Goal: Task Accomplishment & Management: Manage account settings

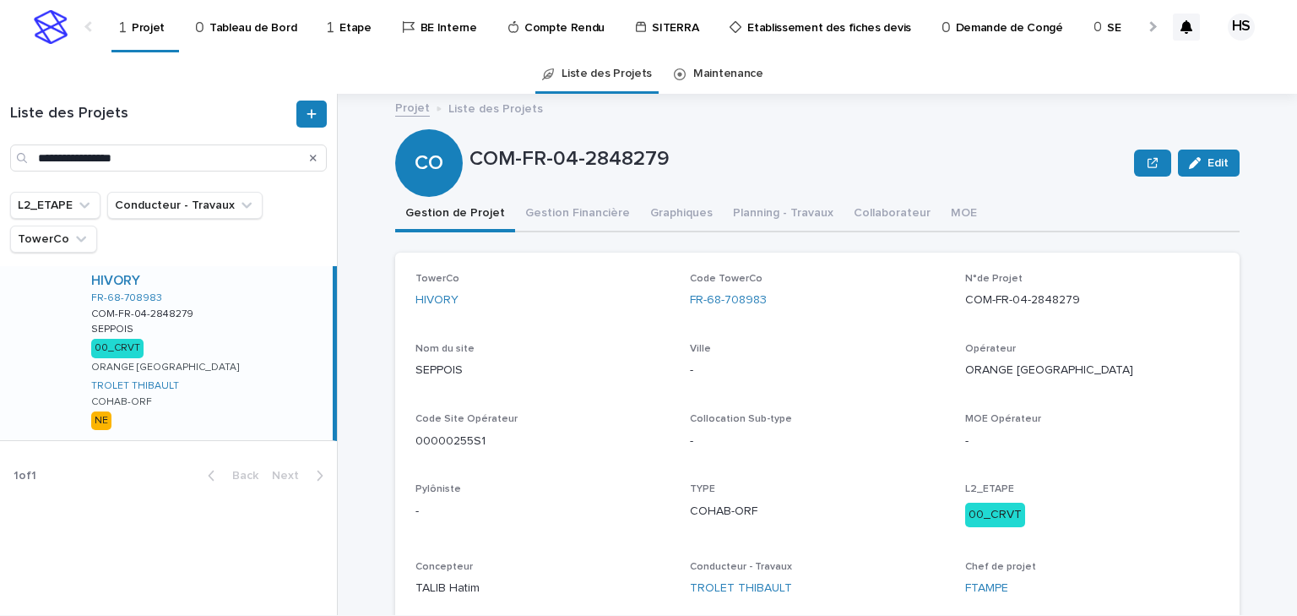
scroll to position [68, 0]
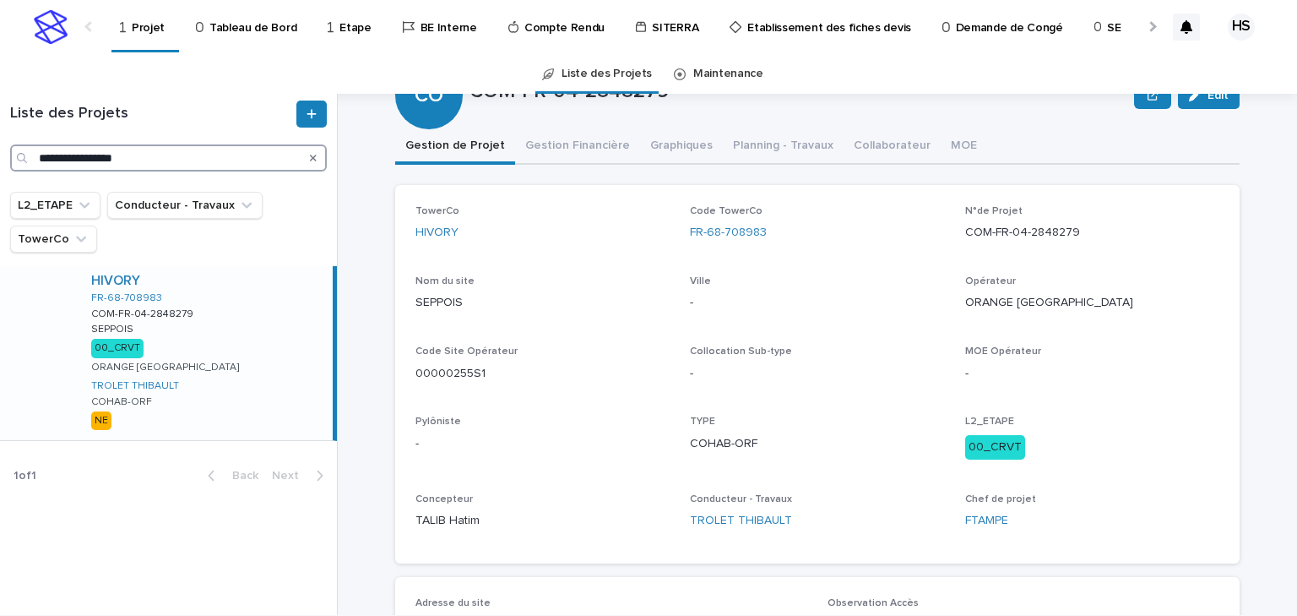
click at [157, 152] on input "**********" at bounding box center [168, 157] width 317 height 27
drag, startPoint x: 193, startPoint y: 155, endPoint x: -4, endPoint y: 155, distance: 196.8
click at [0, 155] on html "**********" at bounding box center [648, 308] width 1297 height 616
paste input "Search"
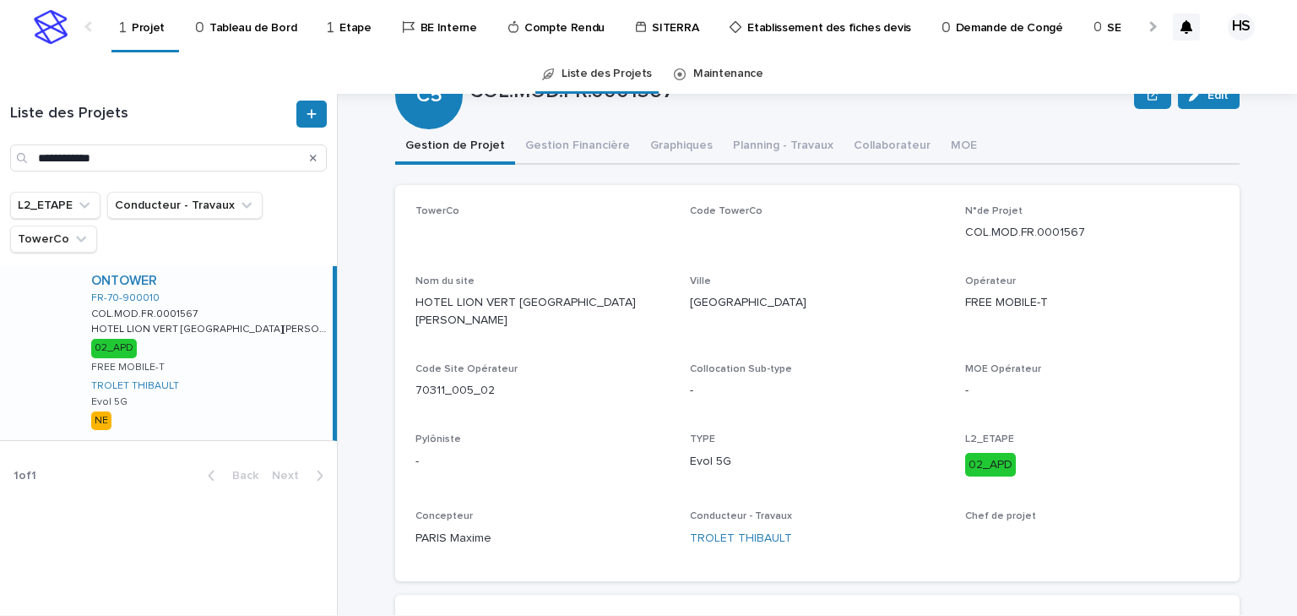
click at [247, 347] on div "ONTOWER FR-70-900010 COL.MOD.FR.0001567 COL.MOD.FR.0001567 HOTEL LION VERT [GEO…" at bounding box center [205, 353] width 255 height 174
drag, startPoint x: 169, startPoint y: 159, endPoint x: -68, endPoint y: 151, distance: 237.4
click at [0, 151] on html "**********" at bounding box center [648, 308] width 1297 height 616
paste input "Search"
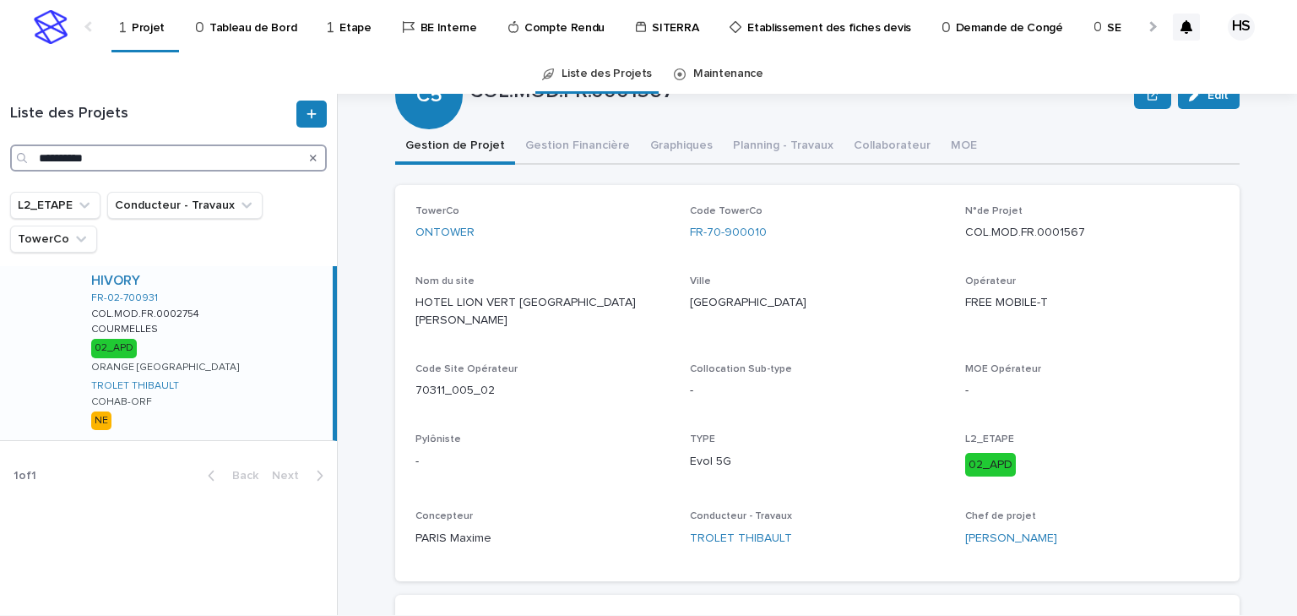
type input "**********"
click at [235, 339] on div "HIVORY FR-02-700931 COL.MOD.FR.0002754 COL.MOD.FR.0002754 COURMELLES COURMELLES…" at bounding box center [205, 353] width 255 height 174
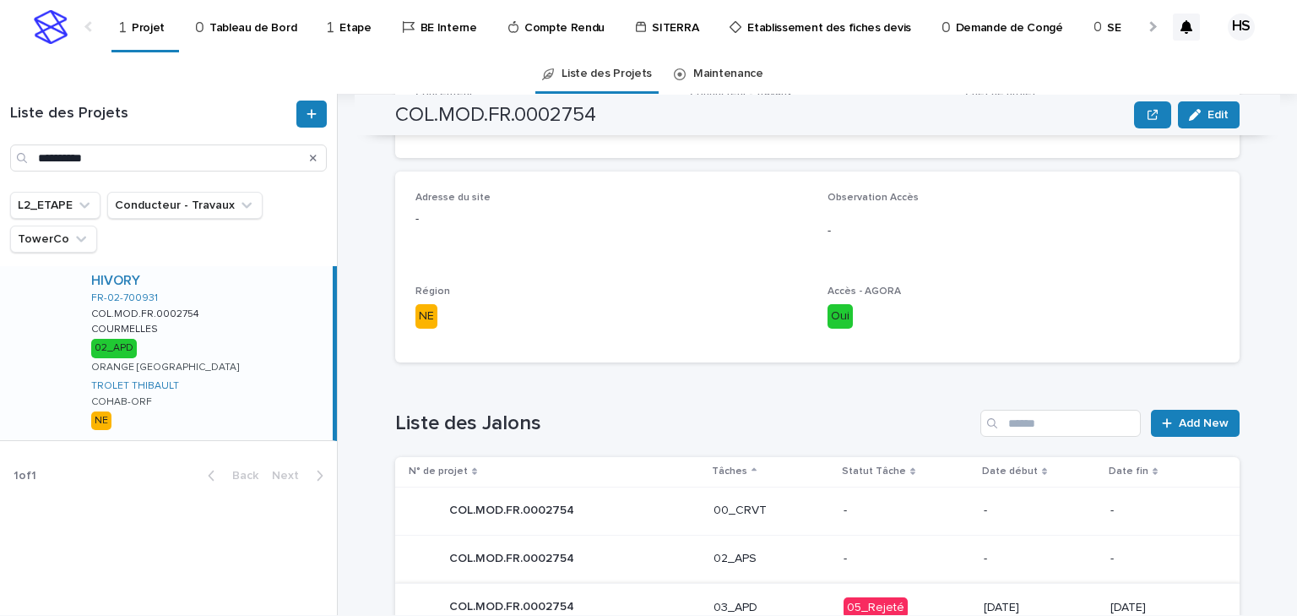
scroll to position [861, 0]
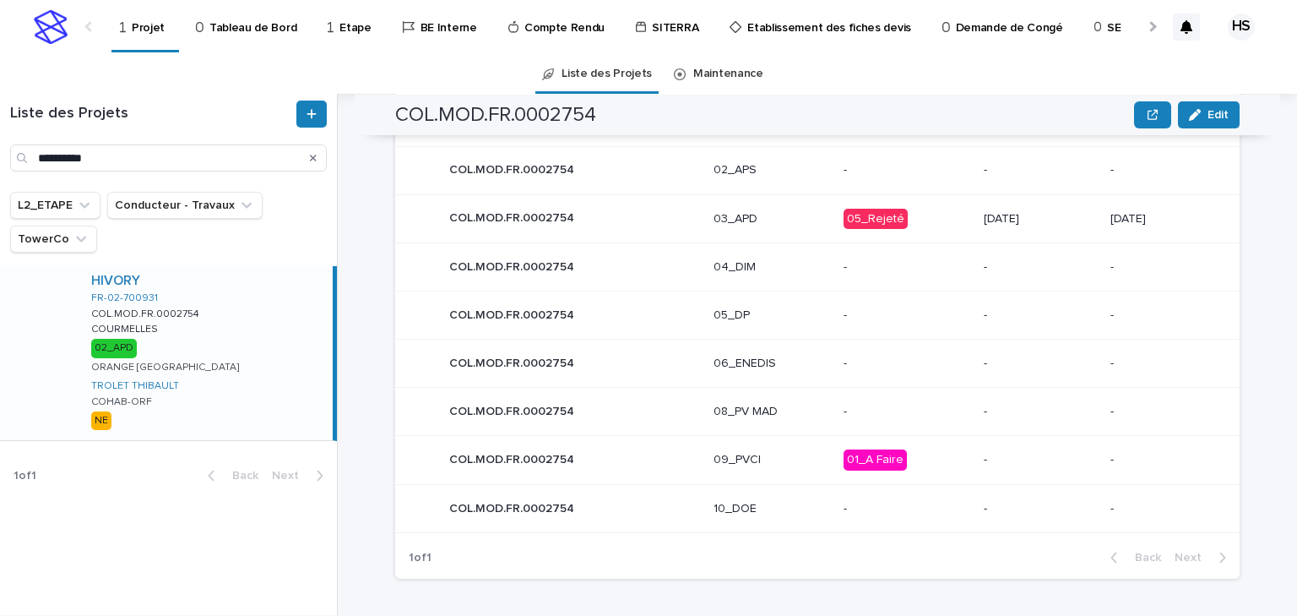
click at [752, 212] on p "03_APD" at bounding box center [772, 219] width 117 height 14
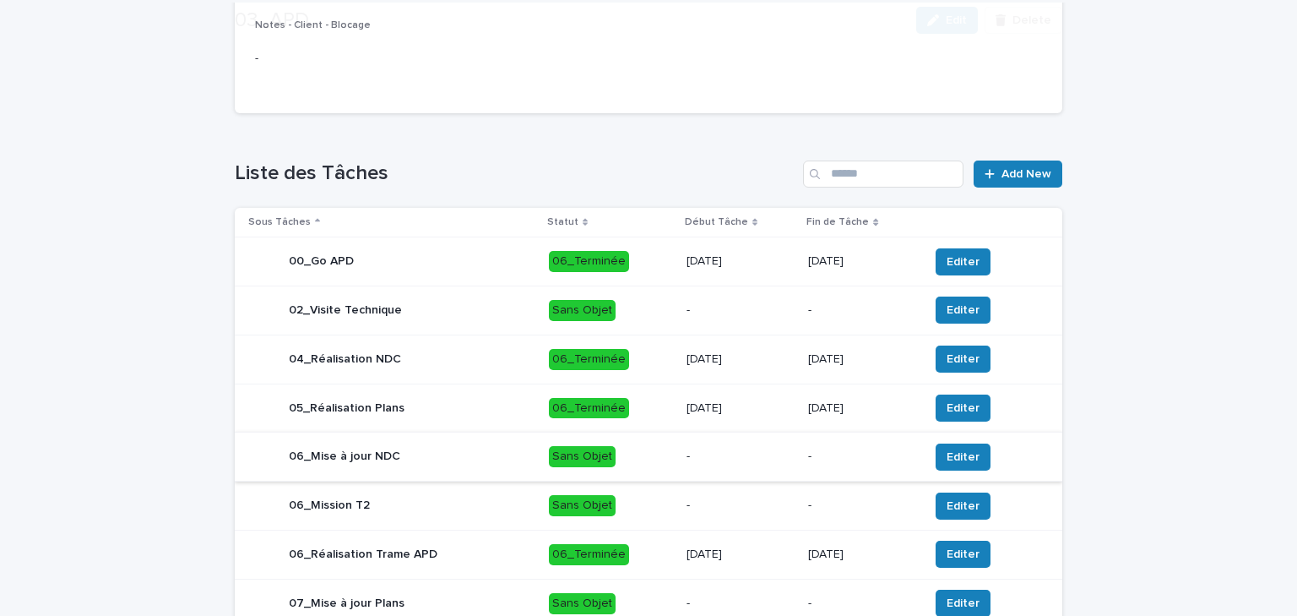
scroll to position [736, 0]
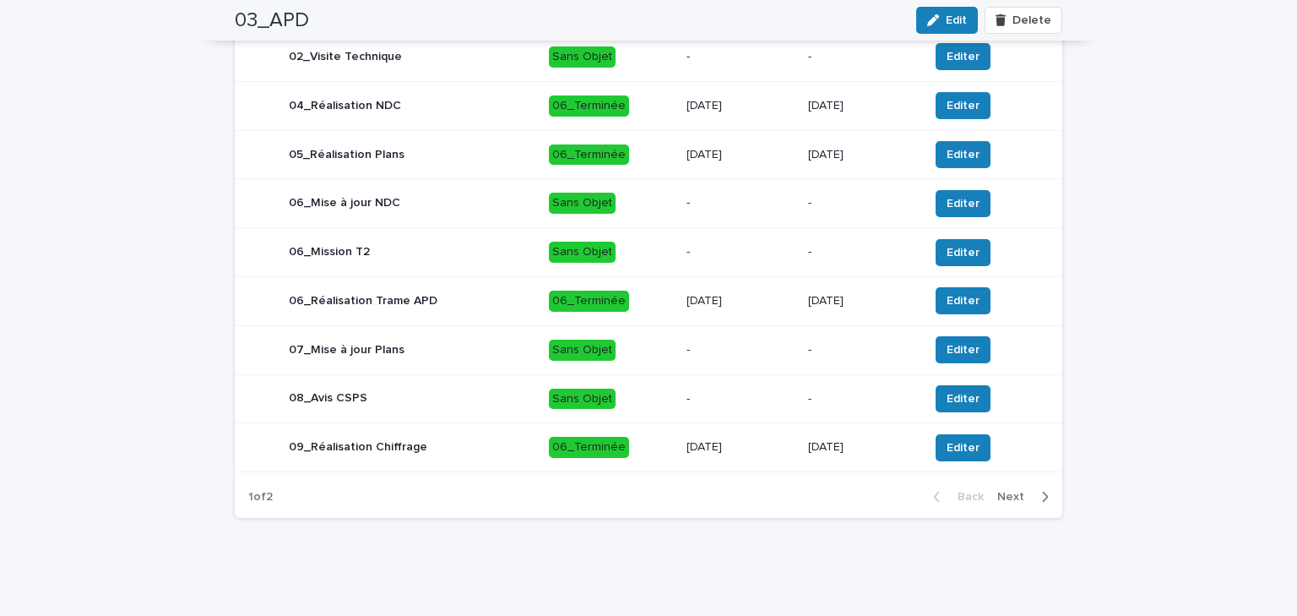
click at [1010, 498] on span "Next" at bounding box center [1015, 497] width 37 height 12
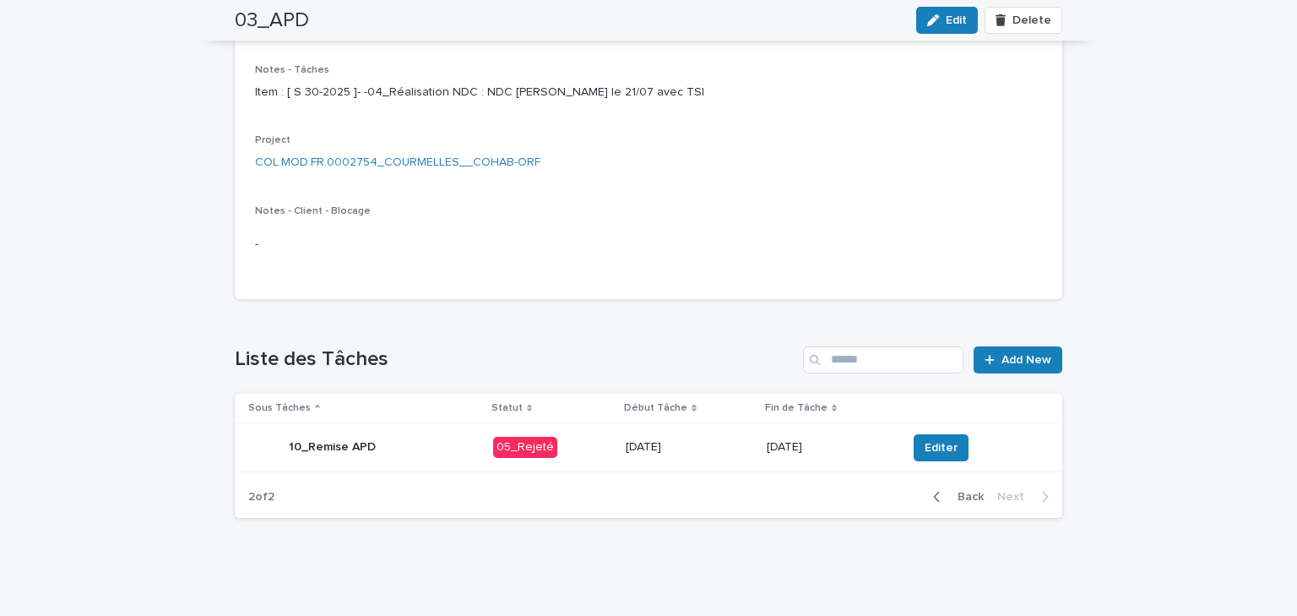
scroll to position [297, 0]
click at [937, 449] on span "Editer" at bounding box center [941, 447] width 33 height 17
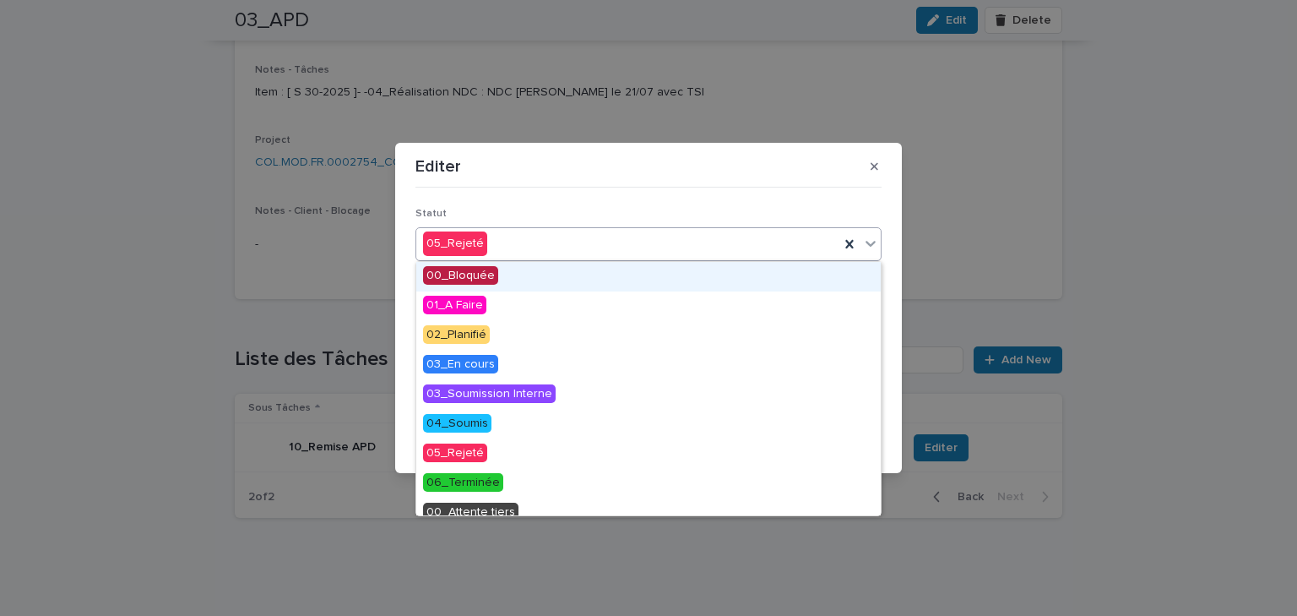
click at [531, 246] on div "05_Rejeté" at bounding box center [627, 244] width 423 height 28
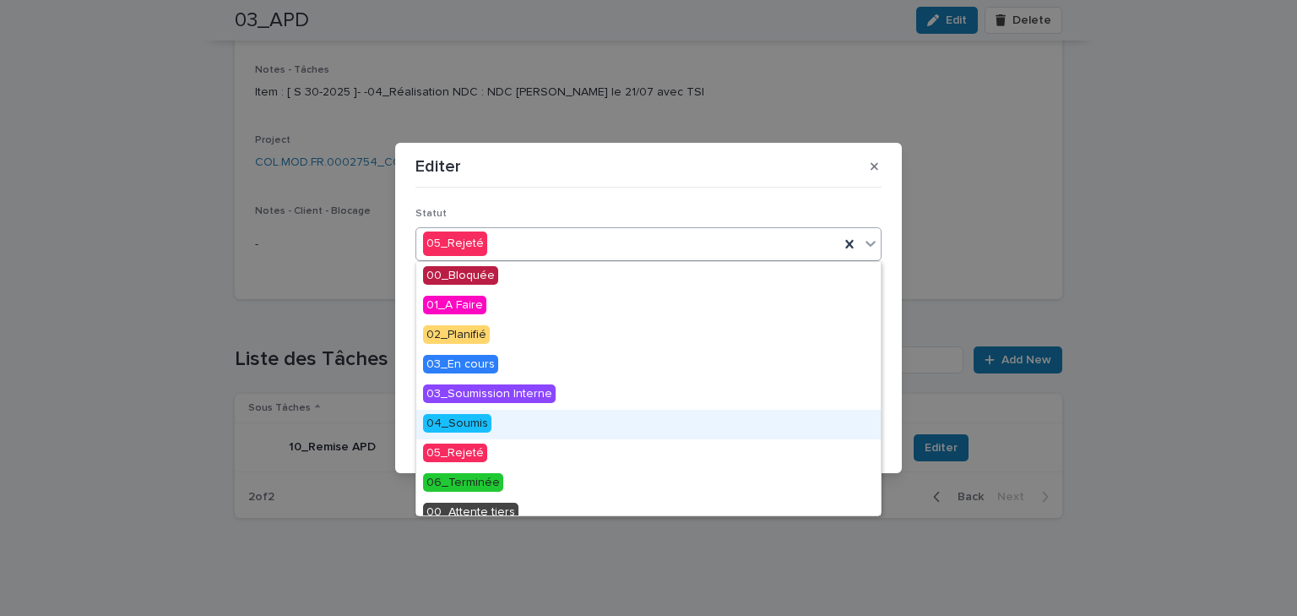
click at [475, 421] on span "04_Soumis" at bounding box center [457, 423] width 68 height 19
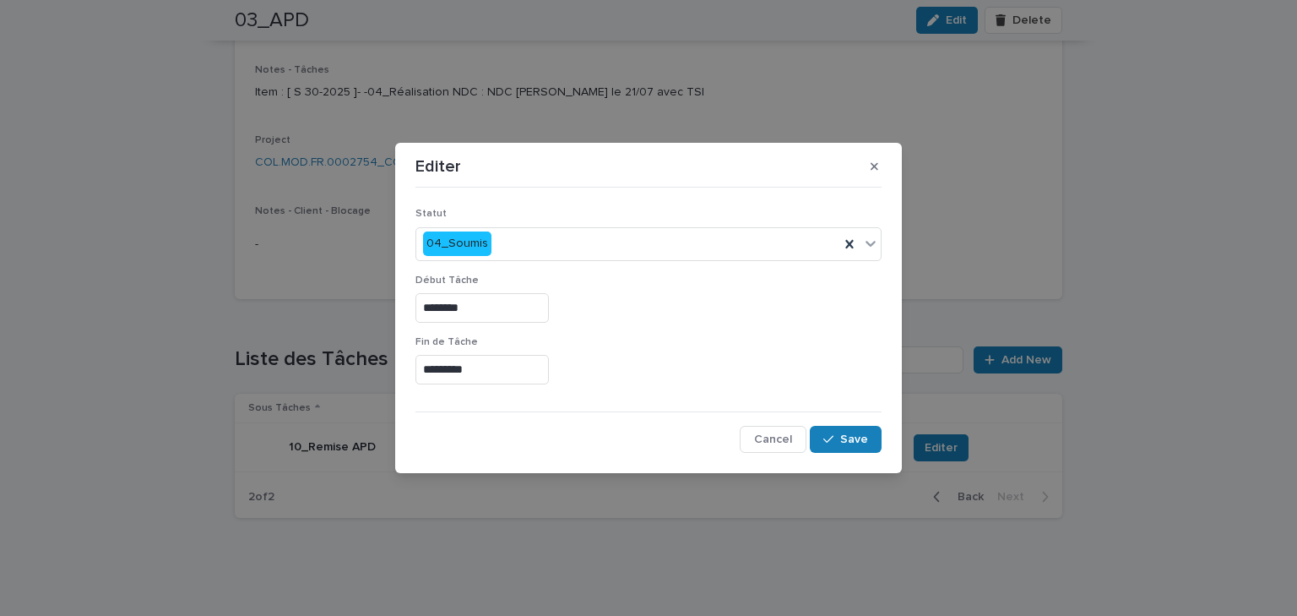
click at [499, 374] on input "*********" at bounding box center [482, 370] width 133 height 30
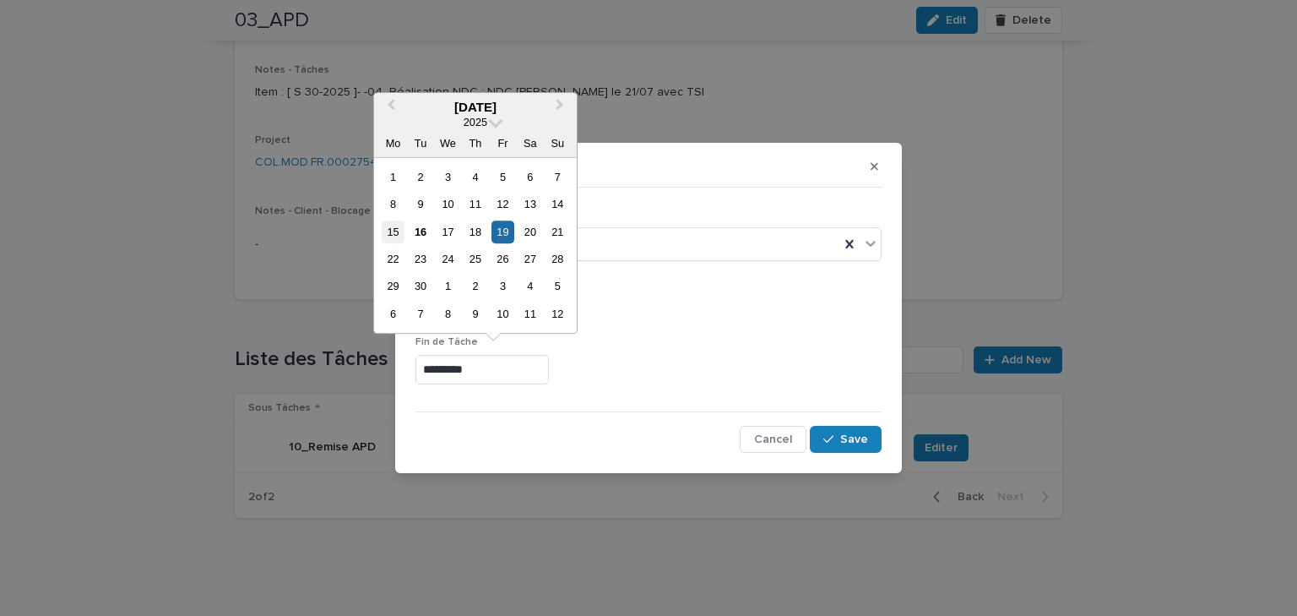
click at [397, 236] on div "15" at bounding box center [393, 231] width 23 height 23
type input "*********"
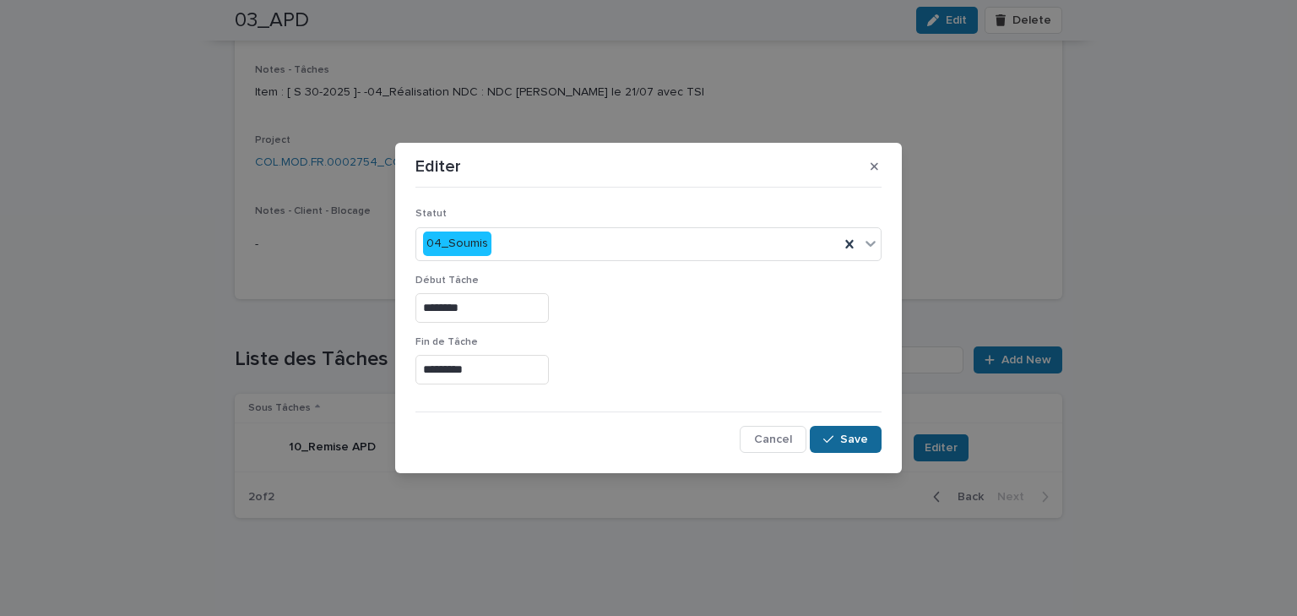
click at [842, 434] on span "Save" at bounding box center [854, 439] width 28 height 12
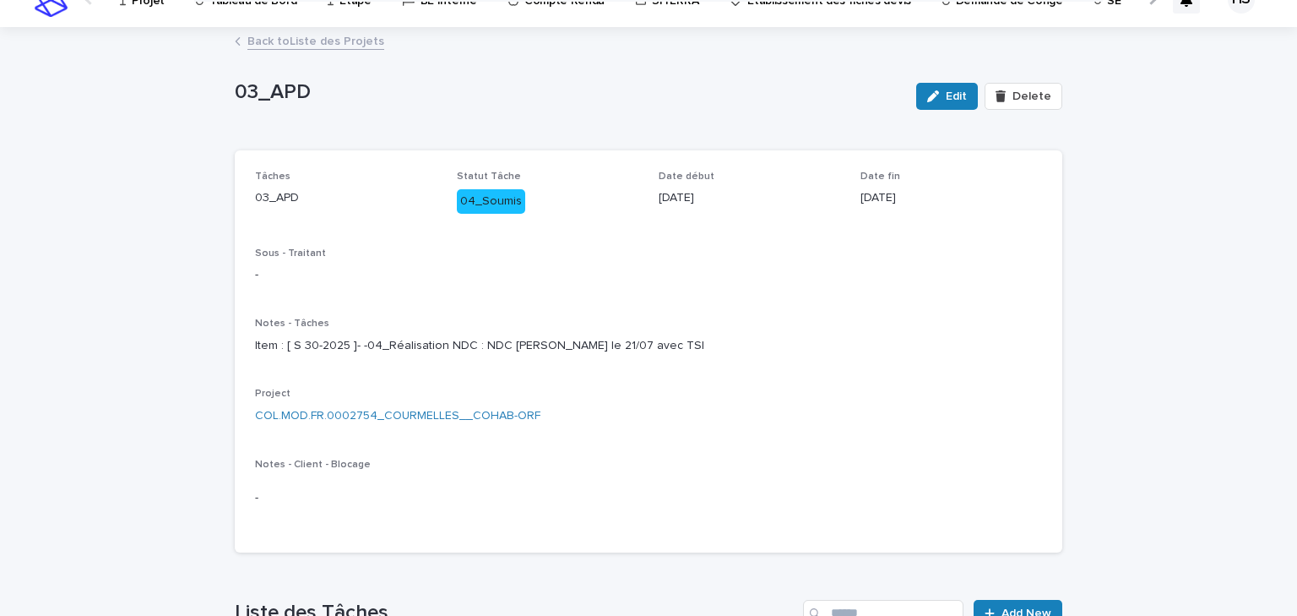
scroll to position [0, 0]
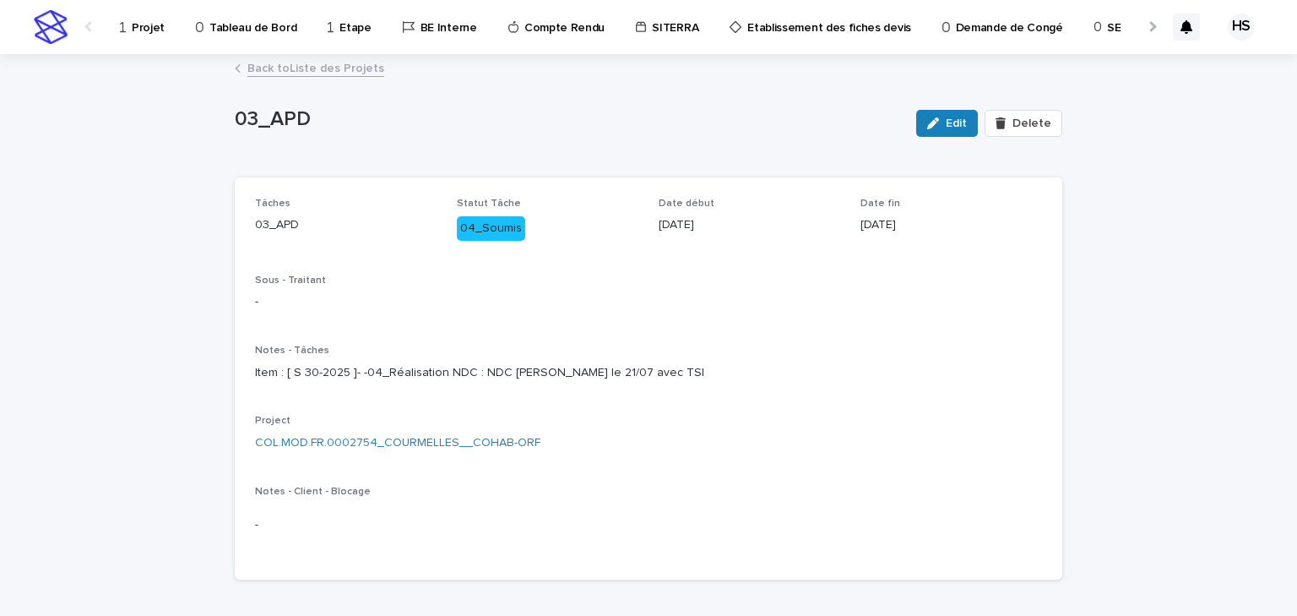
click at [142, 12] on p "Projet" at bounding box center [148, 17] width 33 height 35
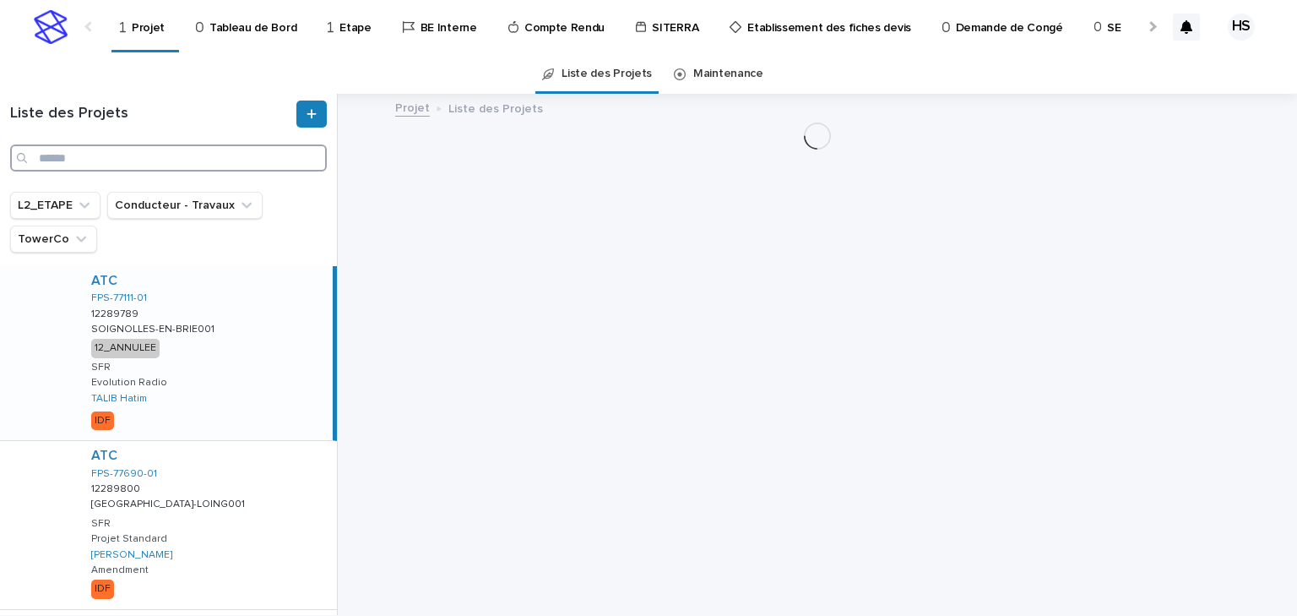
click at [44, 158] on input "Search" at bounding box center [168, 157] width 317 height 27
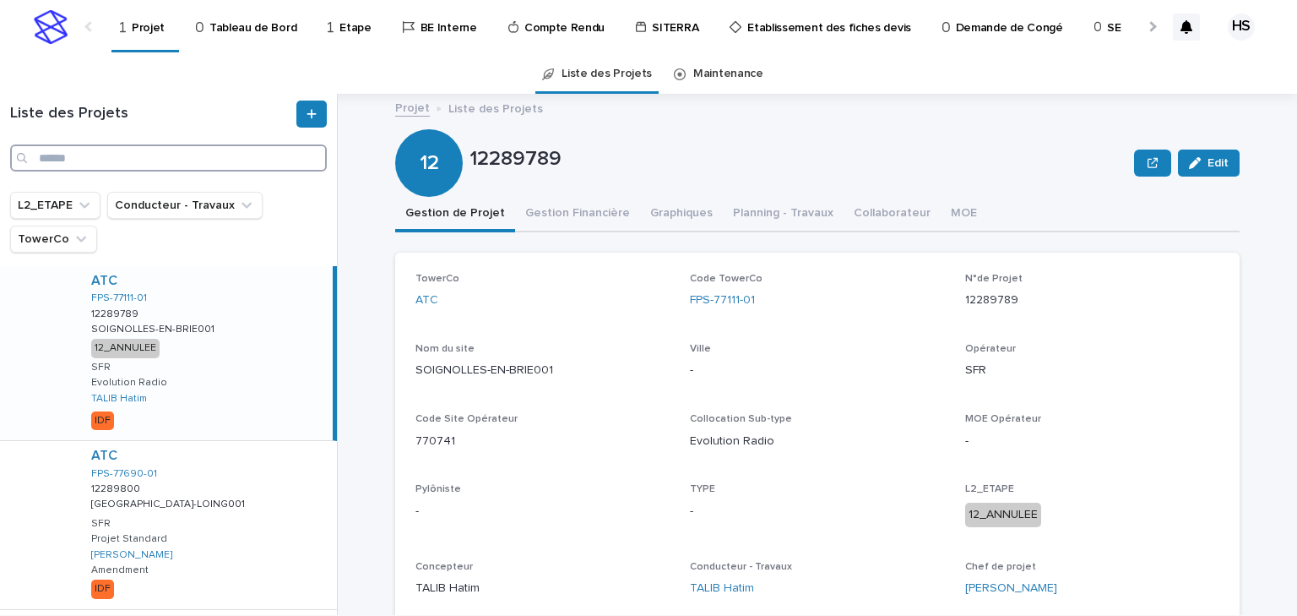
paste input "**********"
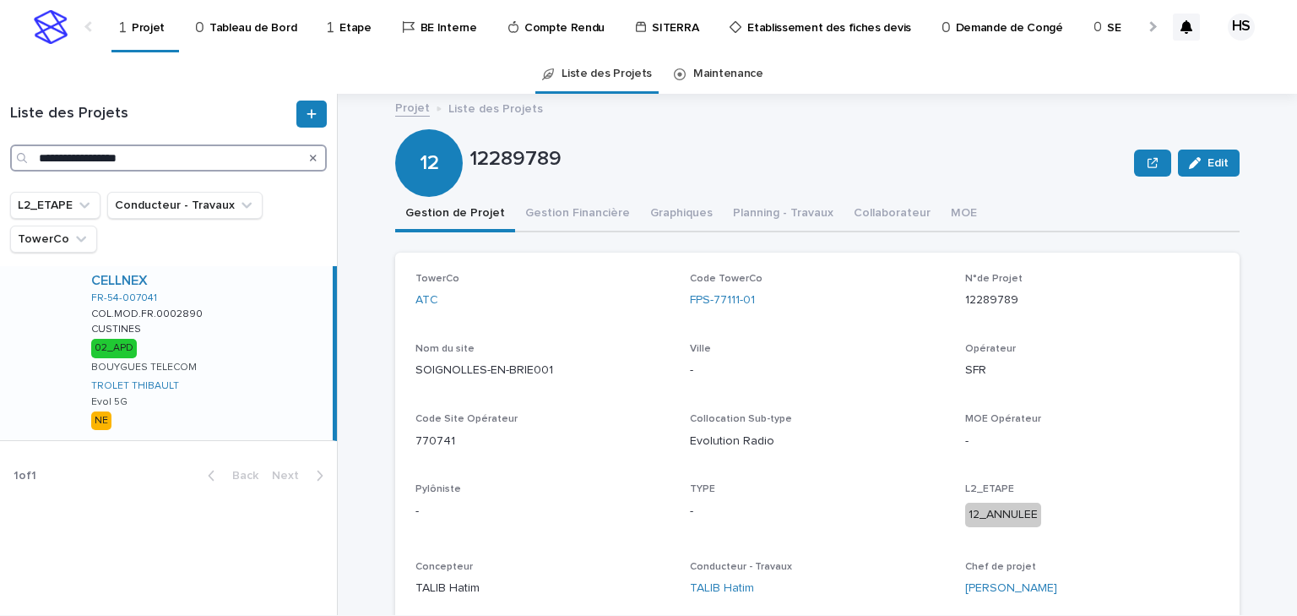
type input "**********"
click at [207, 332] on div "CELLNEX FR-54-007041 COL.MOD.FR.0002890 COL.MOD.FR.0002890 CUSTINES CUSTINES 02…" at bounding box center [205, 353] width 255 height 174
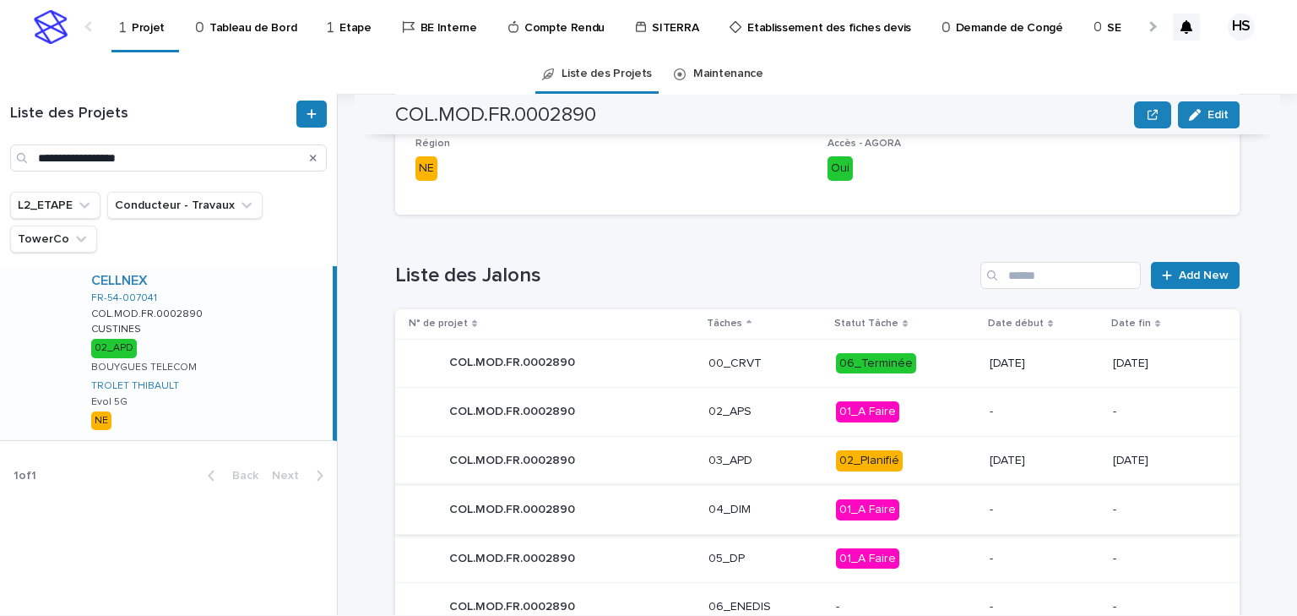
scroll to position [865, 0]
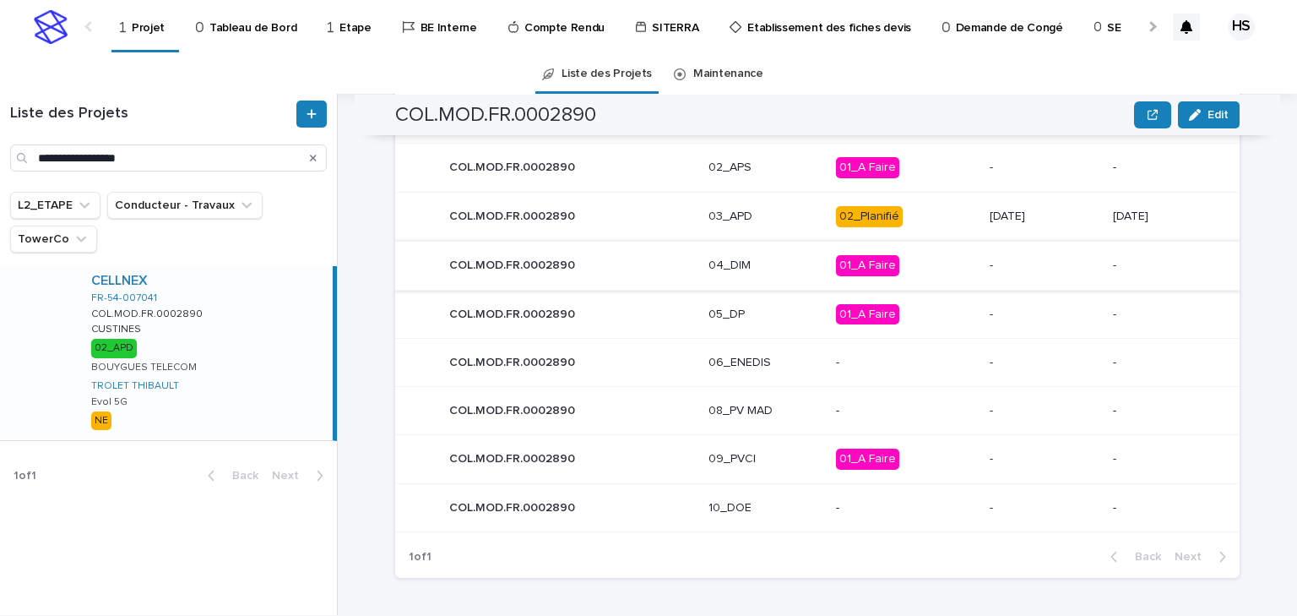
click at [715, 220] on p "03_APD" at bounding box center [766, 216] width 114 height 14
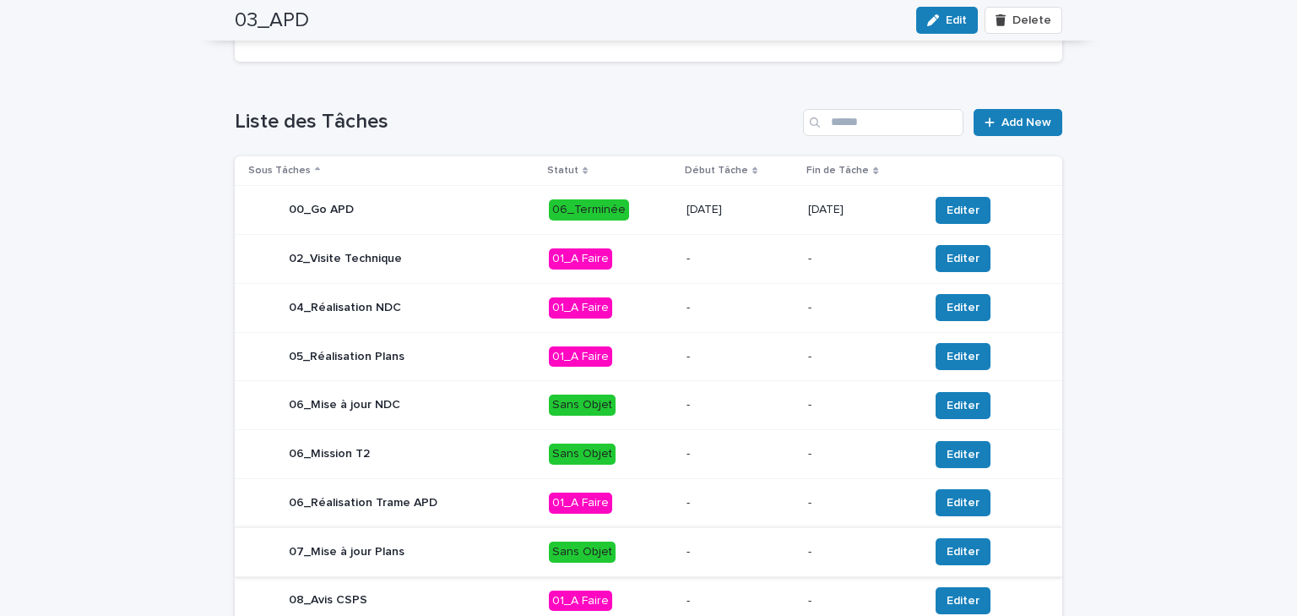
scroll to position [718, 0]
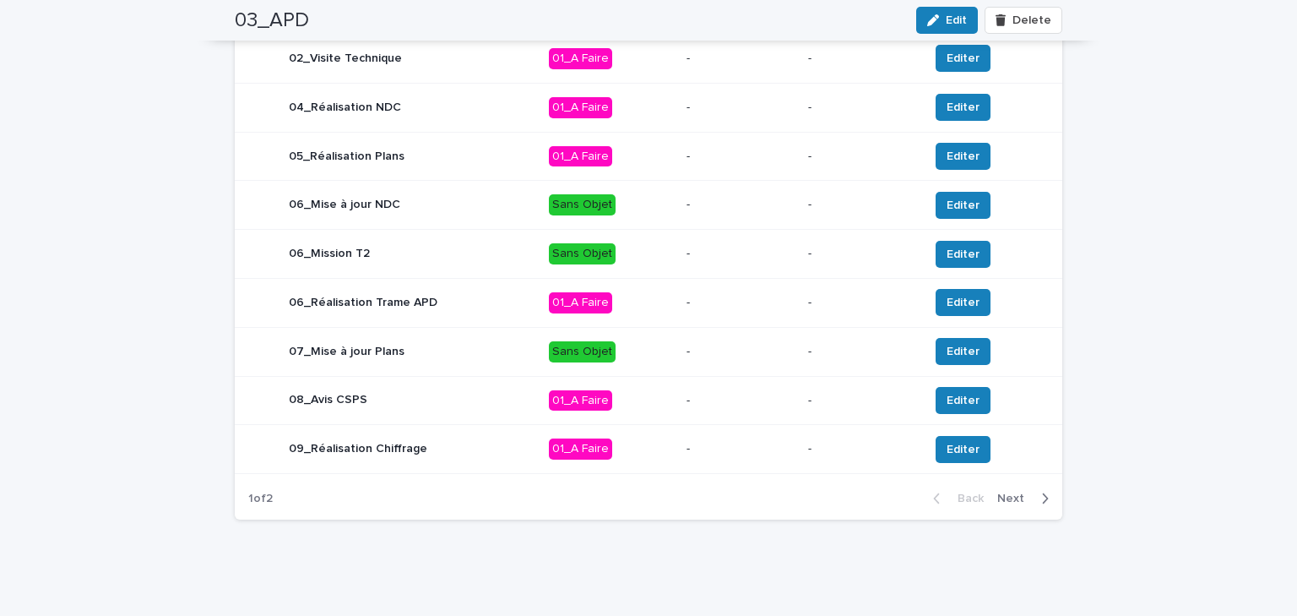
click at [1035, 497] on div "button" at bounding box center [1042, 498] width 14 height 15
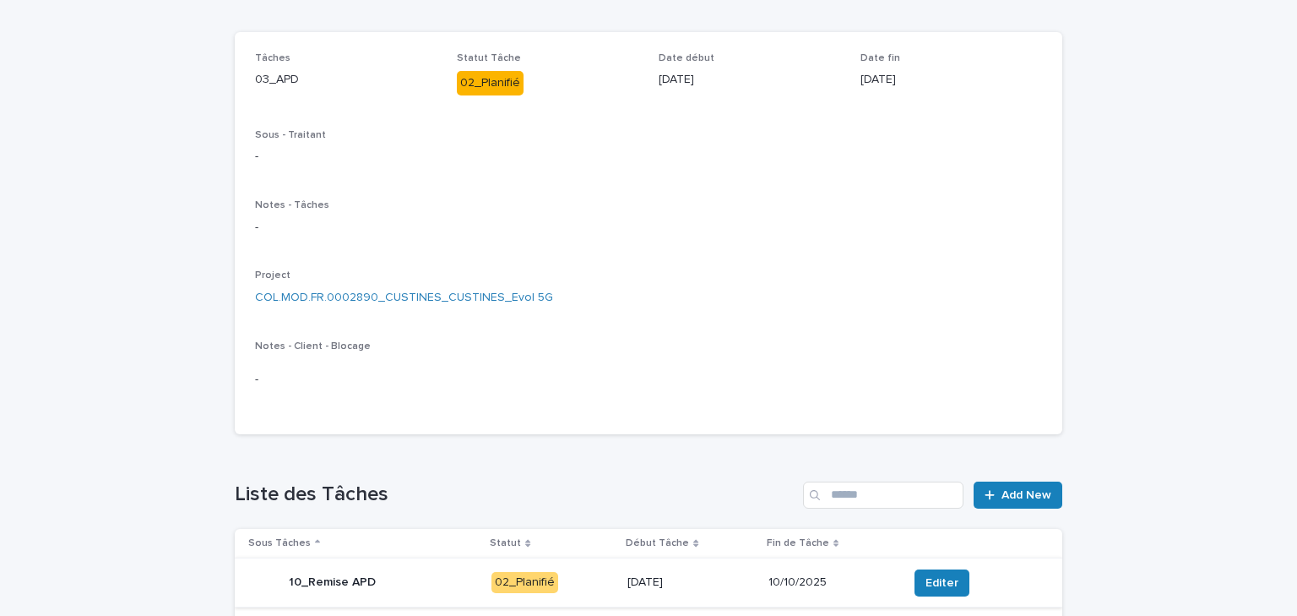
scroll to position [280, 0]
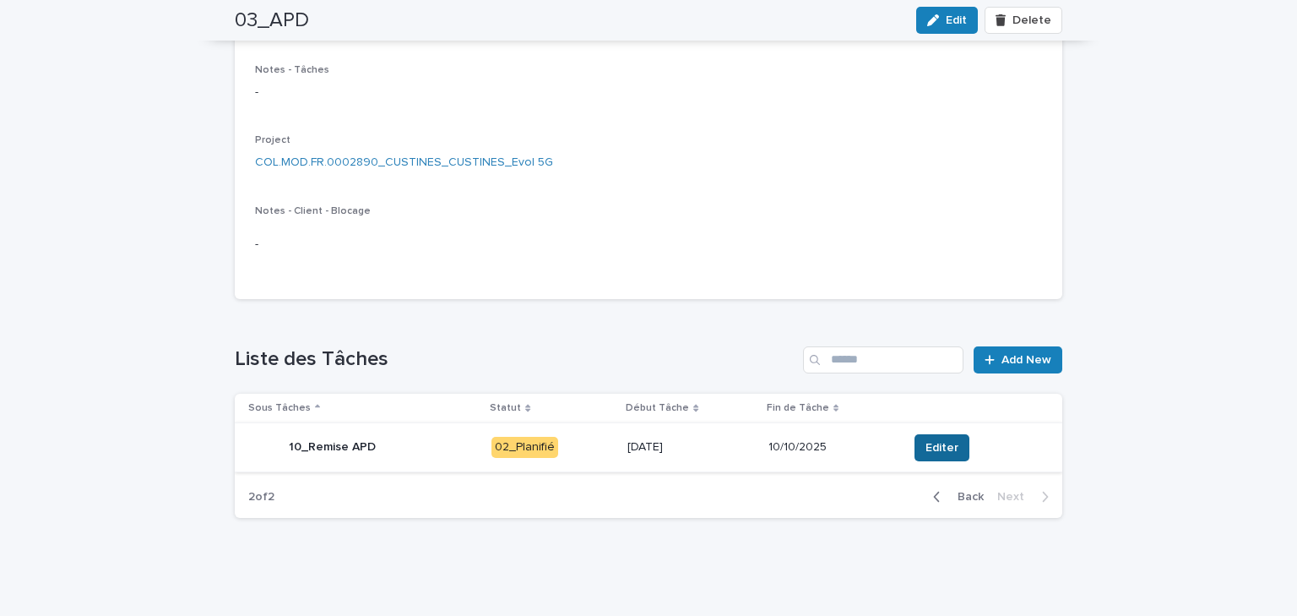
click at [918, 435] on button "Editer" at bounding box center [942, 447] width 55 height 27
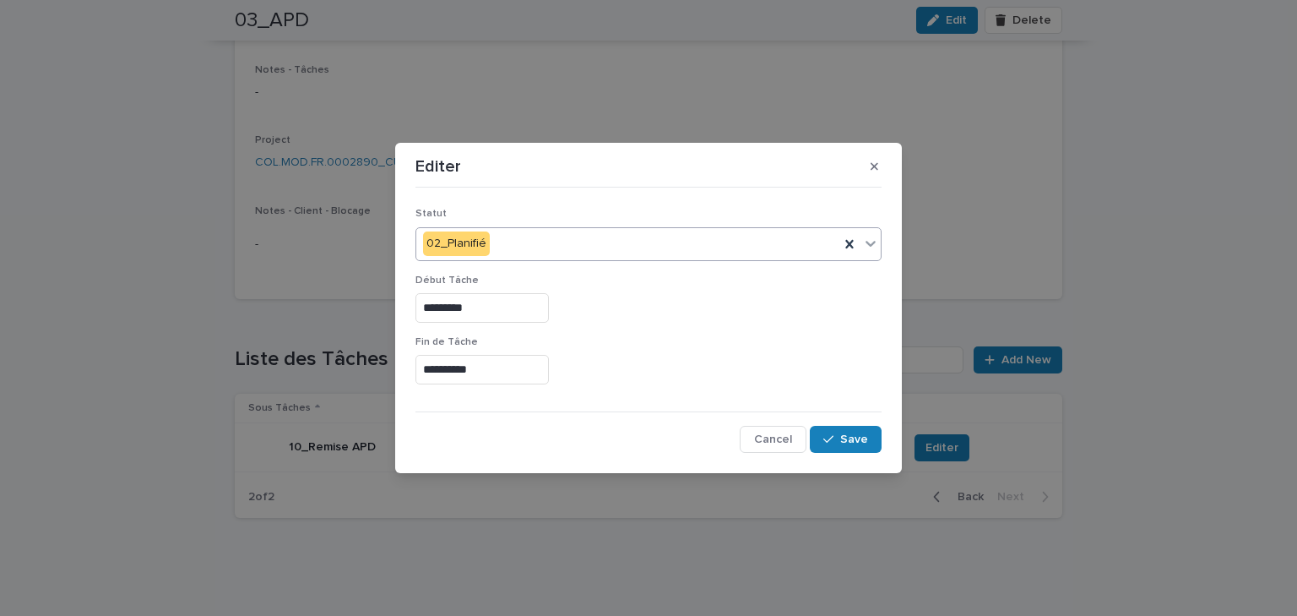
click at [512, 240] on div "02_Planifié" at bounding box center [627, 244] width 423 height 28
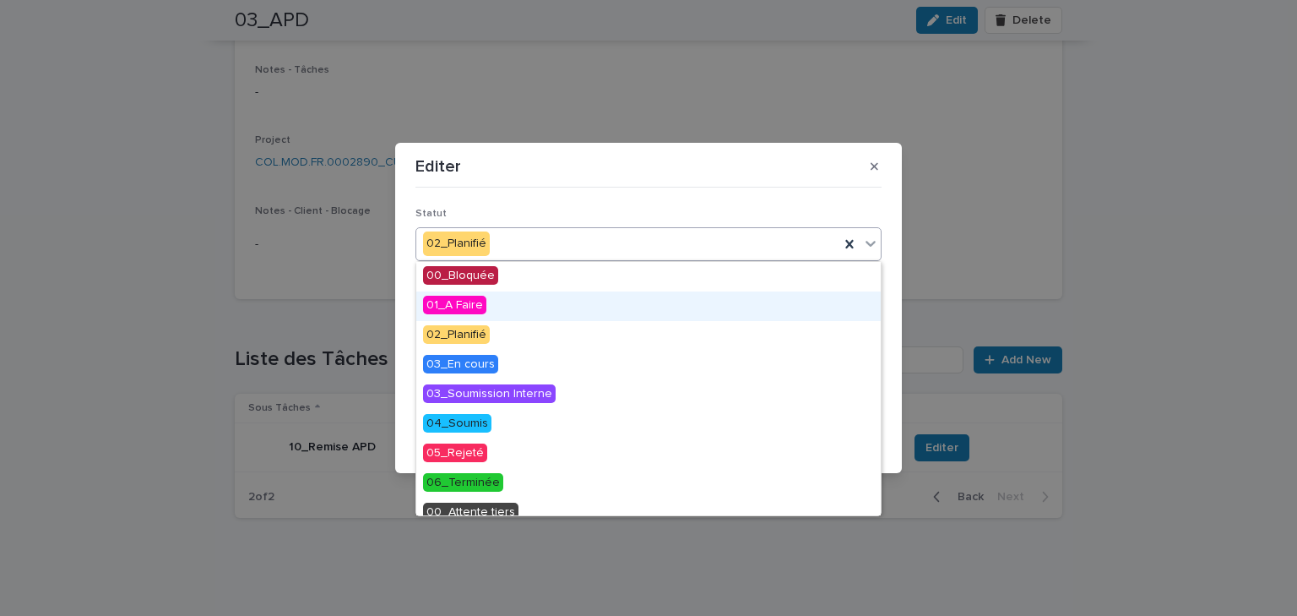
click at [471, 307] on span "01_A Faire" at bounding box center [454, 305] width 63 height 19
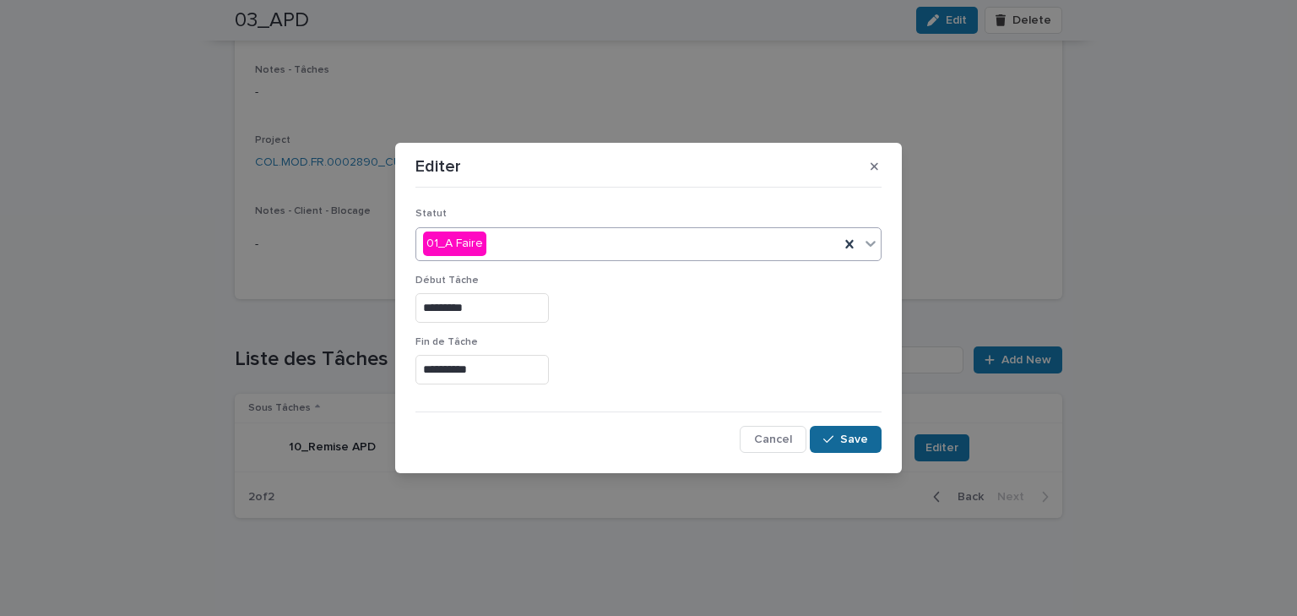
click at [845, 433] on span "Save" at bounding box center [854, 439] width 28 height 12
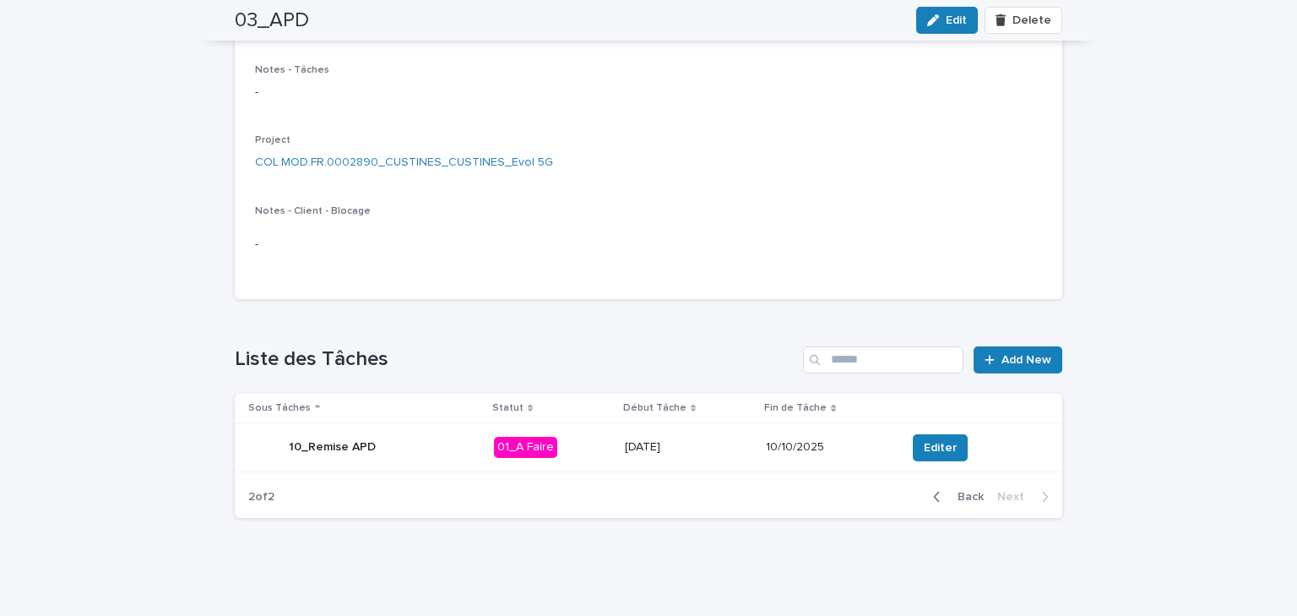
scroll to position [0, 0]
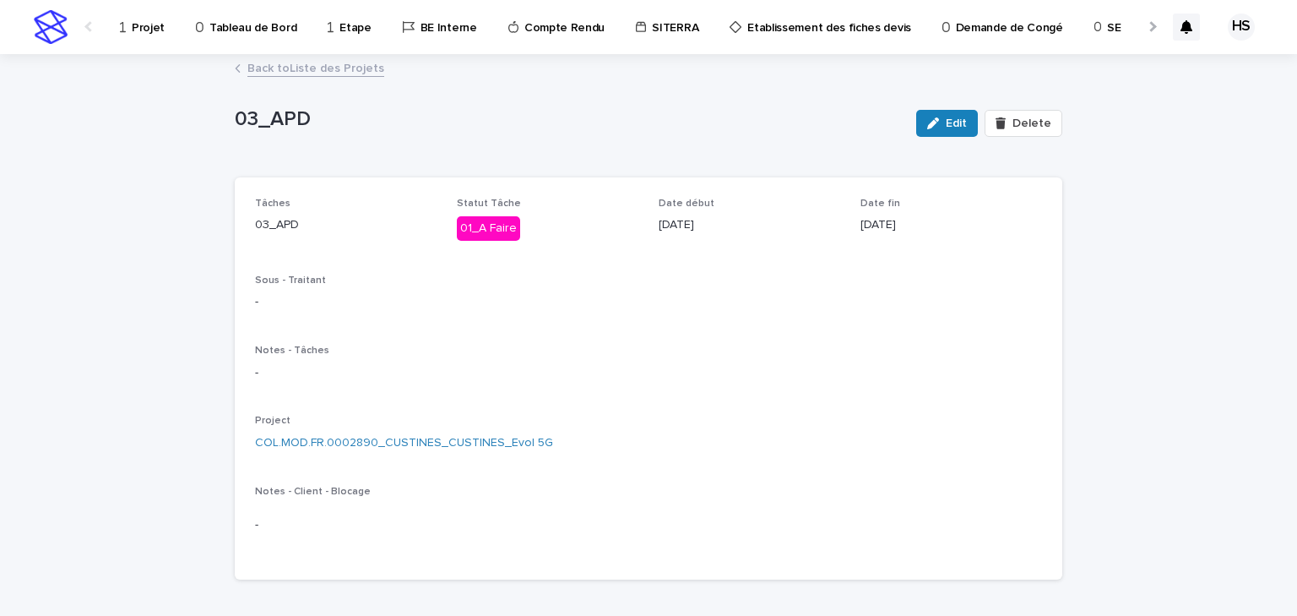
click at [138, 27] on p "Projet" at bounding box center [148, 17] width 33 height 35
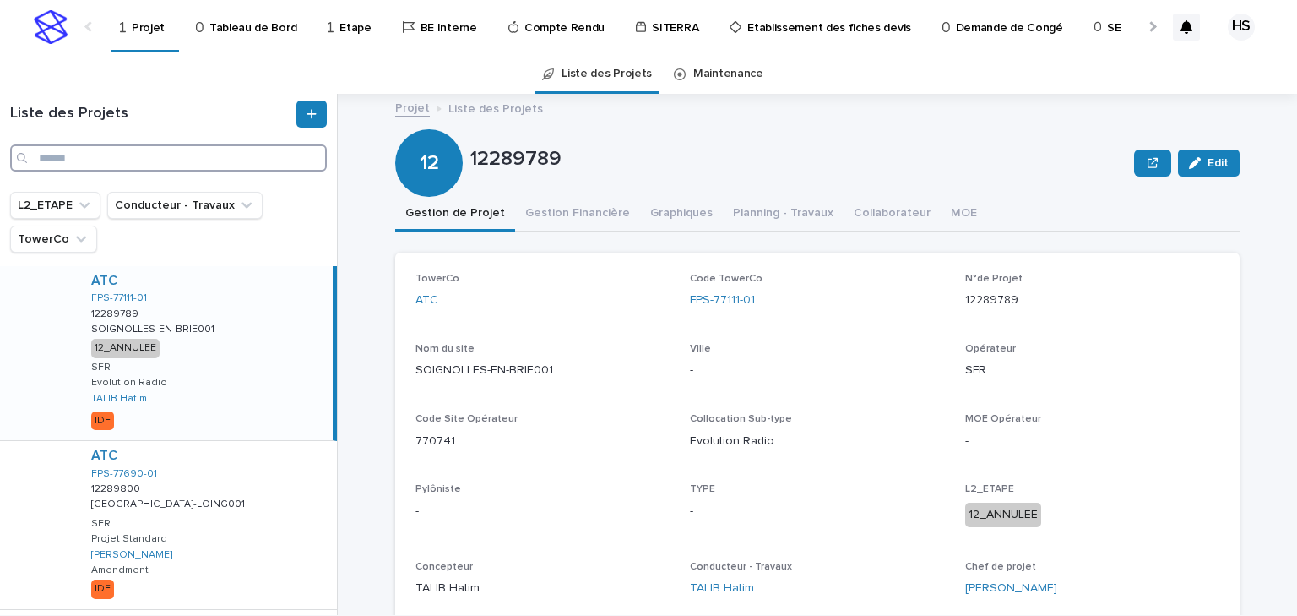
click at [86, 169] on input "Search" at bounding box center [168, 157] width 317 height 27
paste input "**********"
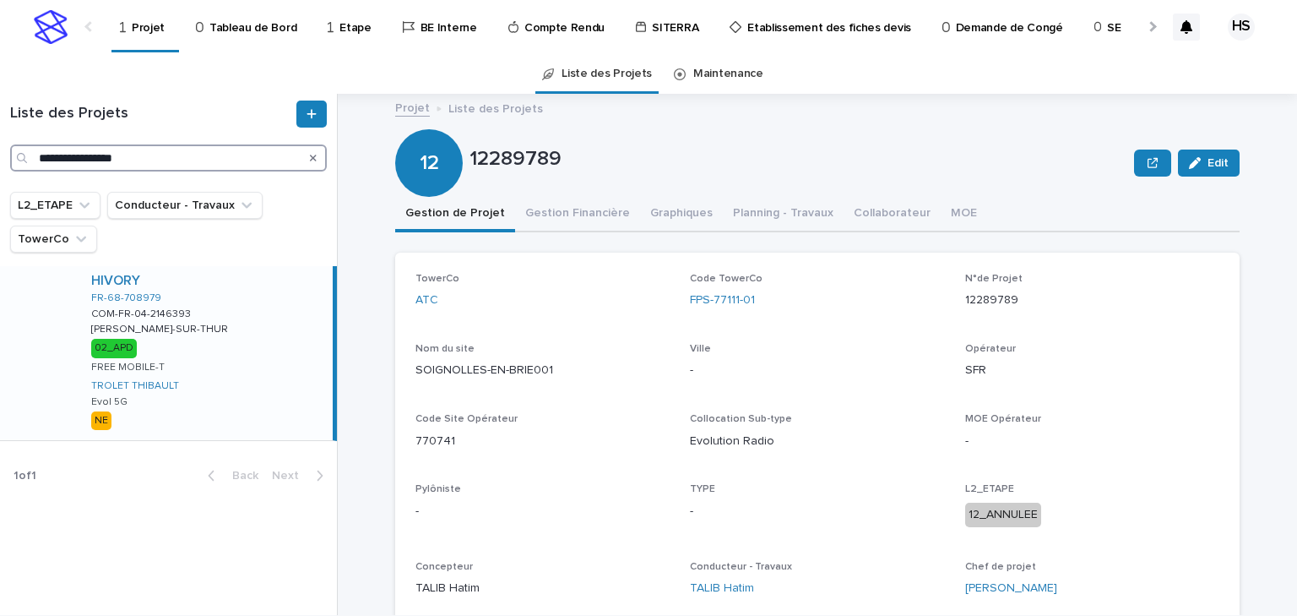
type input "**********"
click at [225, 361] on div "HIVORY FR-68-708979 COM-FR-04-2146393 COM-FR-04-2146393 [PERSON_NAME]-SUR-THUR …" at bounding box center [205, 353] width 255 height 174
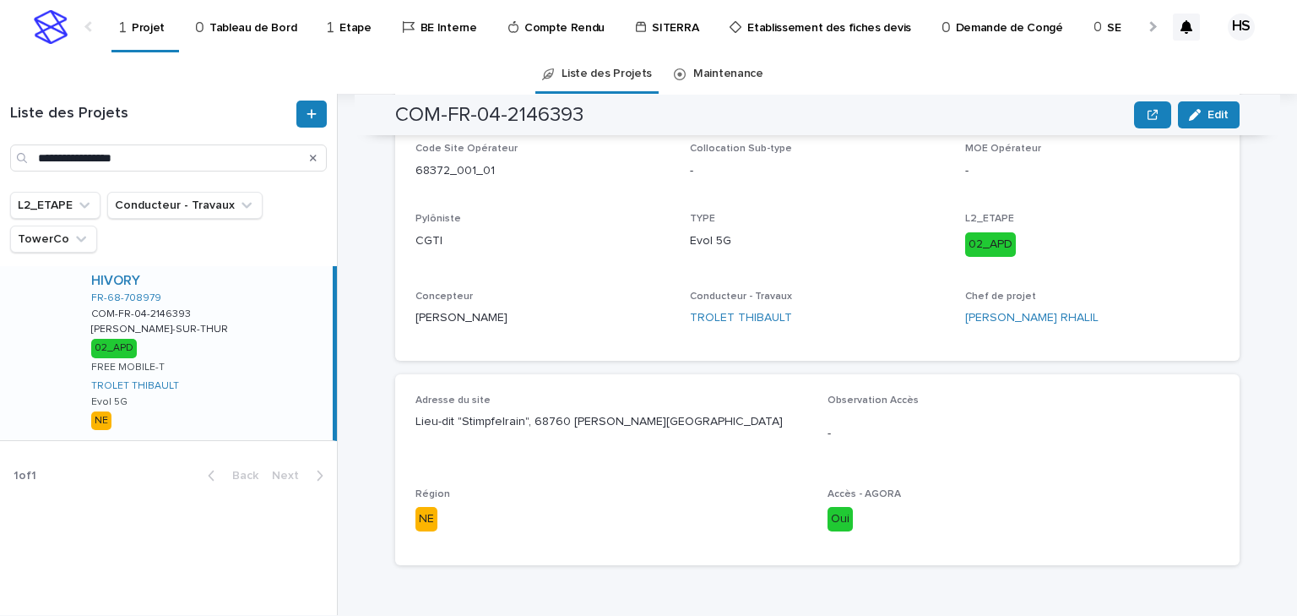
scroll to position [822, 0]
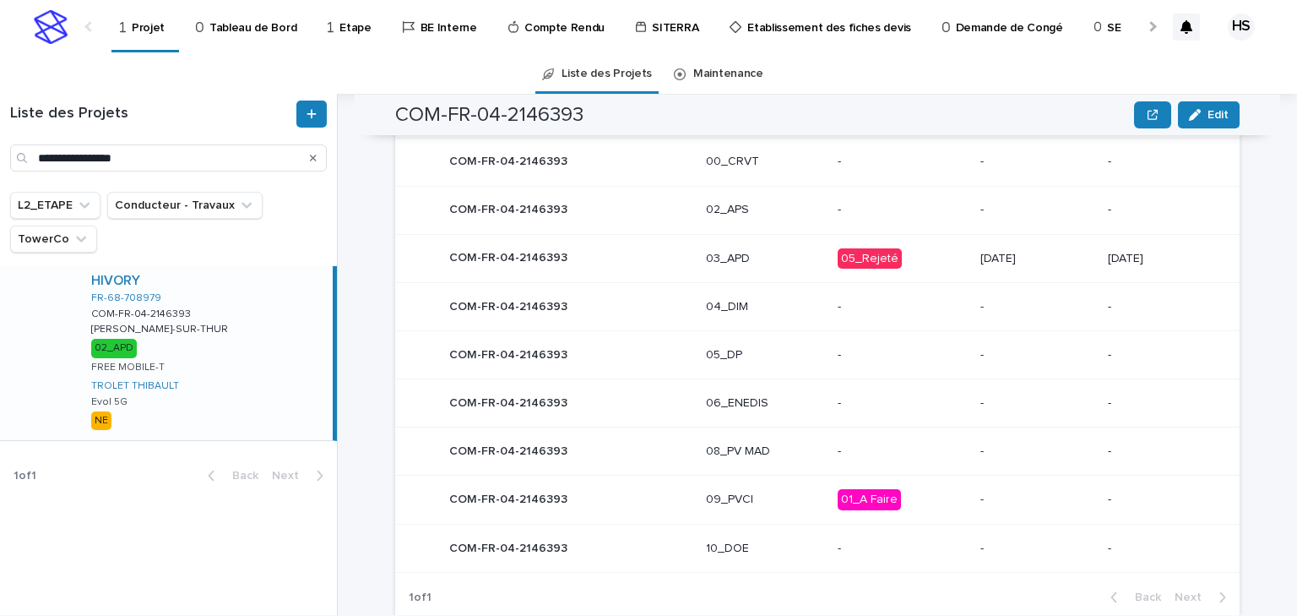
click at [756, 252] on p "03_APD" at bounding box center [765, 259] width 118 height 14
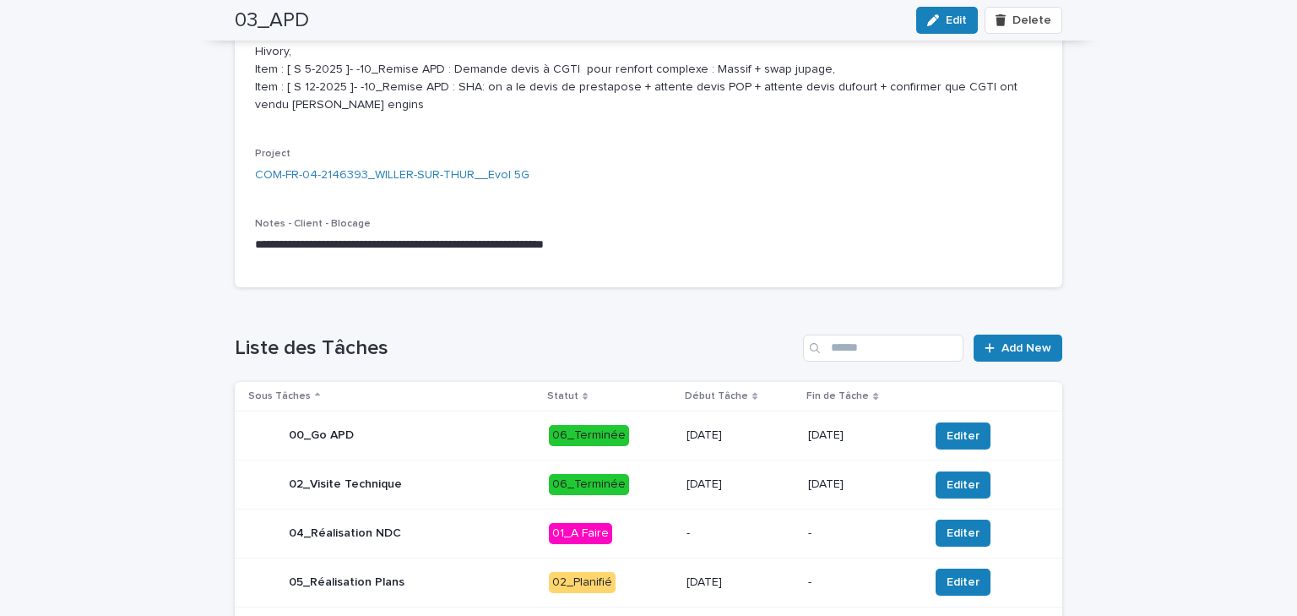
scroll to position [743, 0]
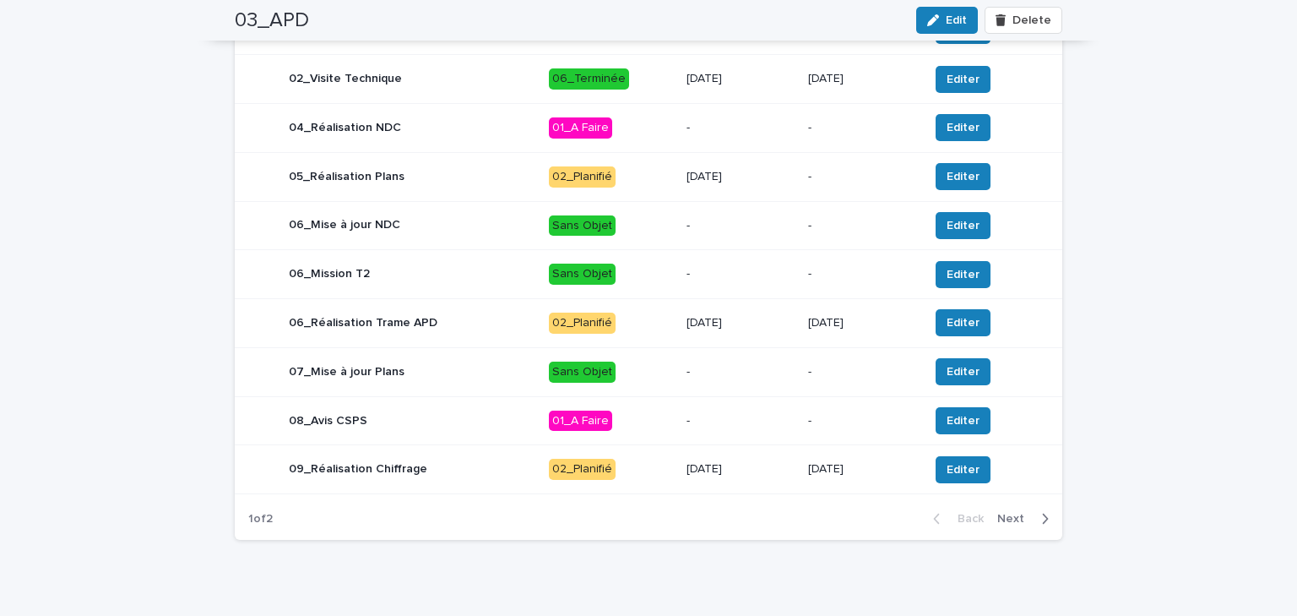
click at [1013, 523] on button "Next" at bounding box center [1027, 518] width 72 height 15
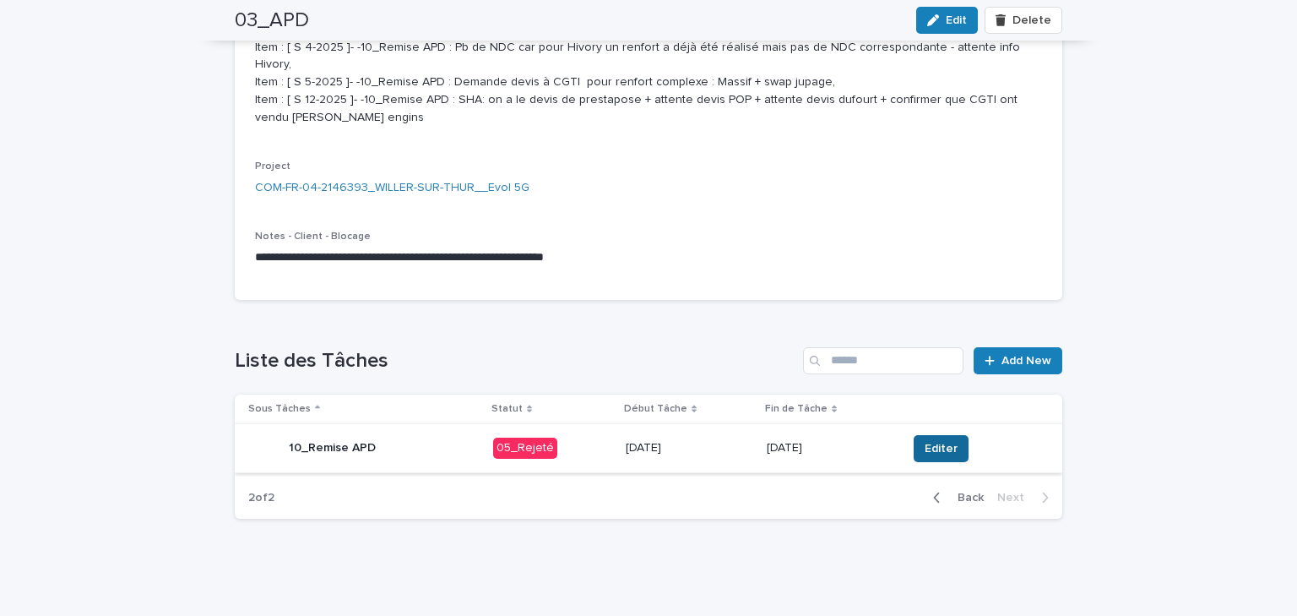
click at [948, 448] on button "Editer" at bounding box center [941, 448] width 55 height 27
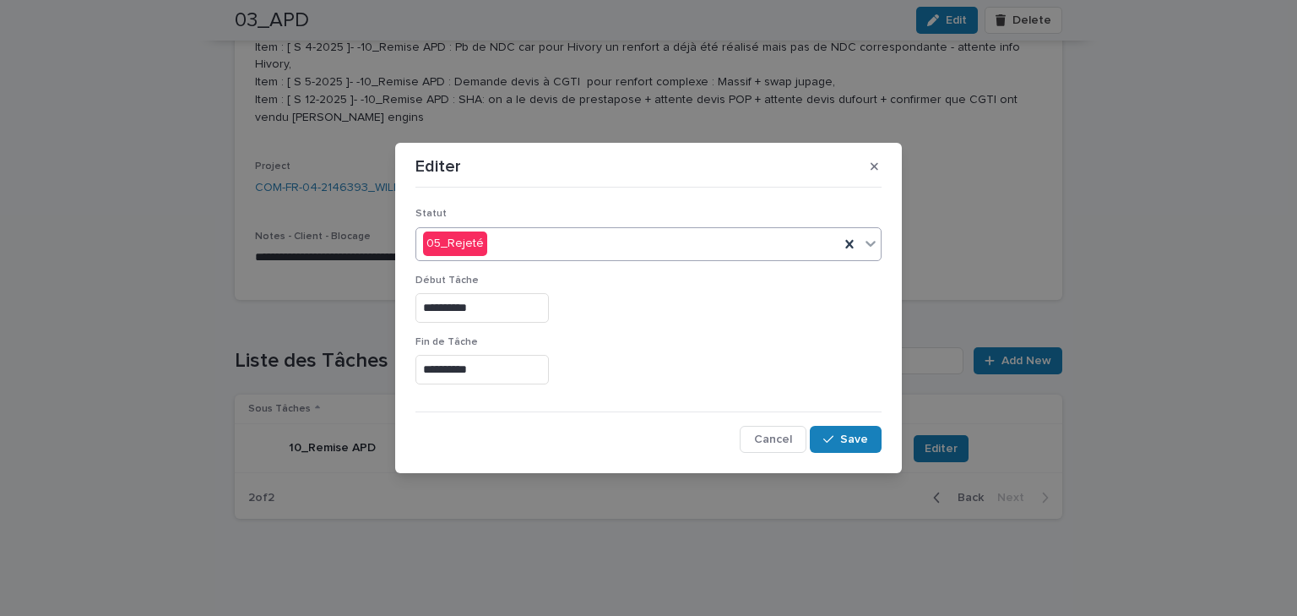
click at [521, 250] on div "05_Rejeté" at bounding box center [627, 244] width 423 height 28
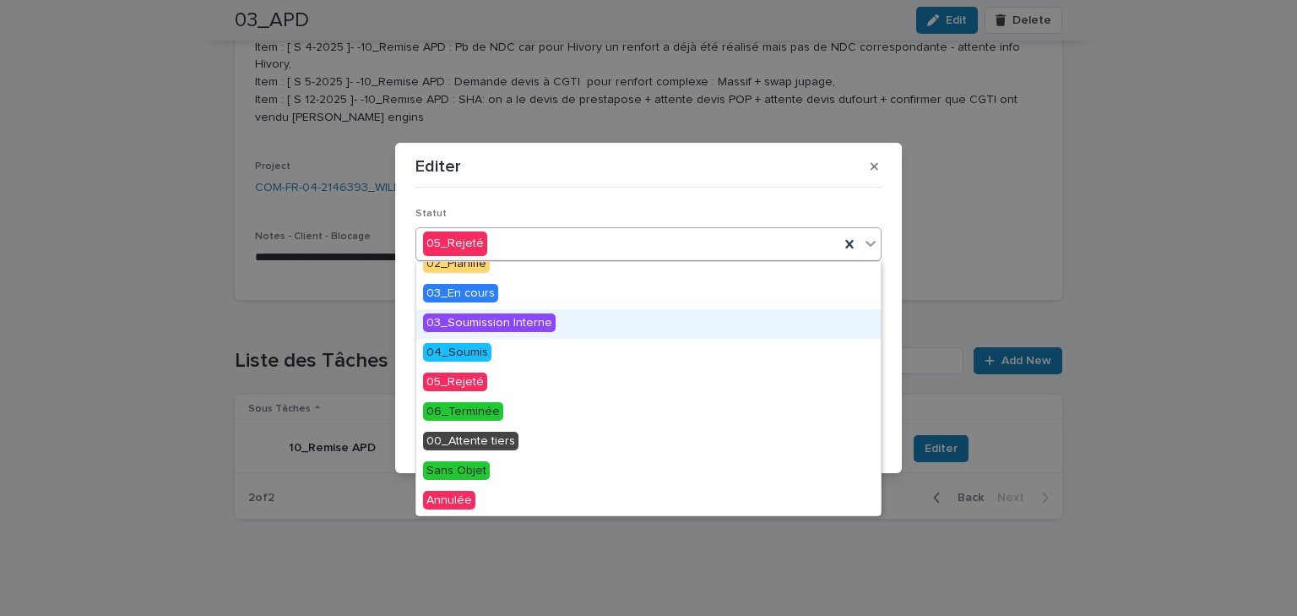
scroll to position [0, 0]
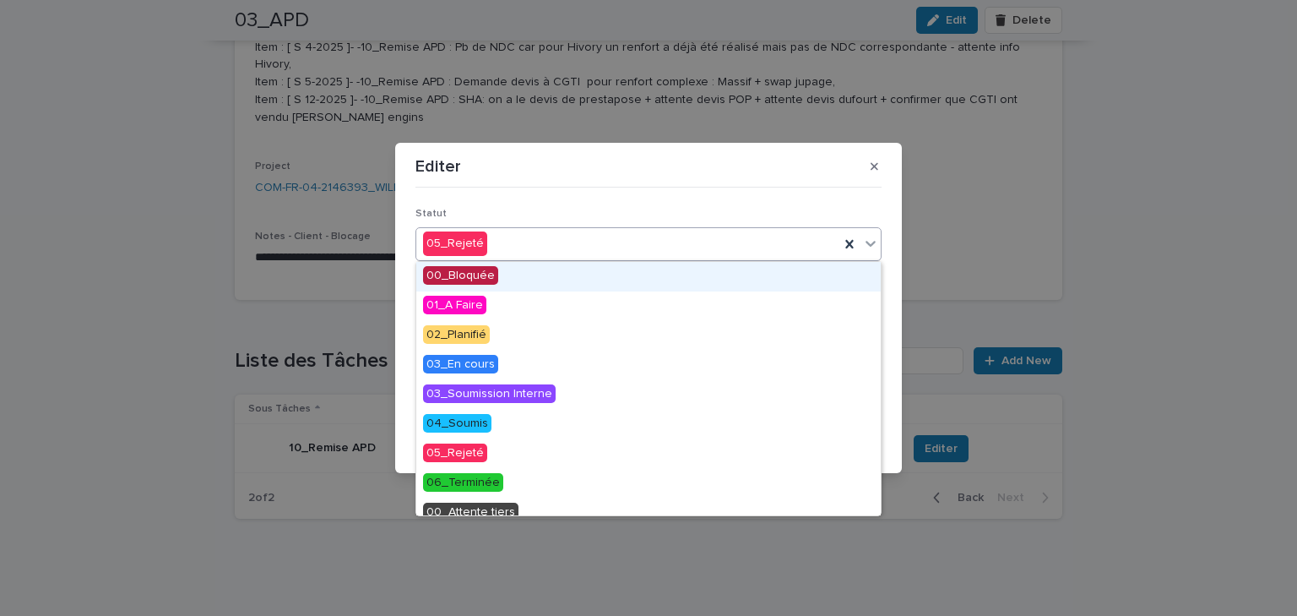
click at [485, 277] on span "00_Bloquée" at bounding box center [460, 275] width 75 height 19
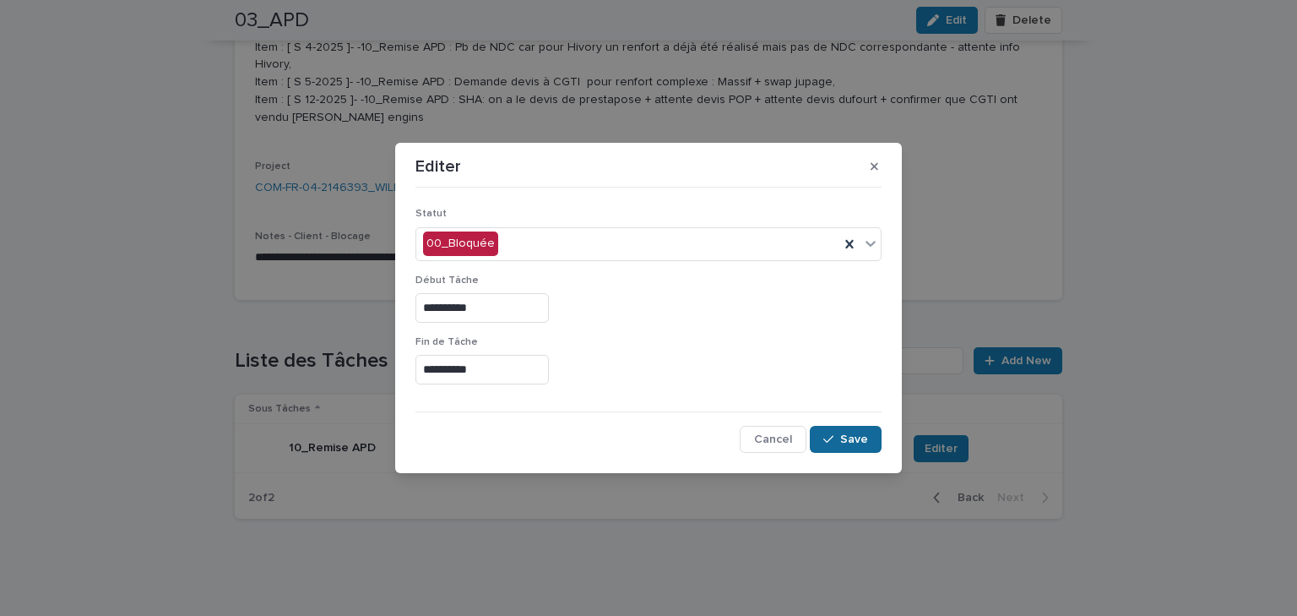
click at [863, 438] on span "Save" at bounding box center [854, 439] width 28 height 12
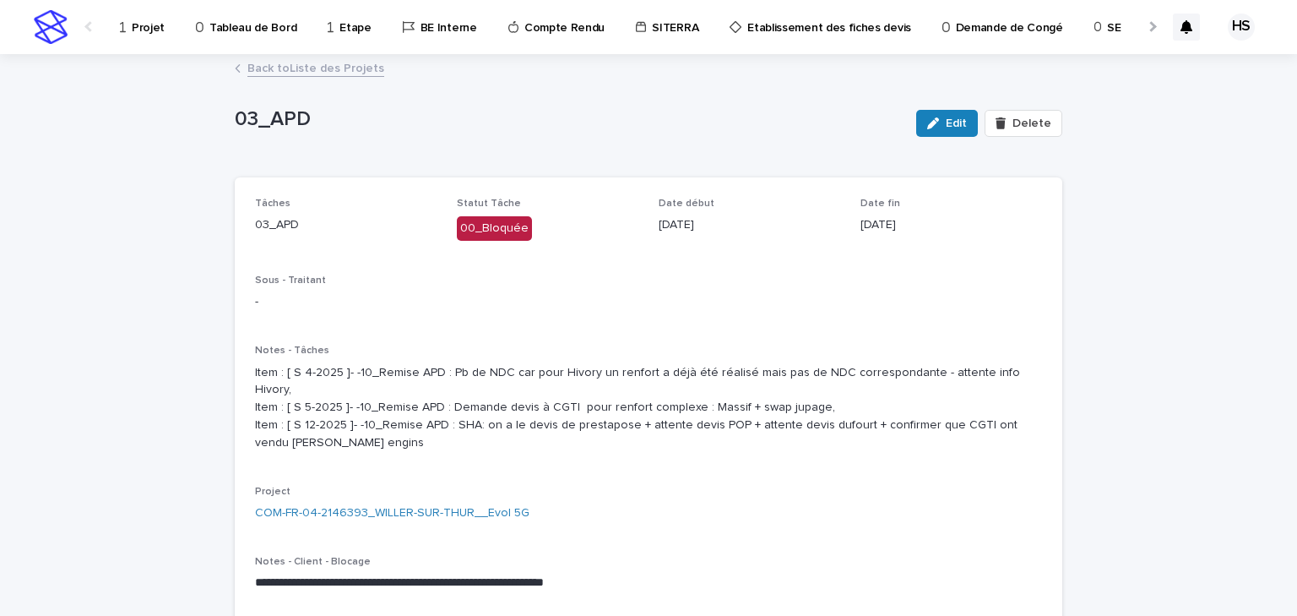
click at [140, 25] on p "Projet" at bounding box center [148, 17] width 33 height 35
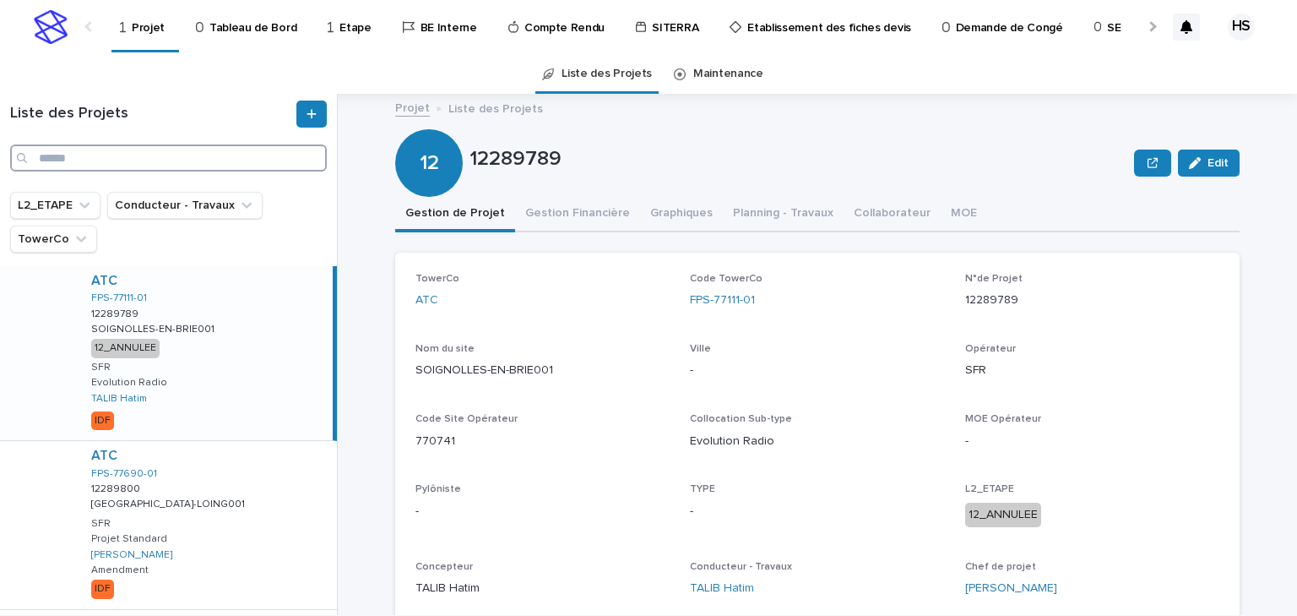
click at [163, 155] on input "Search" at bounding box center [168, 157] width 317 height 27
paste input "**********"
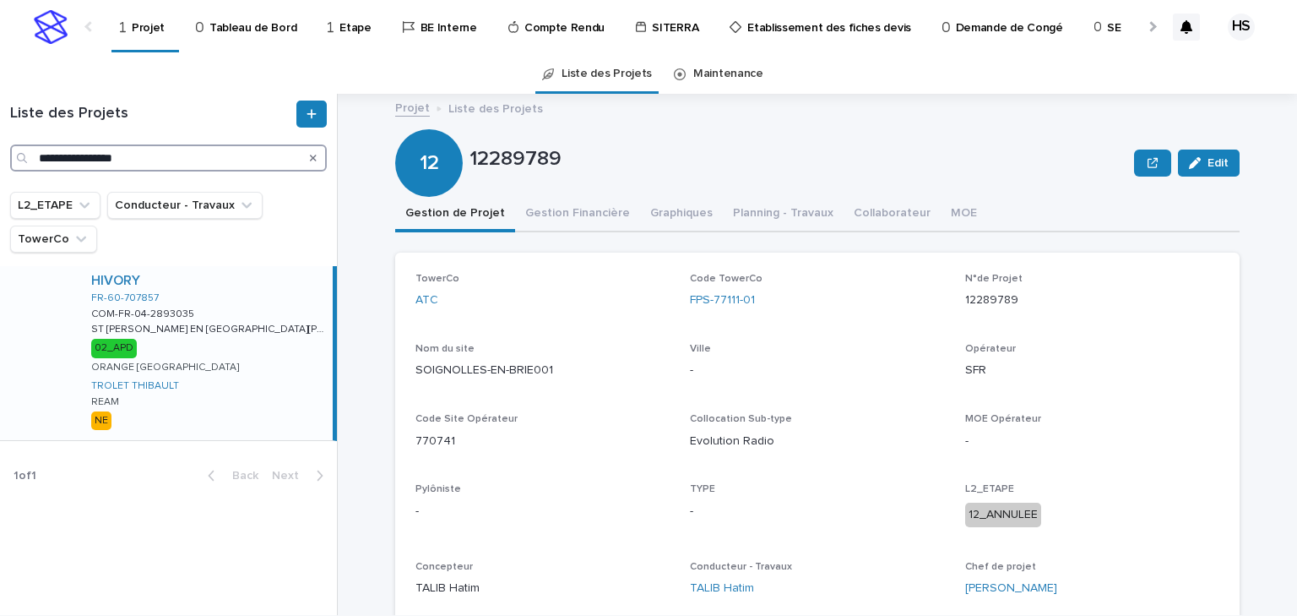
type input "**********"
click at [152, 367] on p "ORANGE [GEOGRAPHIC_DATA]" at bounding box center [165, 367] width 148 height 12
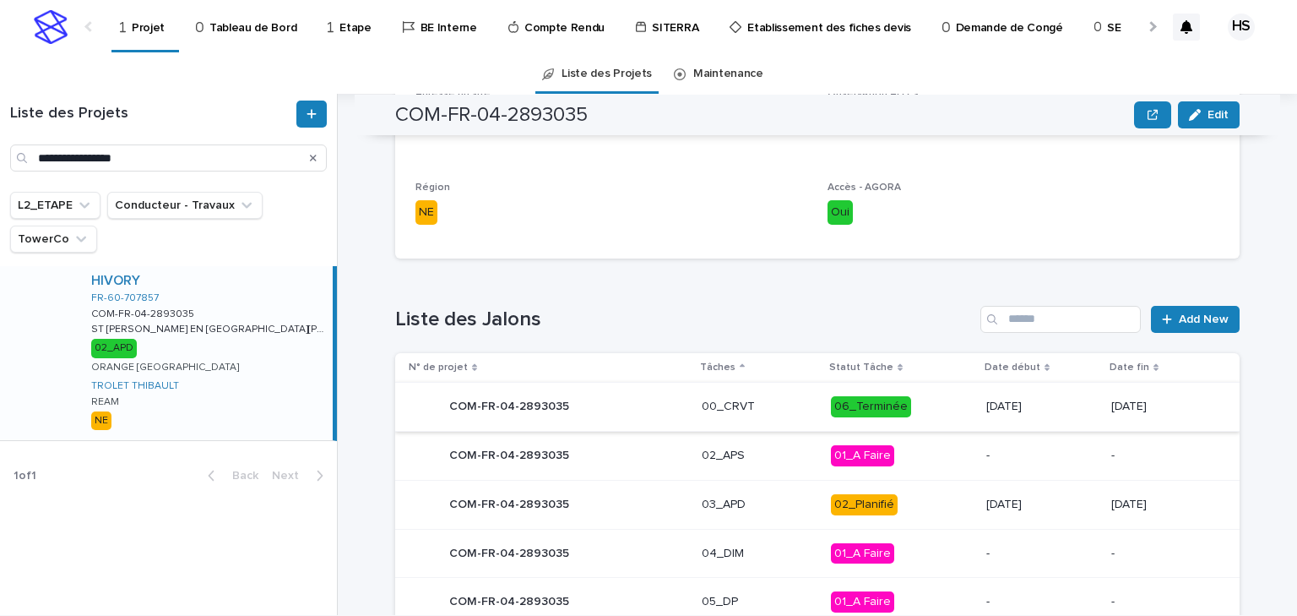
scroll to position [730, 0]
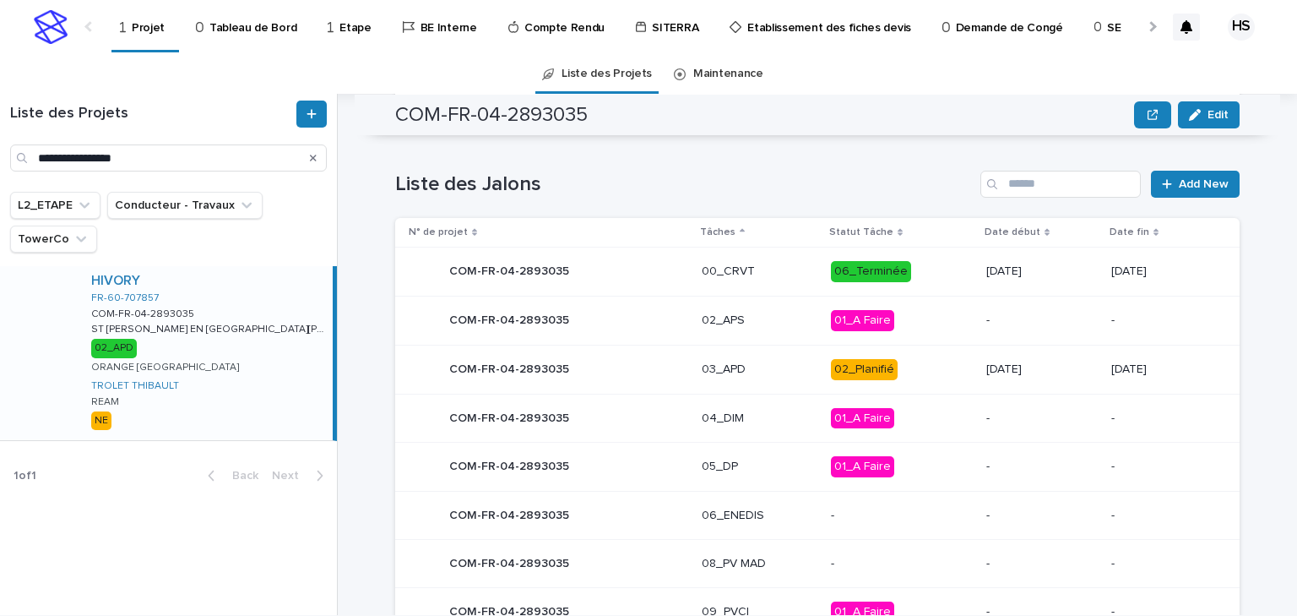
click at [706, 362] on p "03_APD" at bounding box center [760, 369] width 116 height 14
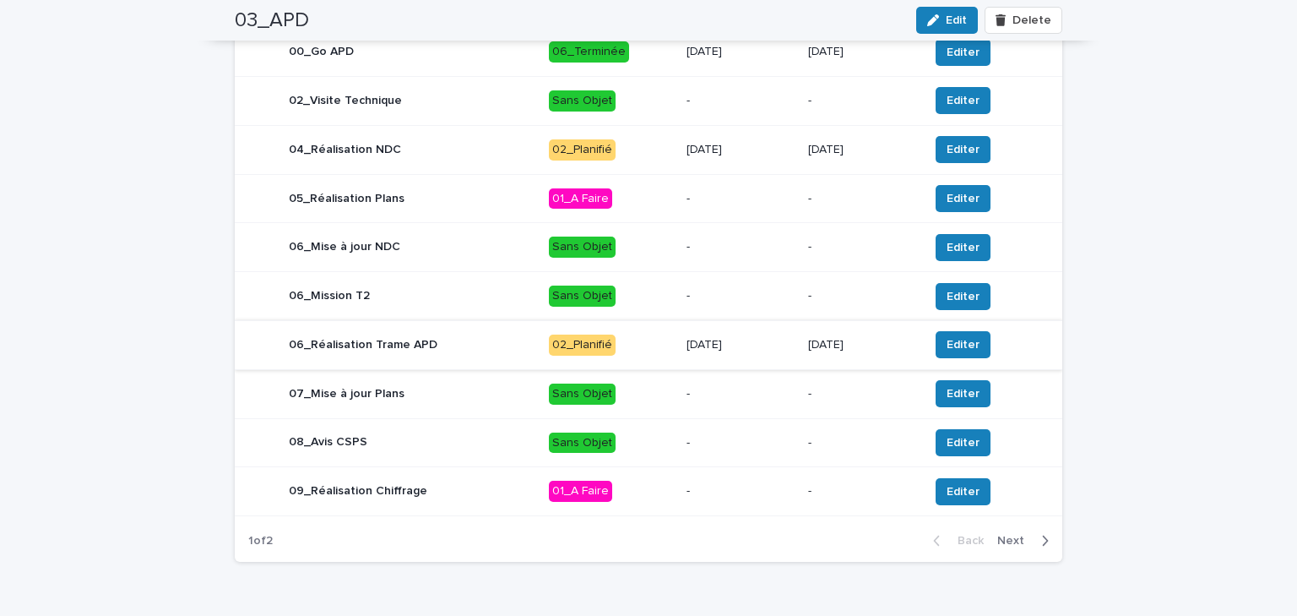
scroll to position [718, 0]
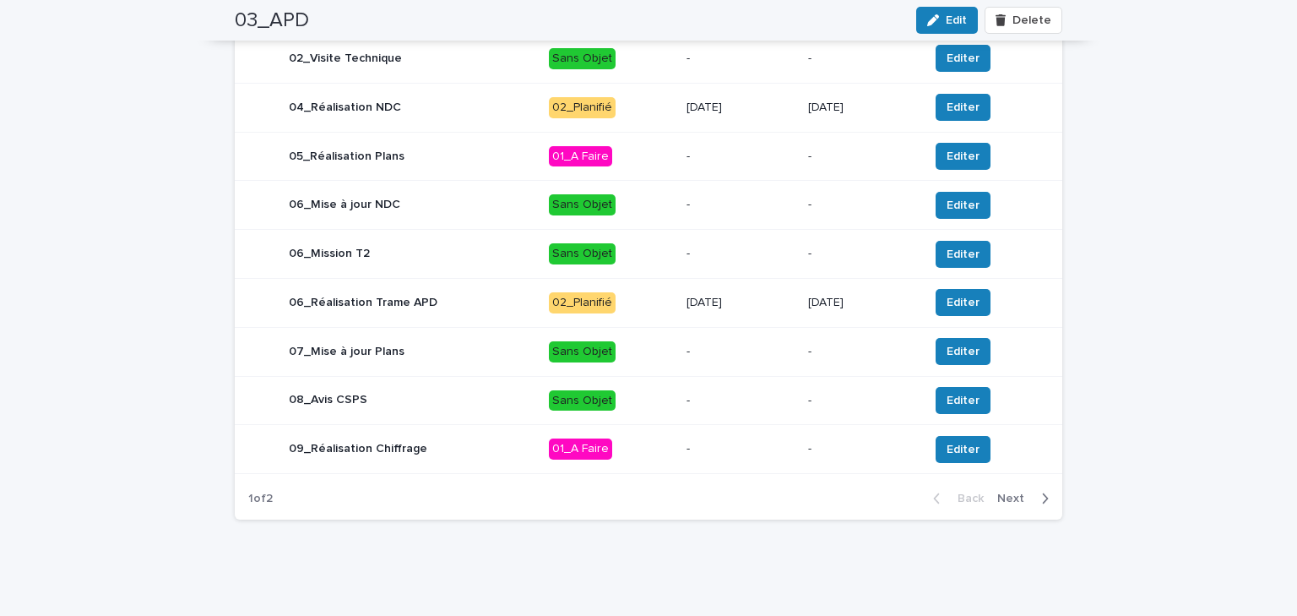
click at [997, 500] on span "Next" at bounding box center [1015, 498] width 37 height 12
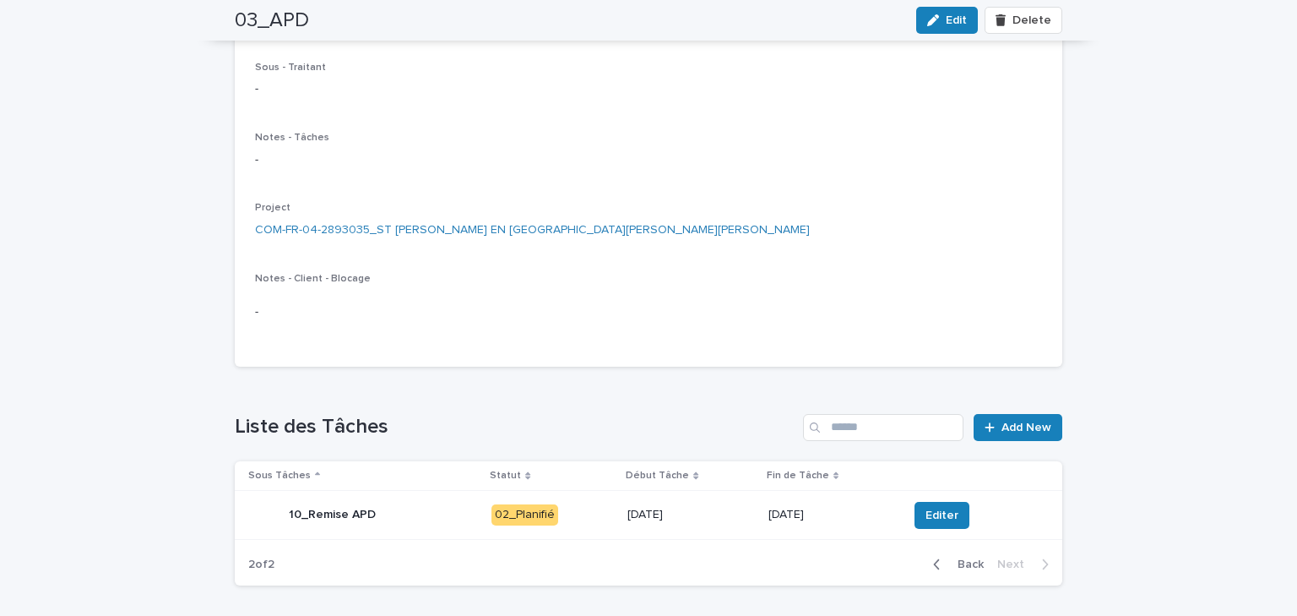
scroll to position [280, 0]
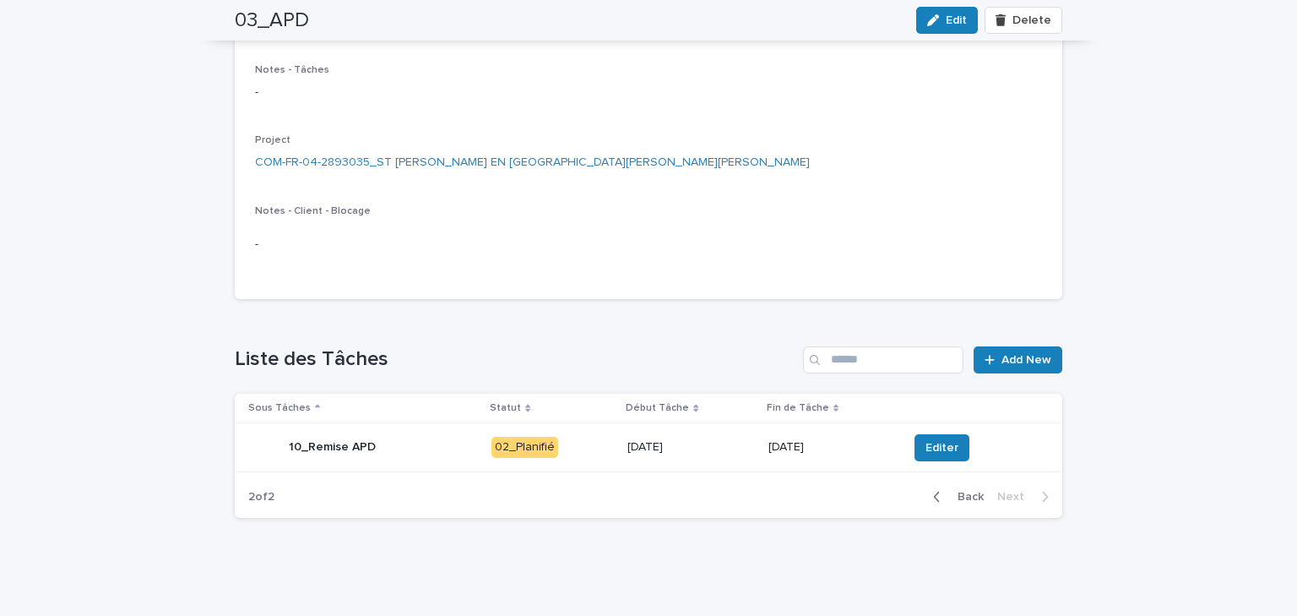
click at [956, 491] on span "Back" at bounding box center [966, 497] width 36 height 12
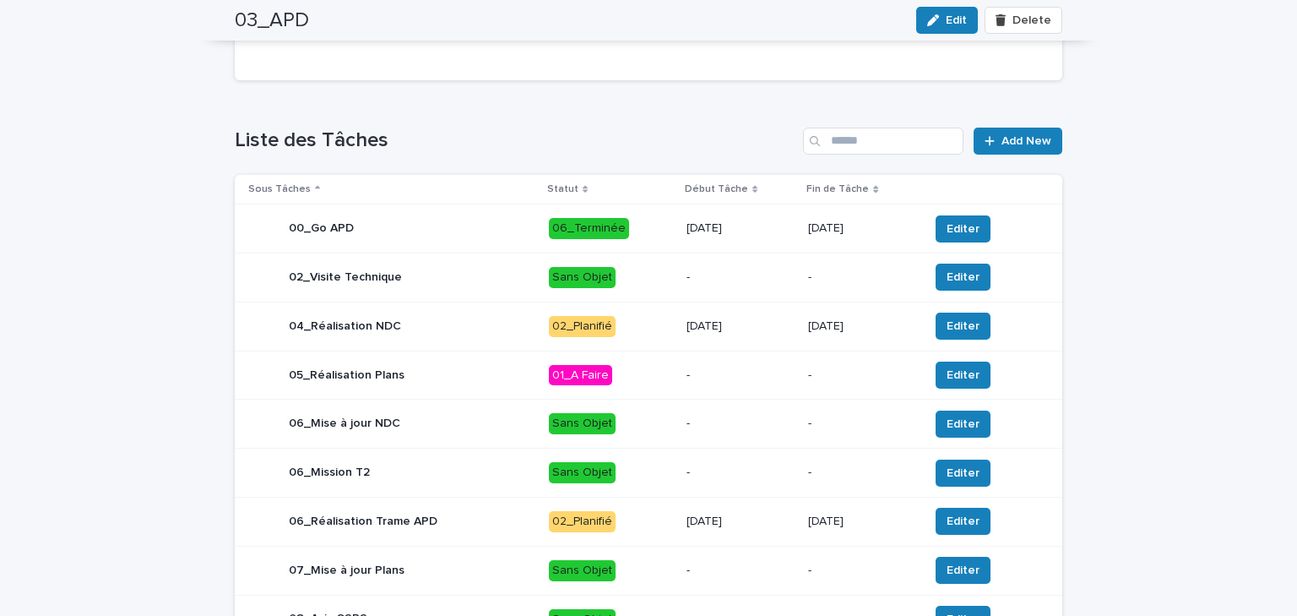
click at [410, 368] on div "05_Réalisation Plans" at bounding box center [391, 375] width 287 height 34
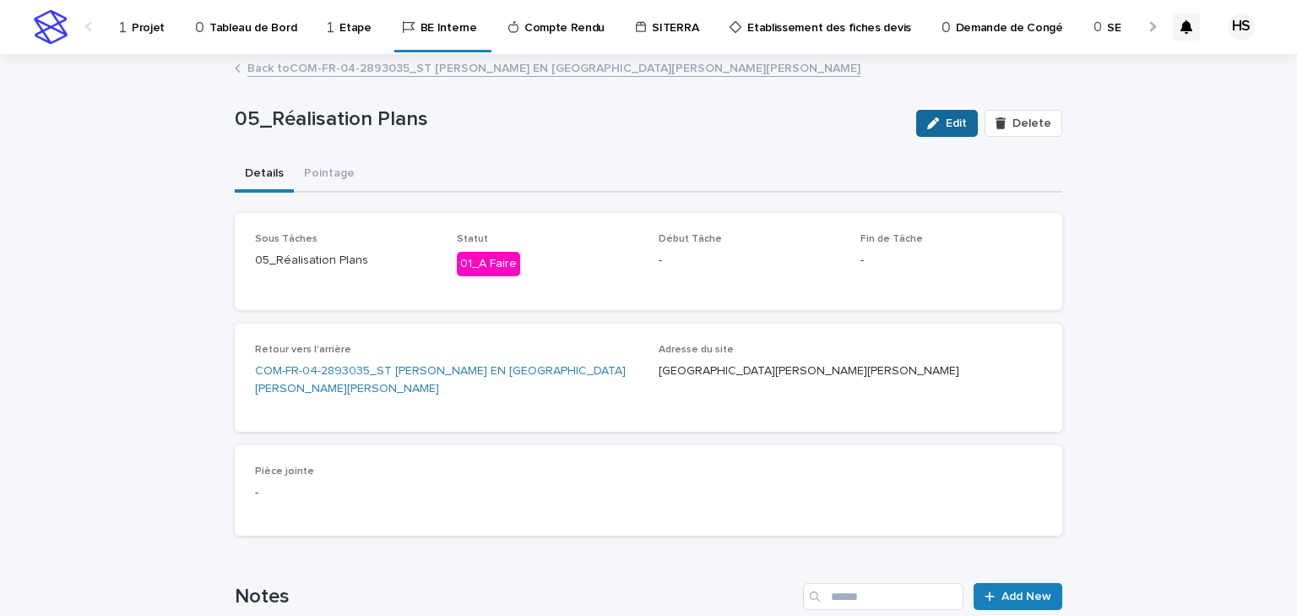
click at [933, 122] on icon "button" at bounding box center [933, 123] width 12 height 12
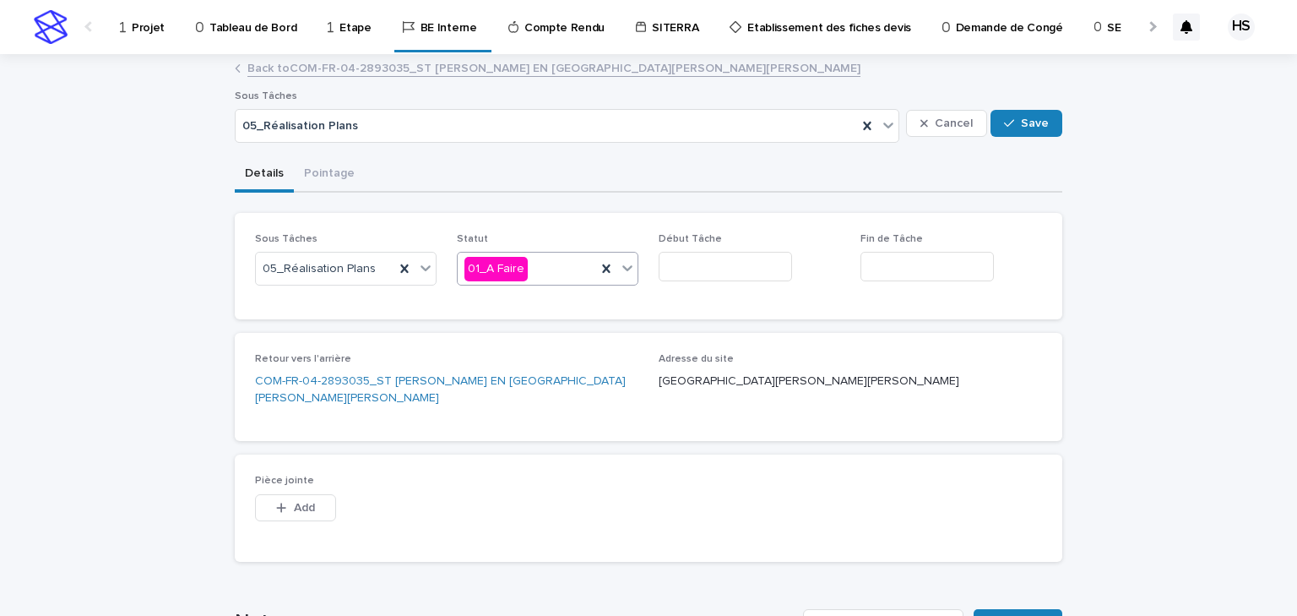
click at [556, 277] on div "01_A Faire" at bounding box center [527, 269] width 139 height 28
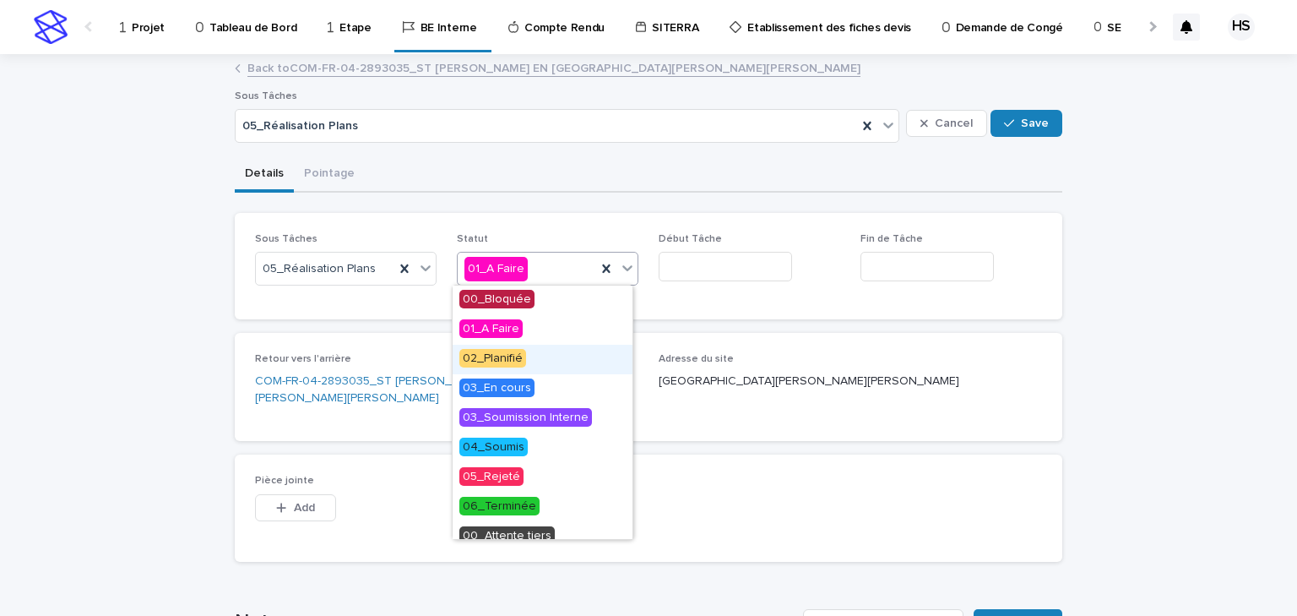
click at [523, 355] on span "02_Planifié" at bounding box center [492, 358] width 67 height 19
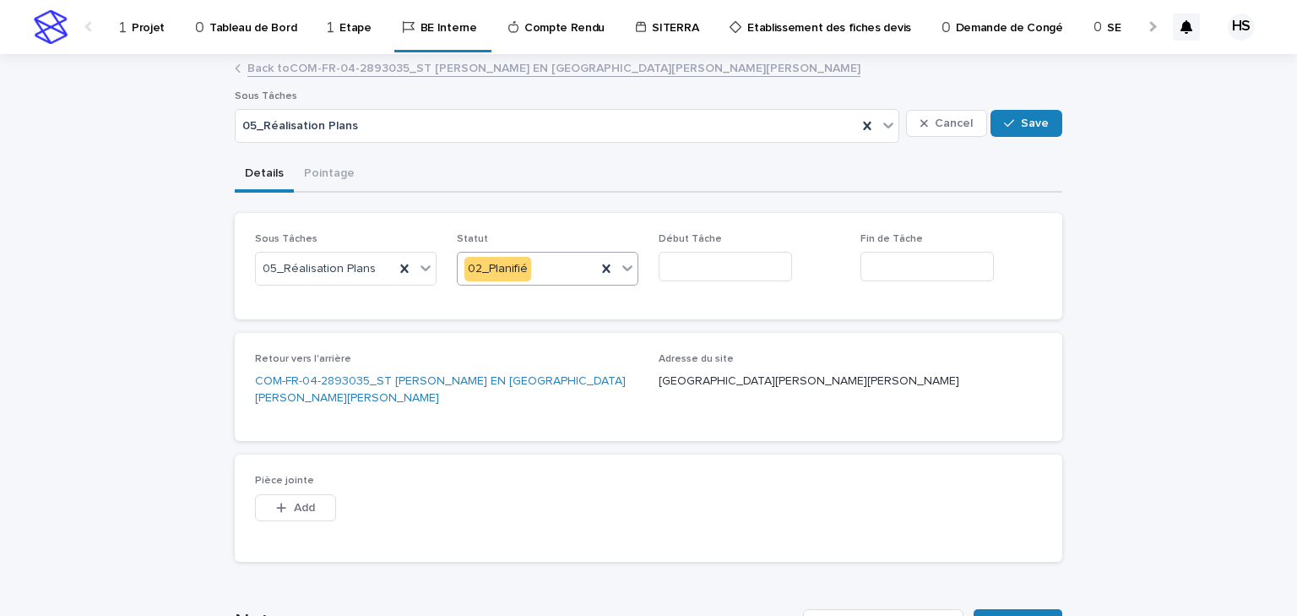
click at [694, 267] on input "text" at bounding box center [725, 267] width 133 height 30
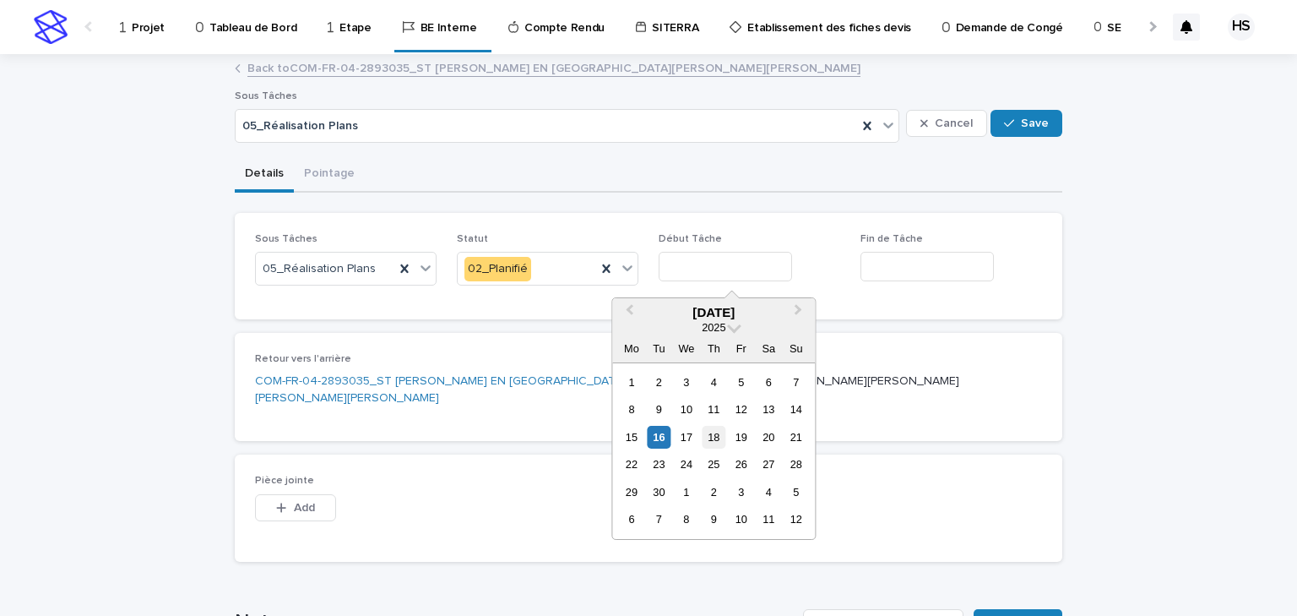
click at [709, 433] on div "18" at bounding box center [714, 437] width 23 height 23
type input "*********"
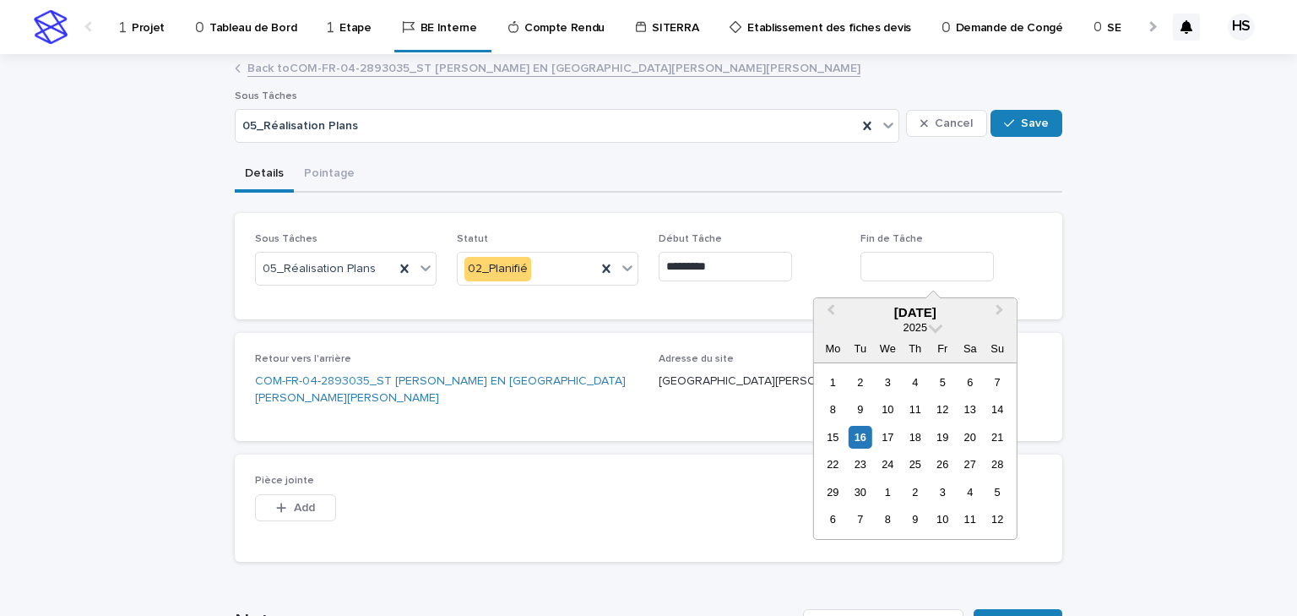
click at [928, 274] on input "text" at bounding box center [927, 267] width 133 height 30
click at [828, 470] on div "22" at bounding box center [833, 464] width 23 height 23
type input "*********"
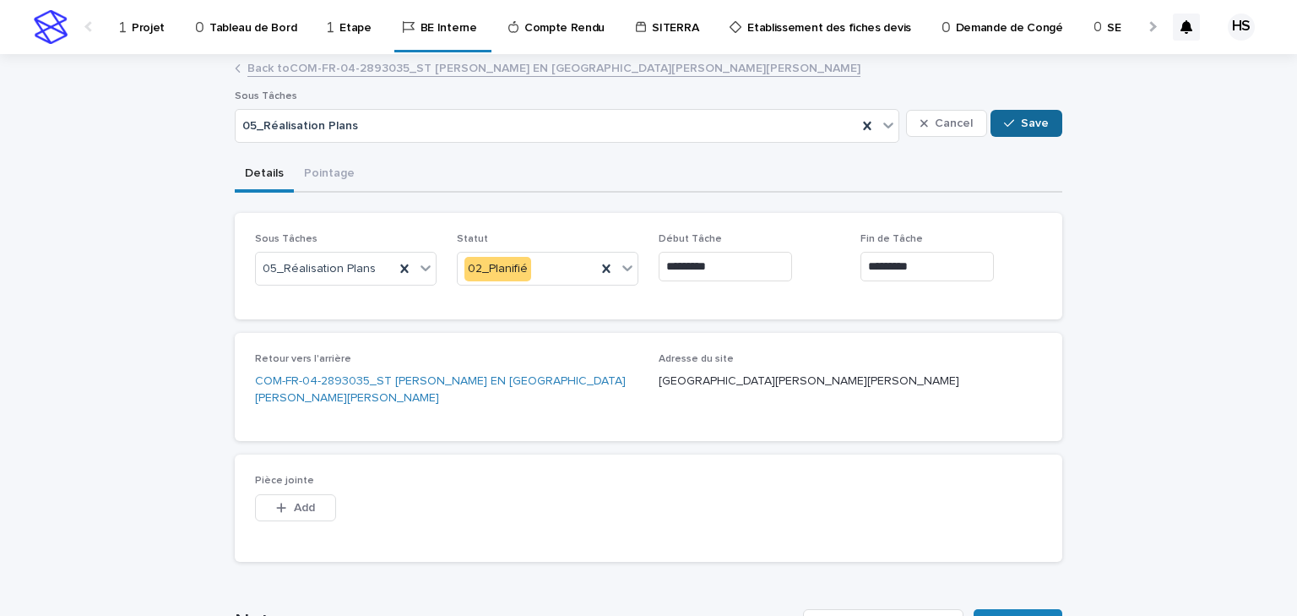
click at [997, 123] on button "Save" at bounding box center [1027, 123] width 72 height 27
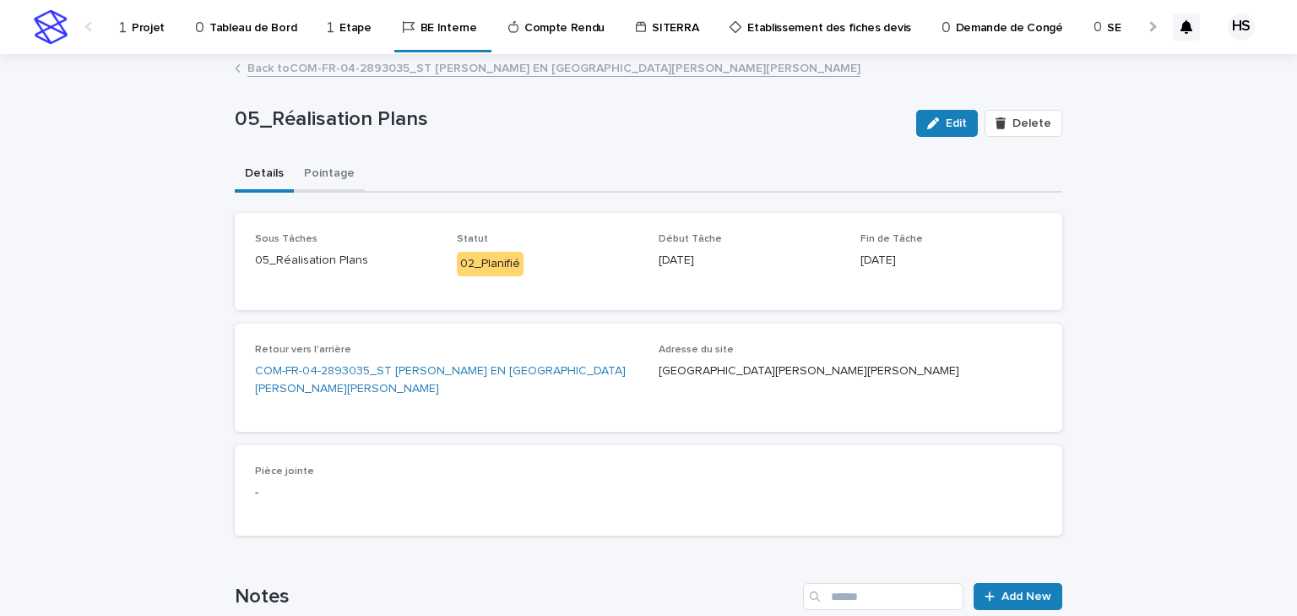
click at [340, 182] on button "Pointage" at bounding box center [329, 174] width 71 height 35
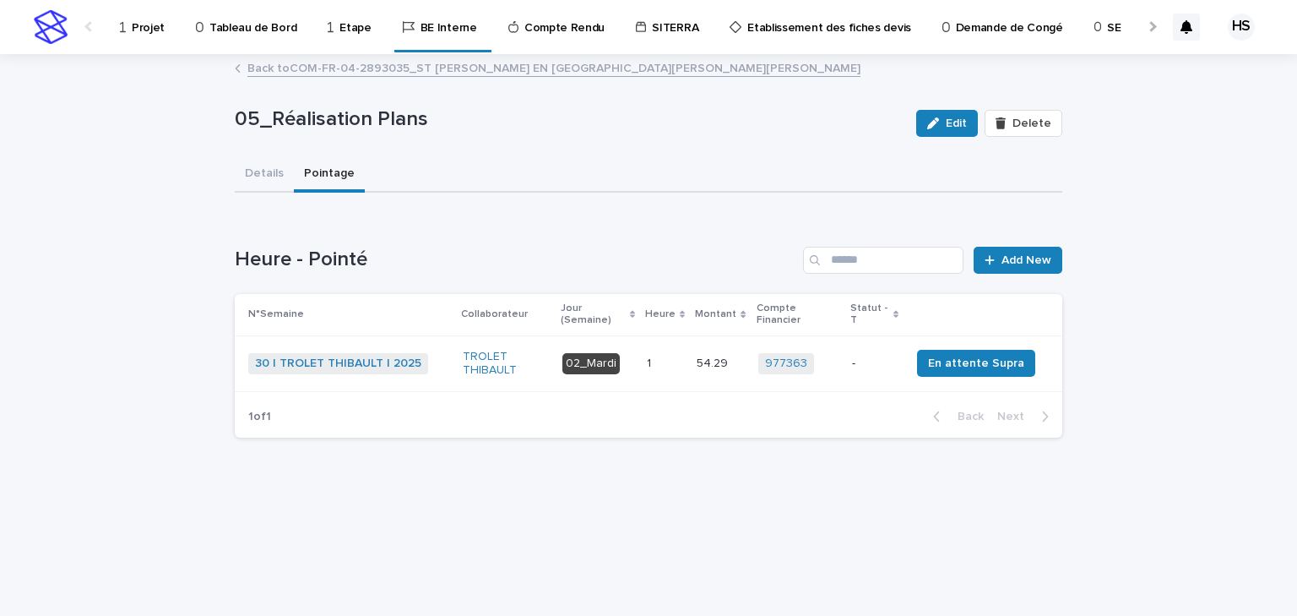
click at [655, 353] on p "1" at bounding box center [651, 362] width 8 height 18
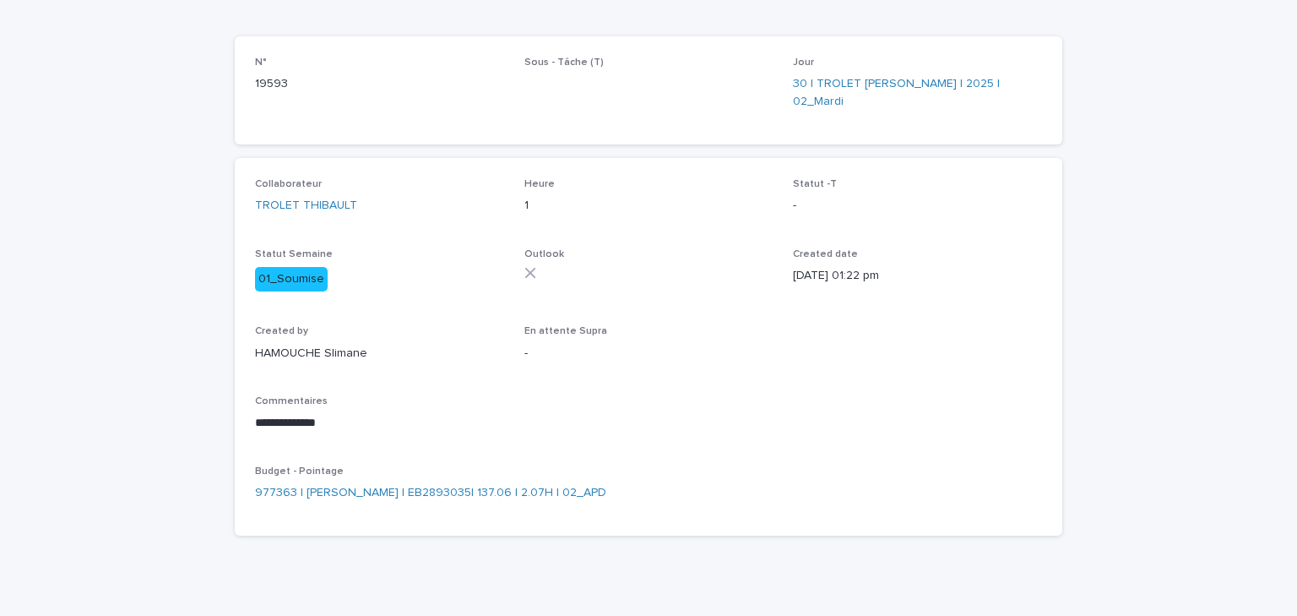
scroll to position [145, 0]
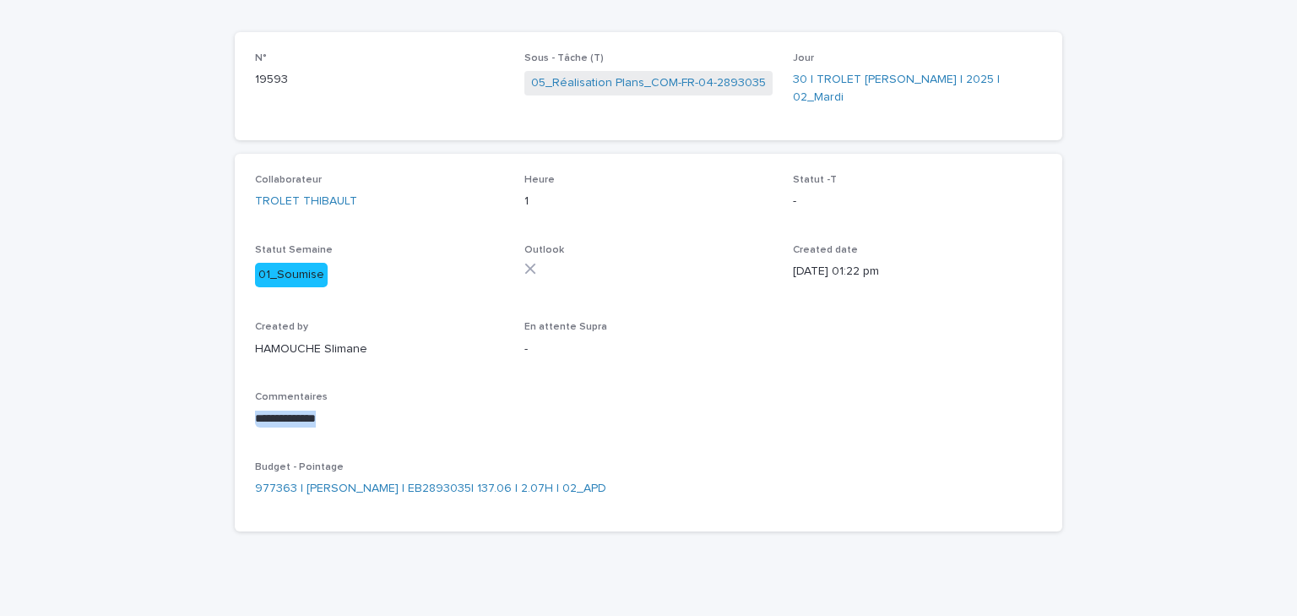
drag, startPoint x: 329, startPoint y: 404, endPoint x: 203, endPoint y: 399, distance: 126.8
click at [203, 399] on div "**********" at bounding box center [648, 269] width 1297 height 719
click at [443, 410] on p "**********" at bounding box center [648, 418] width 787 height 17
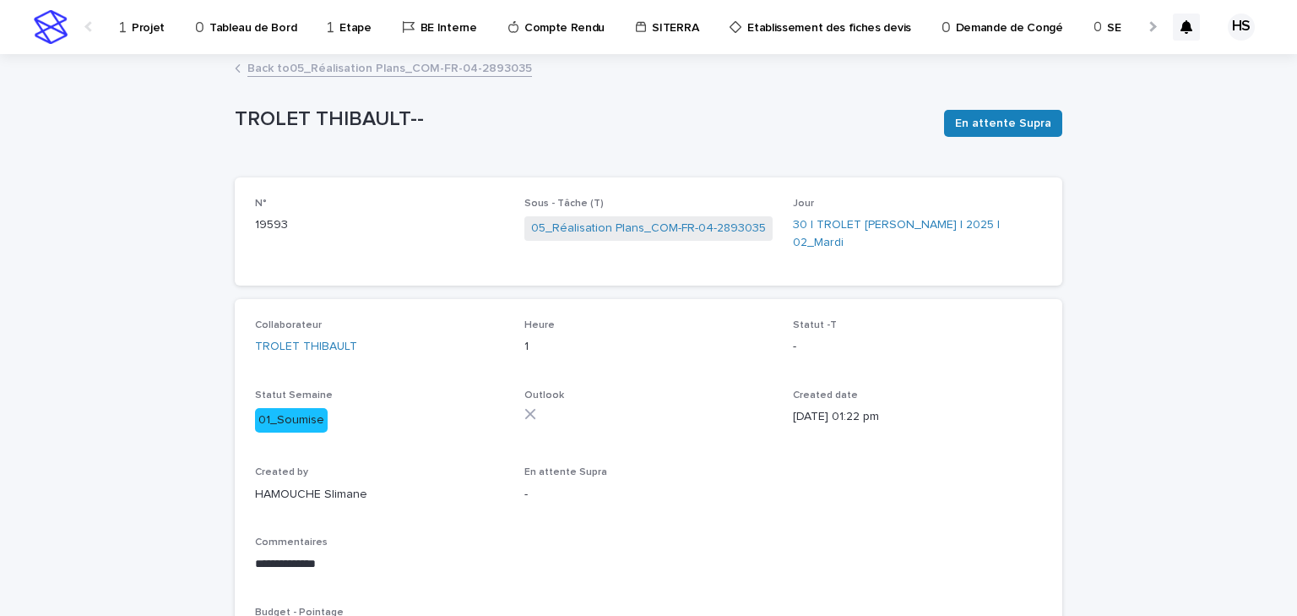
click at [354, 71] on link "Back to 05_Réalisation Plans_COM-FR-04-2893035" at bounding box center [389, 66] width 285 height 19
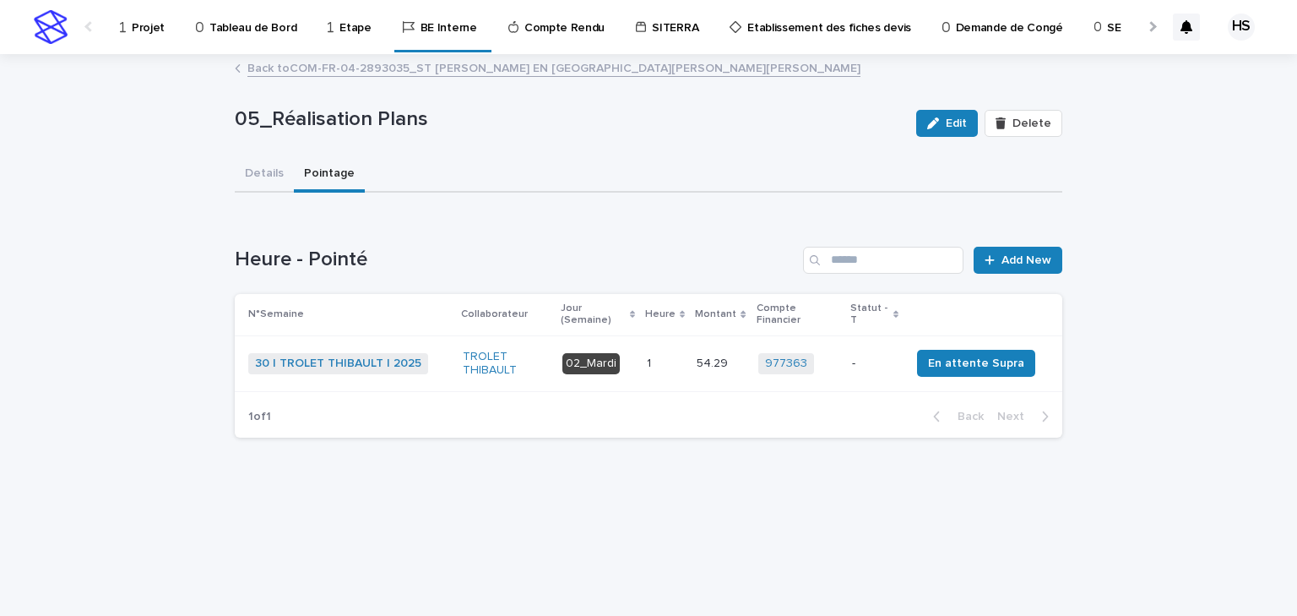
click at [265, 193] on div "Can't display tree at index 0 Loading... Saving… Loading... Saving… Loading... …" at bounding box center [649, 322] width 828 height 258
click at [266, 181] on button "Details" at bounding box center [264, 174] width 59 height 35
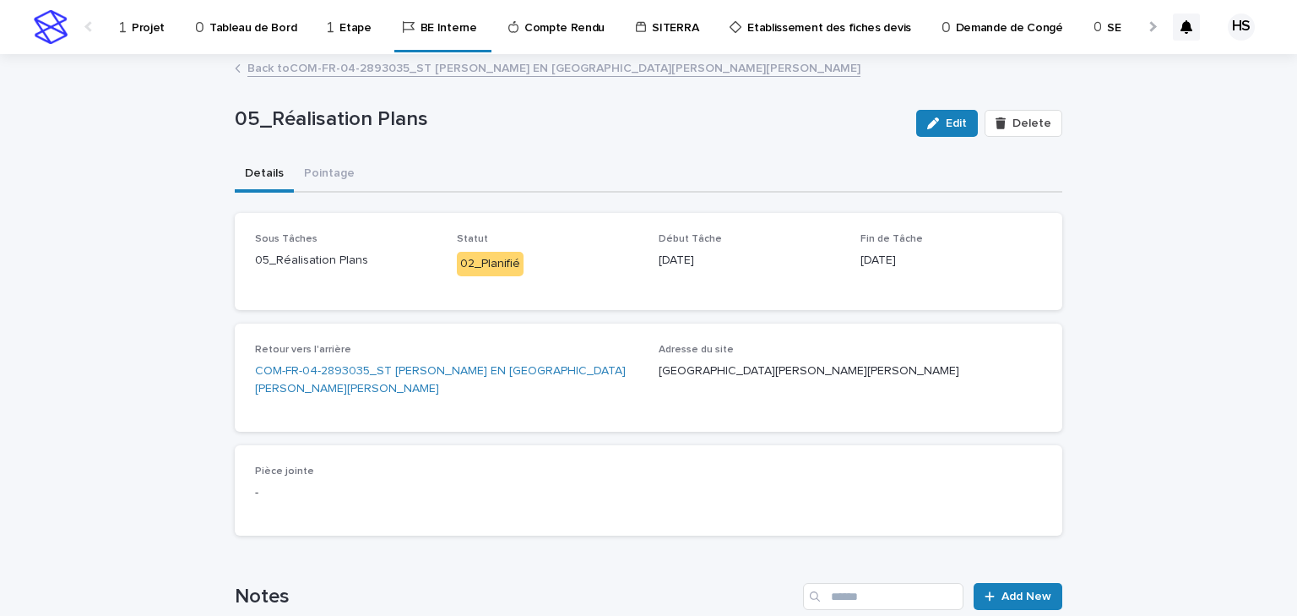
scroll to position [135, 0]
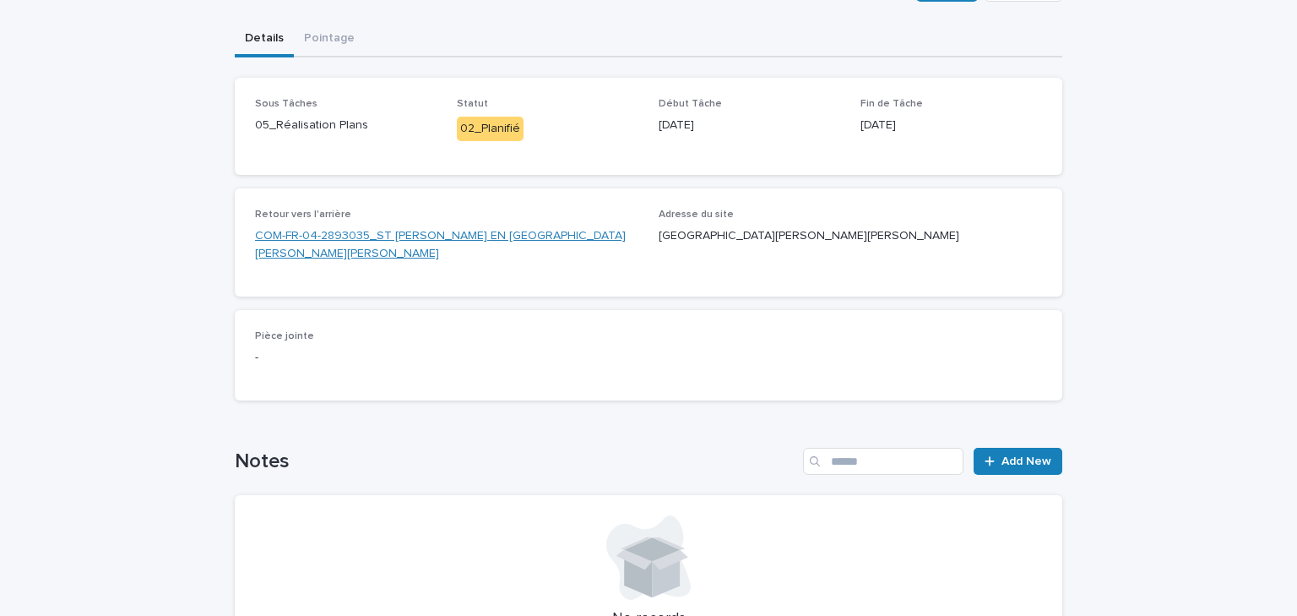
click at [444, 238] on link "COM-FR-04-2893035_ST [PERSON_NAME] EN [GEOGRAPHIC_DATA][PERSON_NAME][PERSON_NAM…" at bounding box center [446, 244] width 383 height 35
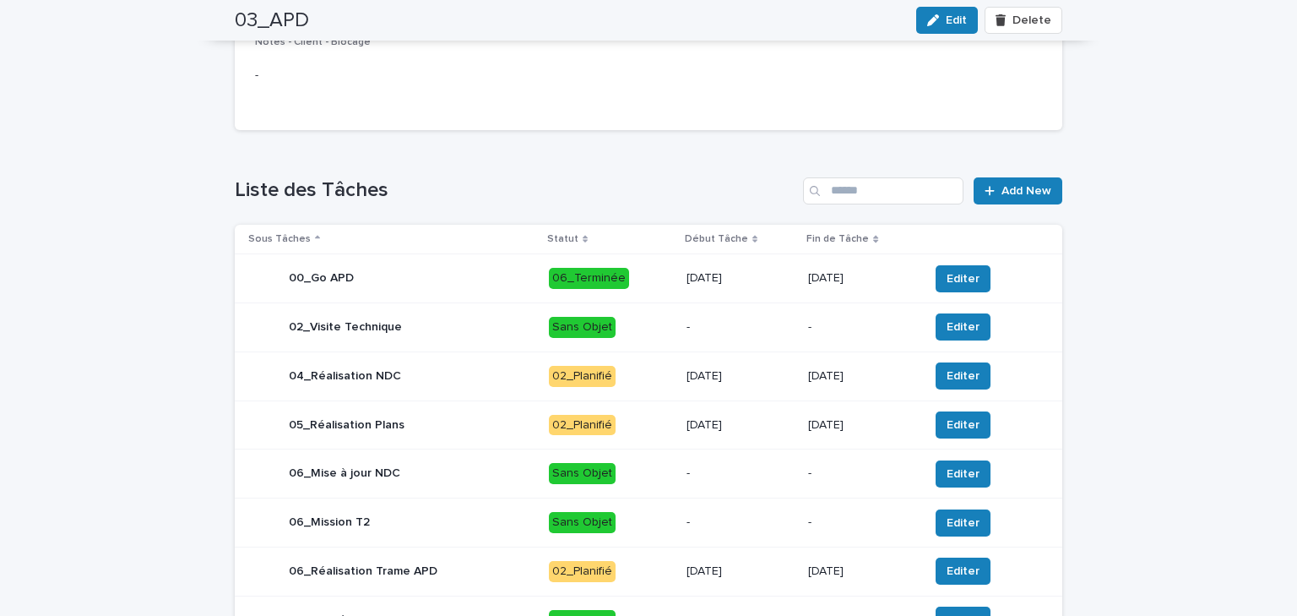
scroll to position [718, 0]
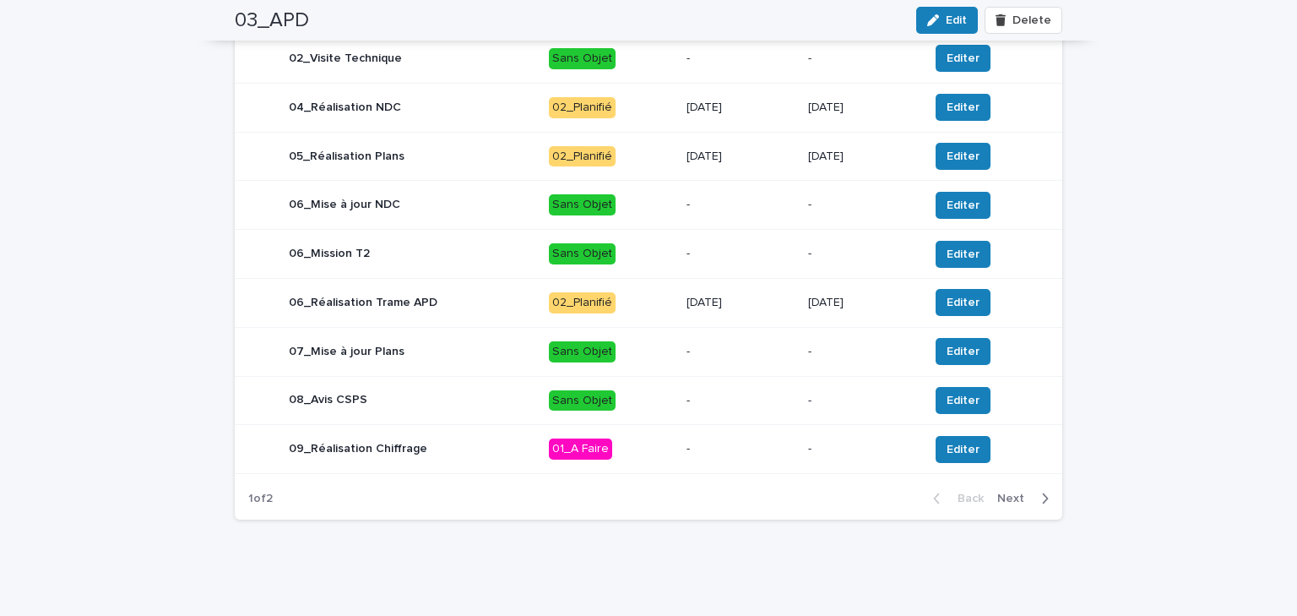
click at [720, 307] on p "[DATE]" at bounding box center [741, 303] width 108 height 14
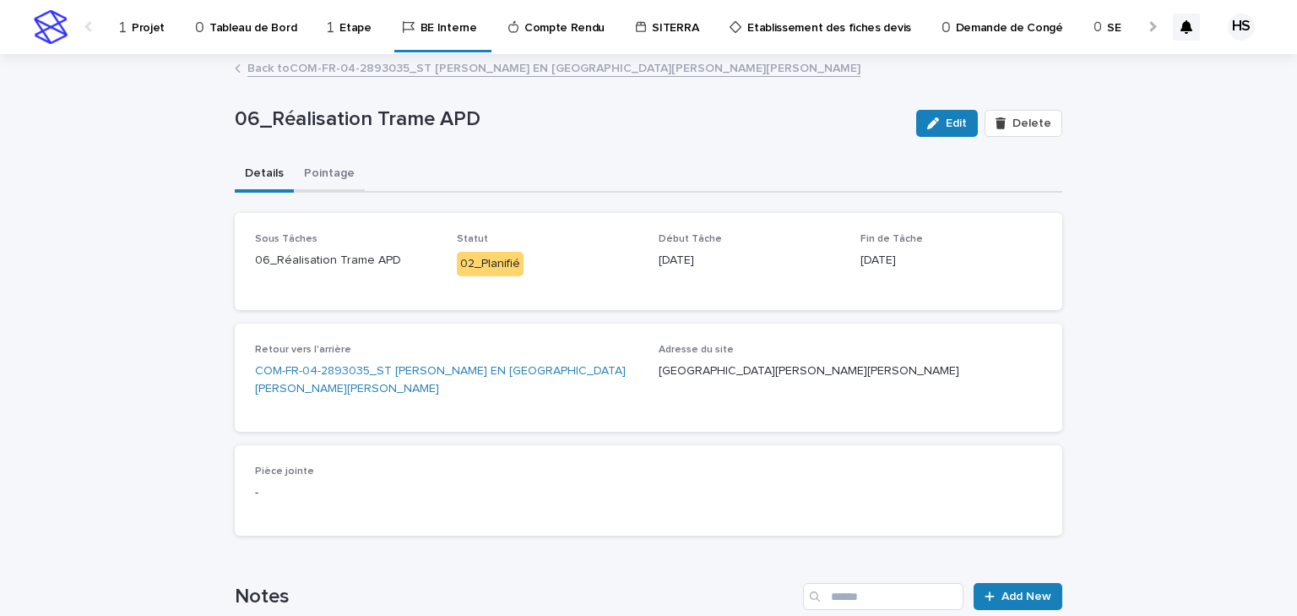
click at [329, 168] on button "Pointage" at bounding box center [329, 174] width 71 height 35
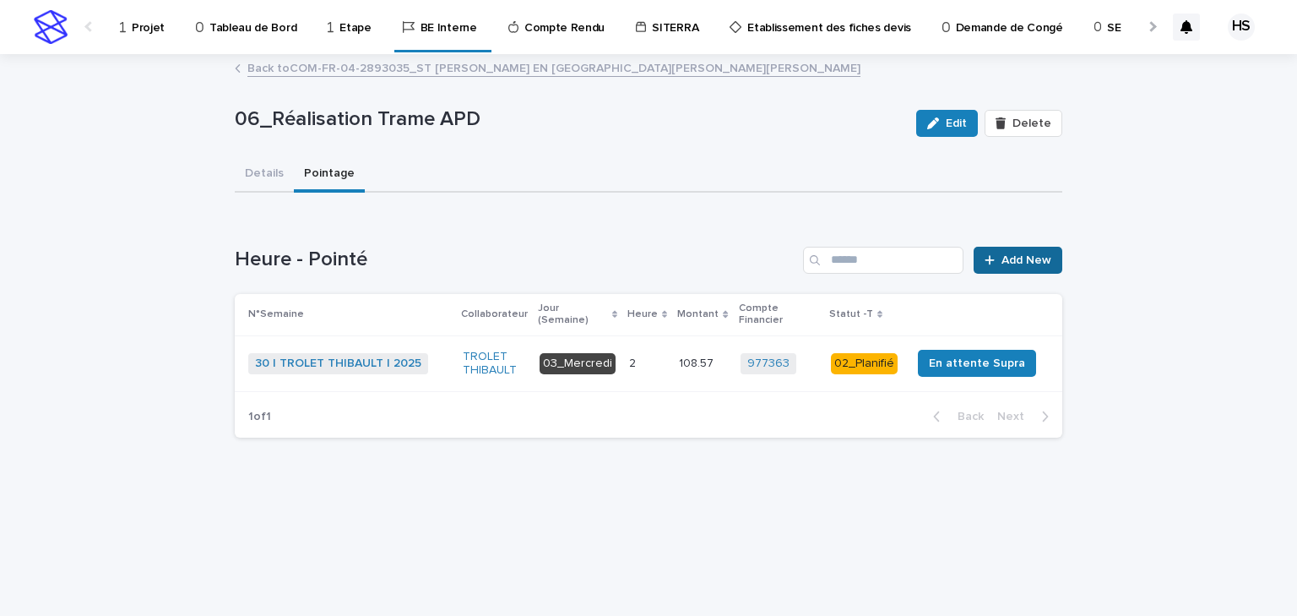
click at [1020, 267] on link "Add New" at bounding box center [1018, 260] width 89 height 27
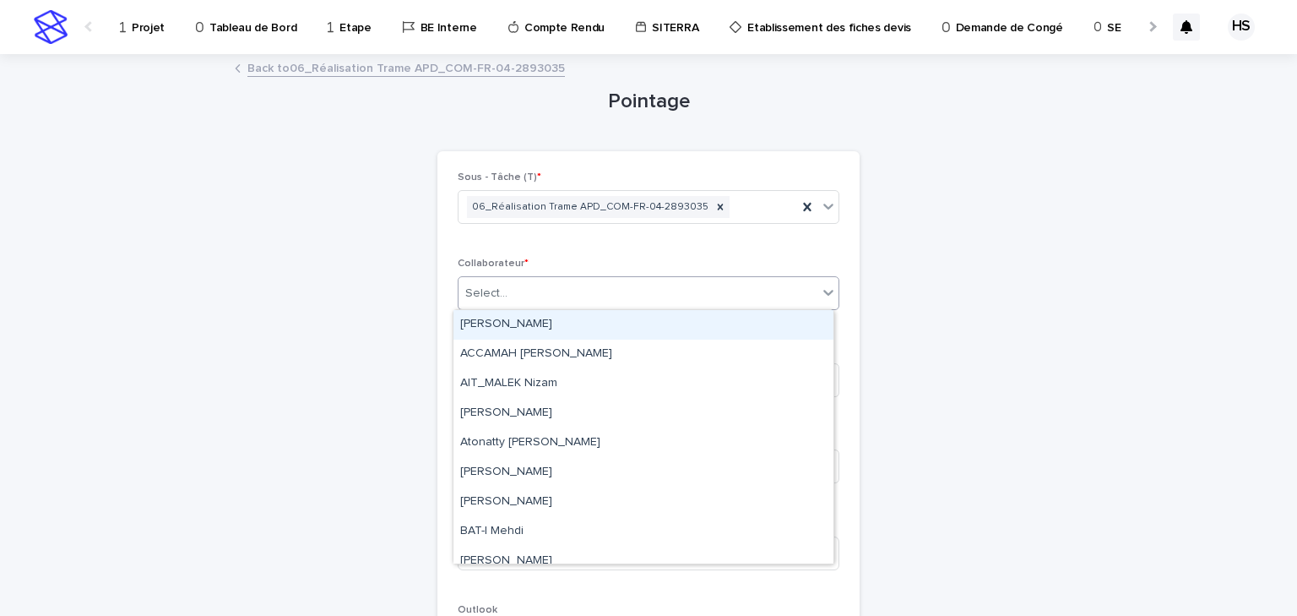
click at [510, 301] on div "Select..." at bounding box center [638, 294] width 359 height 28
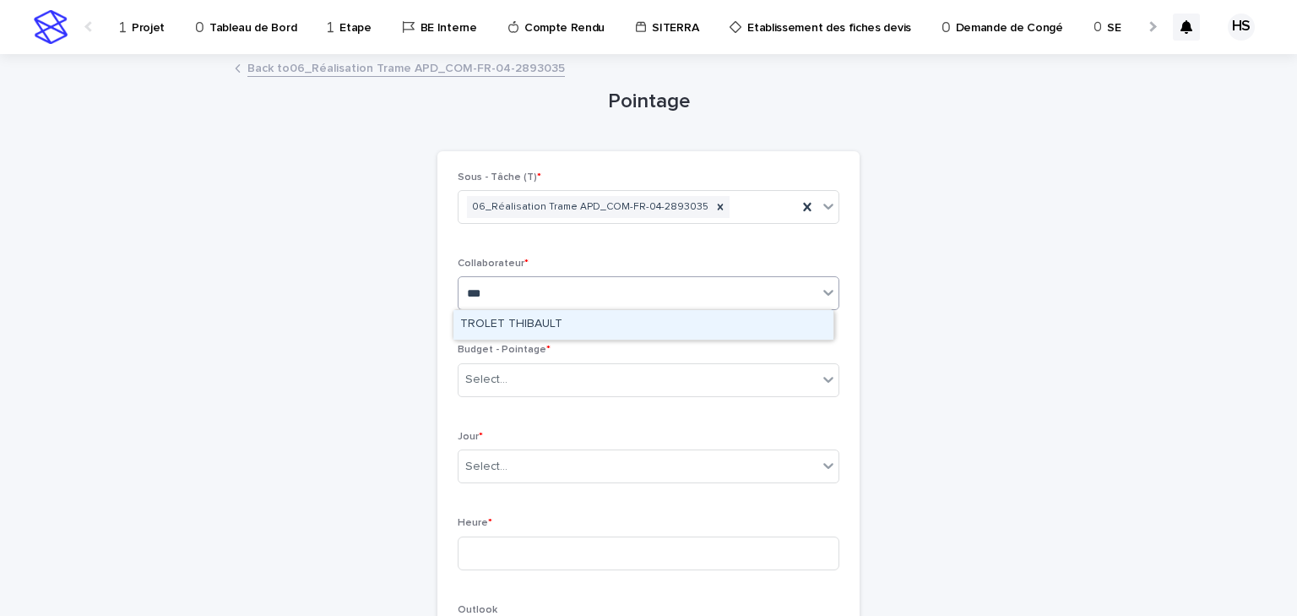
type input "****"
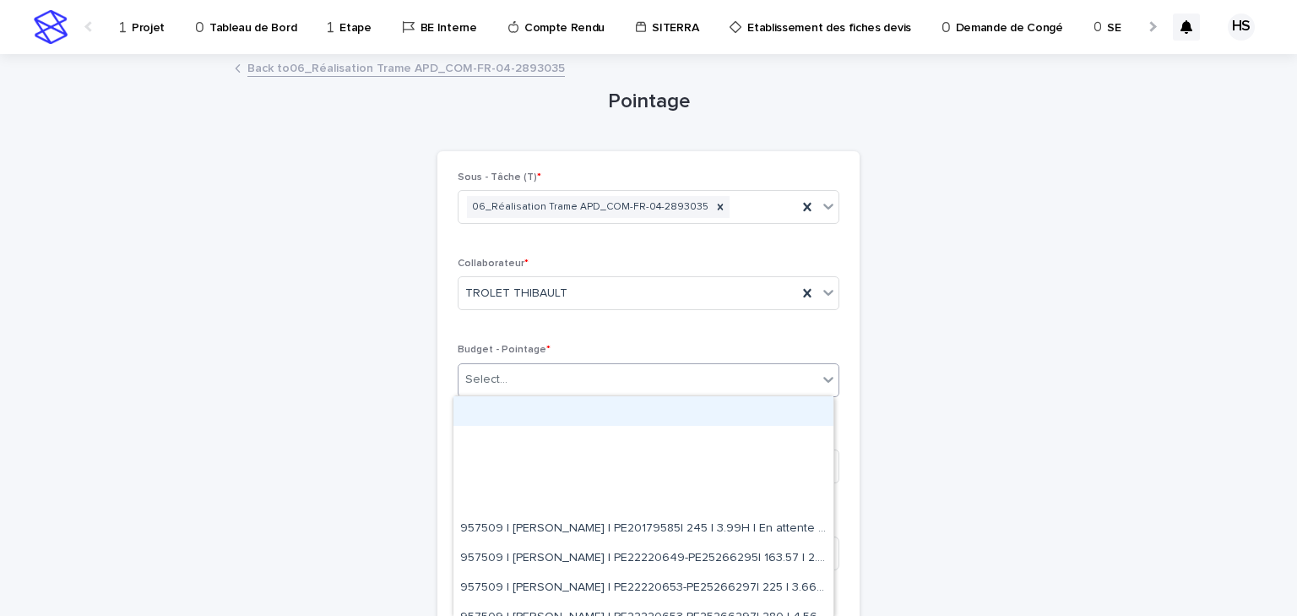
click at [508, 372] on div "Select..." at bounding box center [638, 380] width 359 height 28
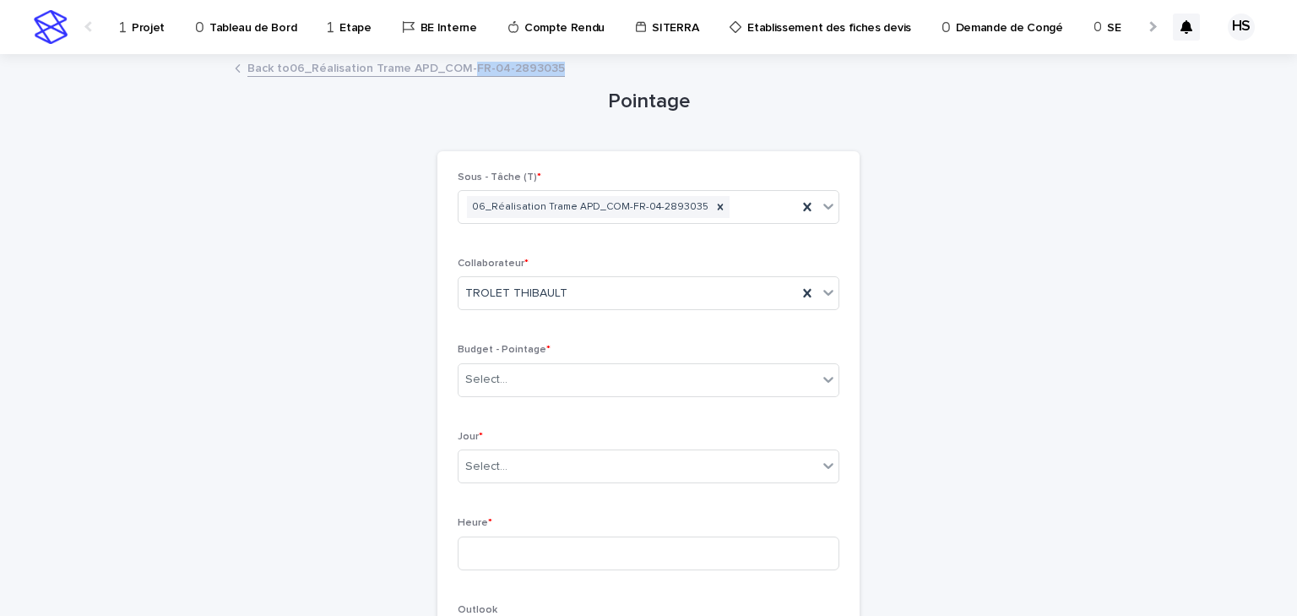
drag, startPoint x: 570, startPoint y: 74, endPoint x: 463, endPoint y: 78, distance: 107.3
click at [463, 78] on div "Back to 06_Réalisation [PERSON_NAME] APD_COM-FR-04-2893035" at bounding box center [648, 69] width 845 height 24
copy link "FR-04-2893035"
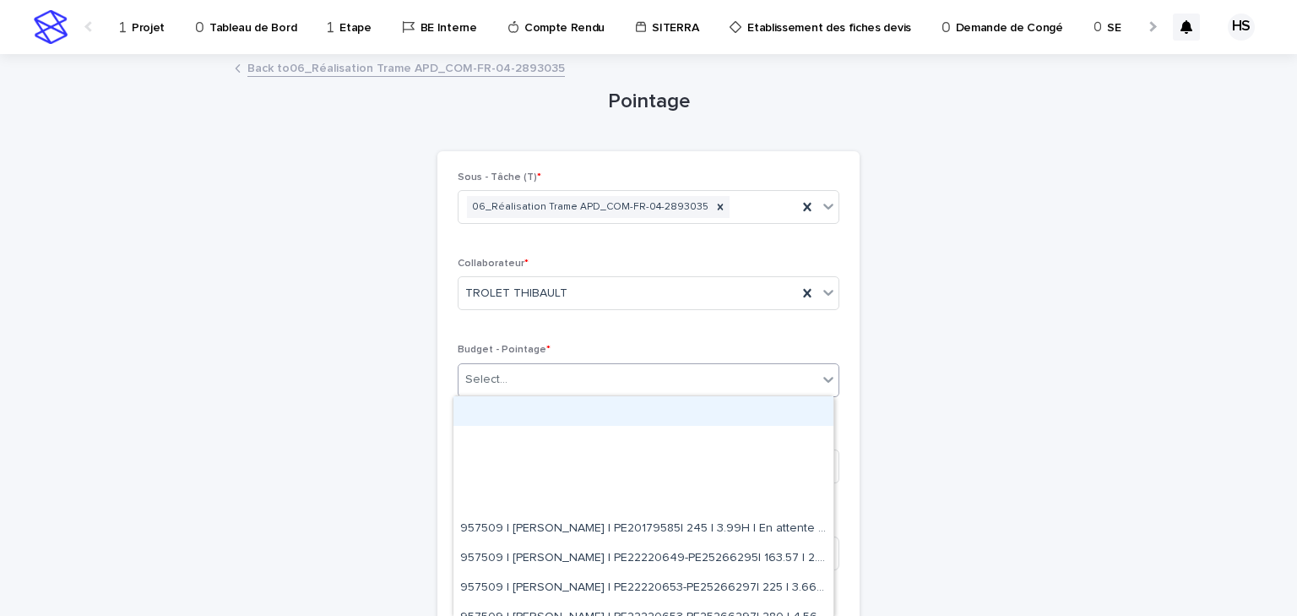
click at [497, 389] on div "Select..." at bounding box center [638, 380] width 359 height 28
paste input "**********"
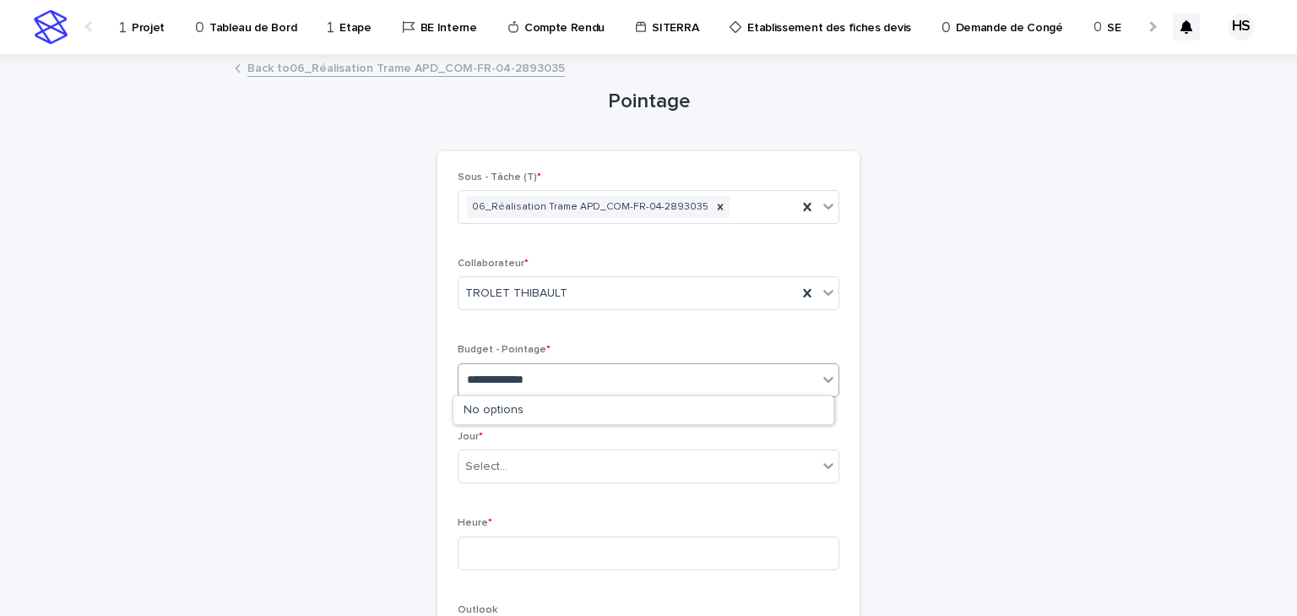
drag, startPoint x: 493, startPoint y: 377, endPoint x: 419, endPoint y: 375, distance: 74.3
click at [419, 375] on div "**********" at bounding box center [649, 571] width 828 height 1031
type input "*******"
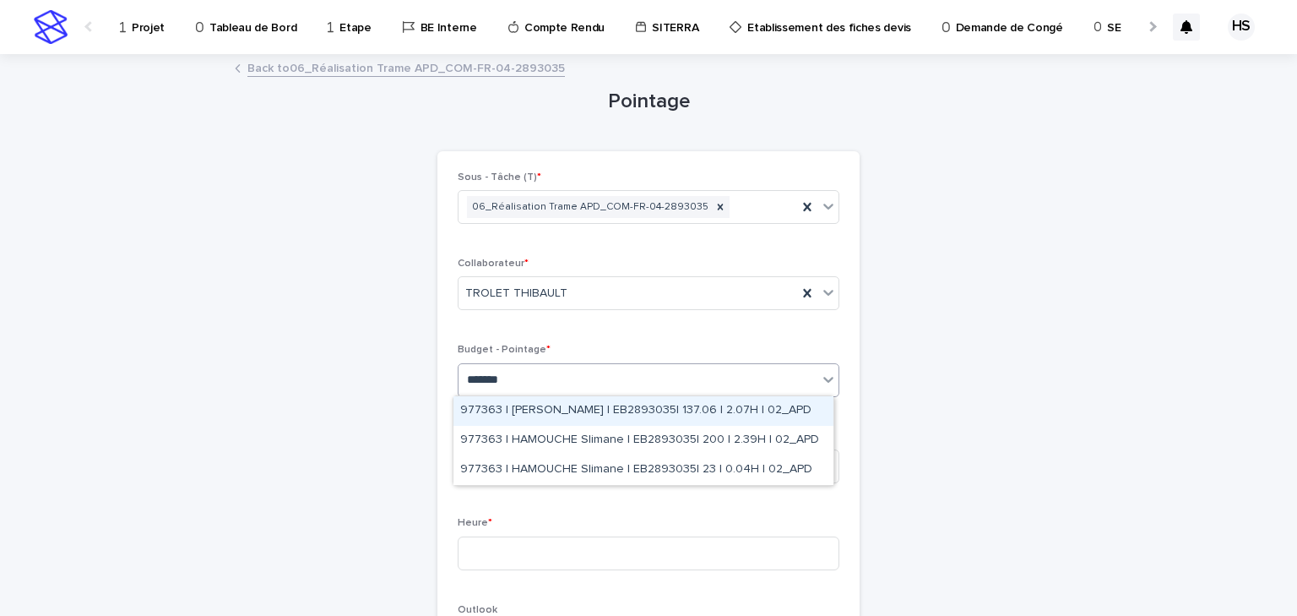
click at [749, 412] on div "977363 | [PERSON_NAME] | EB2893035| 137.06 | 2.07H | 02_APD" at bounding box center [644, 411] width 380 height 30
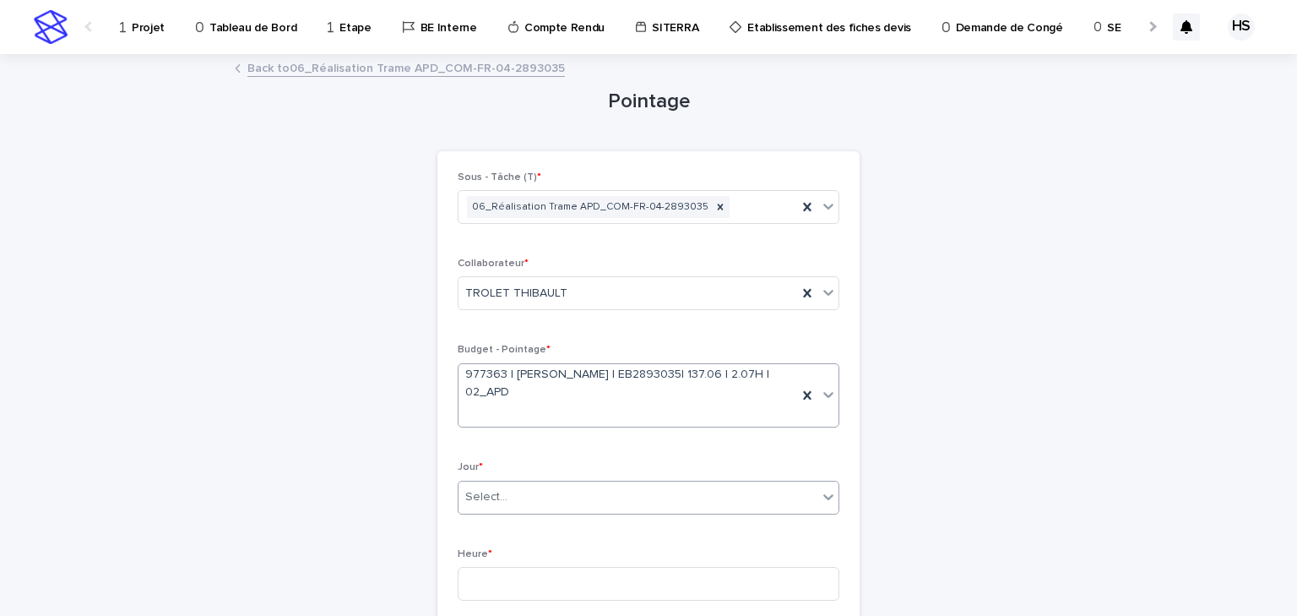
click at [489, 497] on div "Select..." at bounding box center [486, 497] width 42 height 18
type input "****"
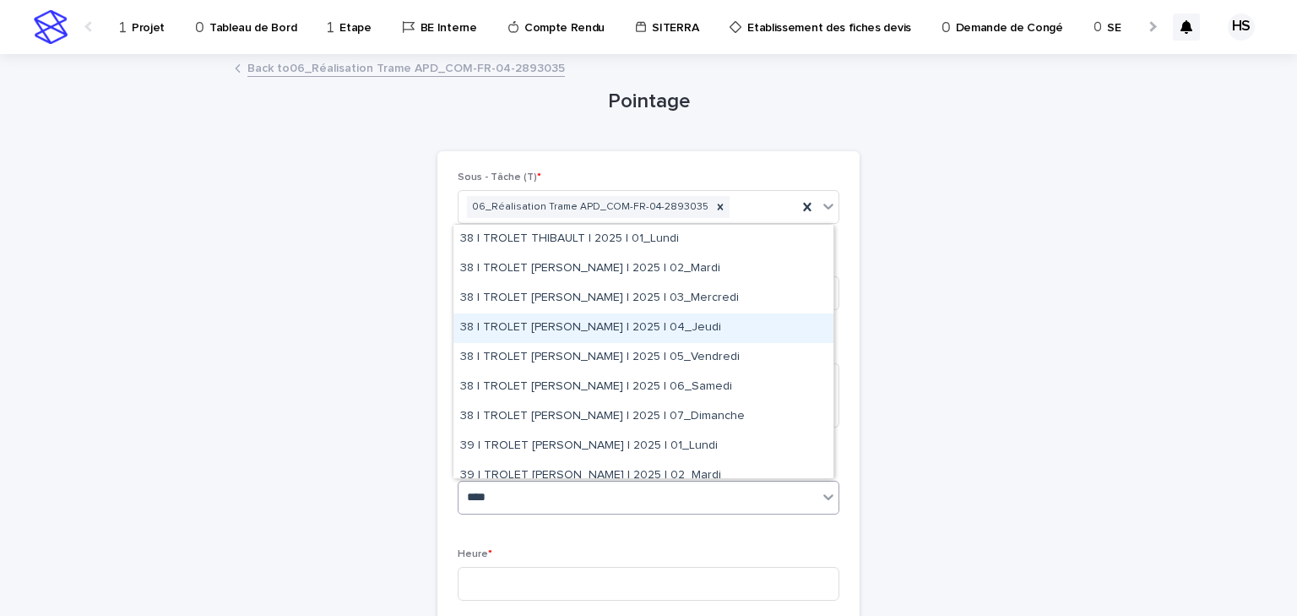
click at [659, 323] on div "38 | TROLET [PERSON_NAME] | 2025 | 04_Jeudi" at bounding box center [644, 328] width 380 height 30
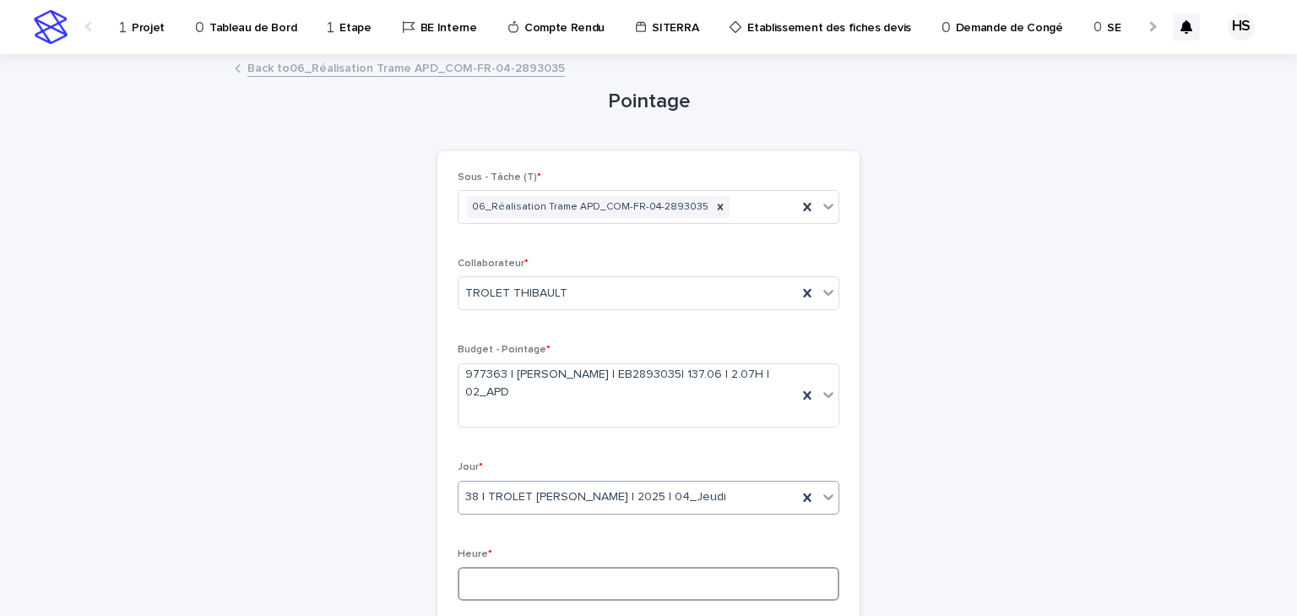
click at [529, 578] on input at bounding box center [649, 584] width 382 height 34
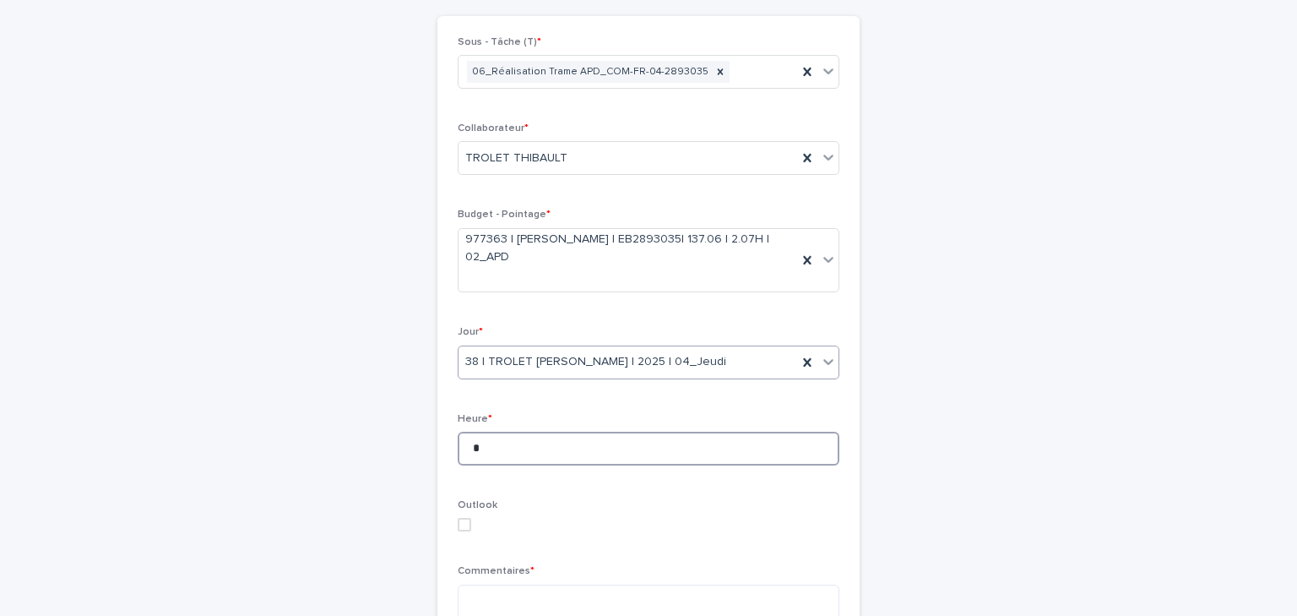
scroll to position [203, 0]
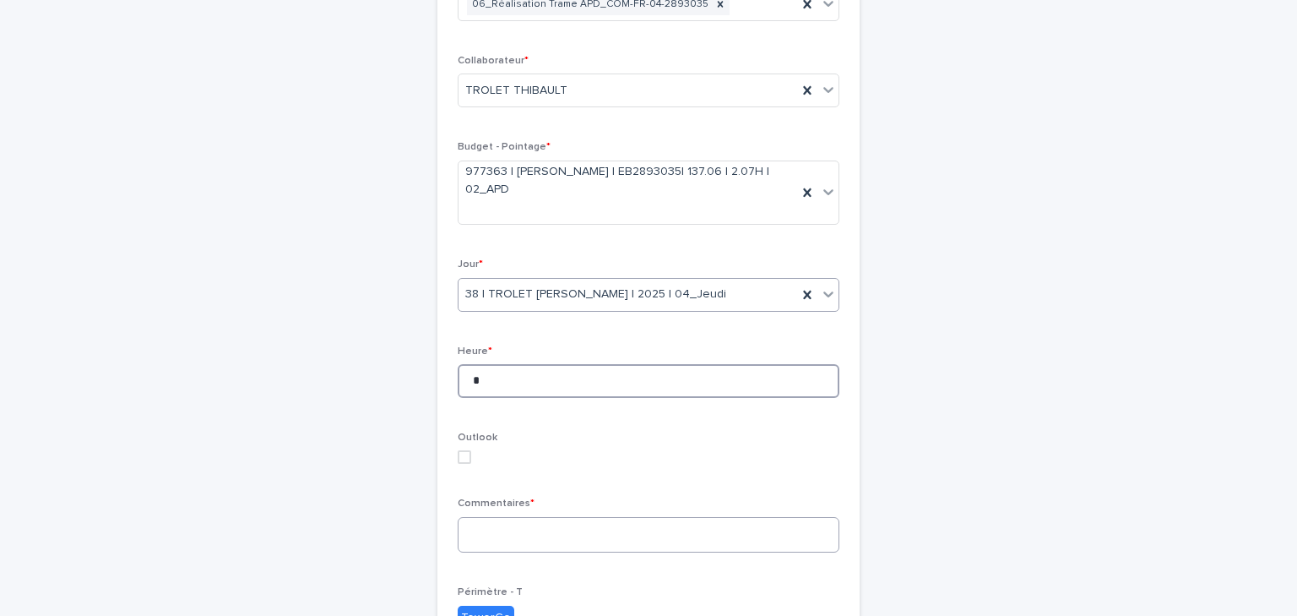
type input "*"
click at [507, 544] on textarea at bounding box center [649, 535] width 382 height 36
type textarea "*"
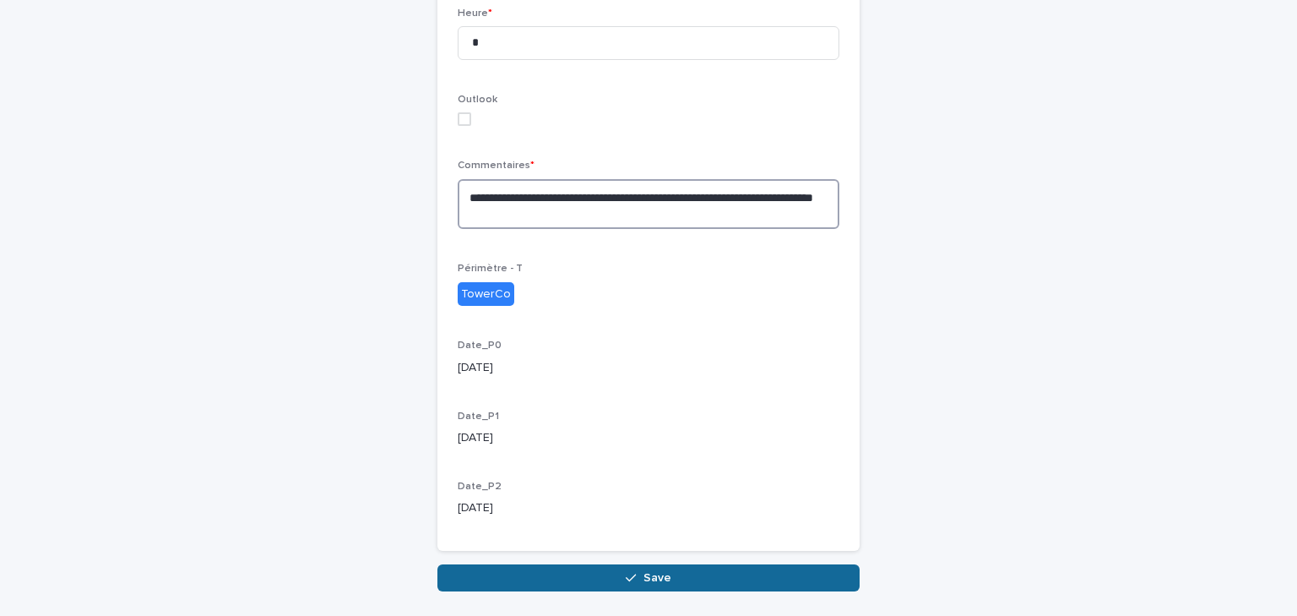
type textarea "**********"
click at [530, 568] on button "Save" at bounding box center [648, 577] width 422 height 27
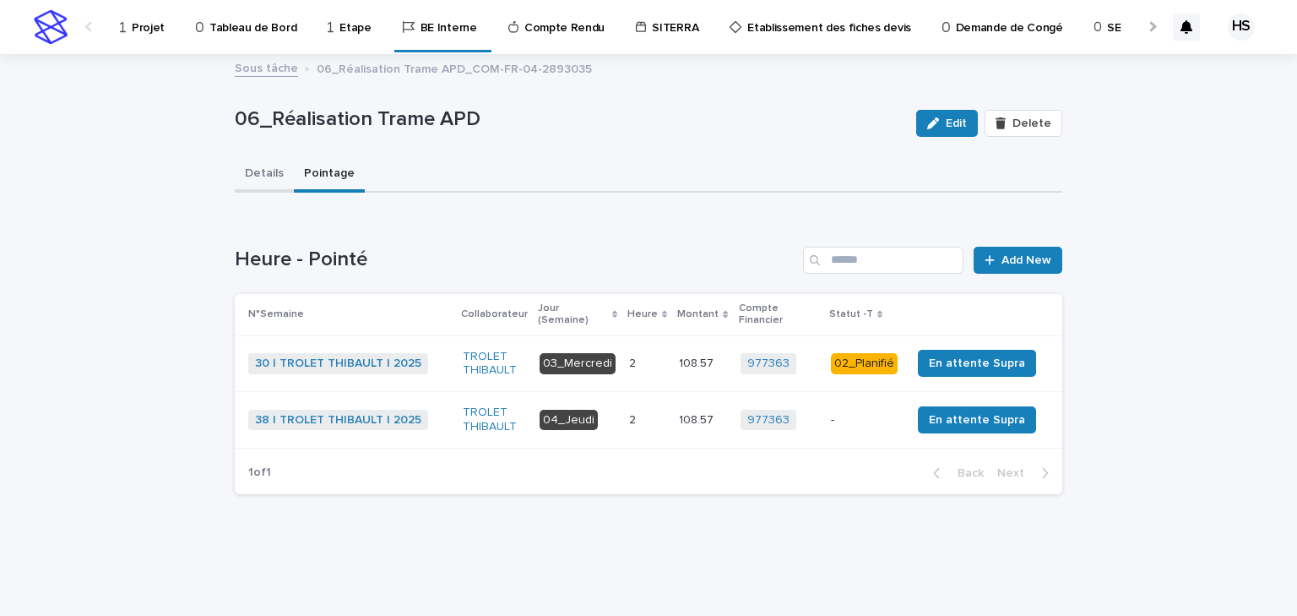
click at [269, 174] on button "Details" at bounding box center [264, 174] width 59 height 35
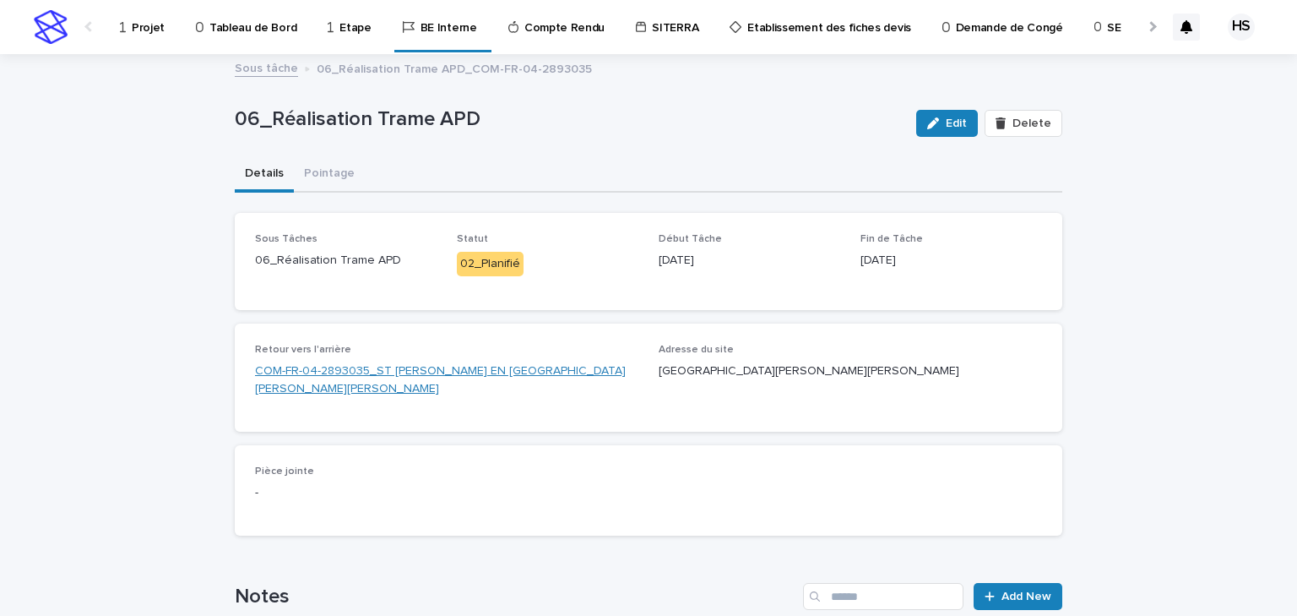
click at [321, 371] on link "COM-FR-04-2893035_ST [PERSON_NAME] EN [GEOGRAPHIC_DATA][PERSON_NAME][PERSON_NAM…" at bounding box center [446, 379] width 383 height 35
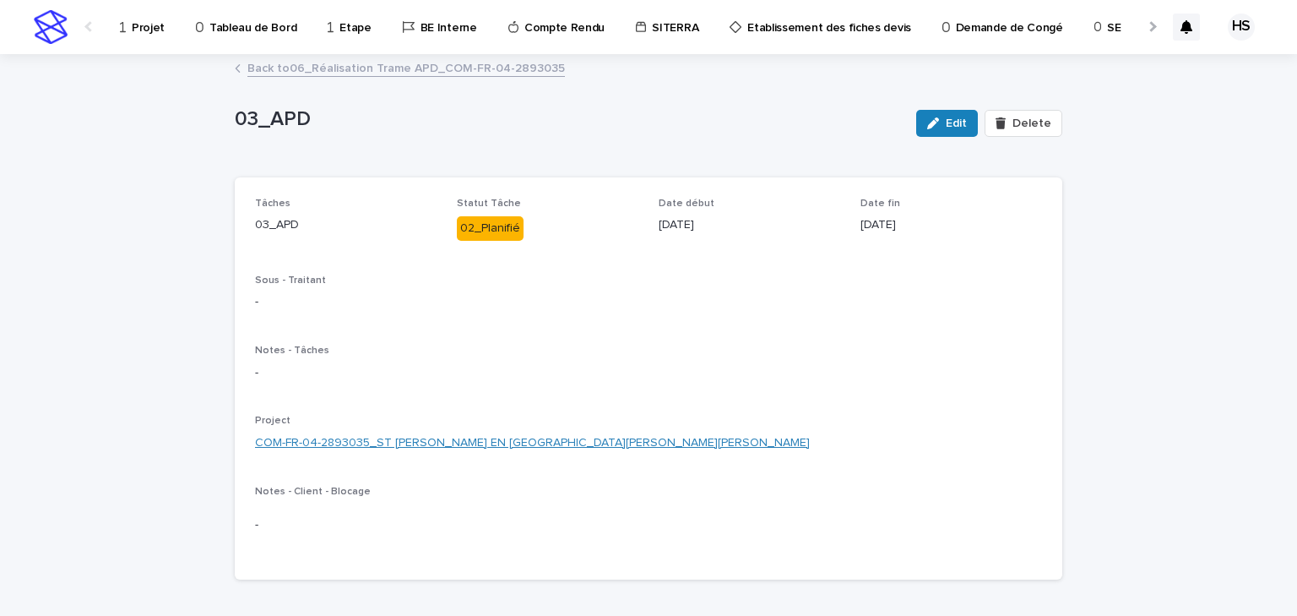
scroll to position [270, 0]
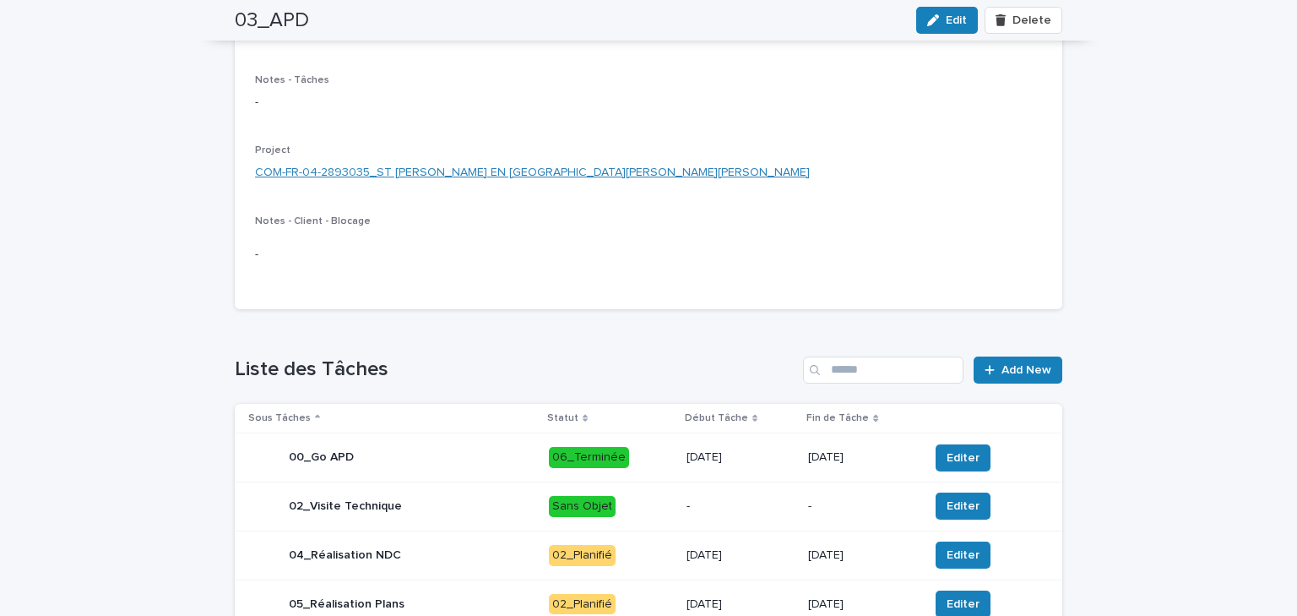
click at [405, 168] on link "COM-FR-04-2893035_ST [PERSON_NAME] EN [GEOGRAPHIC_DATA][PERSON_NAME][PERSON_NAM…" at bounding box center [532, 173] width 555 height 18
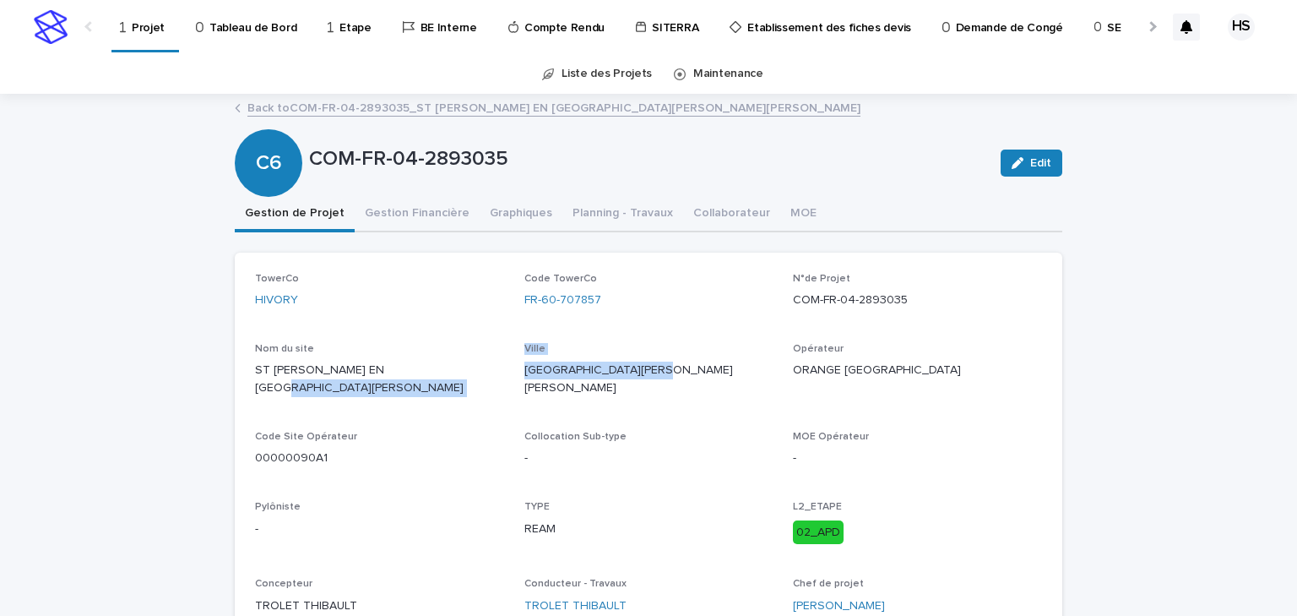
drag, startPoint x: 674, startPoint y: 378, endPoint x: 502, endPoint y: 378, distance: 172.3
click at [502, 378] on div "TowerCo HIVORY Code TowerCo FR-60-707857 N°de Projet COM-FR-04-2893035 Nom du s…" at bounding box center [648, 451] width 787 height 356
click at [545, 385] on div "[GEOGRAPHIC_DATA][PERSON_NAME][PERSON_NAME]" at bounding box center [648, 377] width 249 height 68
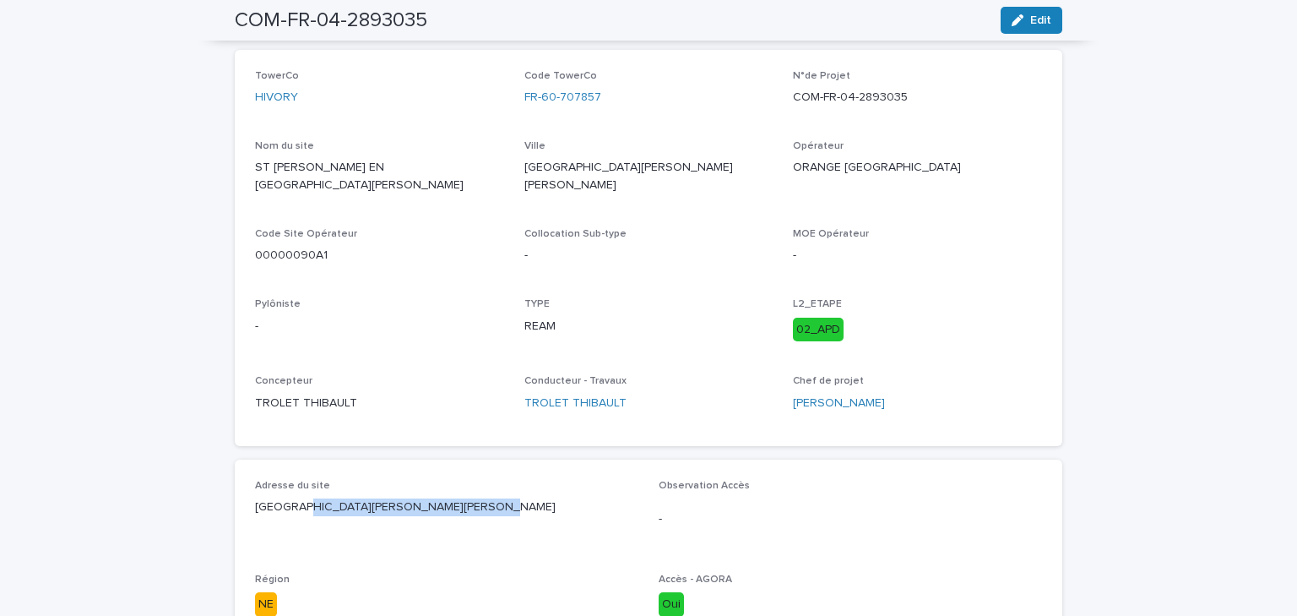
drag, startPoint x: 484, startPoint y: 486, endPoint x: 296, endPoint y: 487, distance: 188.3
click at [296, 498] on p "[GEOGRAPHIC_DATA][PERSON_NAME][PERSON_NAME]" at bounding box center [446, 507] width 383 height 18
click at [348, 498] on p "[GEOGRAPHIC_DATA][PERSON_NAME][PERSON_NAME]" at bounding box center [446, 507] width 383 height 18
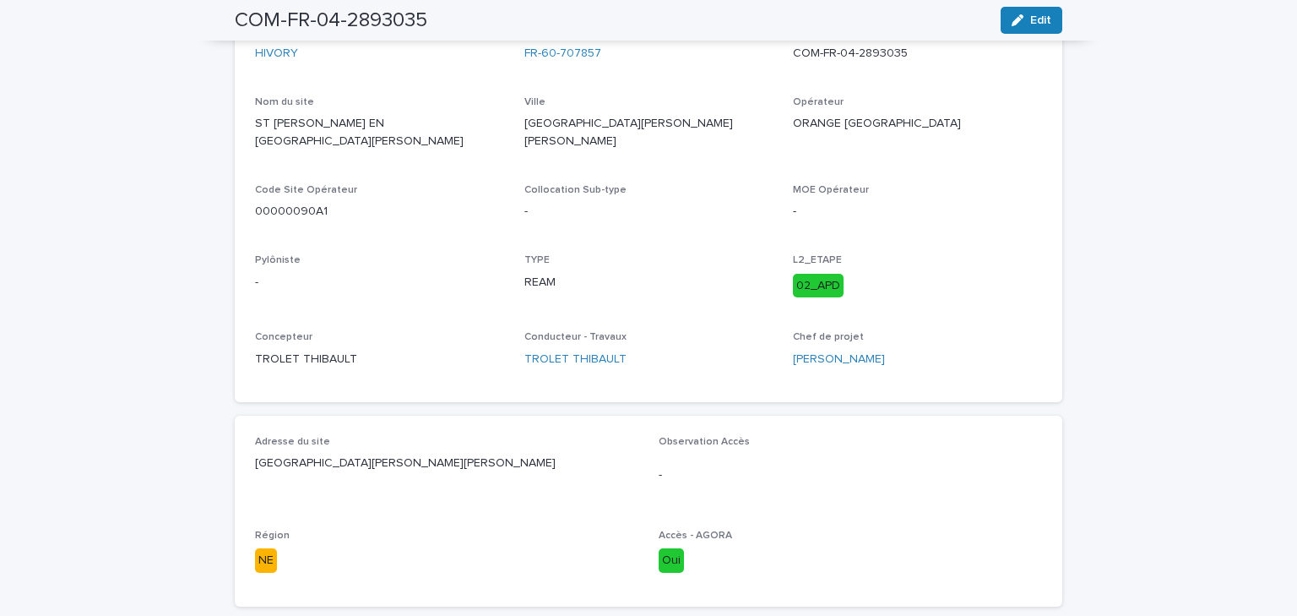
scroll to position [0, 0]
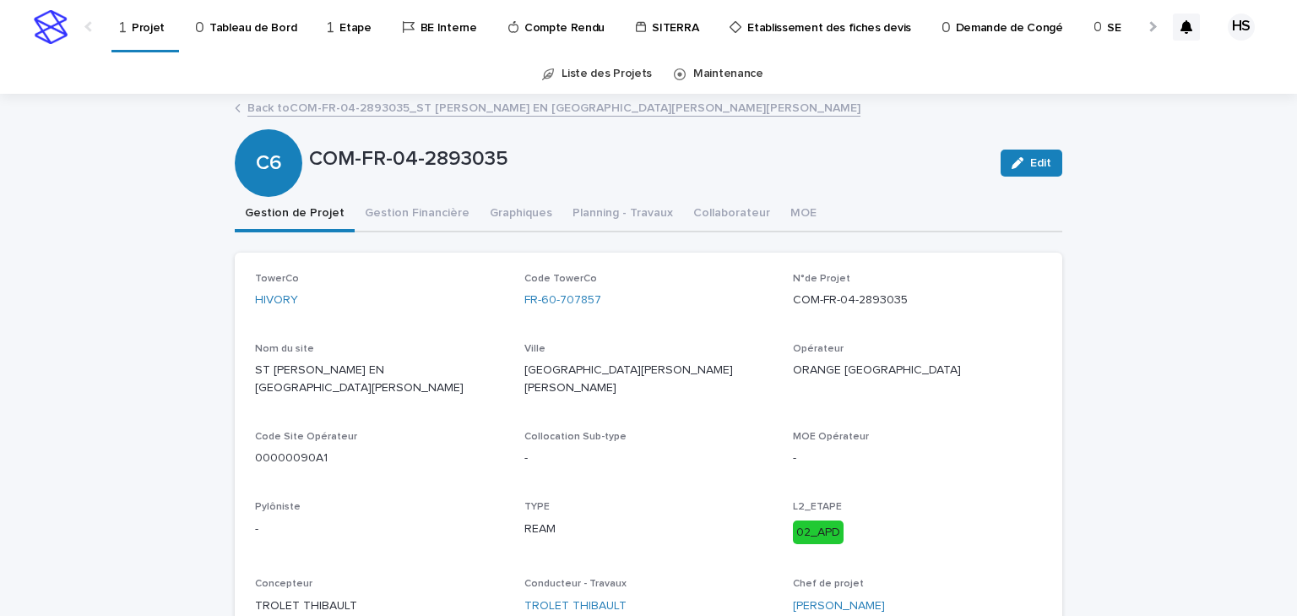
click at [145, 37] on link "Projet" at bounding box center [145, 25] width 54 height 50
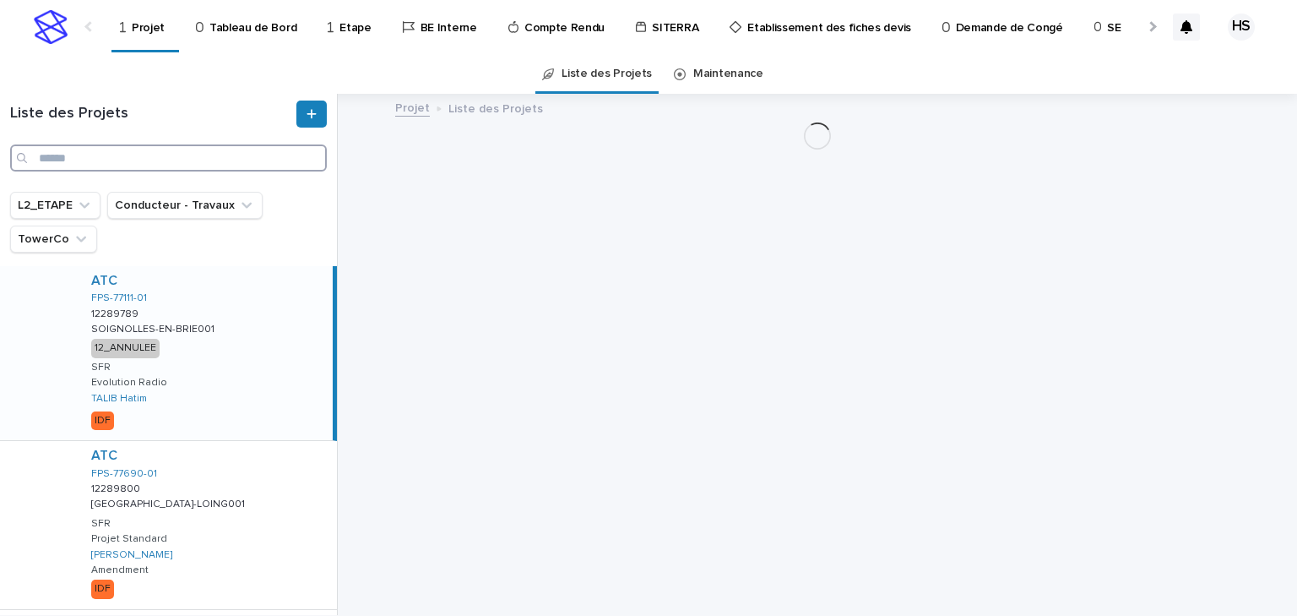
click at [159, 153] on input "Search" at bounding box center [168, 157] width 317 height 27
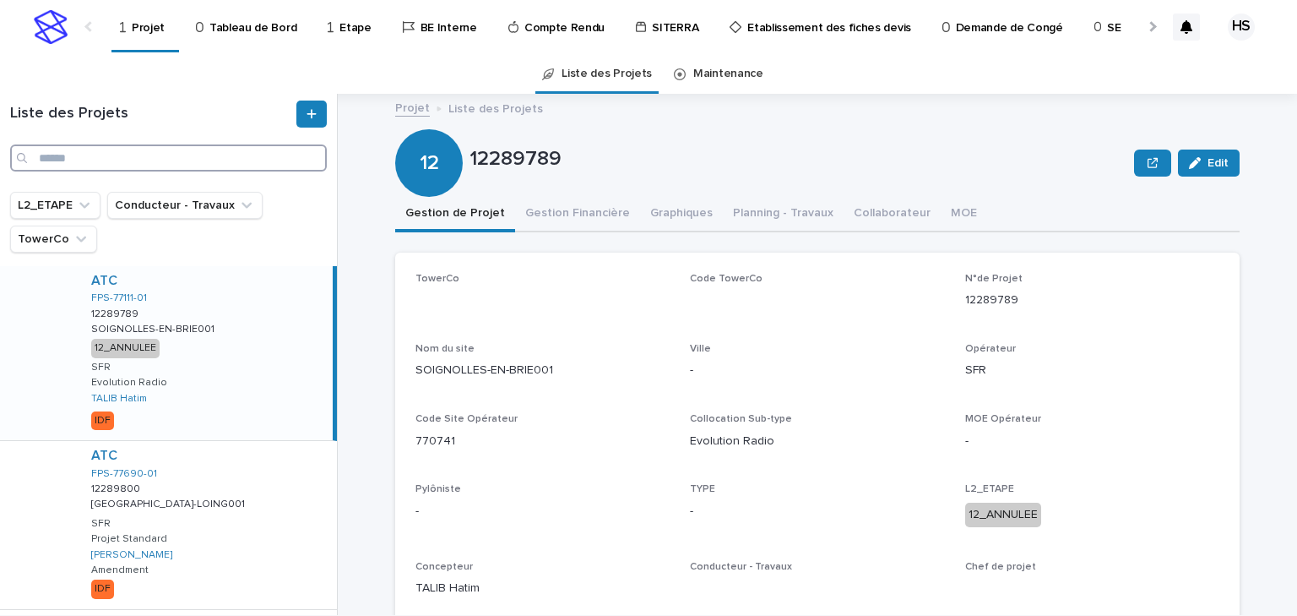
paste input "*********"
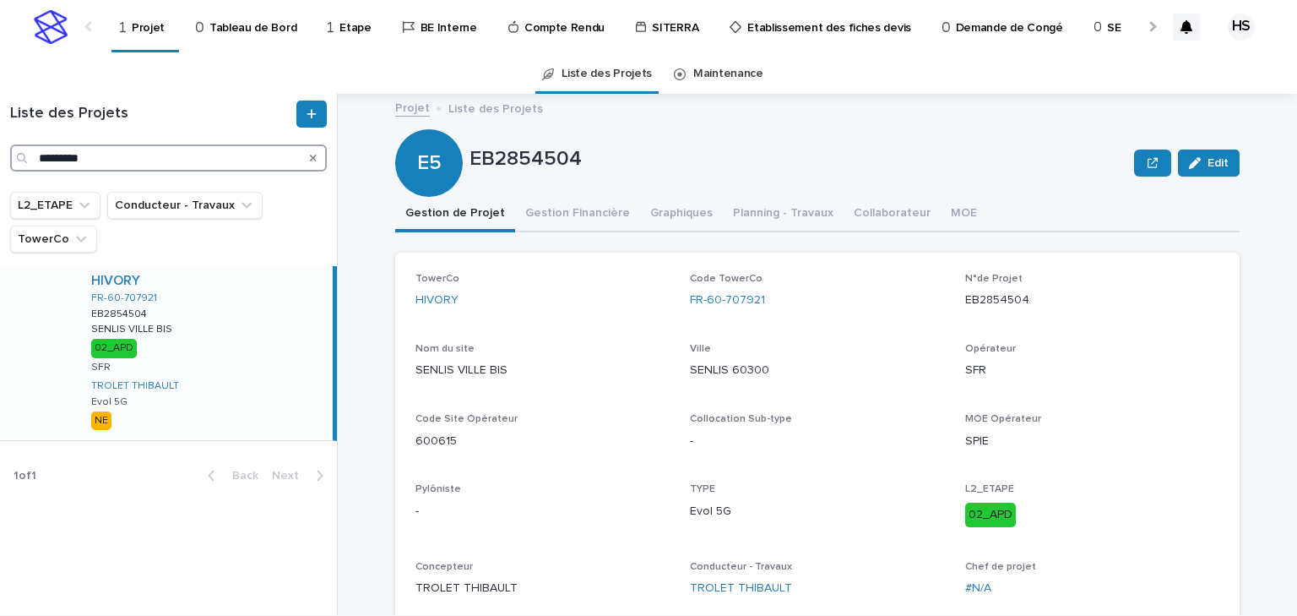
type input "*********"
click at [665, 345] on div "TowerCo HIVORY Code TowerCo FR-60-707921 N°de Projet EB2854504 Nom du site SENL…" at bounding box center [818, 442] width 804 height 338
drag, startPoint x: 722, startPoint y: 371, endPoint x: 682, endPoint y: 372, distance: 39.7
click at [682, 372] on div "TowerCo HIVORY Code TowerCo FR-60-707921 N°de Projet EB2854504 Nom du site SENL…" at bounding box center [818, 442] width 804 height 338
copy p "SENLIS"
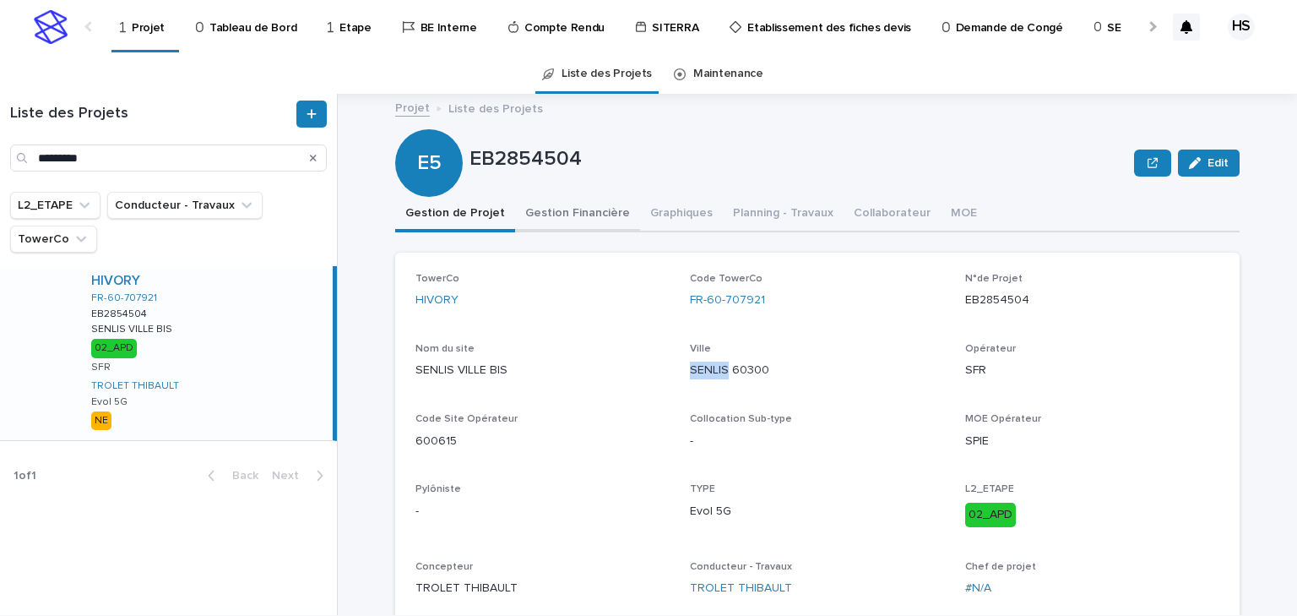
click at [554, 207] on button "Gestion Financière" at bounding box center [577, 214] width 125 height 35
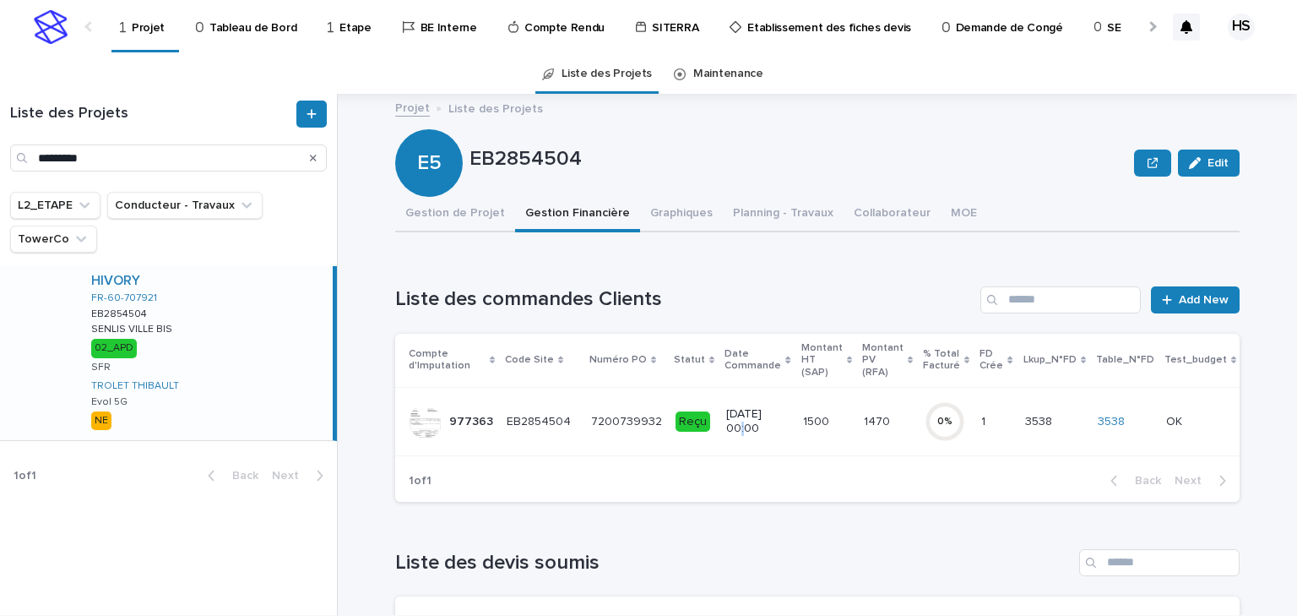
click at [770, 410] on p "[DATE] 00:00" at bounding box center [757, 421] width 62 height 29
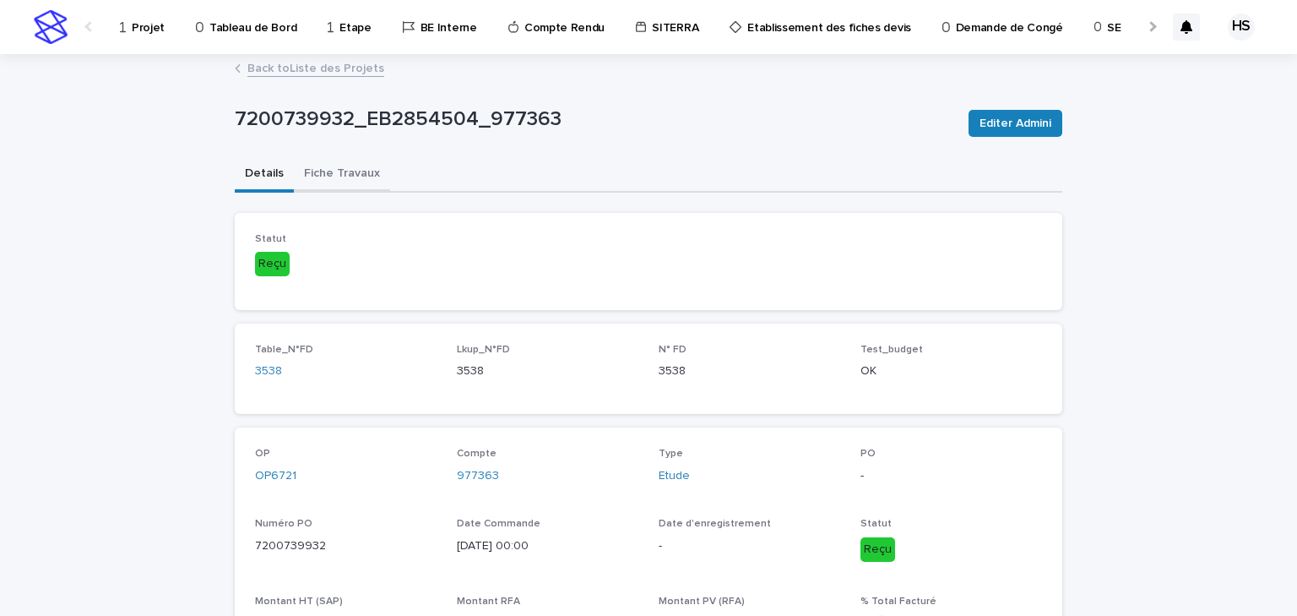
click at [341, 182] on button "Fiche Travaux" at bounding box center [342, 174] width 96 height 35
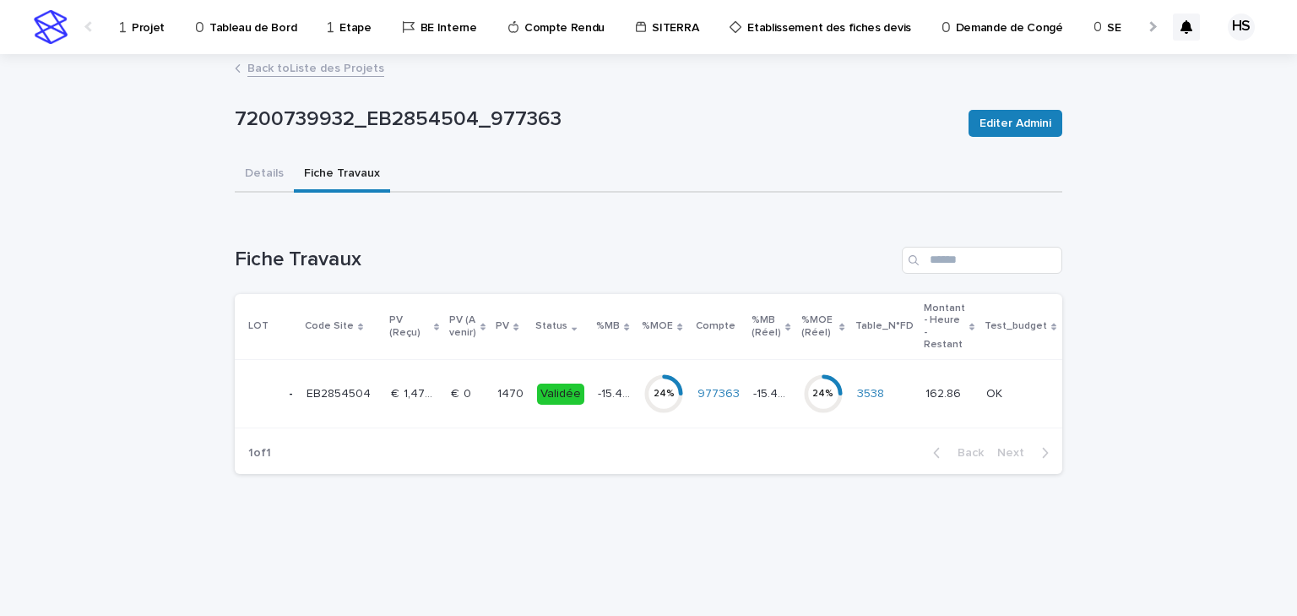
click at [598, 392] on p "-15.48 %" at bounding box center [615, 392] width 35 height 18
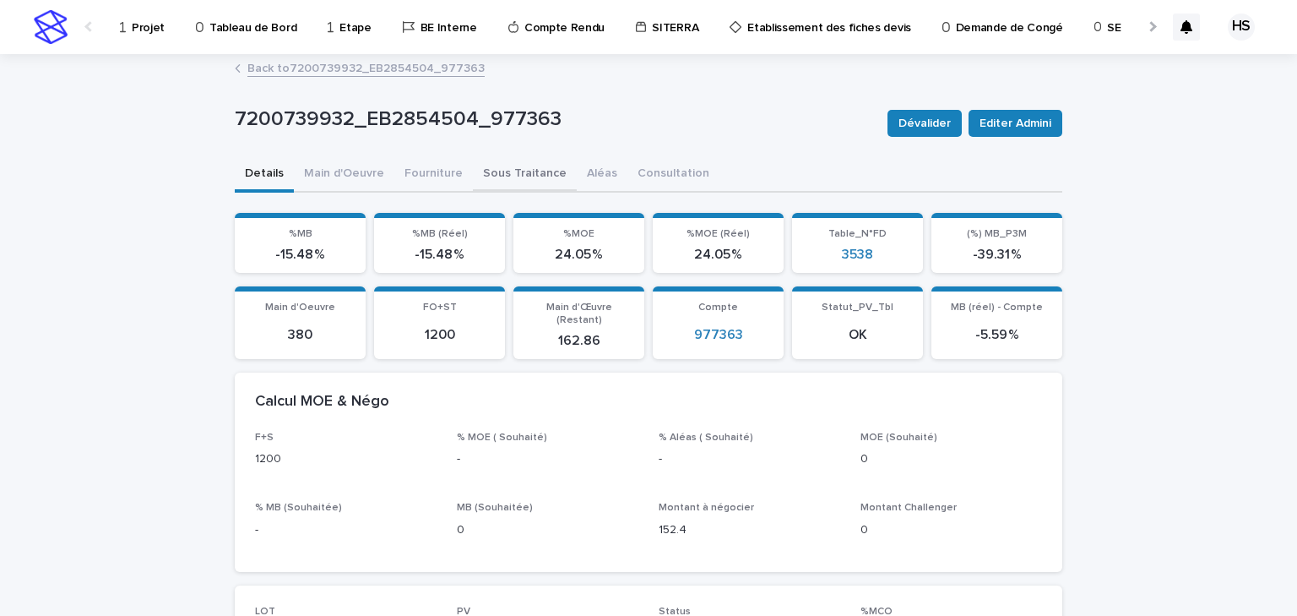
click at [514, 182] on button "Sous Traitance" at bounding box center [525, 174] width 104 height 35
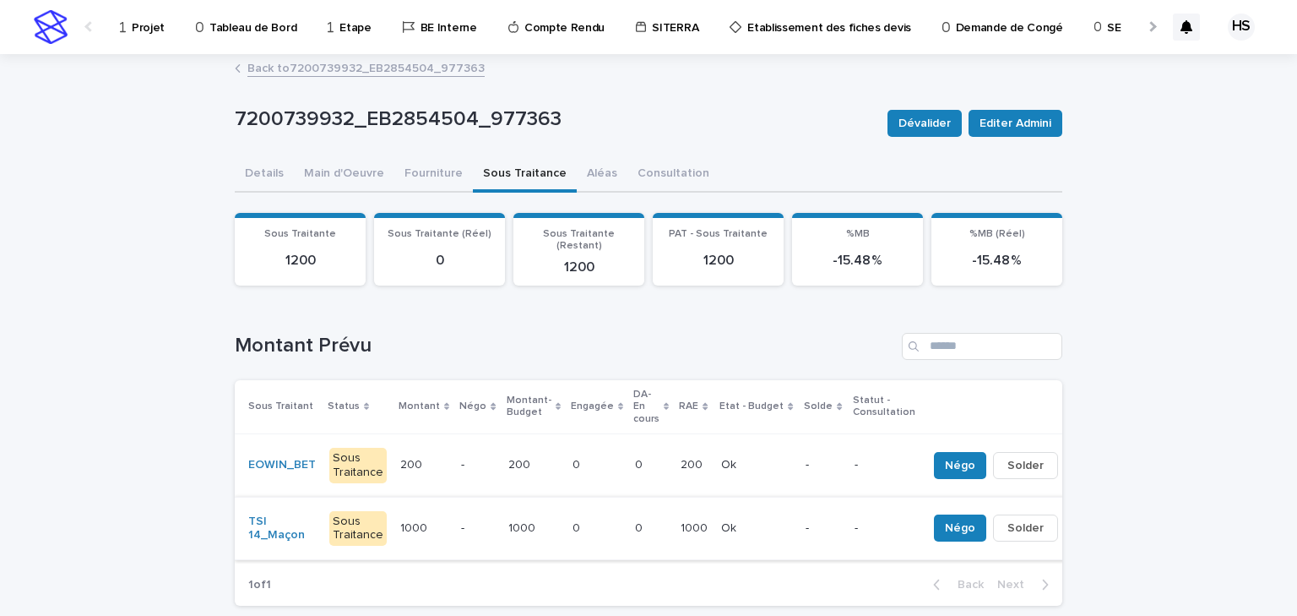
scroll to position [68, 0]
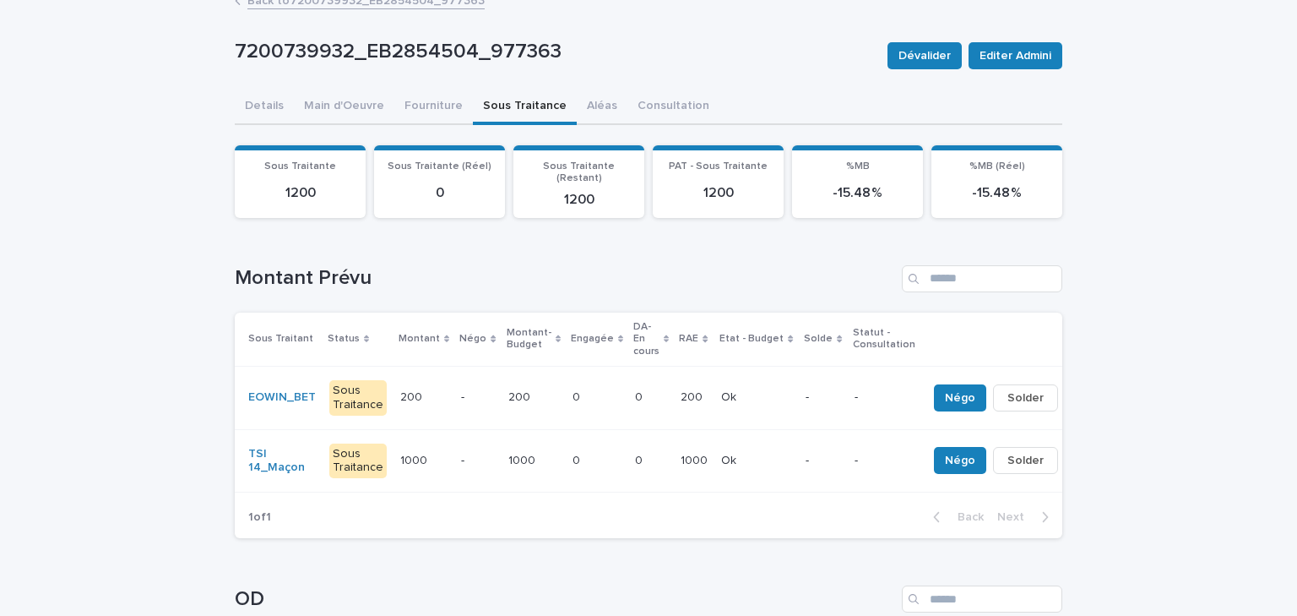
click at [566, 449] on td "0 0" at bounding box center [597, 460] width 62 height 63
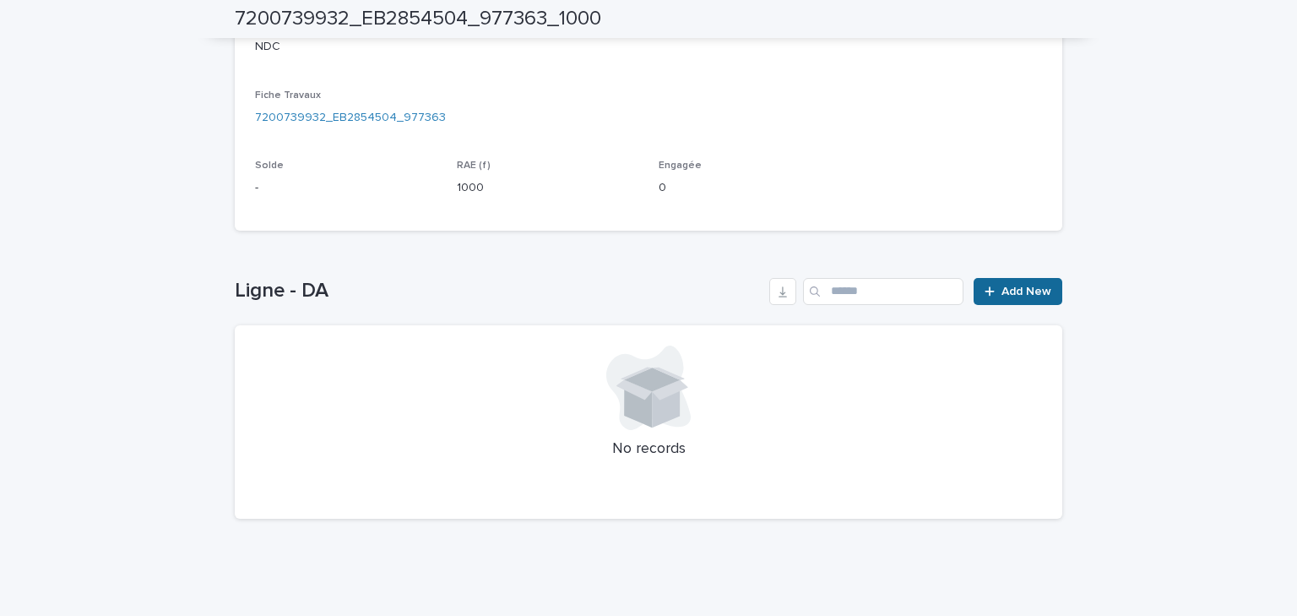
click at [1032, 301] on link "Add New" at bounding box center [1018, 291] width 89 height 27
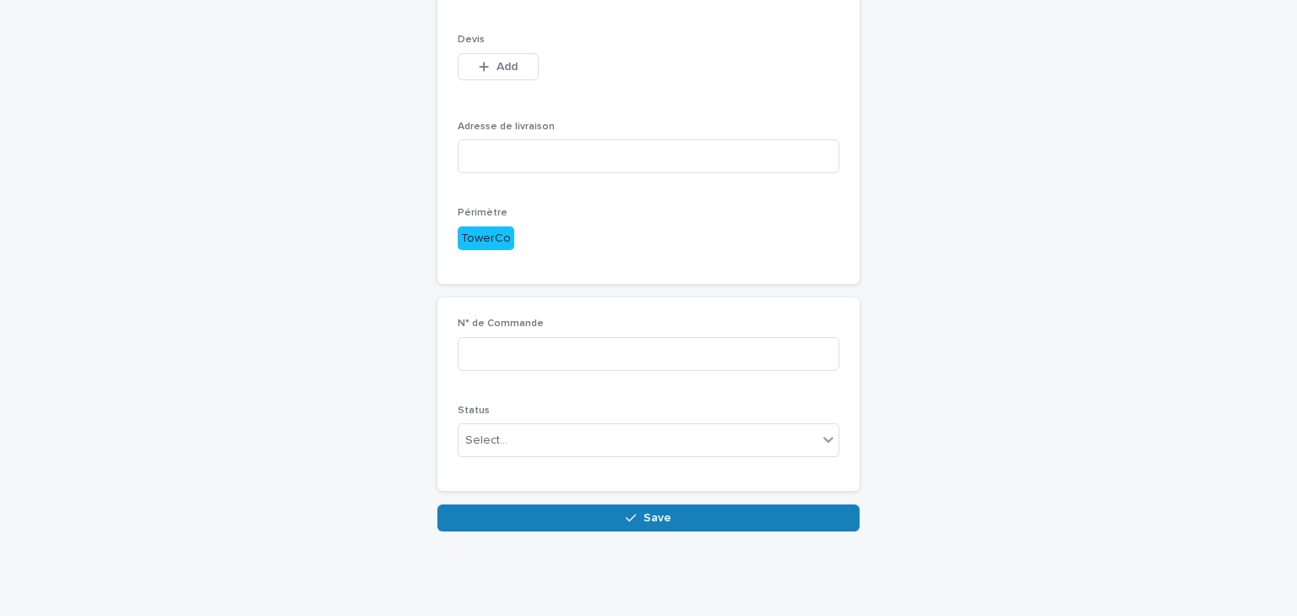
scroll to position [381, 0]
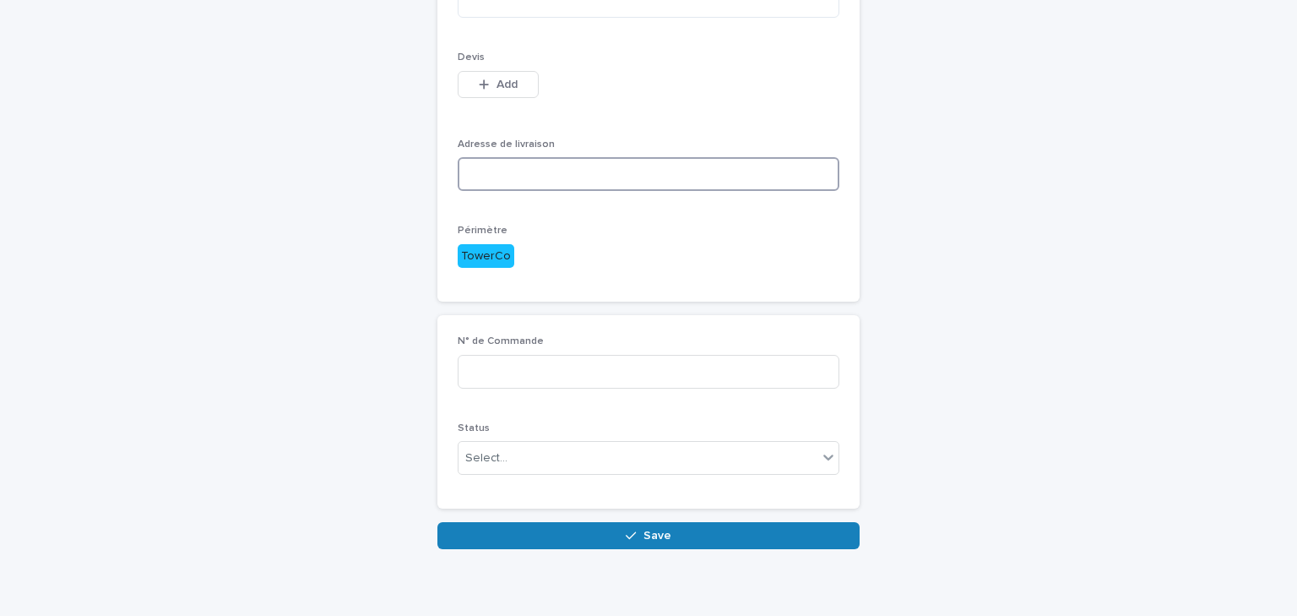
click at [497, 179] on input at bounding box center [649, 174] width 382 height 34
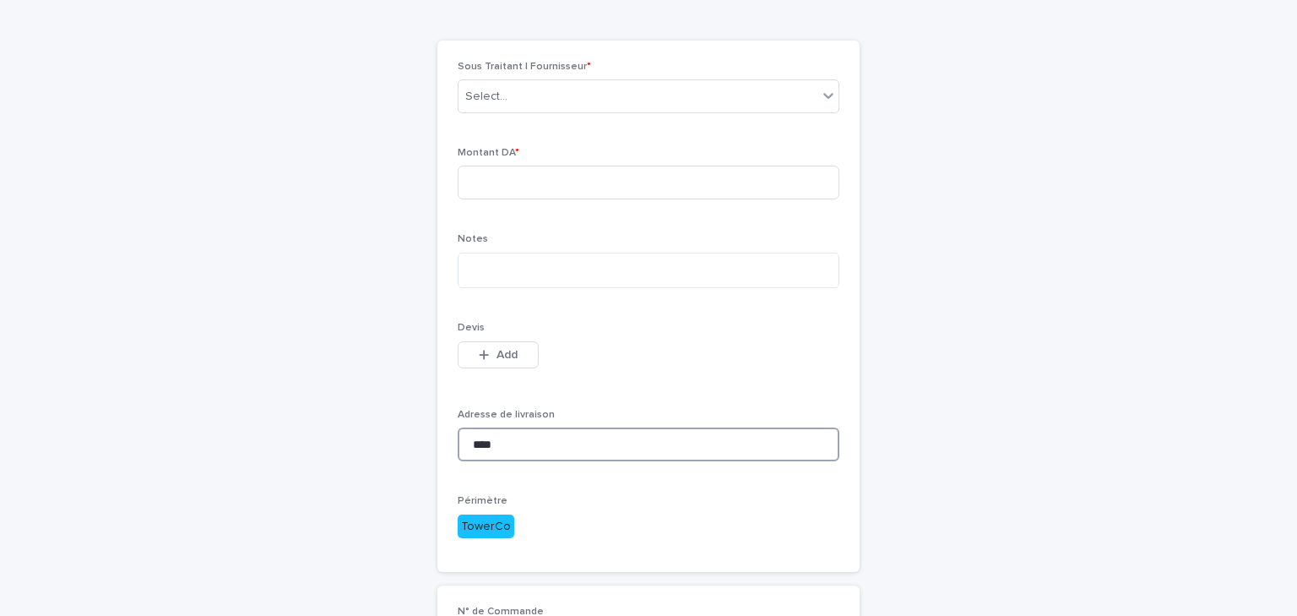
type input "****"
click at [507, 182] on input at bounding box center [649, 183] width 382 height 34
type input "***"
click at [524, 273] on textarea at bounding box center [649, 271] width 382 height 36
type textarea "***"
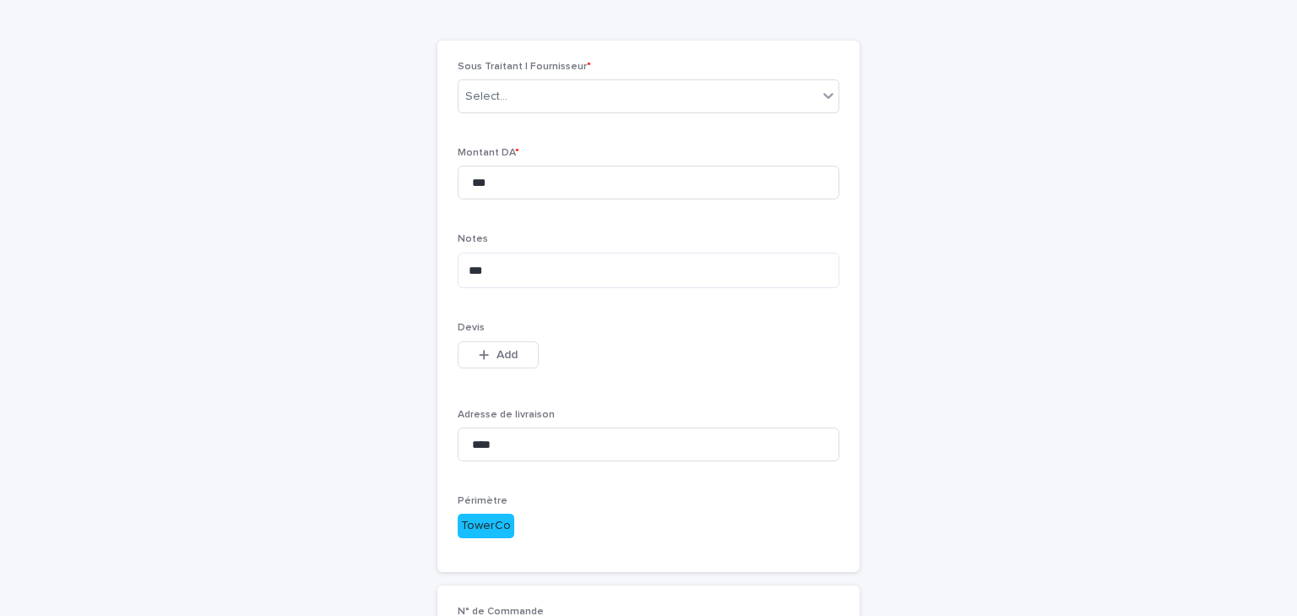
click at [517, 71] on p "Sous Traitant | Fournisseur *" at bounding box center [649, 67] width 382 height 12
click at [517, 84] on div "Select..." at bounding box center [638, 97] width 359 height 28
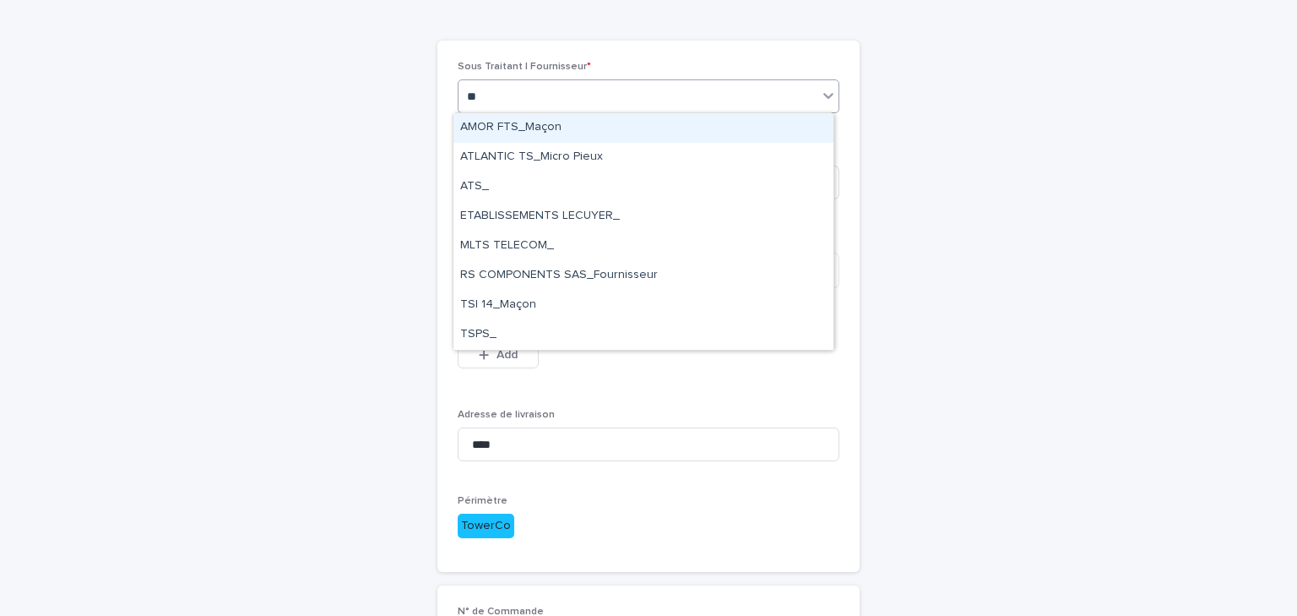
type input "***"
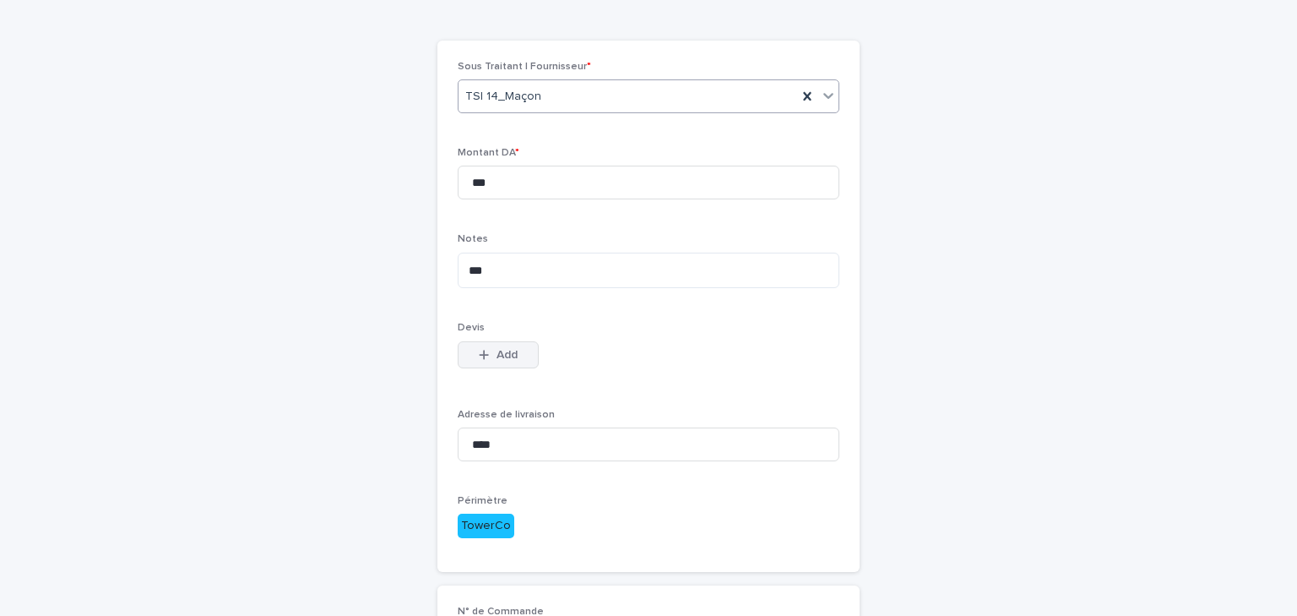
click at [497, 345] on button "Add" at bounding box center [498, 354] width 81 height 27
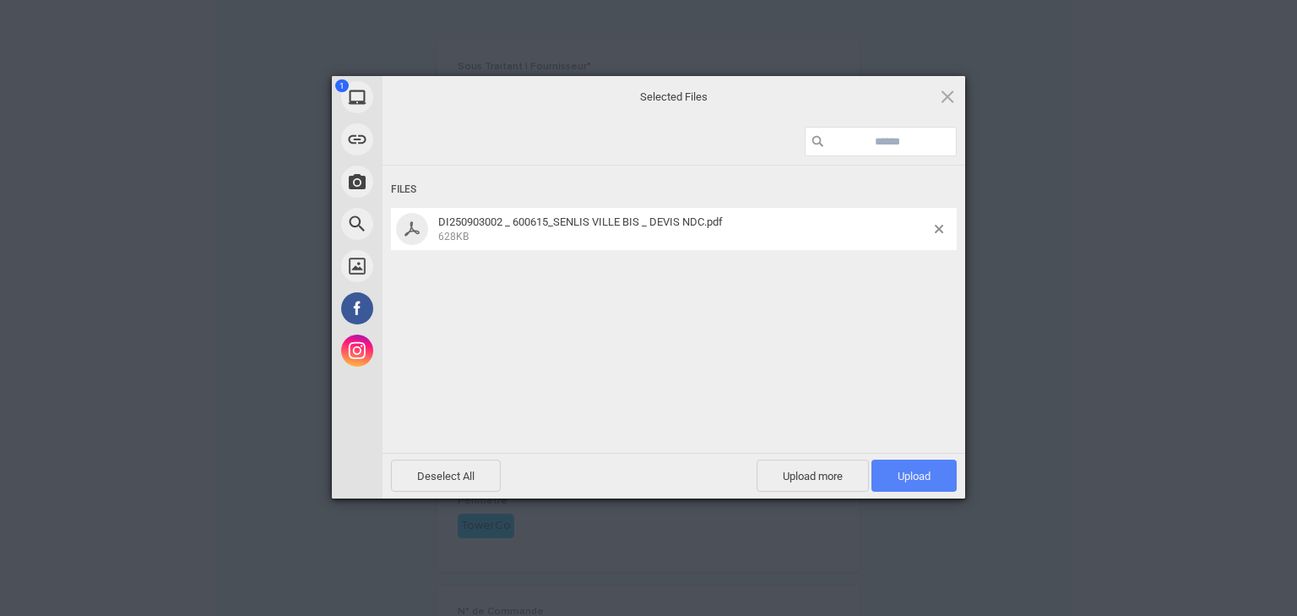
click at [922, 467] on span "Upload 1" at bounding box center [914, 475] width 85 height 32
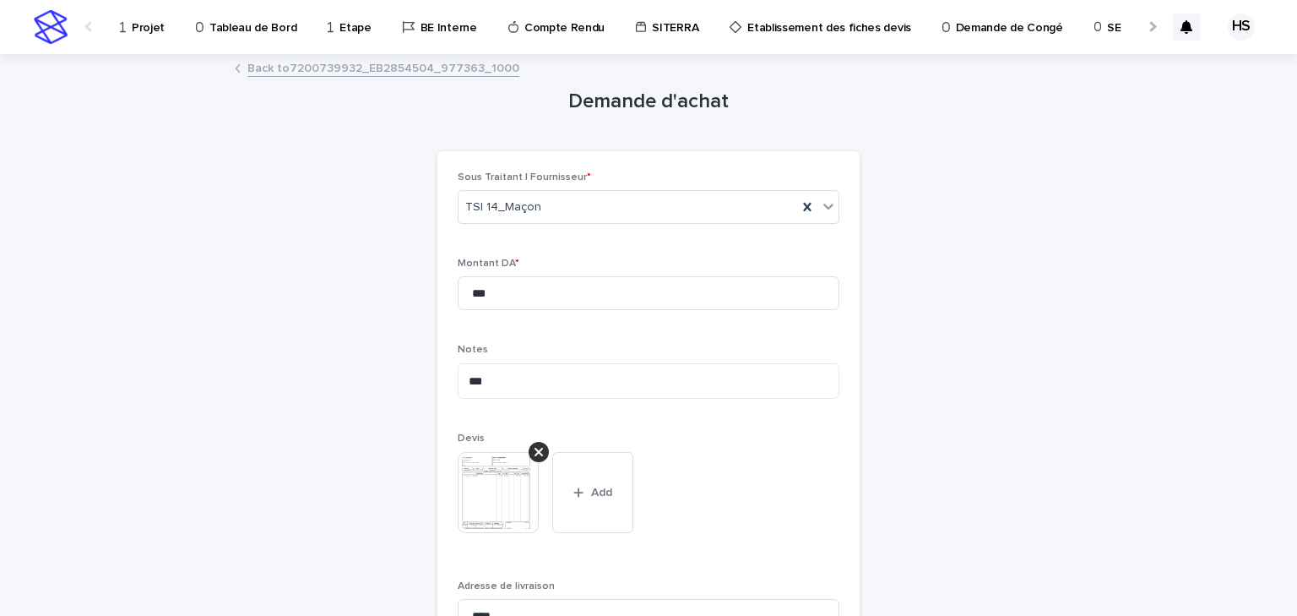
scroll to position [405, 0]
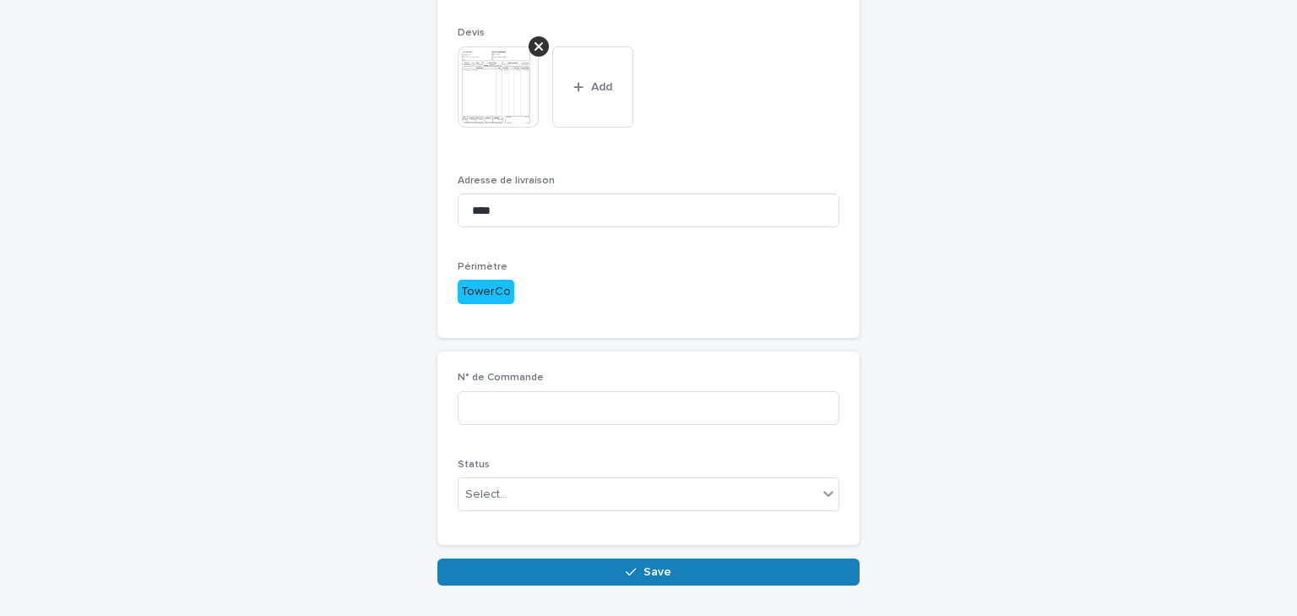
click at [489, 475] on div "Status Select..." at bounding box center [649, 492] width 382 height 66
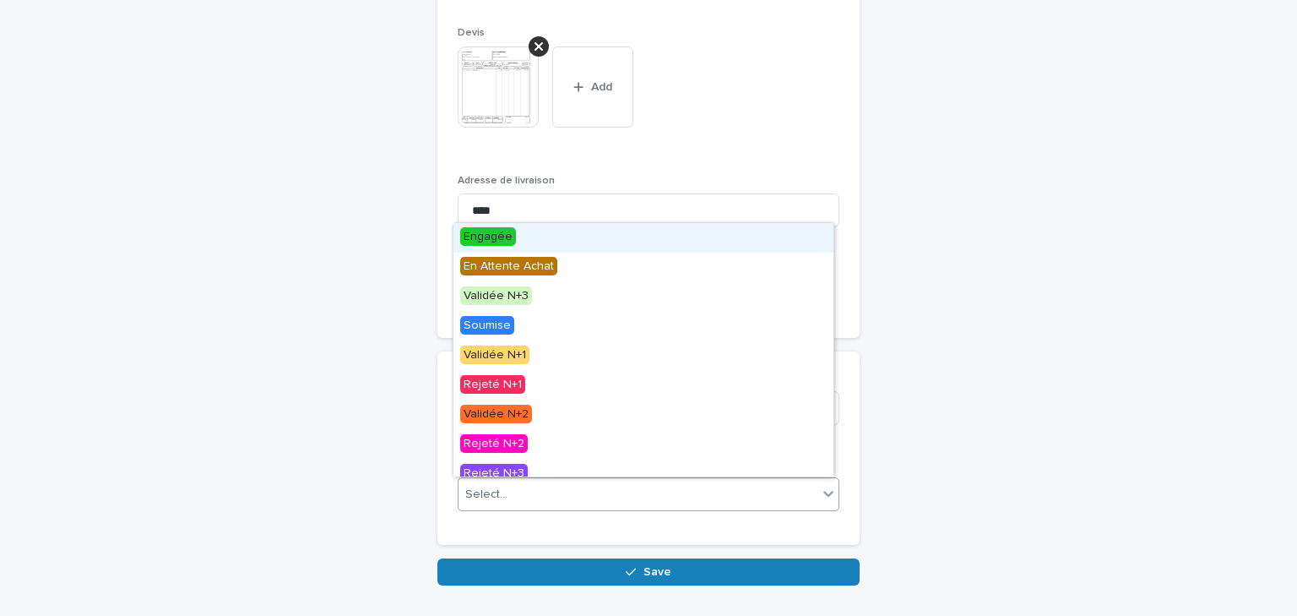
click at [491, 488] on div "Select..." at bounding box center [486, 495] width 42 height 18
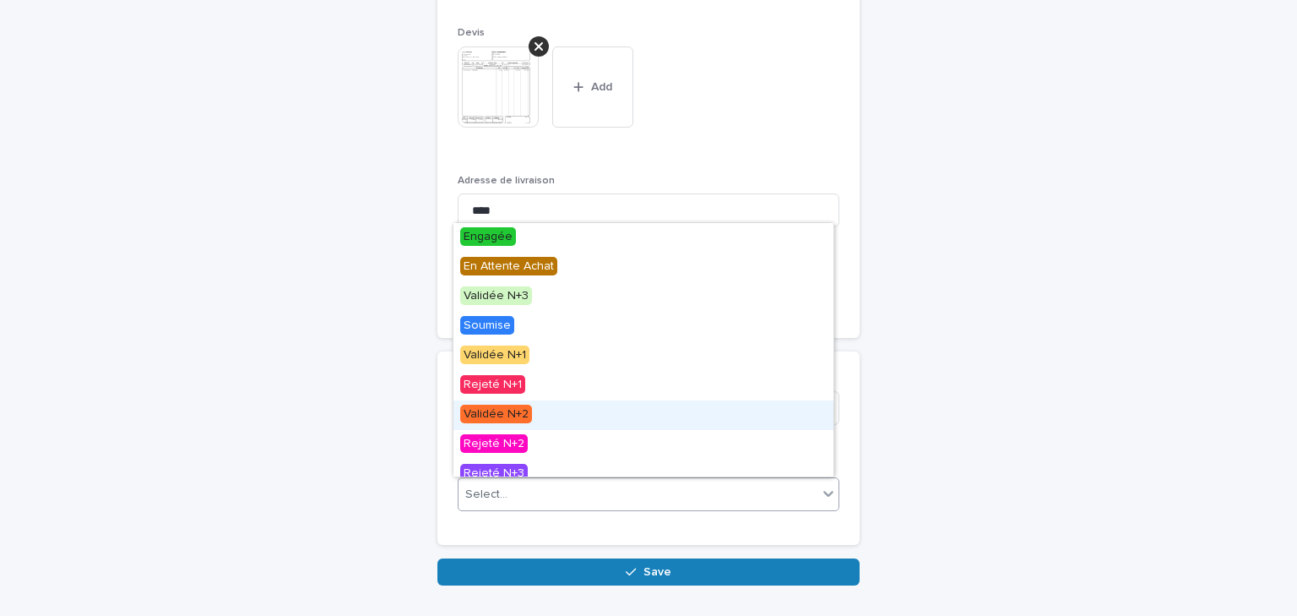
click at [518, 417] on span "Validée N+2" at bounding box center [496, 414] width 72 height 19
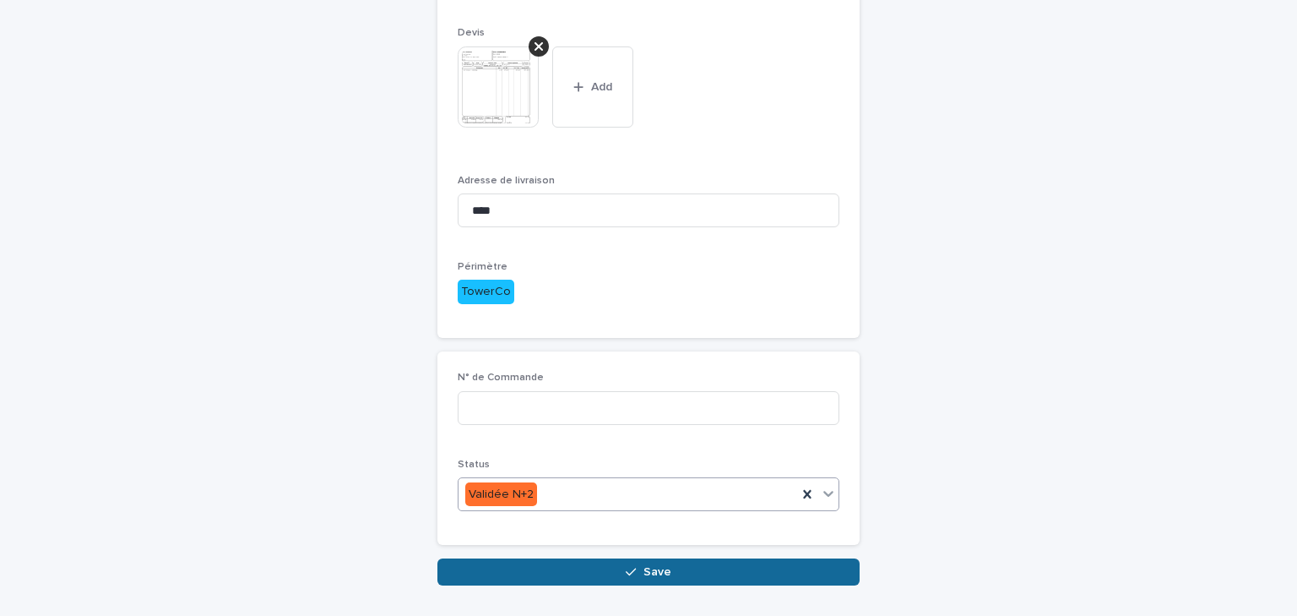
click at [524, 560] on button "Save" at bounding box center [648, 571] width 422 height 27
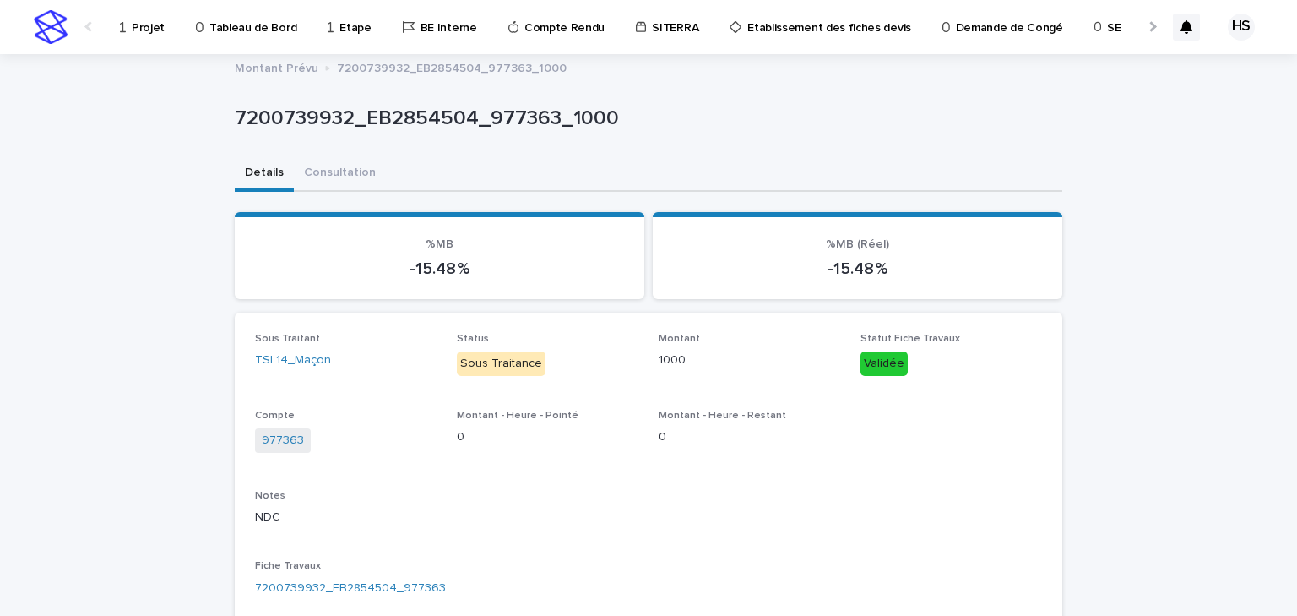
scroll to position [203, 0]
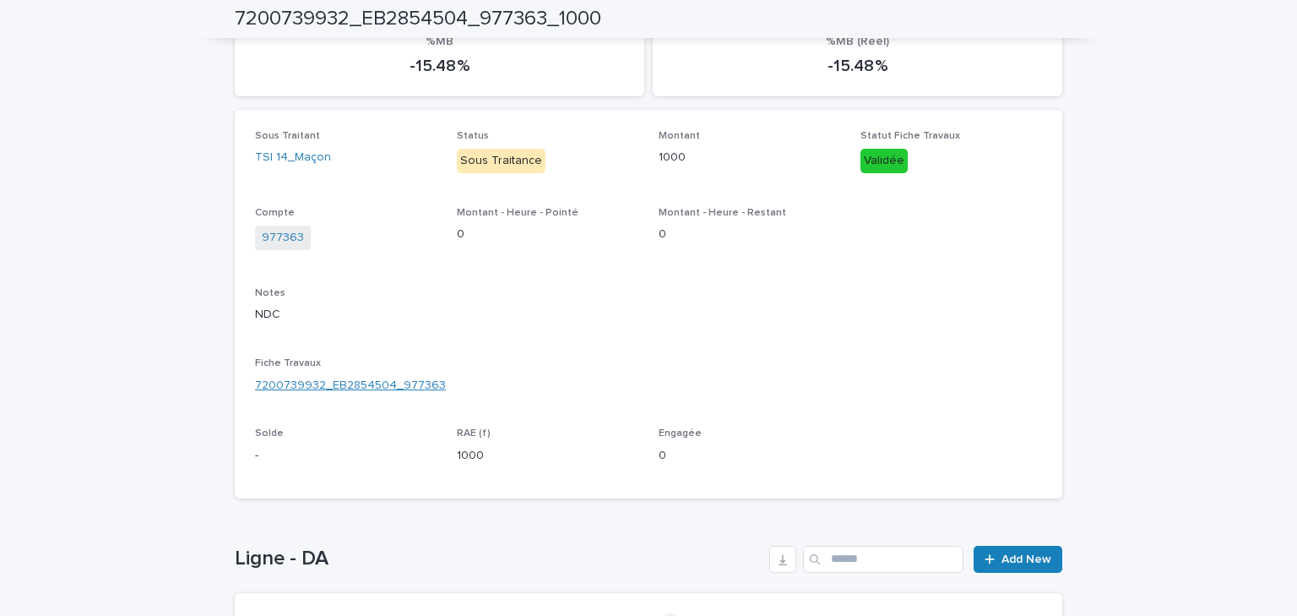
click at [313, 385] on link "7200739932_EB2854504_977363" at bounding box center [350, 386] width 191 height 18
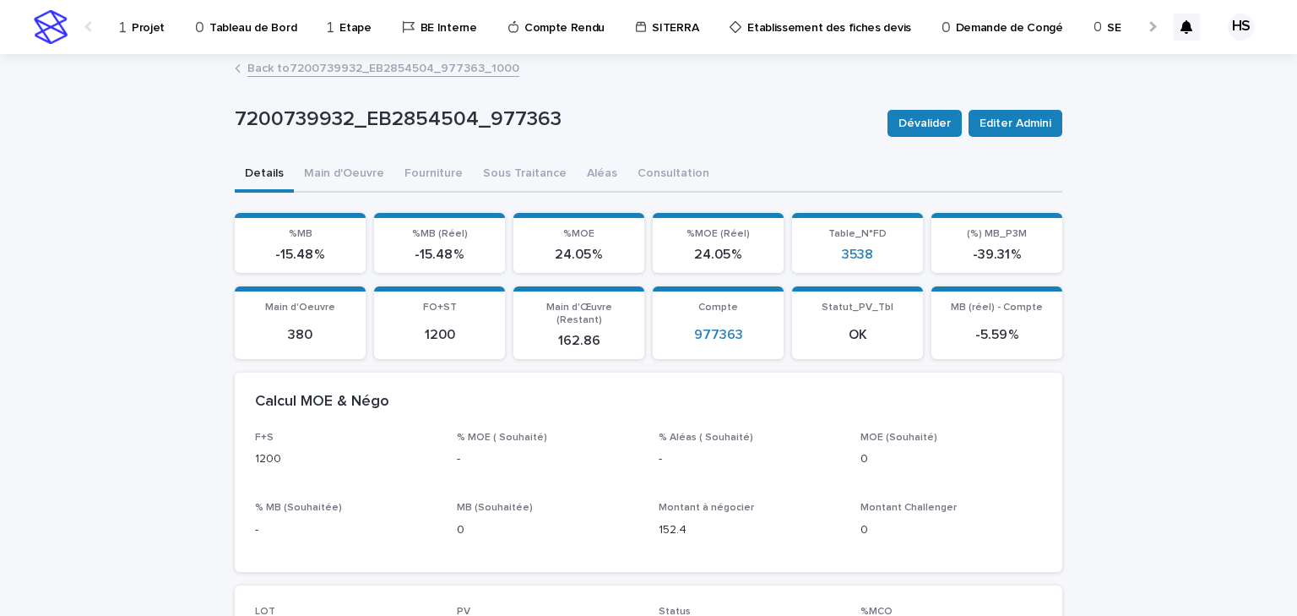
click at [318, 68] on link "Back to 7200739932_EB2854504_977363_1000" at bounding box center [383, 66] width 272 height 19
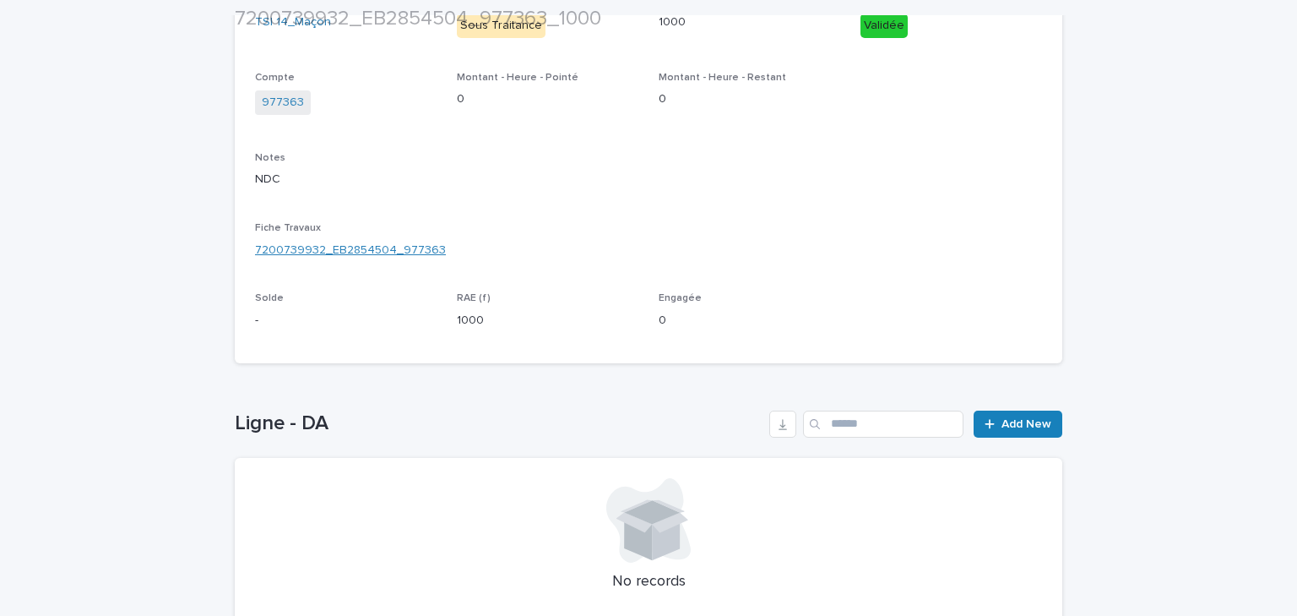
scroll to position [315, 0]
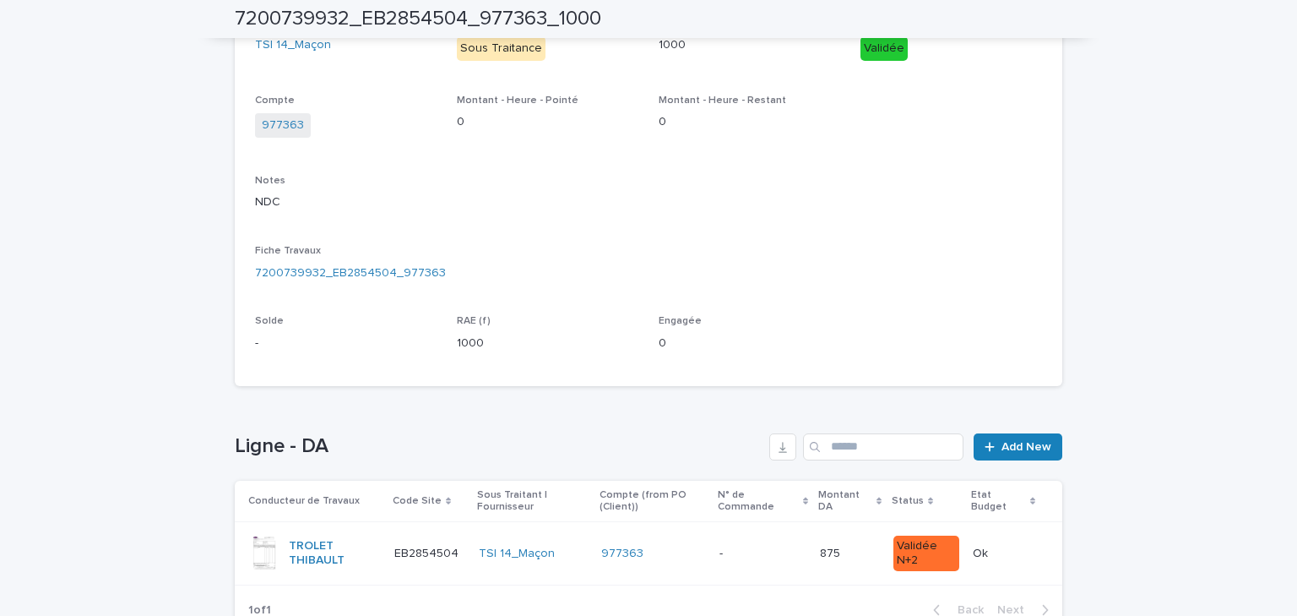
click at [340, 280] on div "Fiche Travaux 7200739932_EB2854504_977363" at bounding box center [648, 270] width 787 height 50
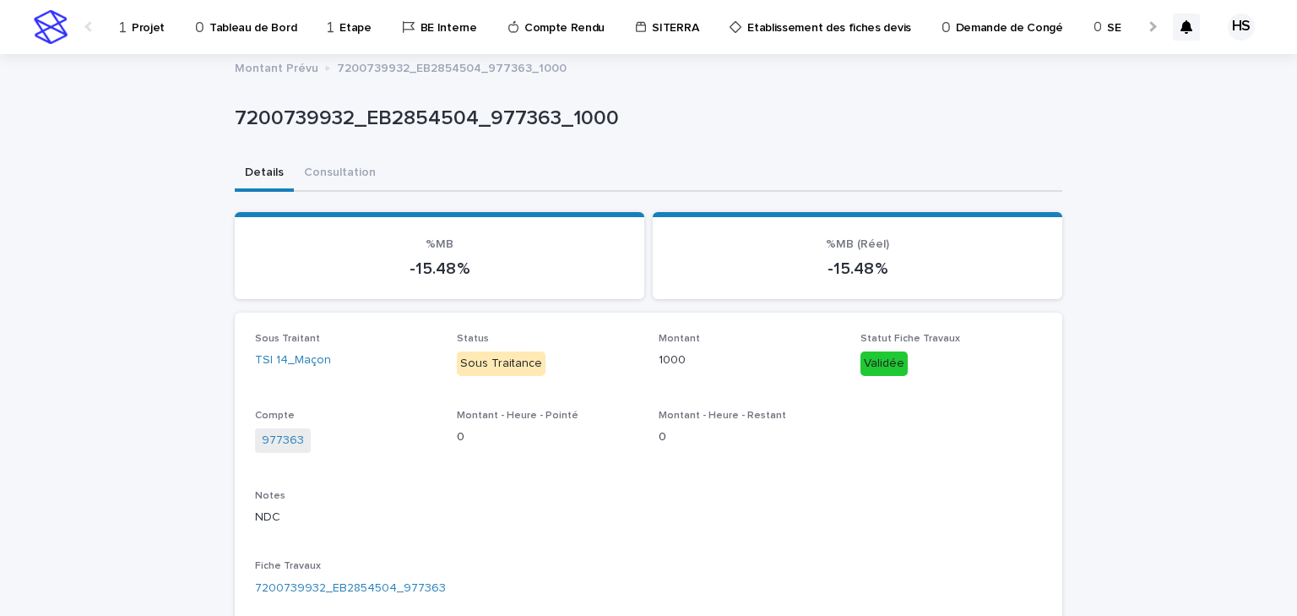
scroll to position [203, 0]
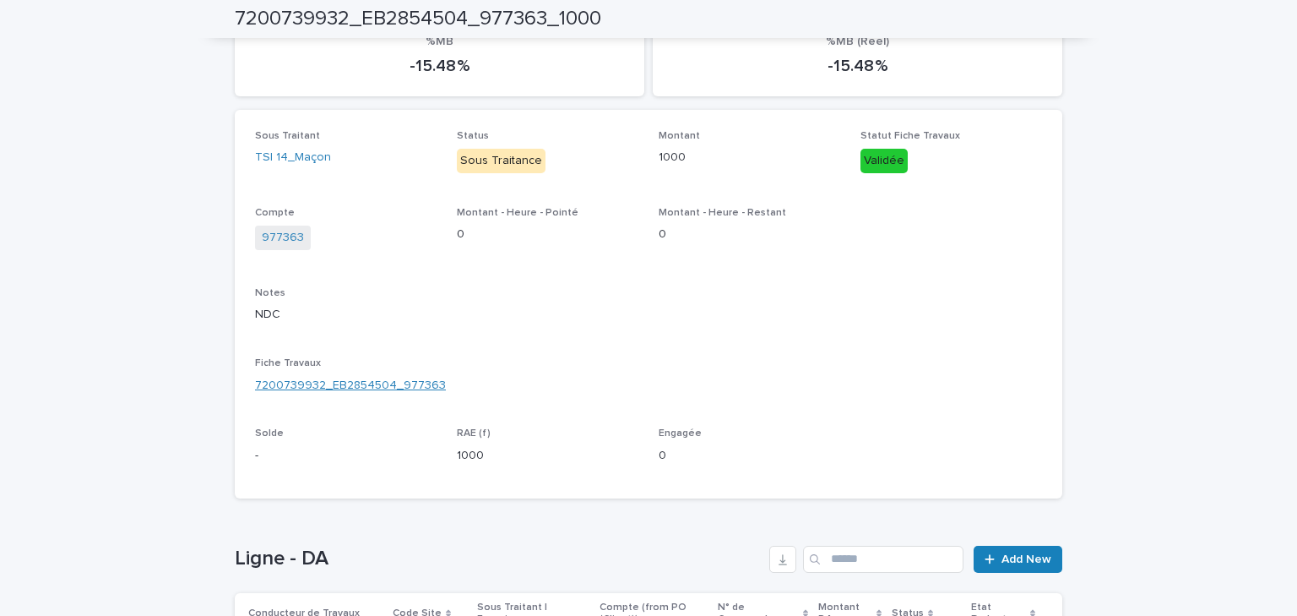
click at [332, 382] on link "7200739932_EB2854504_977363" at bounding box center [350, 386] width 191 height 18
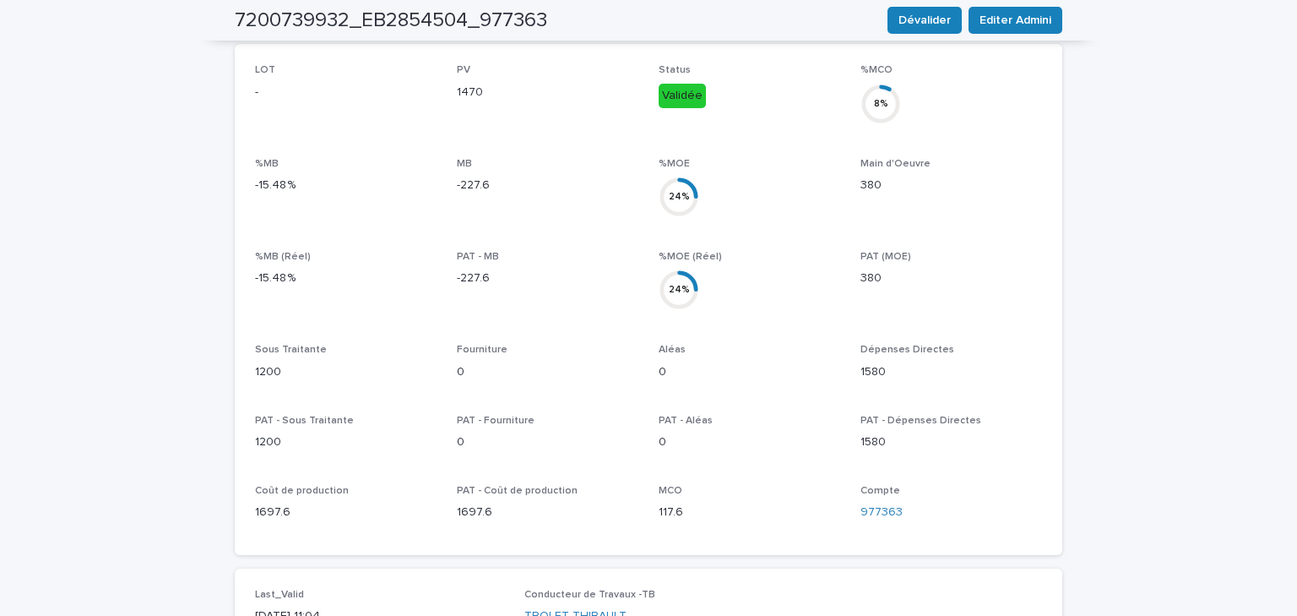
scroll to position [947, 0]
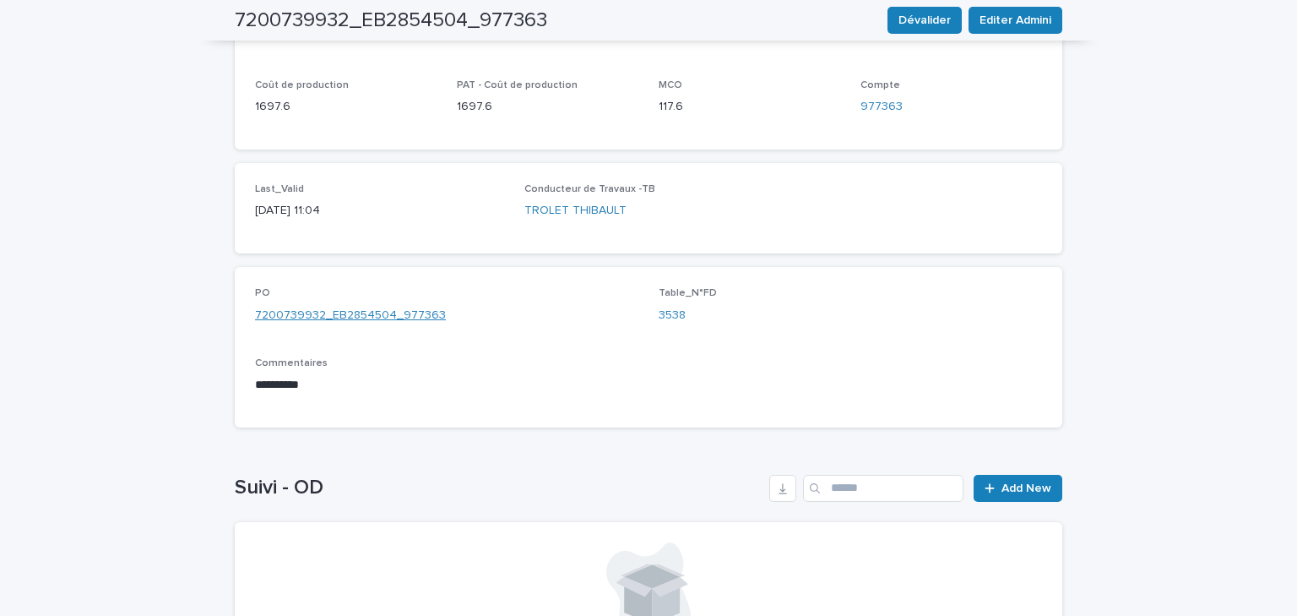
click at [333, 307] on link "7200739932_EB2854504_977363" at bounding box center [350, 316] width 191 height 18
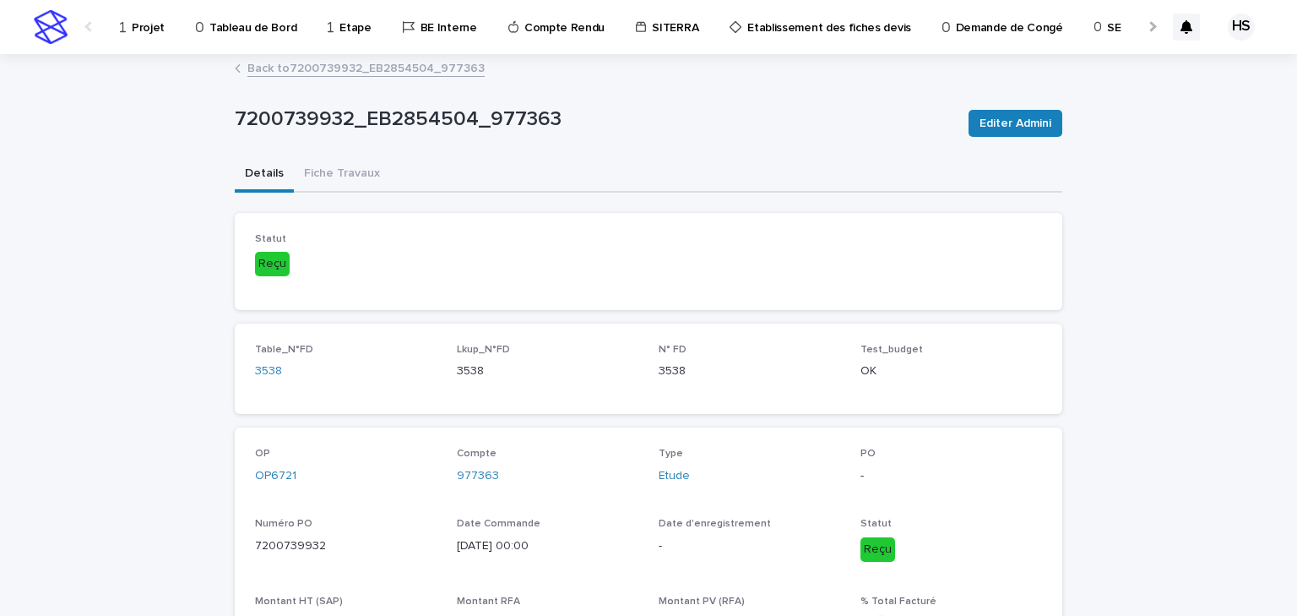
scroll to position [405, 0]
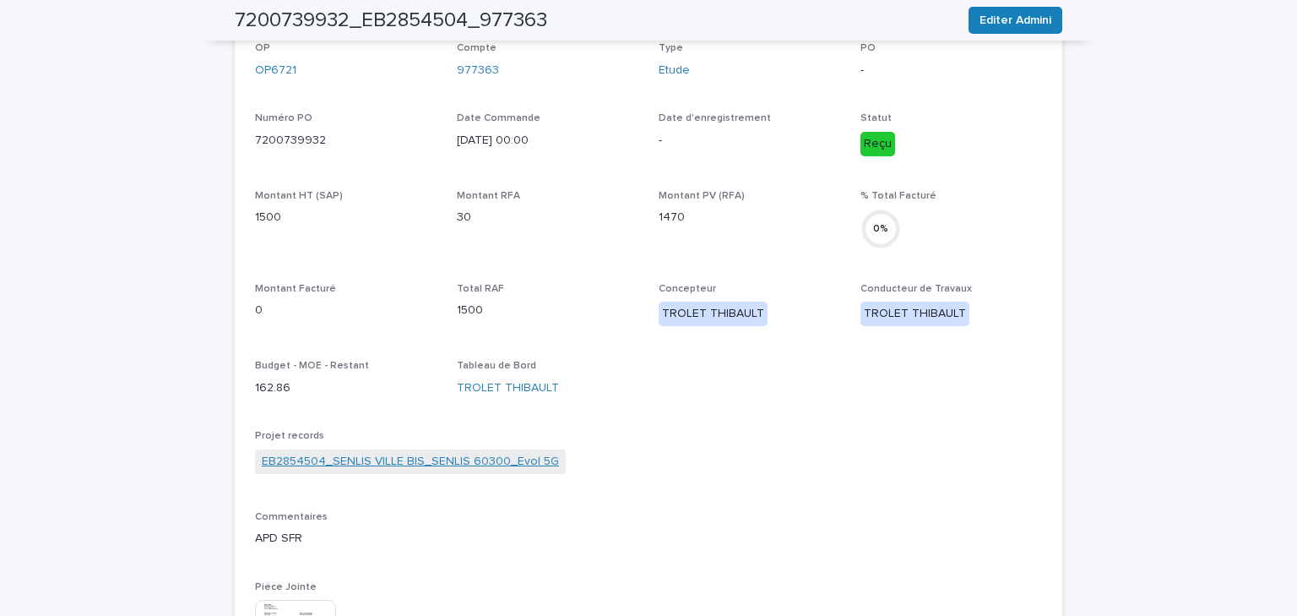
click at [378, 463] on link "EB2854504_SENLIS VILLE BIS_SENLIS 60300_Evol 5G" at bounding box center [410, 462] width 297 height 18
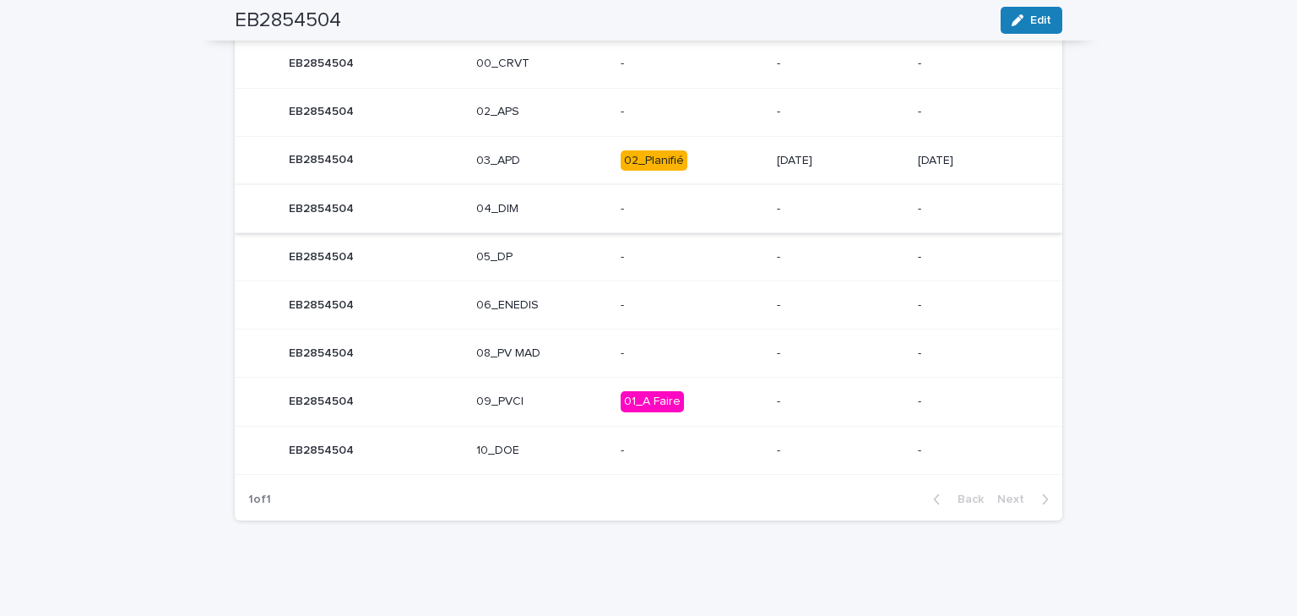
scroll to position [785, 0]
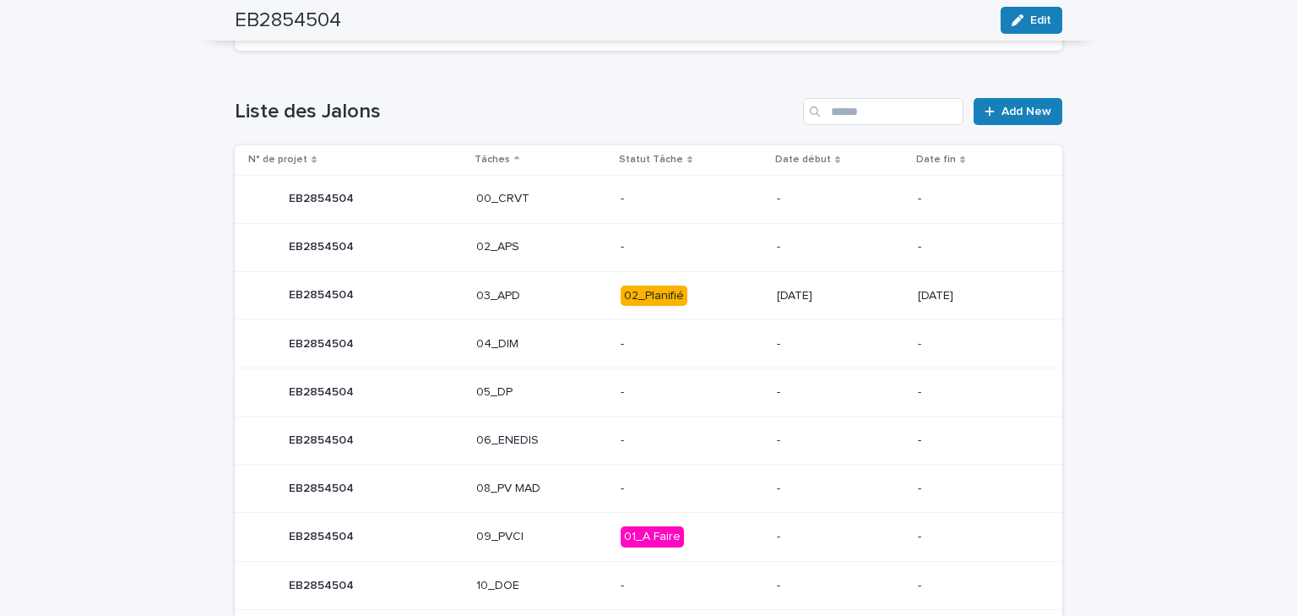
click at [497, 296] on p "03_APD" at bounding box center [541, 296] width 131 height 14
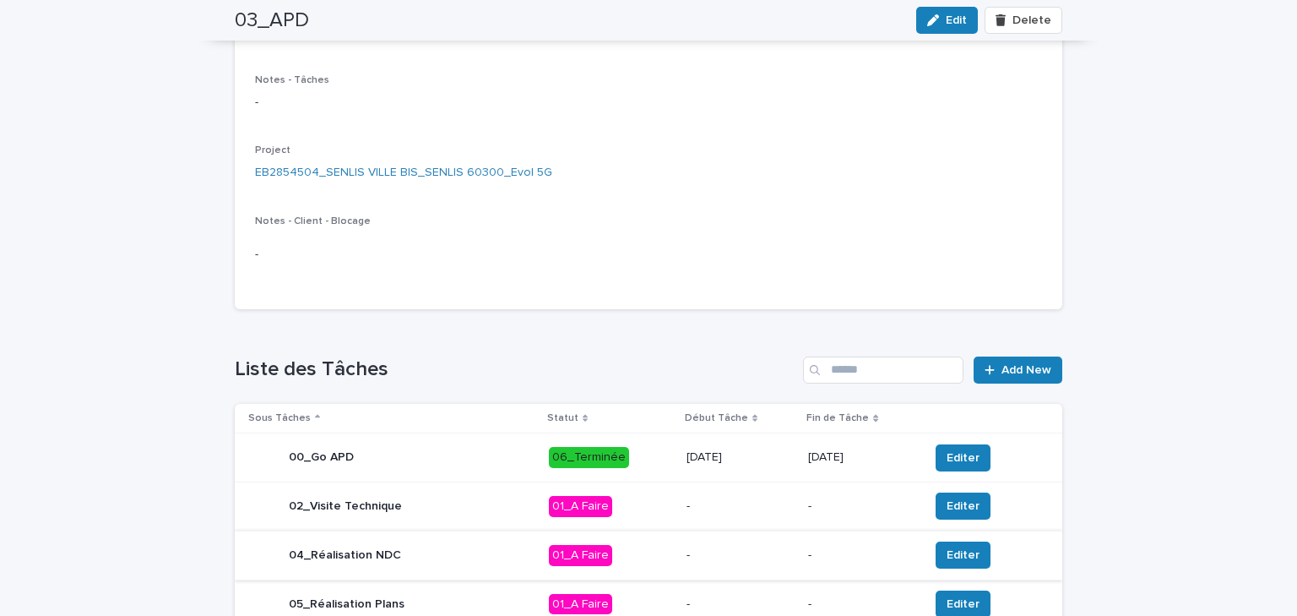
scroll to position [473, 0]
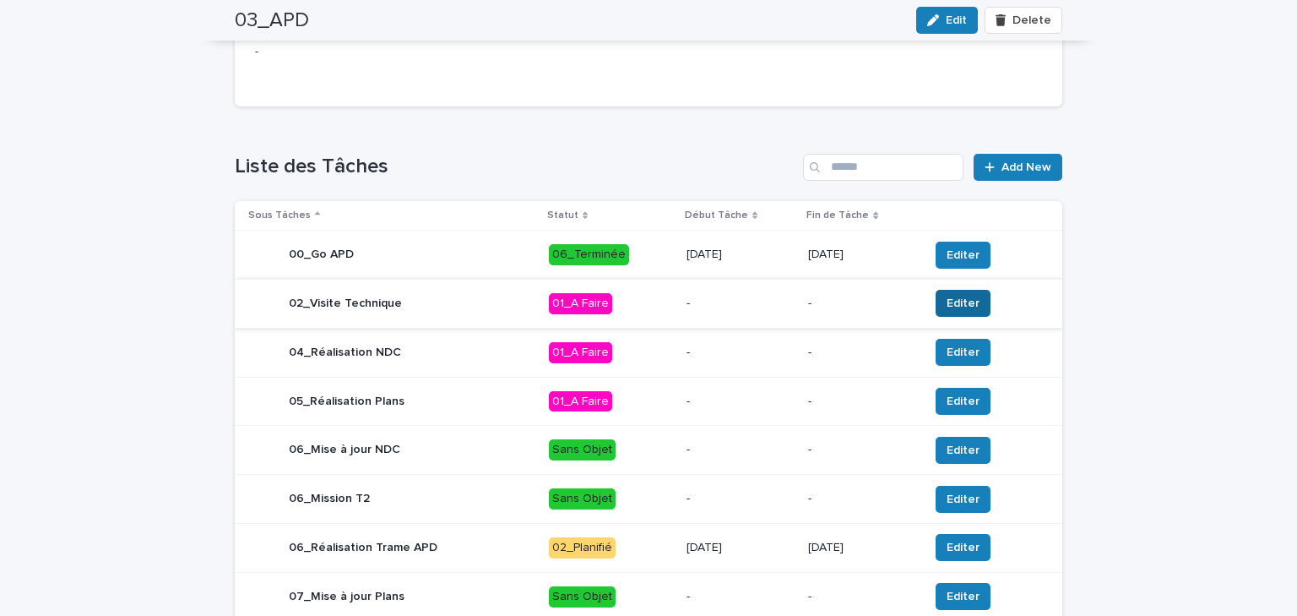
click at [947, 310] on span "Editer" at bounding box center [963, 303] width 33 height 17
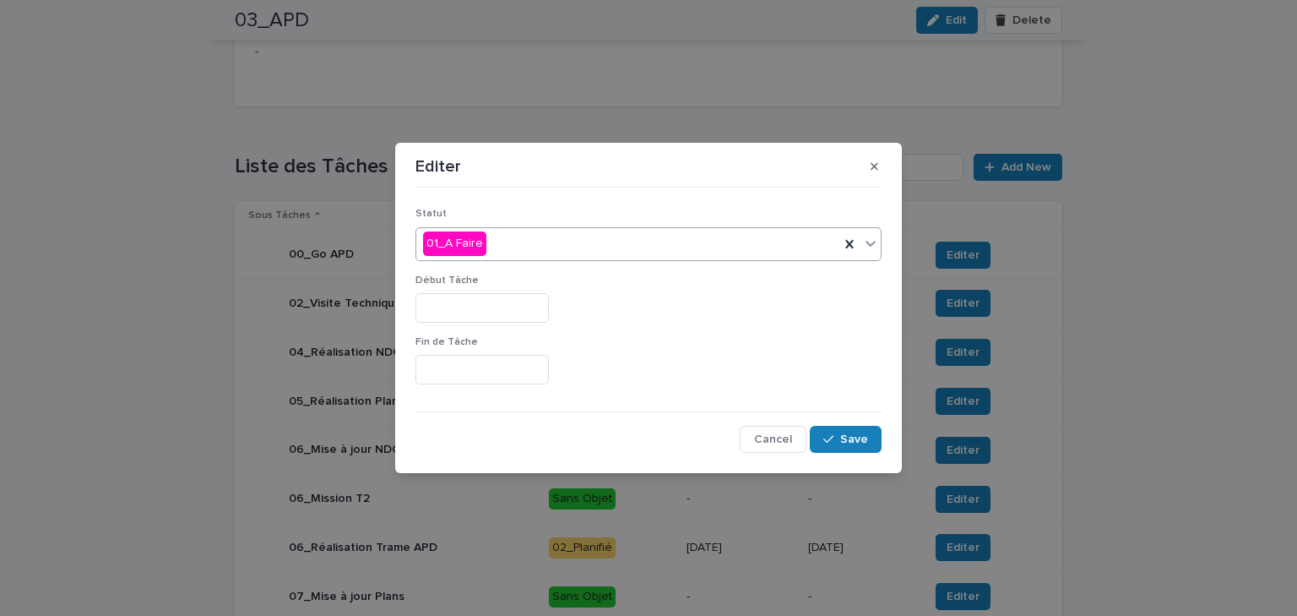
click at [542, 246] on div "01_A Faire" at bounding box center [627, 244] width 423 height 28
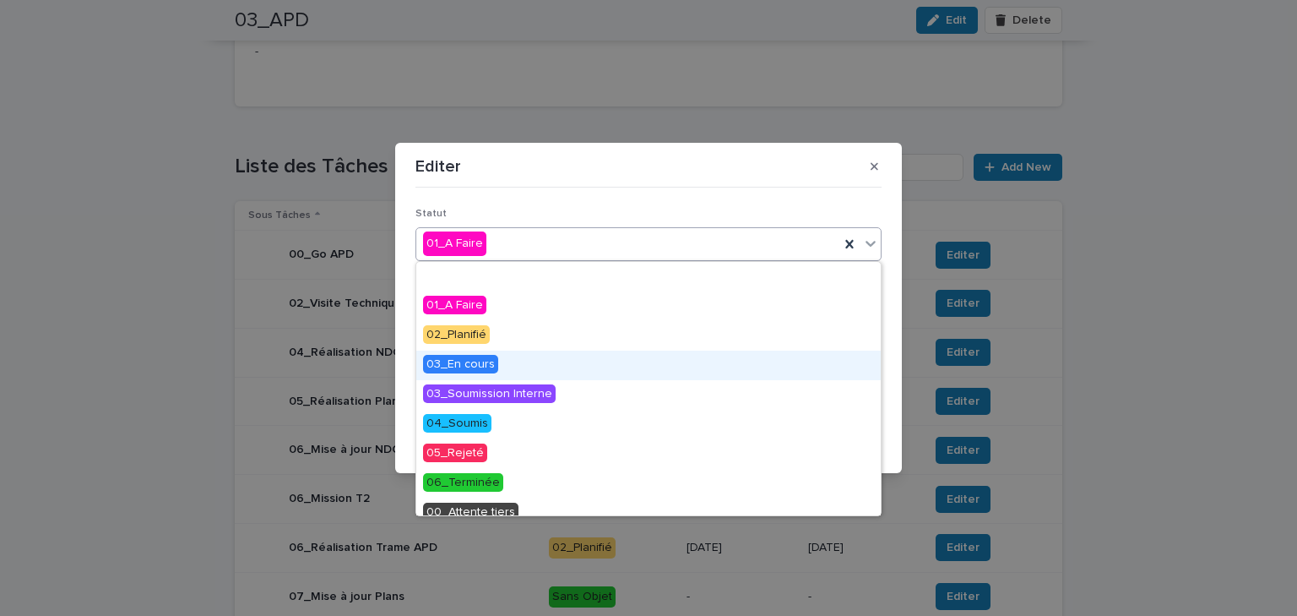
scroll to position [68, 0]
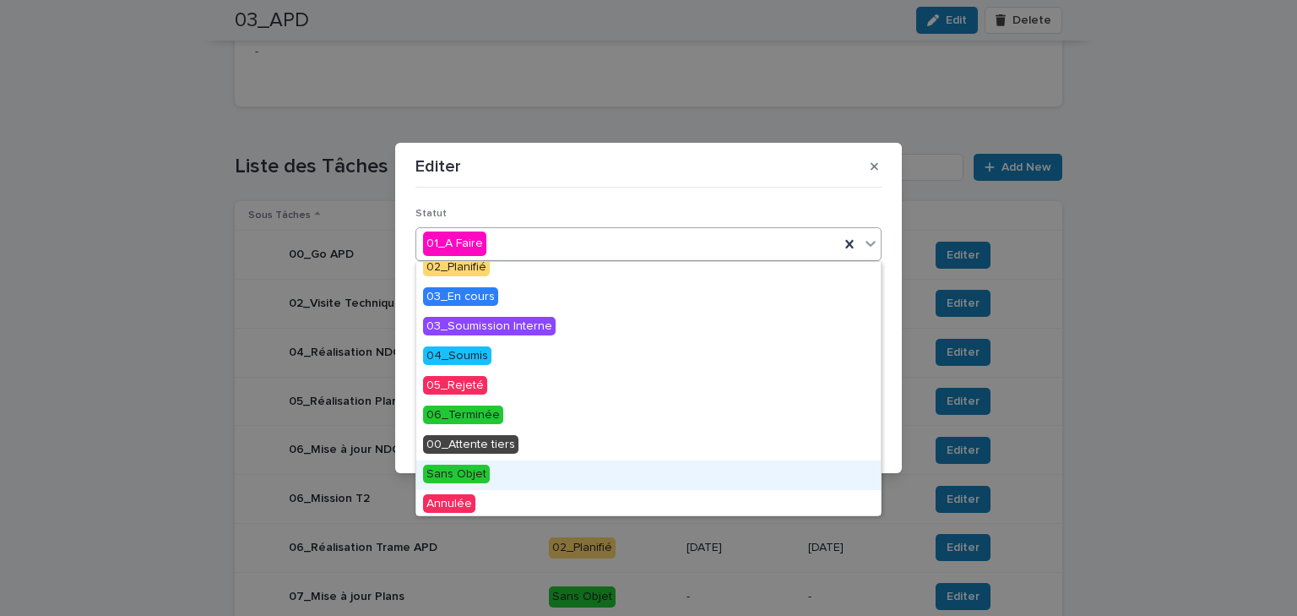
click at [466, 478] on span "Sans Objet" at bounding box center [456, 473] width 67 height 19
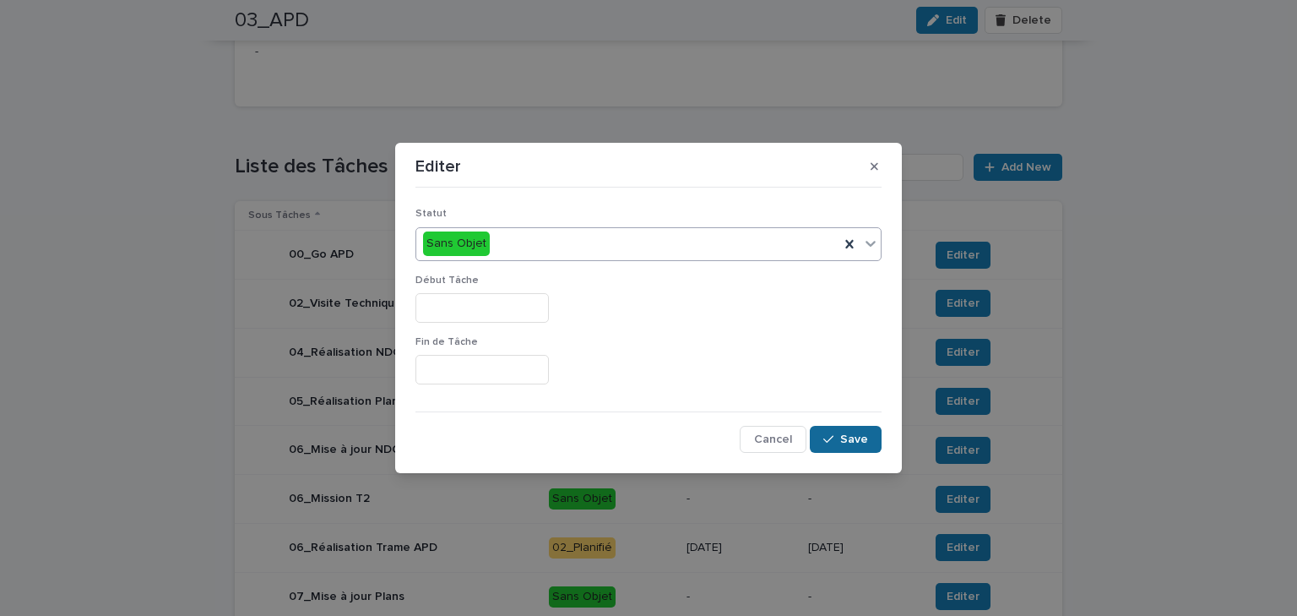
click at [845, 431] on button "Save" at bounding box center [846, 439] width 72 height 27
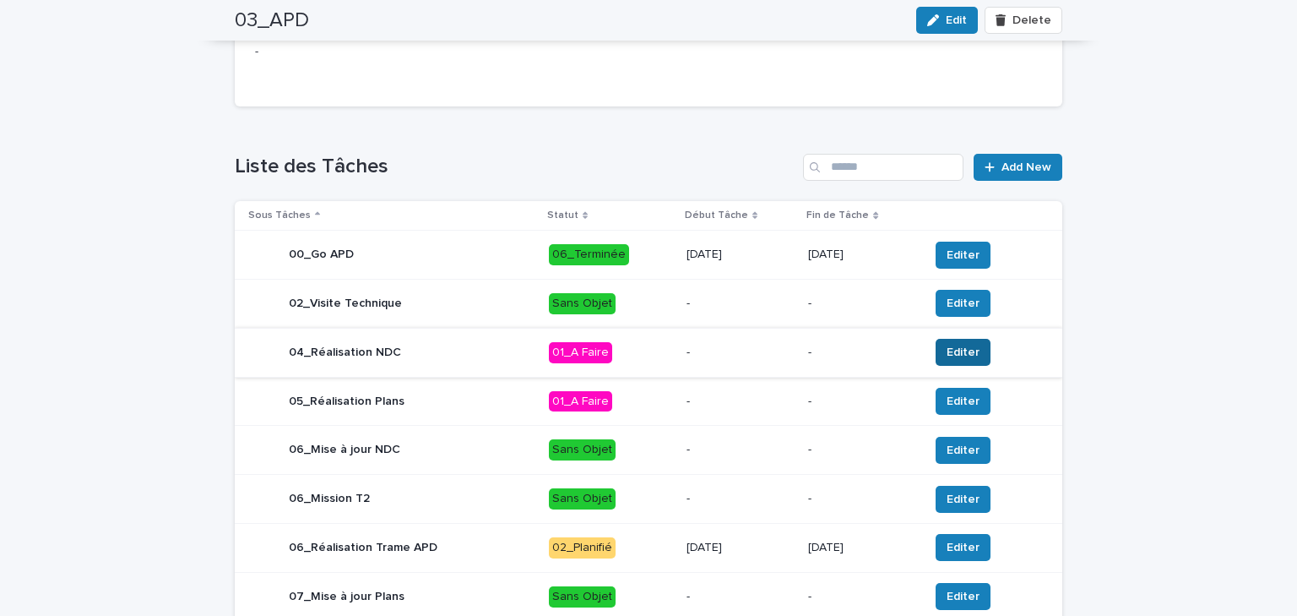
click at [953, 355] on span "Editer" at bounding box center [963, 352] width 33 height 17
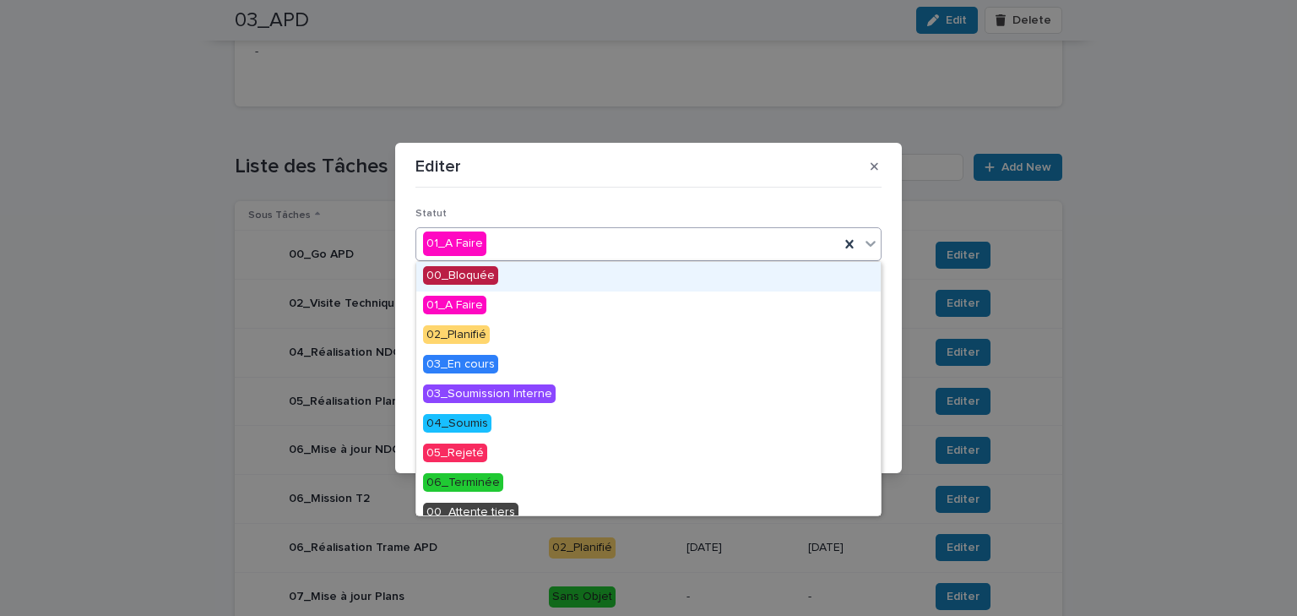
click at [524, 247] on div "01_A Faire" at bounding box center [627, 244] width 423 height 28
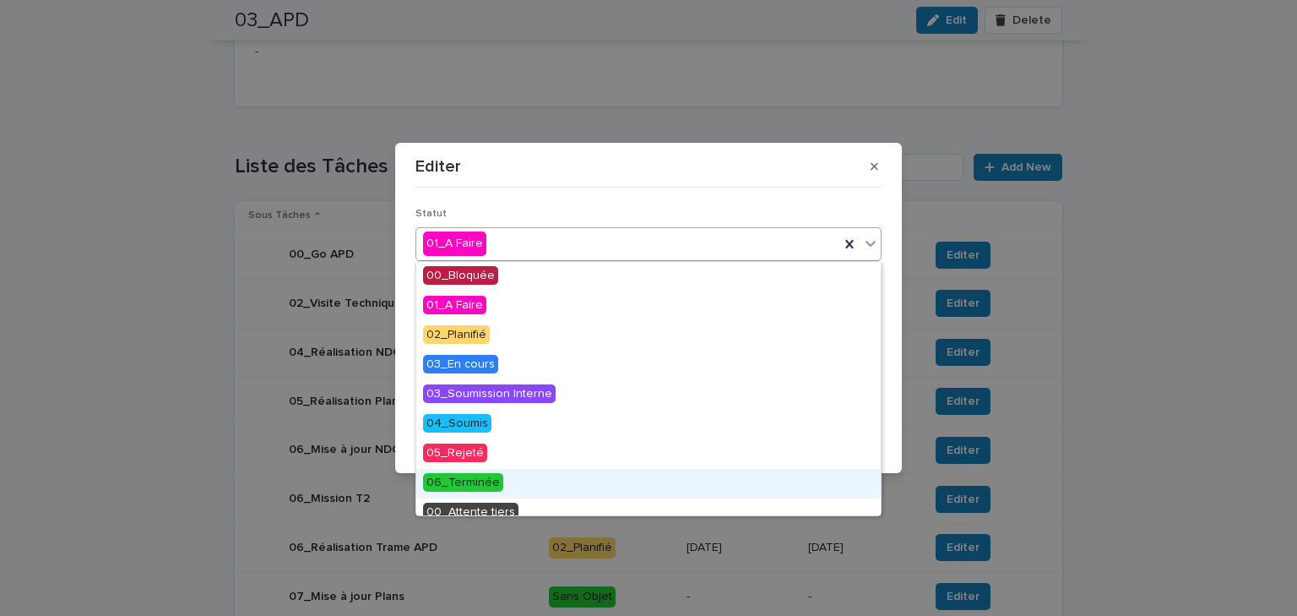
click at [480, 480] on span "06_Terminée" at bounding box center [463, 482] width 80 height 19
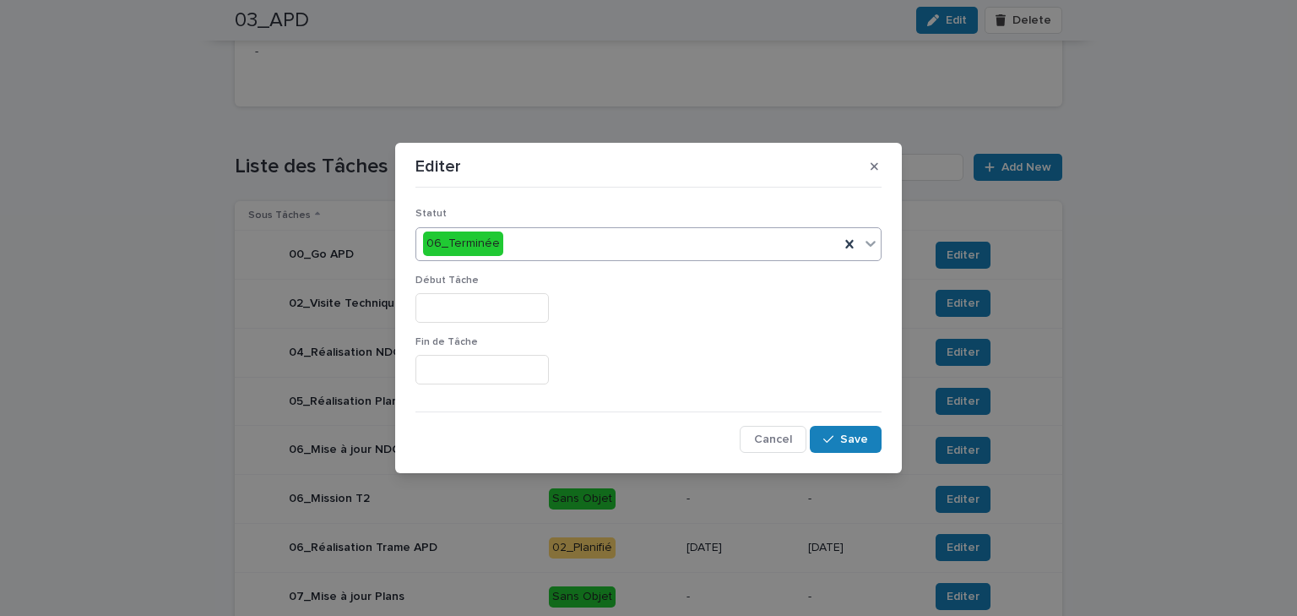
click at [457, 306] on input "text" at bounding box center [482, 308] width 133 height 30
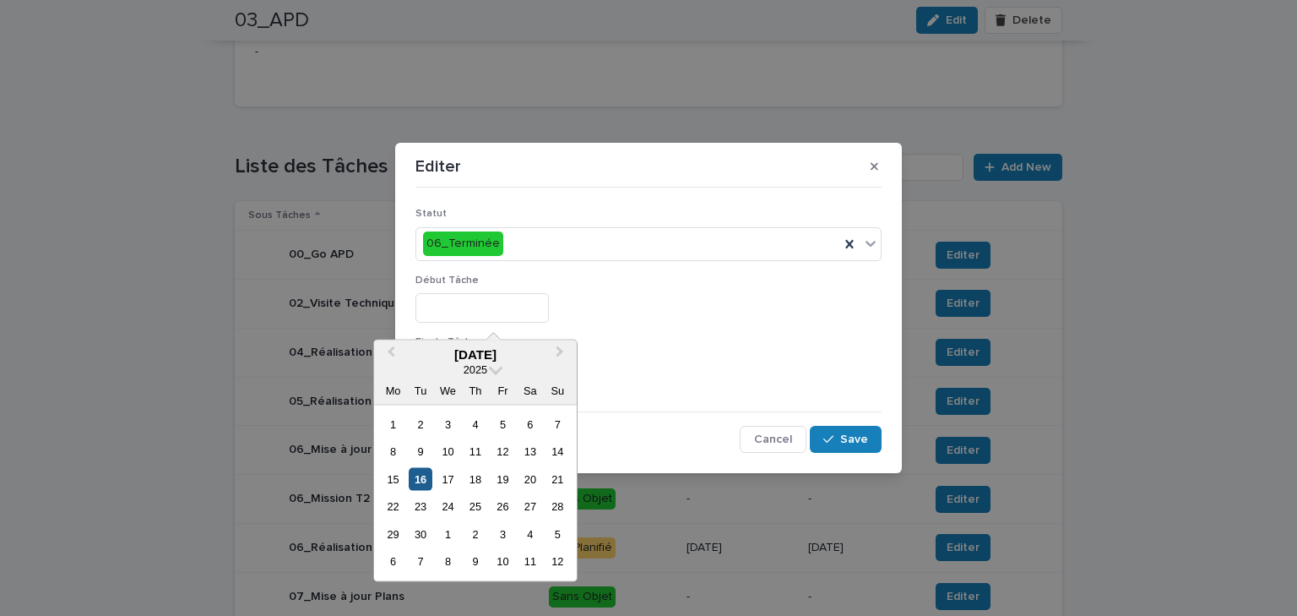
click at [426, 470] on div "16" at bounding box center [420, 479] width 23 height 23
type input "*********"
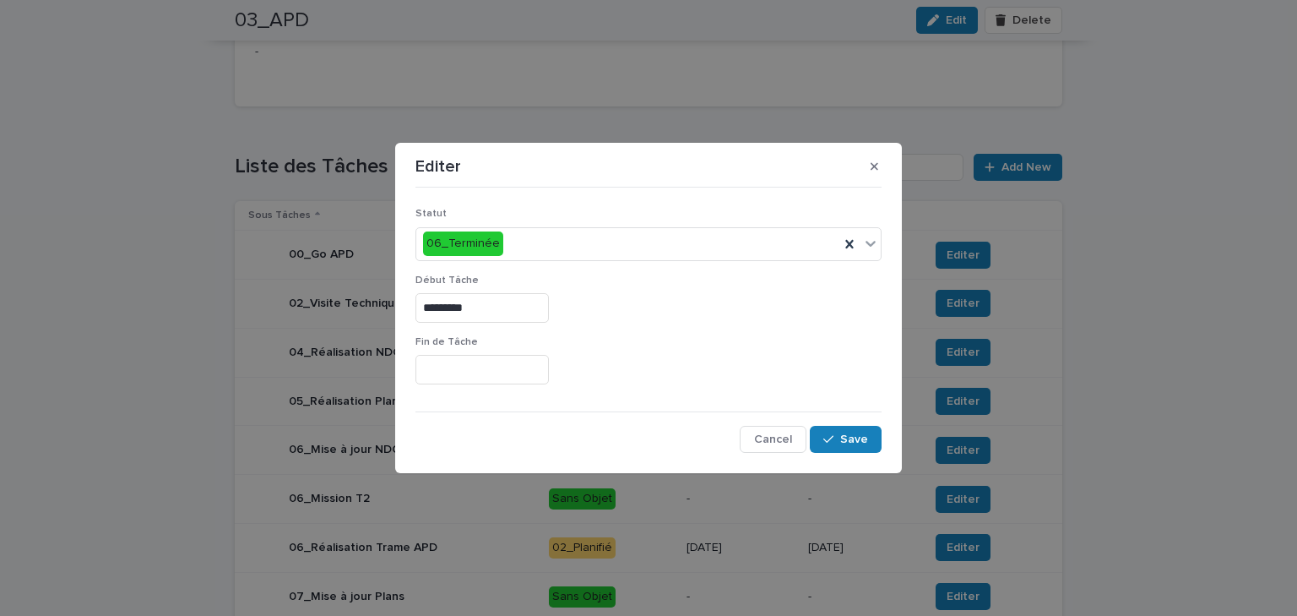
click at [481, 387] on div "Fin de Tâche" at bounding box center [649, 367] width 466 height 62
click at [485, 362] on input "text" at bounding box center [482, 370] width 133 height 30
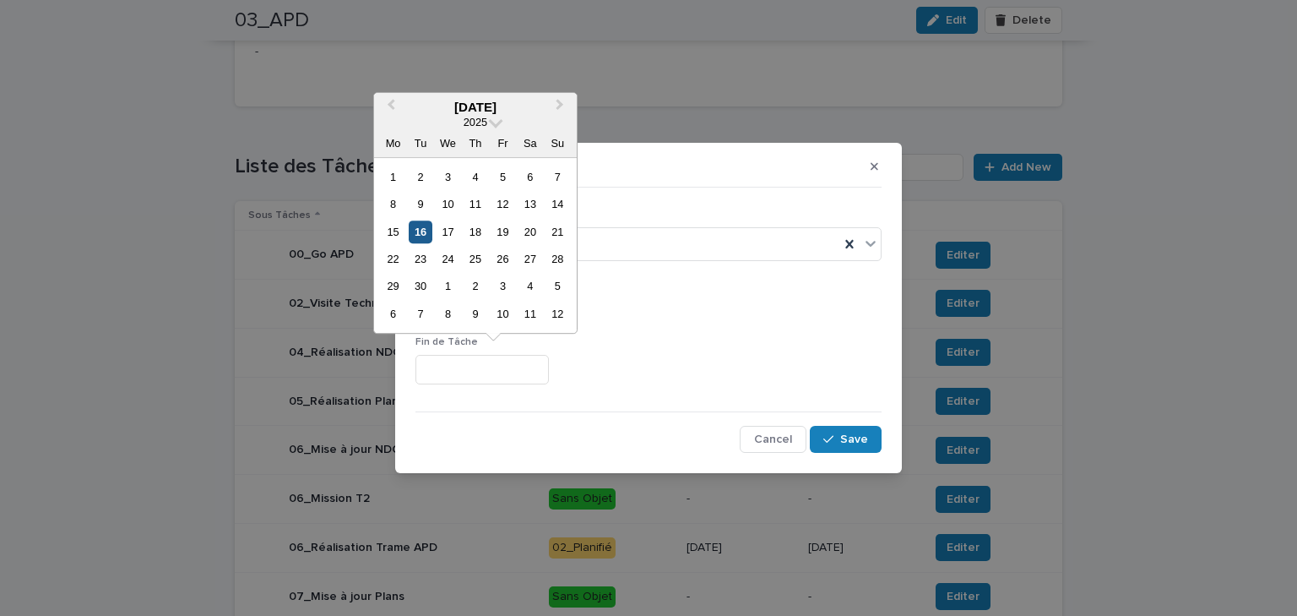
click at [426, 236] on div "16" at bounding box center [420, 231] width 23 height 23
type input "*********"
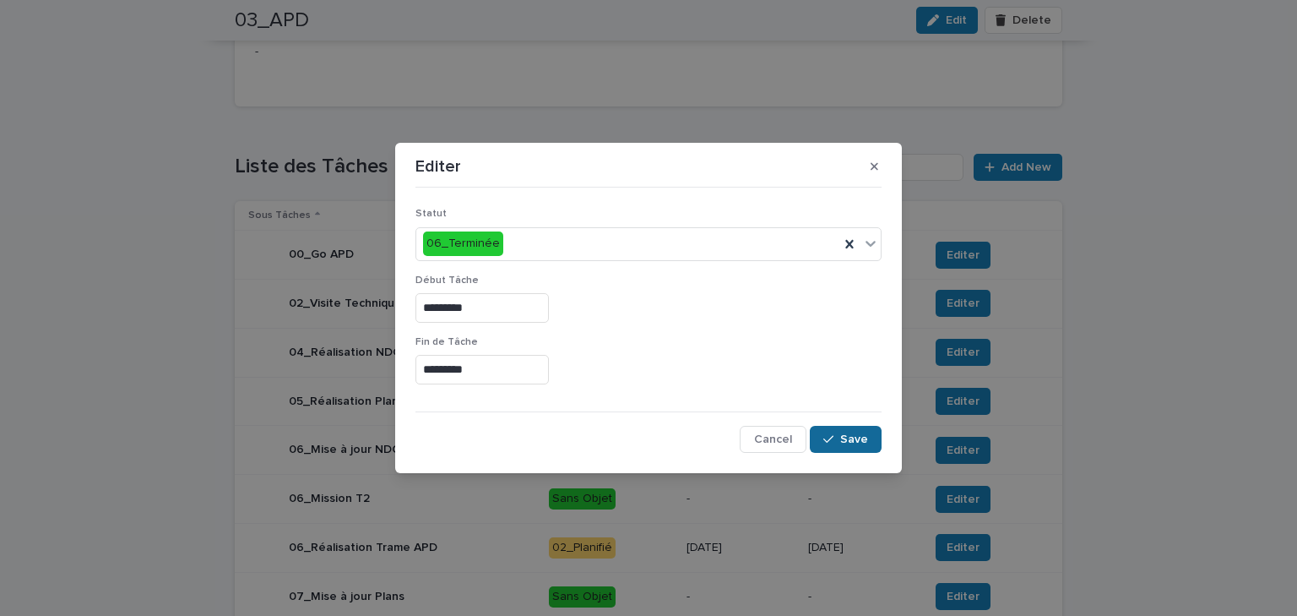
click at [862, 440] on span "Save" at bounding box center [854, 439] width 28 height 12
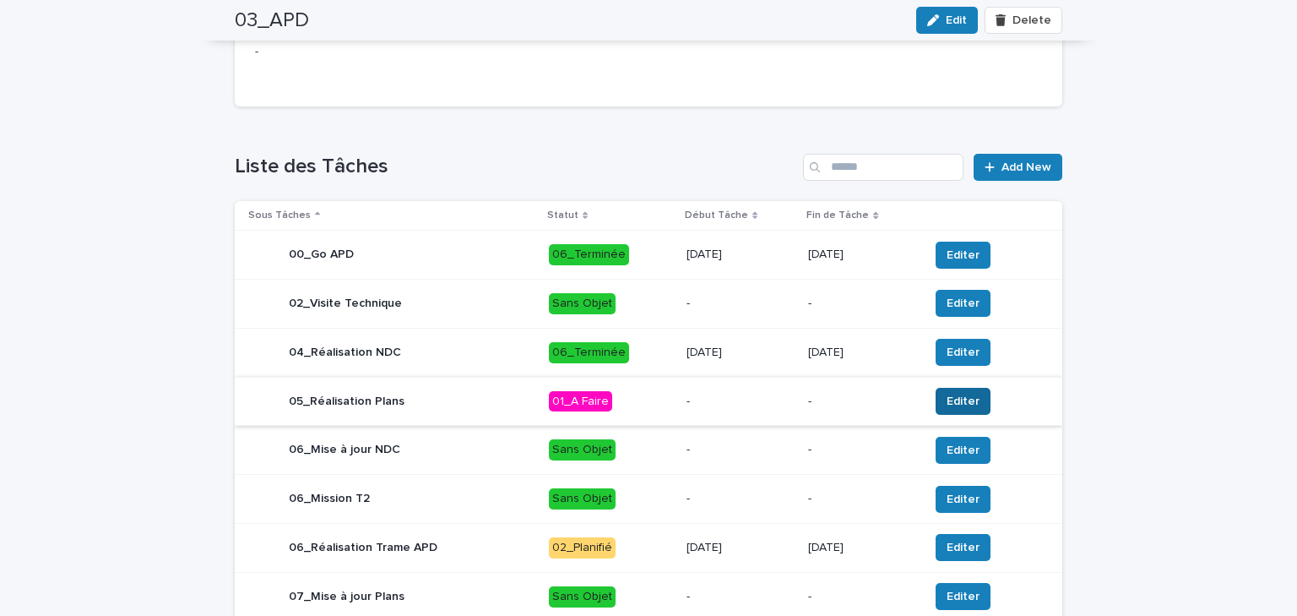
click at [969, 403] on span "Editer" at bounding box center [963, 401] width 33 height 17
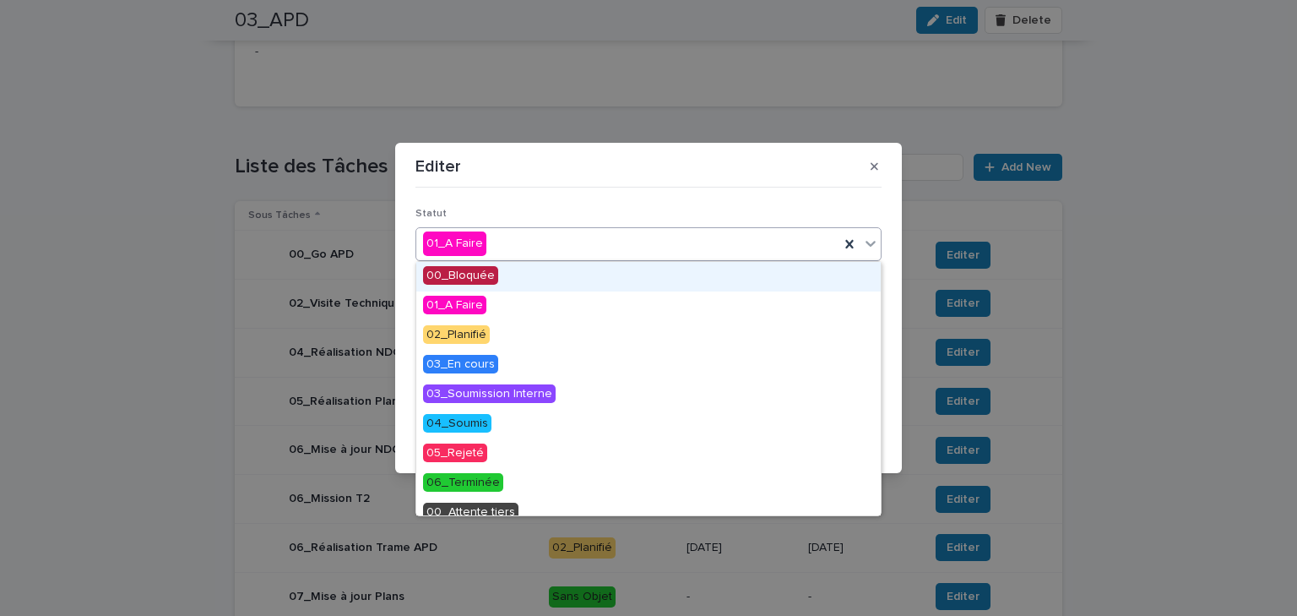
click at [522, 237] on div "01_A Faire" at bounding box center [627, 244] width 423 height 28
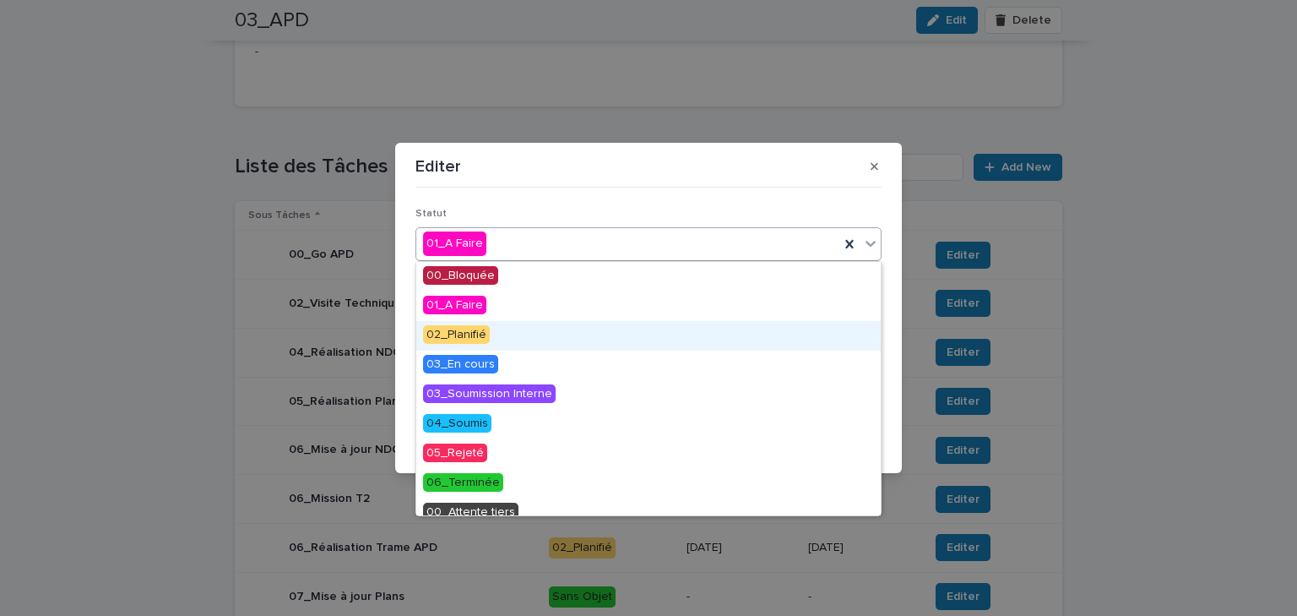
click at [486, 334] on span "02_Planifié" at bounding box center [456, 334] width 67 height 19
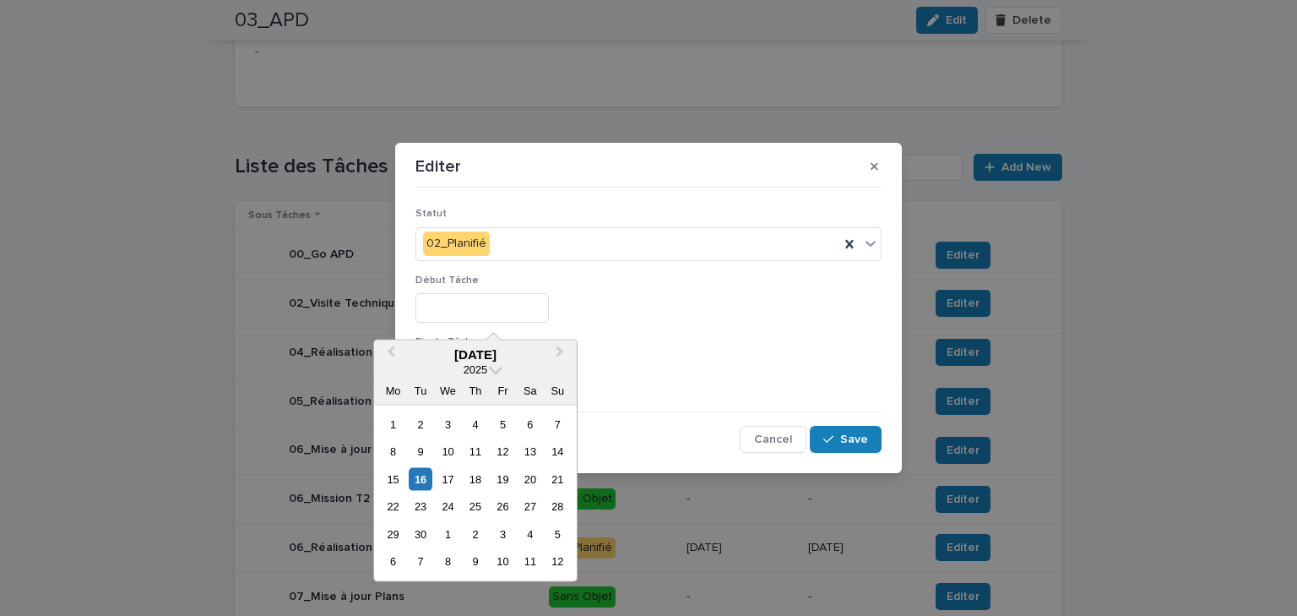
click at [462, 313] on input "text" at bounding box center [482, 308] width 133 height 30
click at [469, 476] on div "18" at bounding box center [475, 479] width 23 height 23
type input "*********"
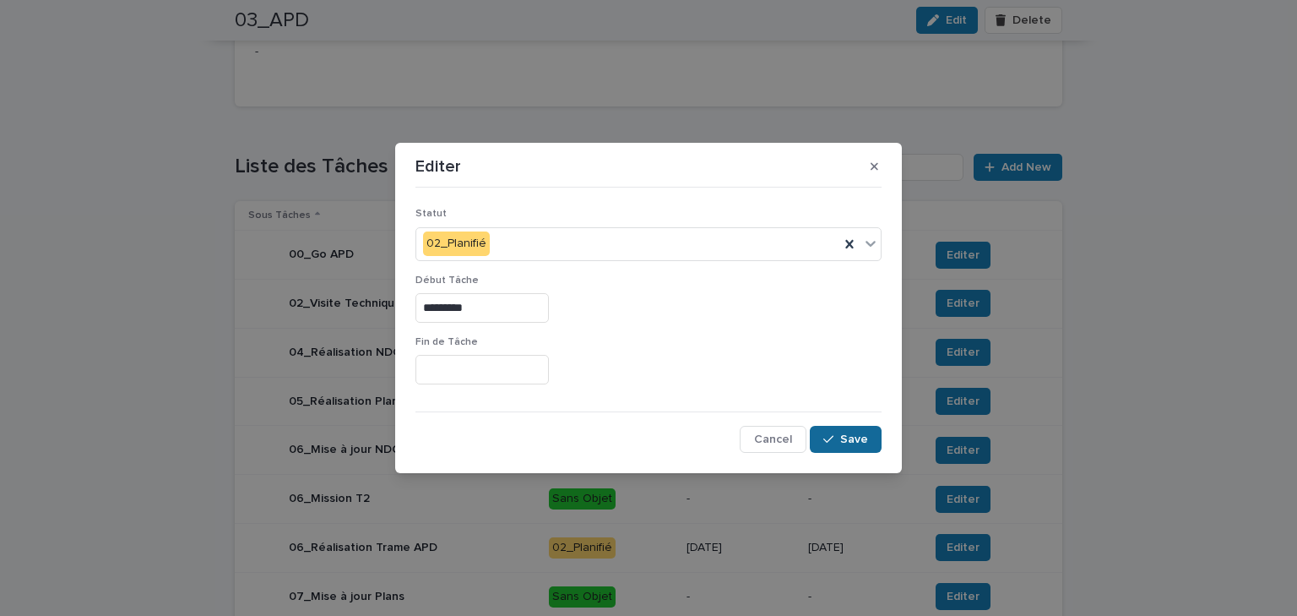
click at [845, 433] on span "Save" at bounding box center [854, 439] width 28 height 12
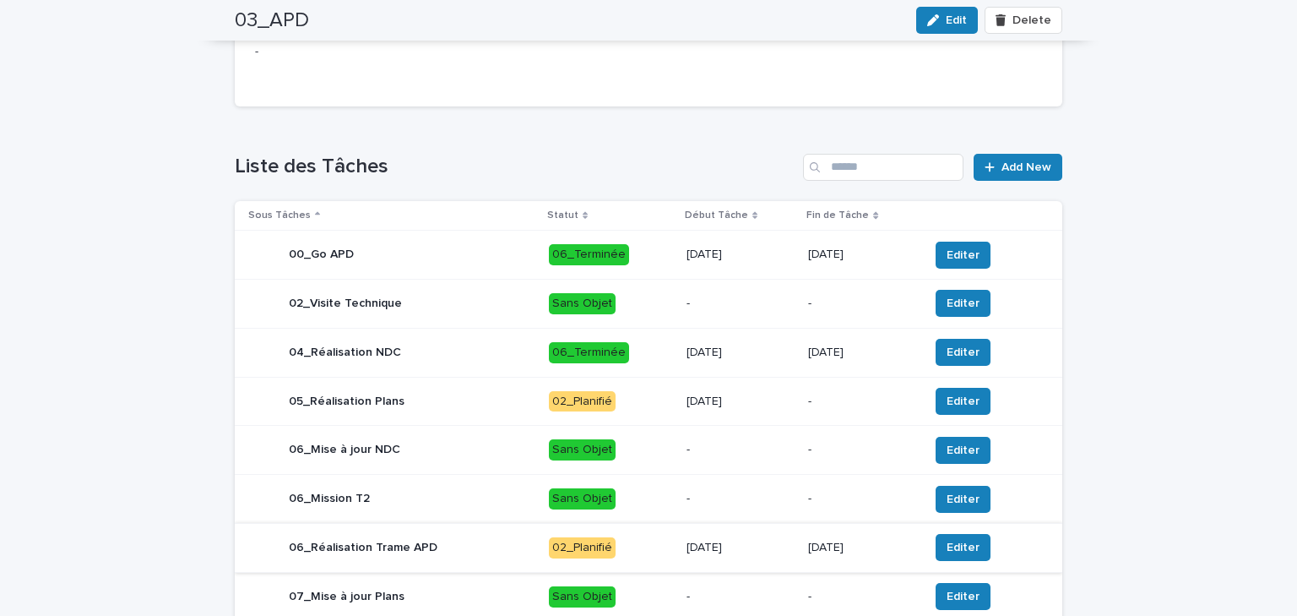
scroll to position [541, 0]
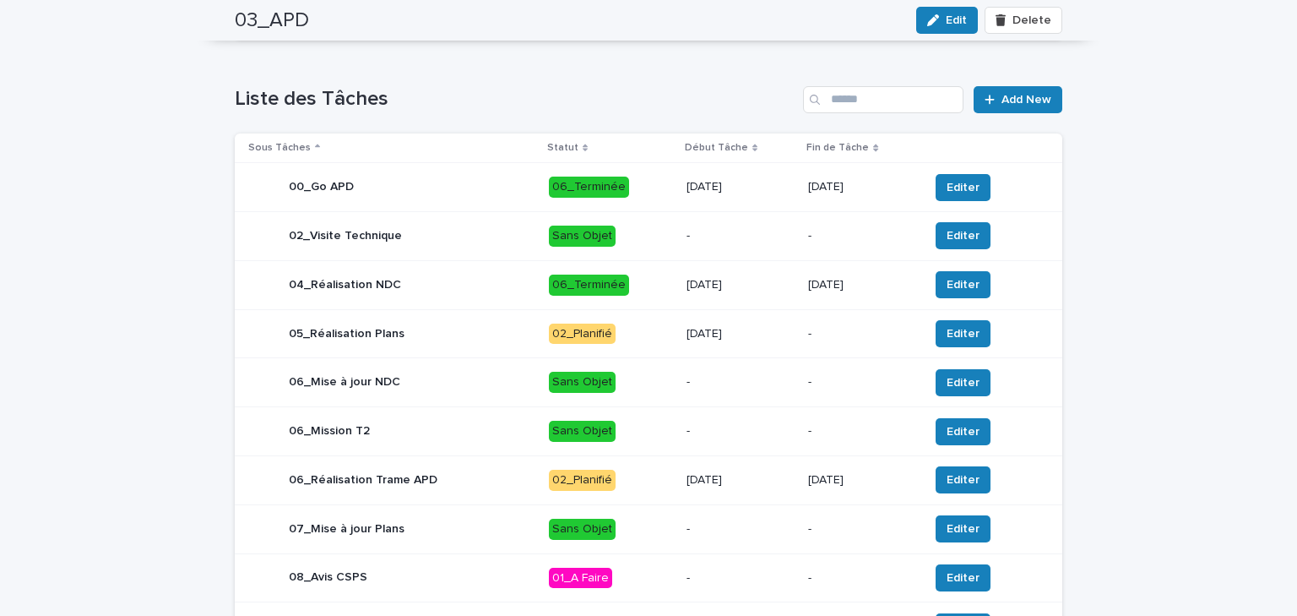
click at [654, 476] on p "02_Planifié" at bounding box center [611, 480] width 124 height 21
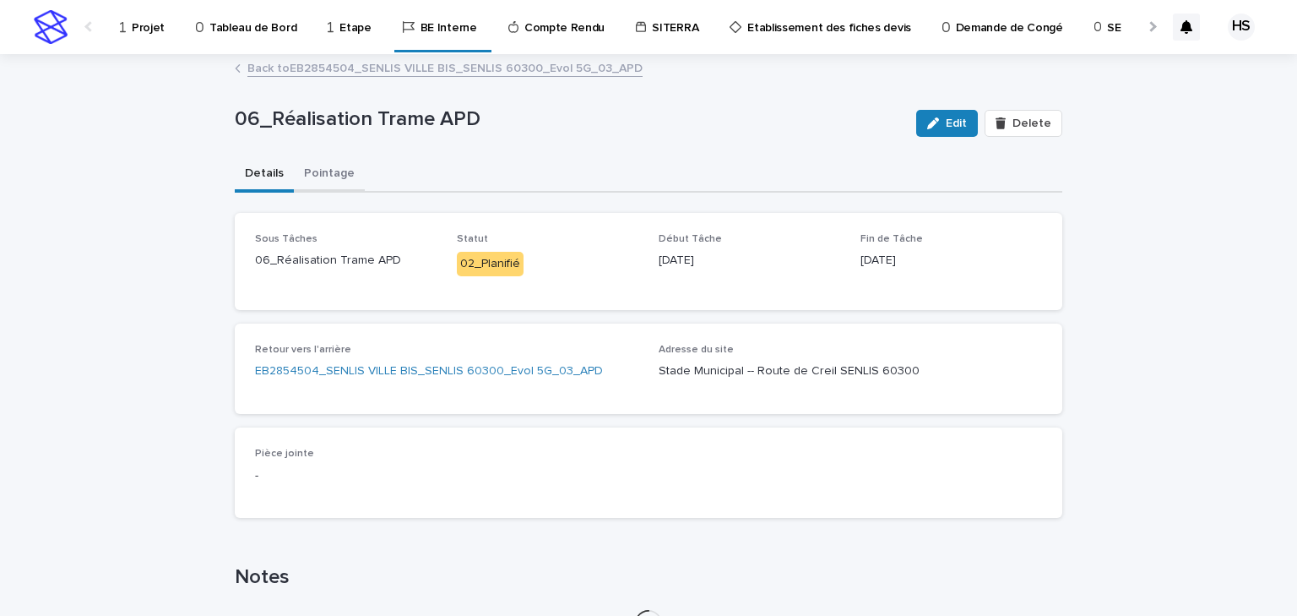
click at [319, 166] on button "Pointage" at bounding box center [329, 174] width 71 height 35
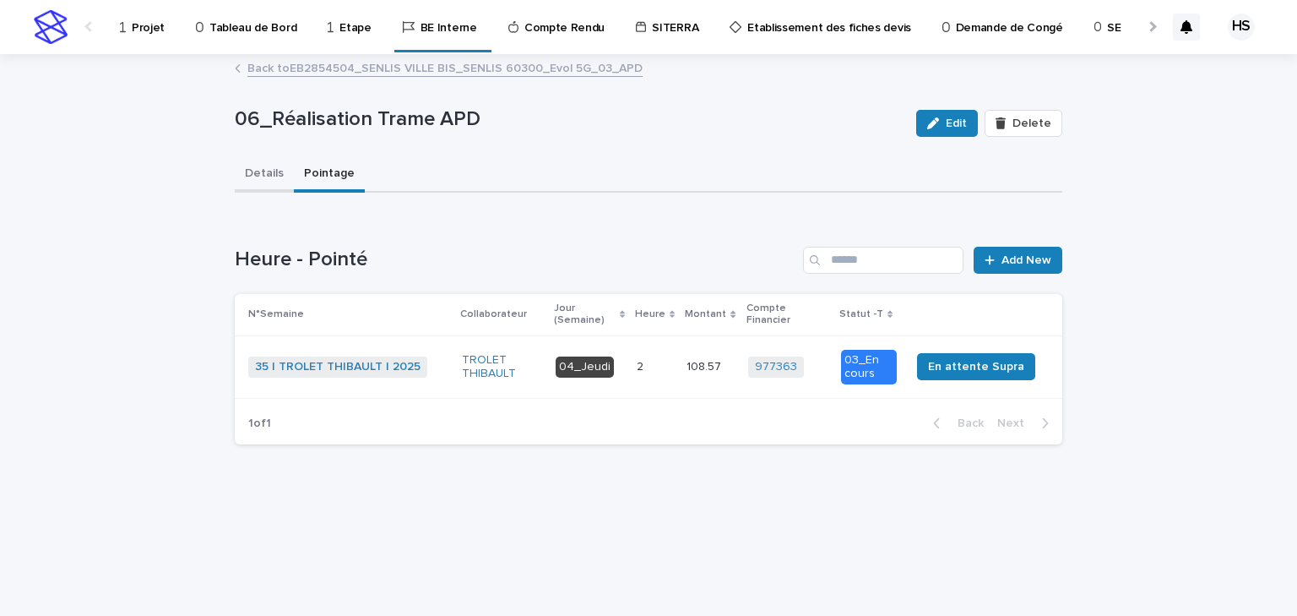
click at [263, 182] on button "Details" at bounding box center [264, 174] width 59 height 35
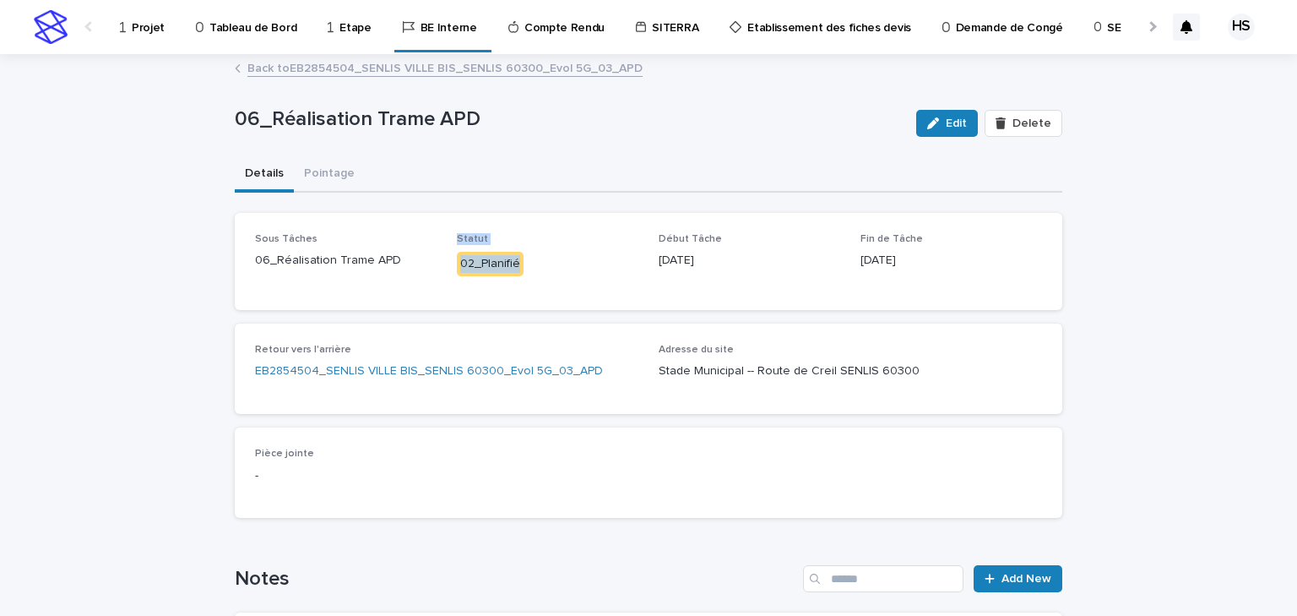
drag, startPoint x: 520, startPoint y: 272, endPoint x: 445, endPoint y: 231, distance: 85.4
click at [445, 231] on div "Sous Tâches 06_Réalisation [PERSON_NAME] APD Statut 02_Planifié Début Tâche [DA…" at bounding box center [649, 261] width 828 height 97
click at [513, 258] on div "02_Planifié" at bounding box center [490, 264] width 67 height 24
click at [526, 263] on p "02_Planifié" at bounding box center [548, 264] width 182 height 24
drag, startPoint x: 525, startPoint y: 263, endPoint x: 459, endPoint y: 233, distance: 72.6
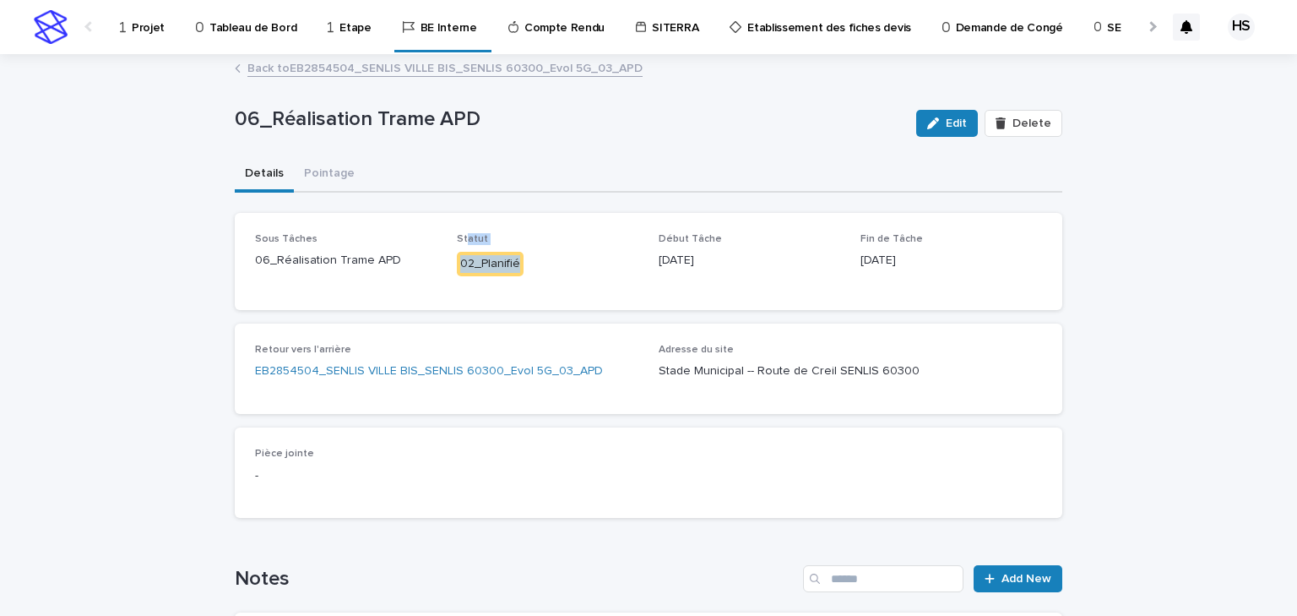
click at [459, 233] on div "Statut 02_Planifié" at bounding box center [548, 261] width 182 height 57
click at [450, 372] on link "EB2854504_SENLIS VILLE BIS_SENLIS 60300_Evol 5G_03_APD" at bounding box center [429, 371] width 348 height 18
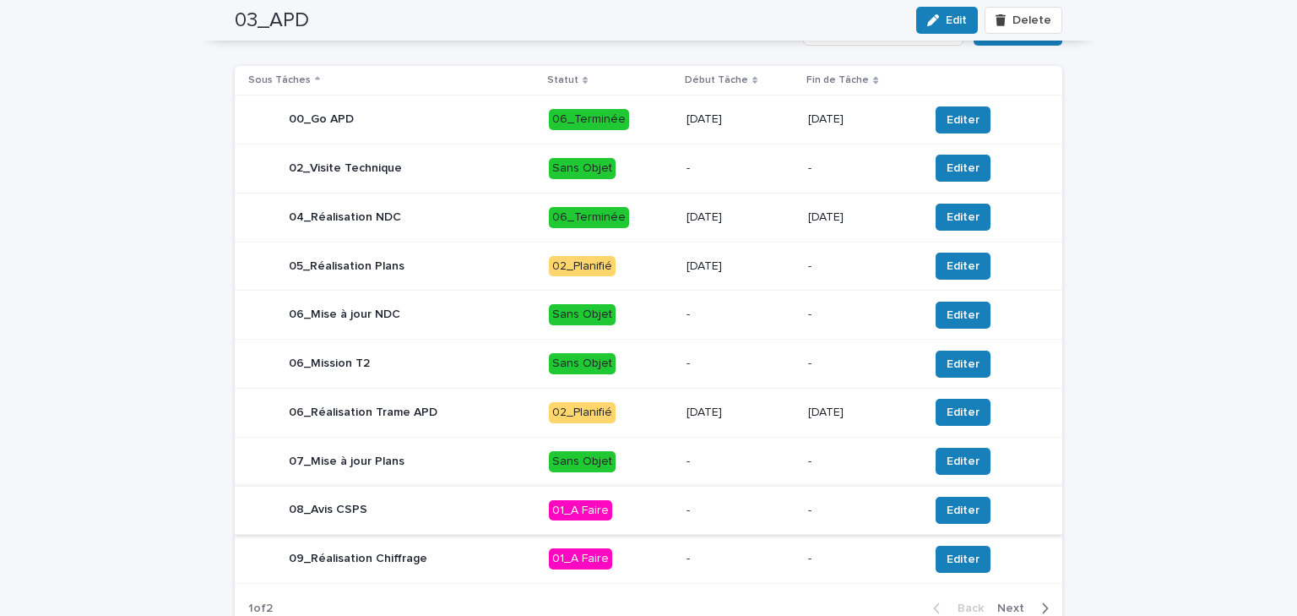
scroll to position [718, 0]
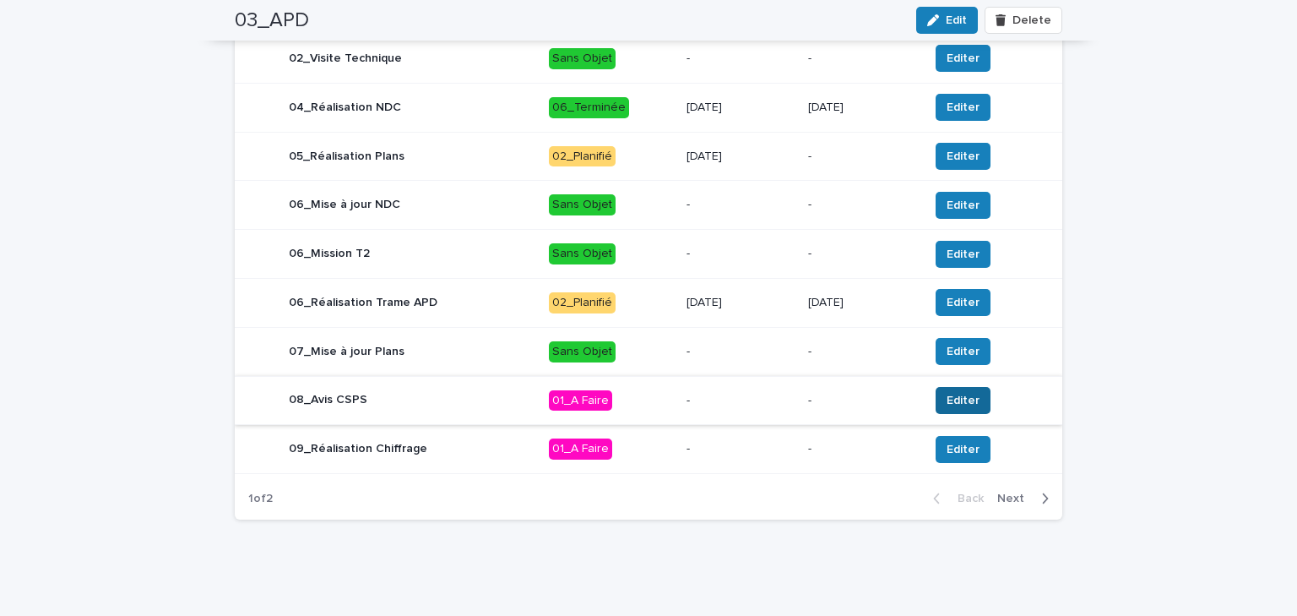
click at [947, 393] on span "Editer" at bounding box center [963, 400] width 33 height 17
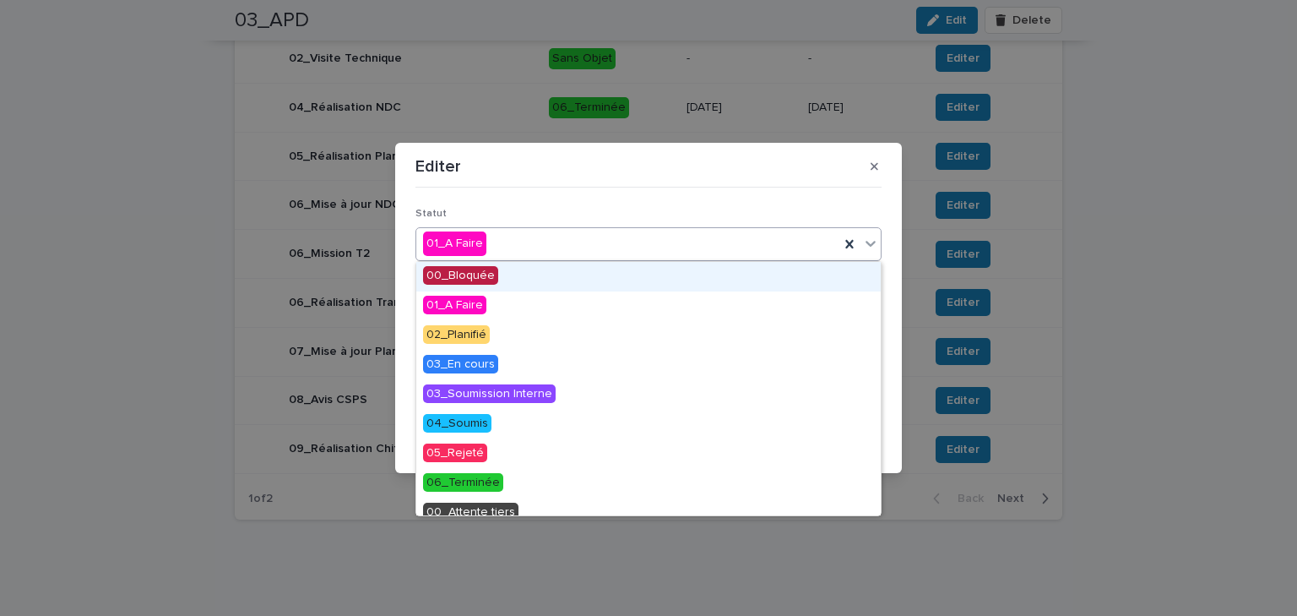
click at [503, 243] on div "01_A Faire" at bounding box center [627, 244] width 423 height 28
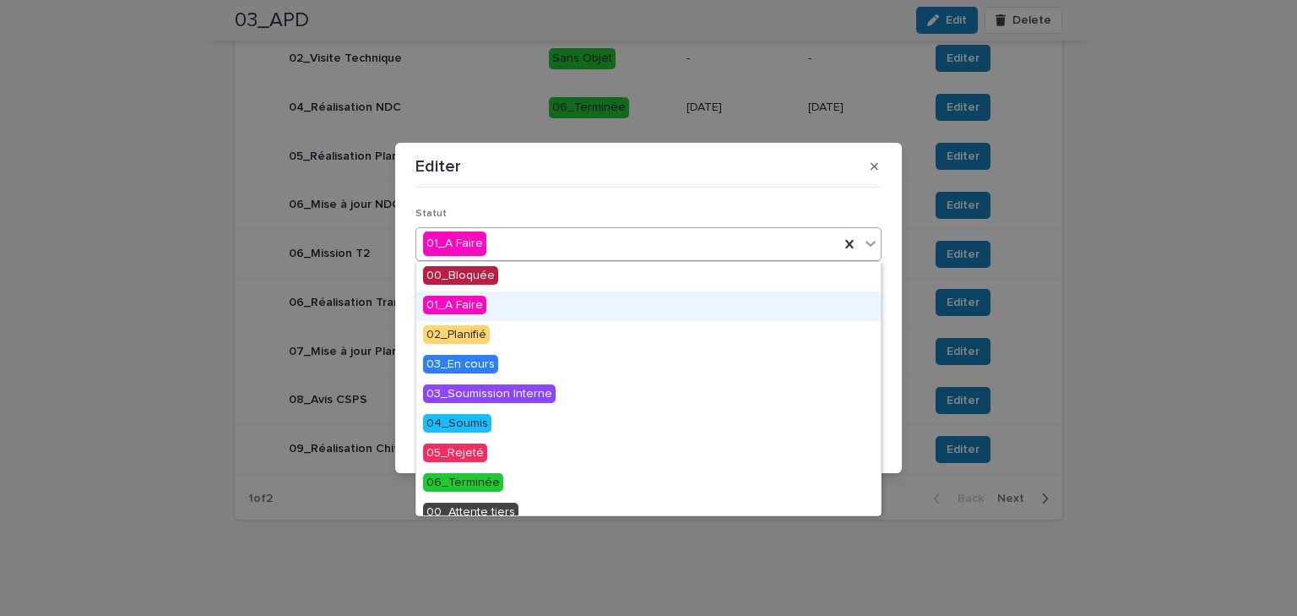
scroll to position [71, 0]
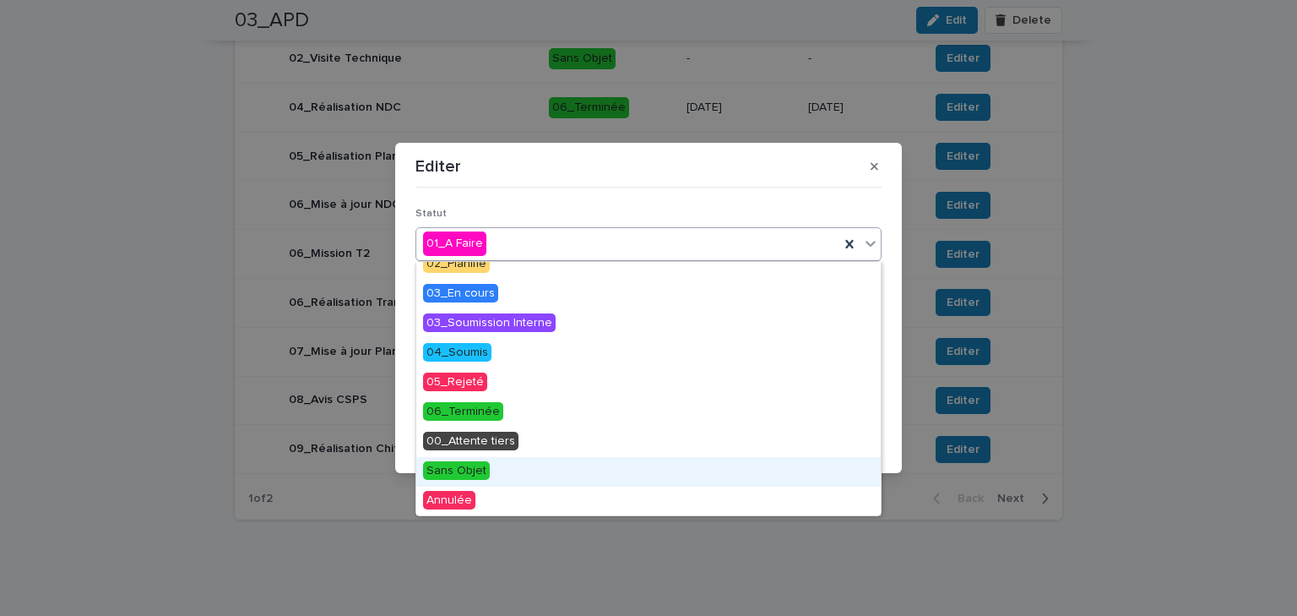
click at [470, 466] on span "Sans Objet" at bounding box center [456, 470] width 67 height 19
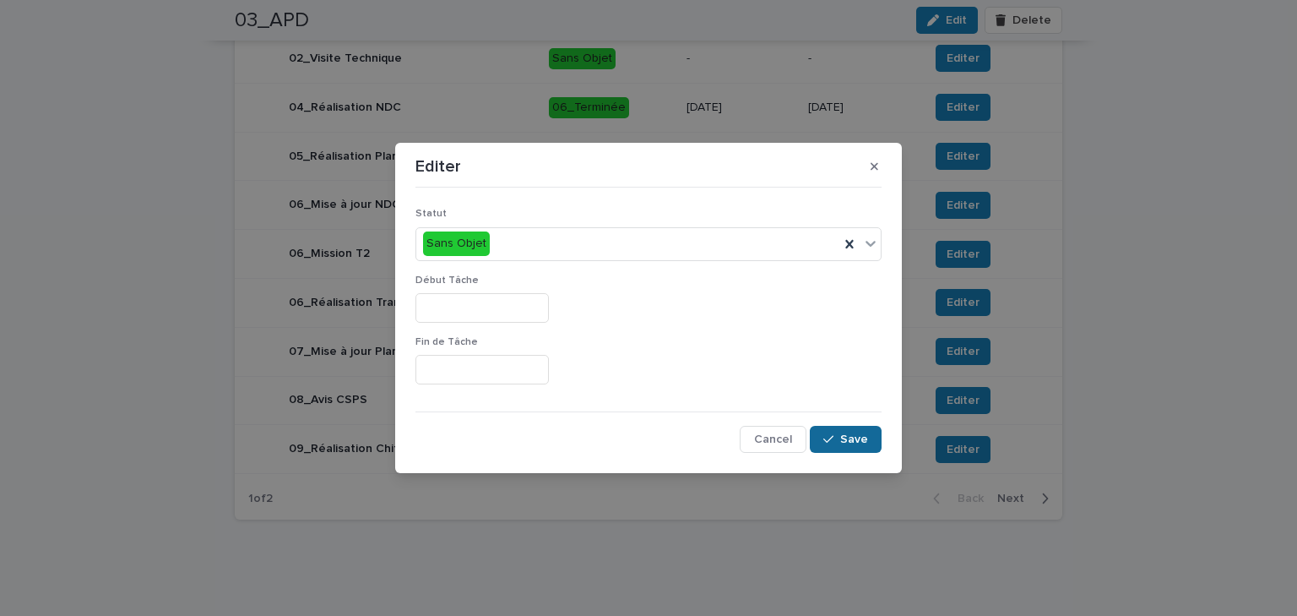
click at [861, 436] on span "Save" at bounding box center [854, 439] width 28 height 12
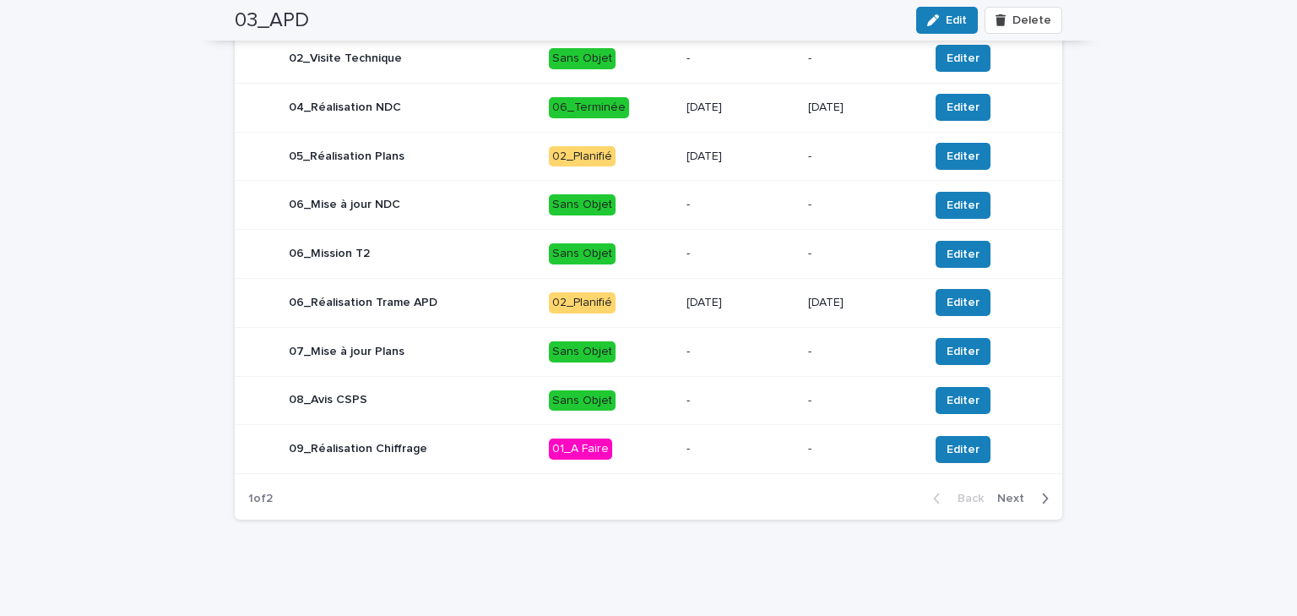
click at [1012, 504] on div "Back Next" at bounding box center [991, 498] width 143 height 42
click at [1026, 498] on span "Next" at bounding box center [1015, 498] width 37 height 12
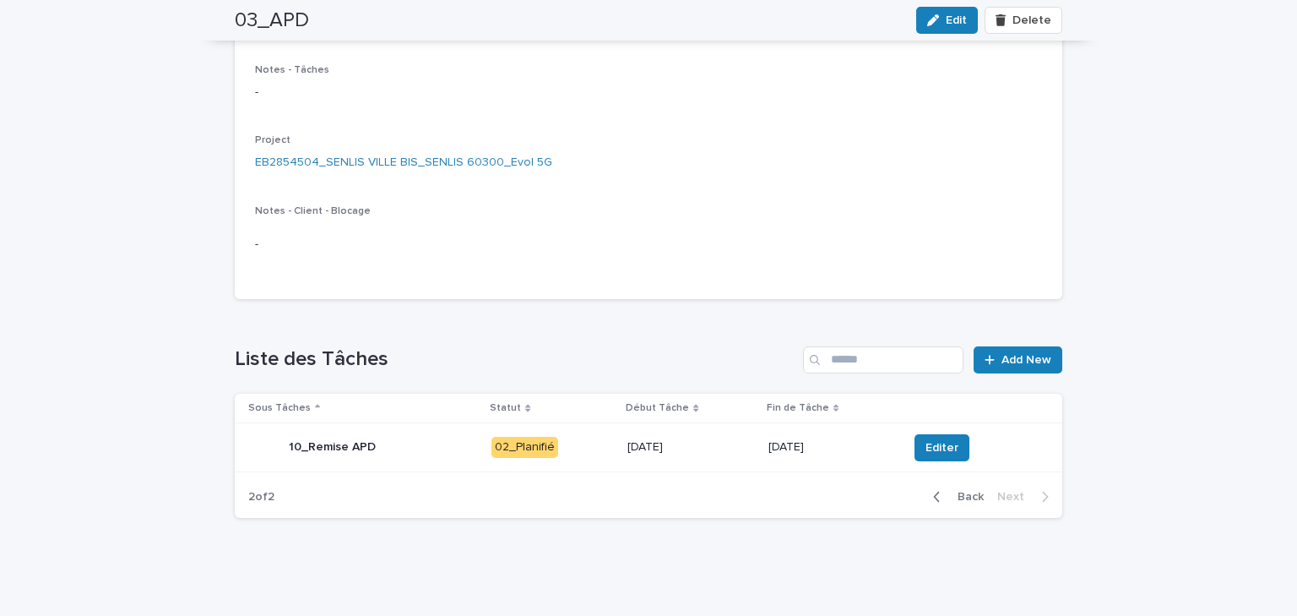
click at [953, 493] on span "Back" at bounding box center [966, 497] width 36 height 12
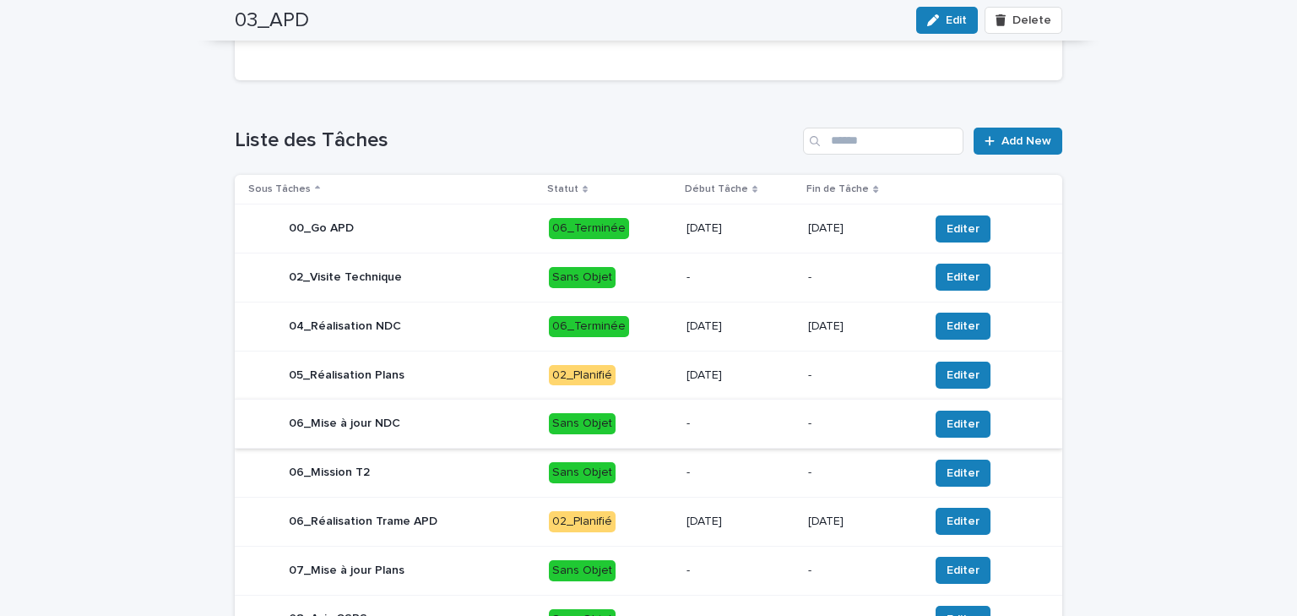
scroll to position [567, 0]
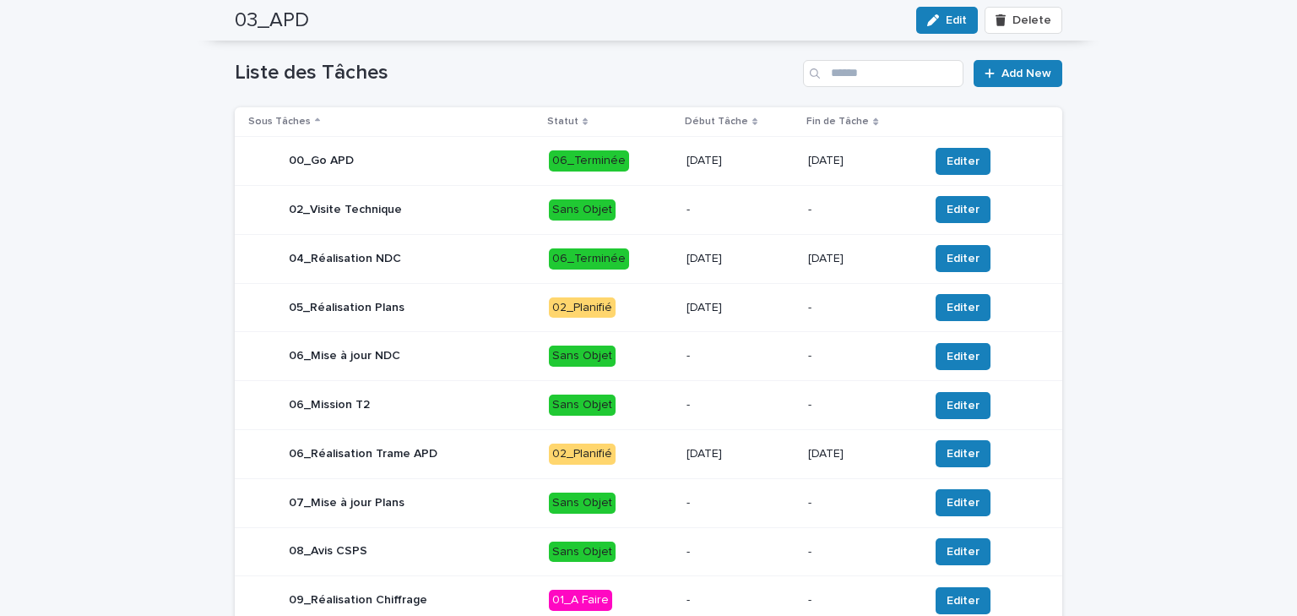
click at [449, 304] on div "05_Réalisation Plans" at bounding box center [391, 308] width 287 height 34
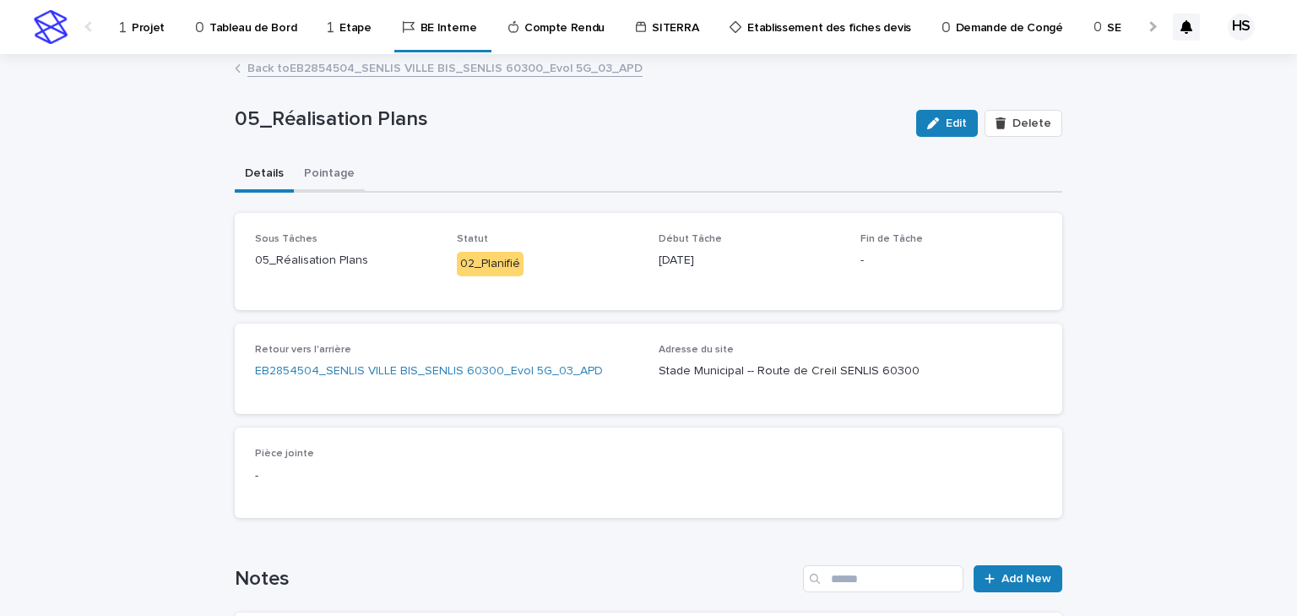
click at [301, 172] on button "Pointage" at bounding box center [329, 174] width 71 height 35
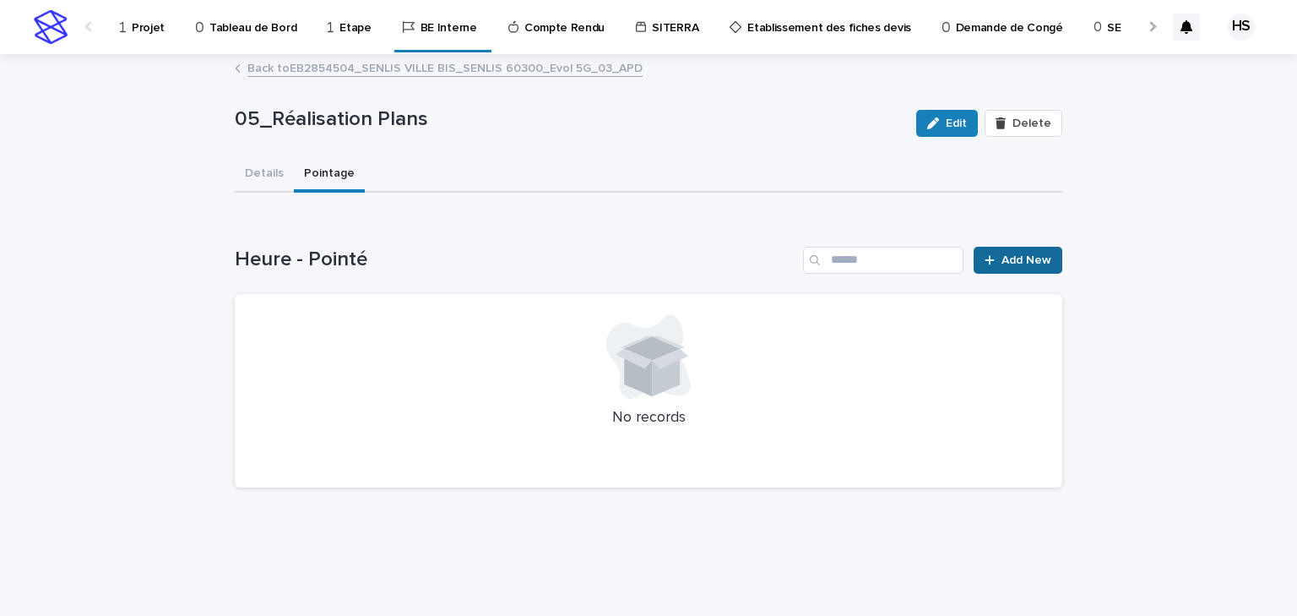
click at [1002, 261] on div at bounding box center [993, 260] width 17 height 12
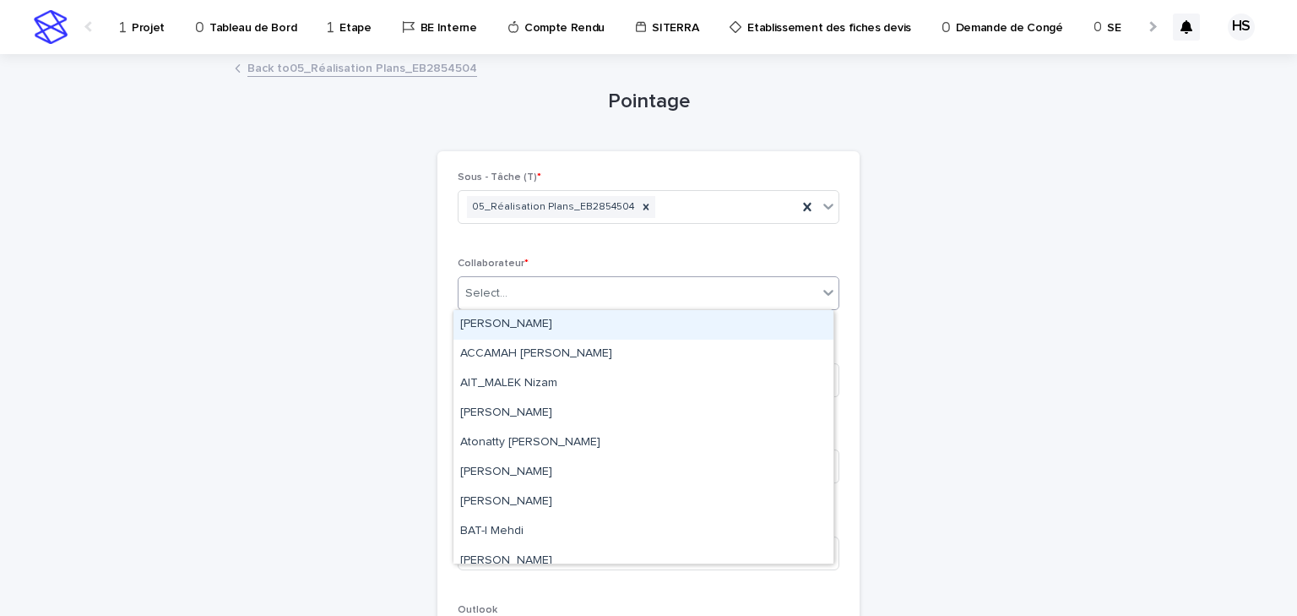
click at [479, 285] on div "Select..." at bounding box center [486, 294] width 42 height 18
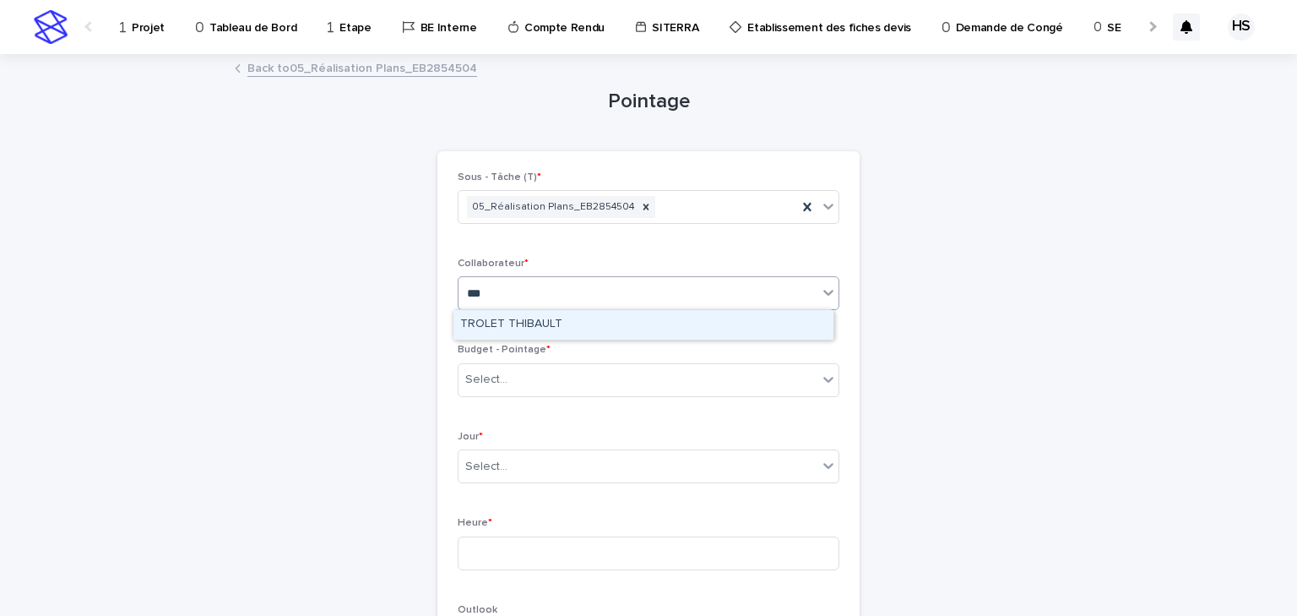
type input "****"
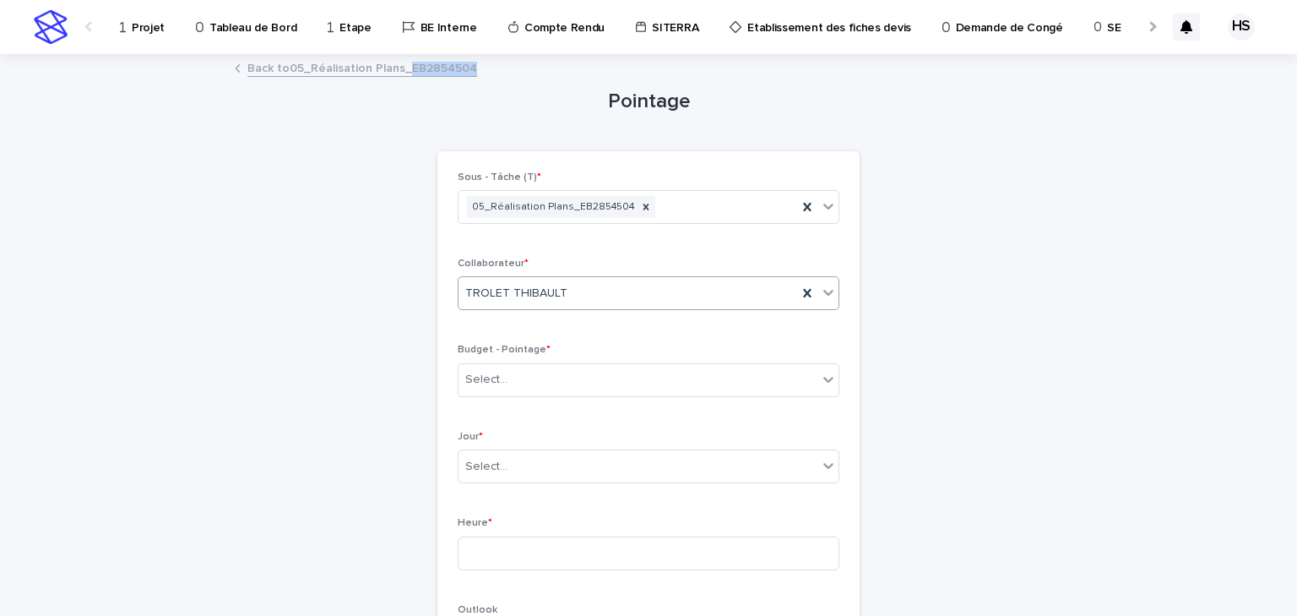
drag, startPoint x: 477, startPoint y: 61, endPoint x: 405, endPoint y: 78, distance: 73.7
click at [405, 78] on div "Back to 05_Réalisation Plans_EB2854504" at bounding box center [648, 69] width 845 height 24
copy link "EB2854504"
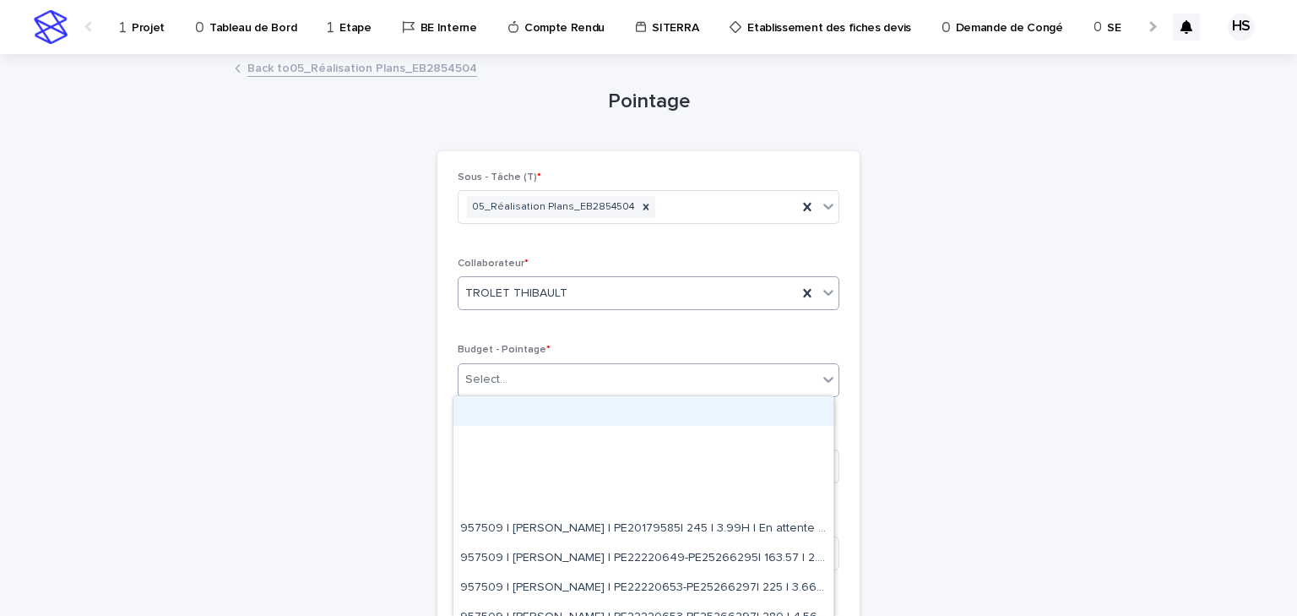
click at [498, 363] on div "Select..." at bounding box center [649, 380] width 382 height 34
paste input "*********"
type input "*********"
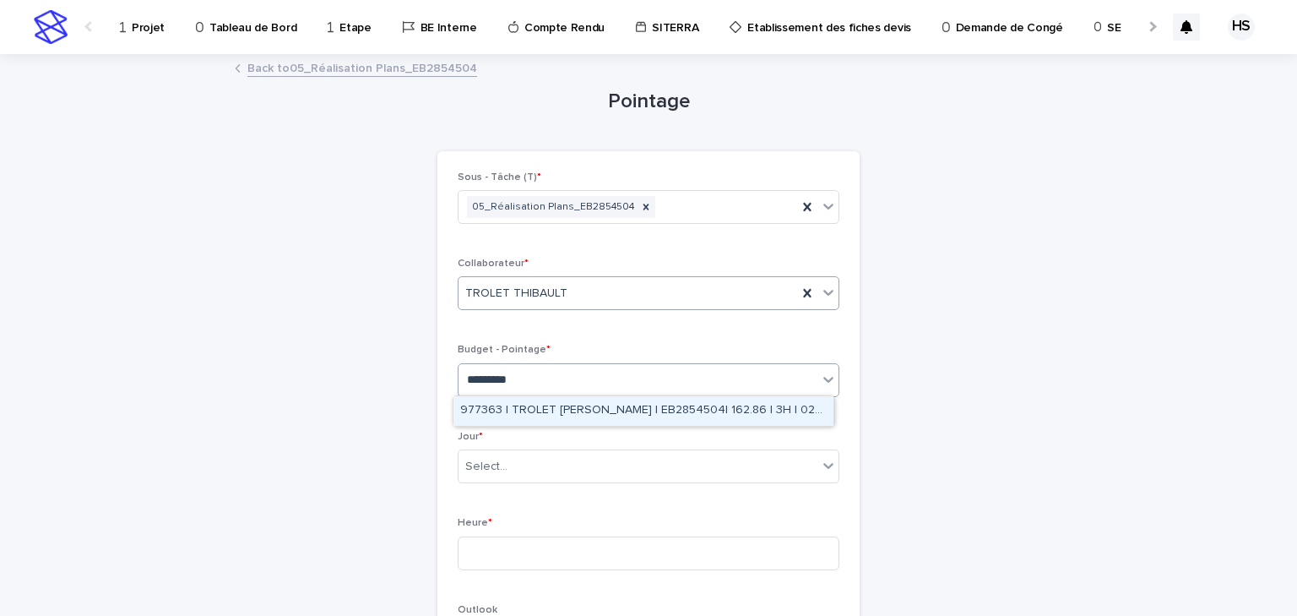
click at [556, 407] on div "977363 | TROLET [PERSON_NAME] | EB2854504| 162.86 | 3H | 02_APD" at bounding box center [644, 411] width 380 height 30
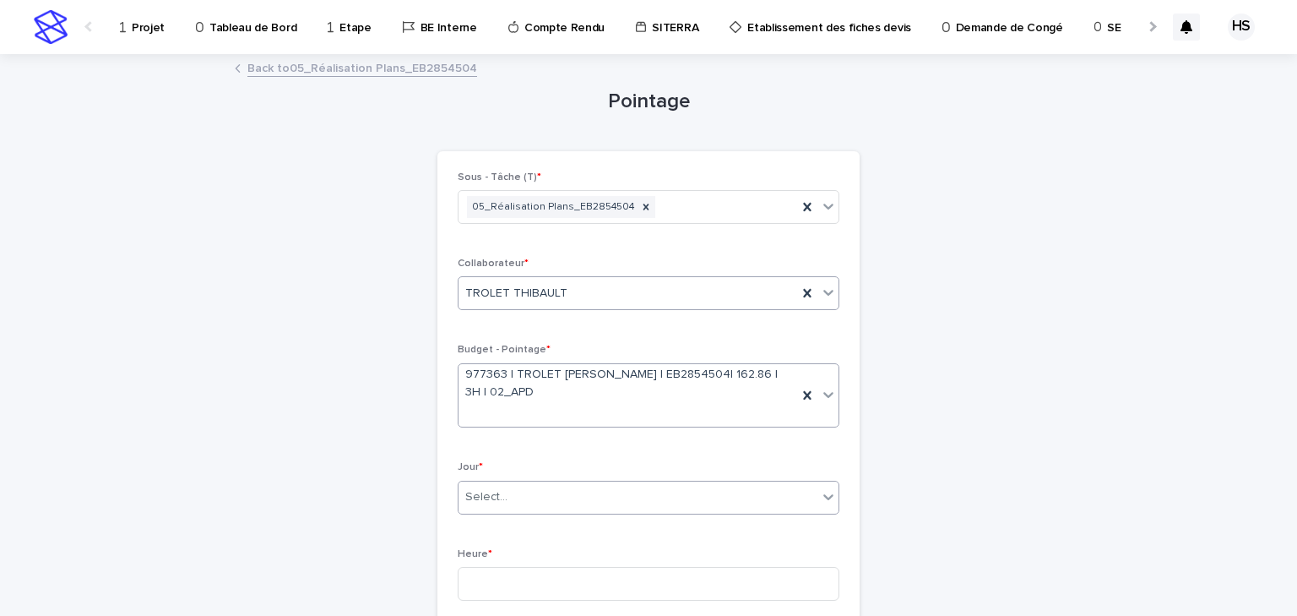
click at [490, 485] on div "Select..." at bounding box center [638, 497] width 359 height 28
type input "****"
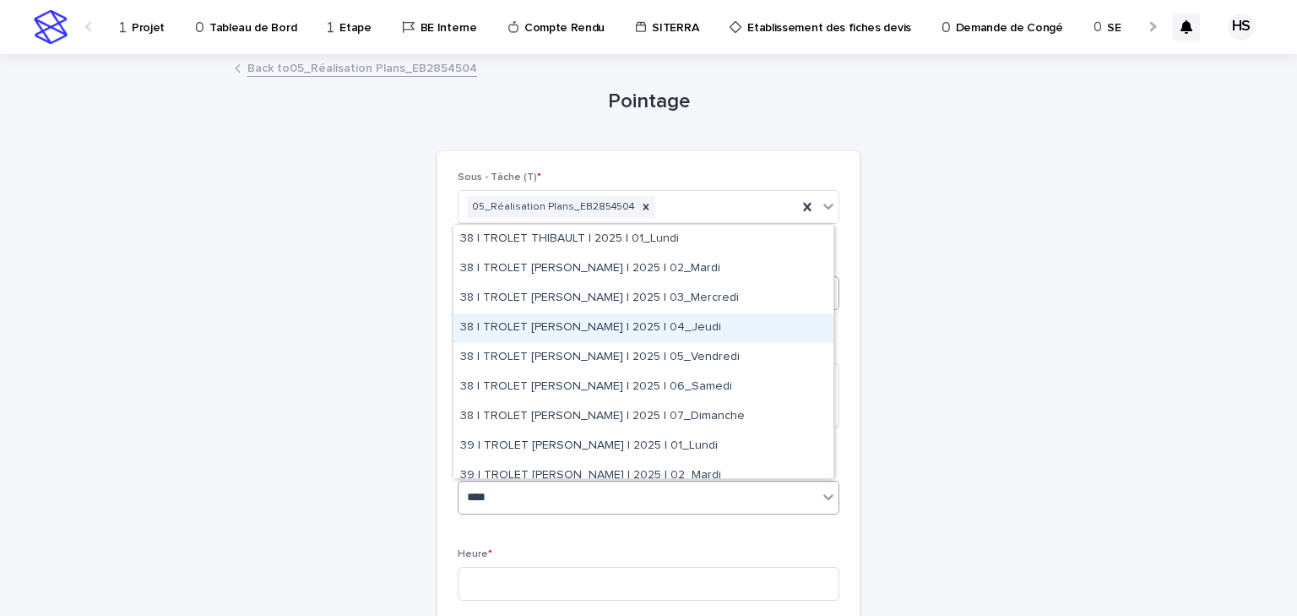
click at [673, 321] on div "38 | TROLET [PERSON_NAME] | 2025 | 04_Jeudi" at bounding box center [644, 328] width 380 height 30
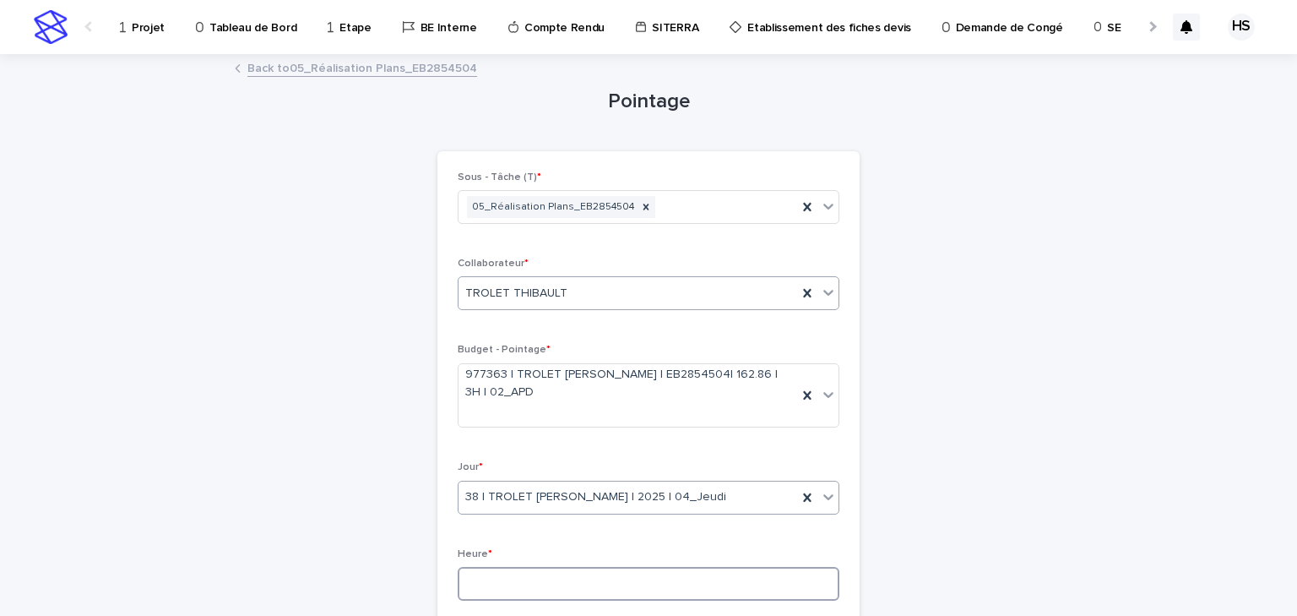
click at [512, 584] on input at bounding box center [649, 584] width 382 height 34
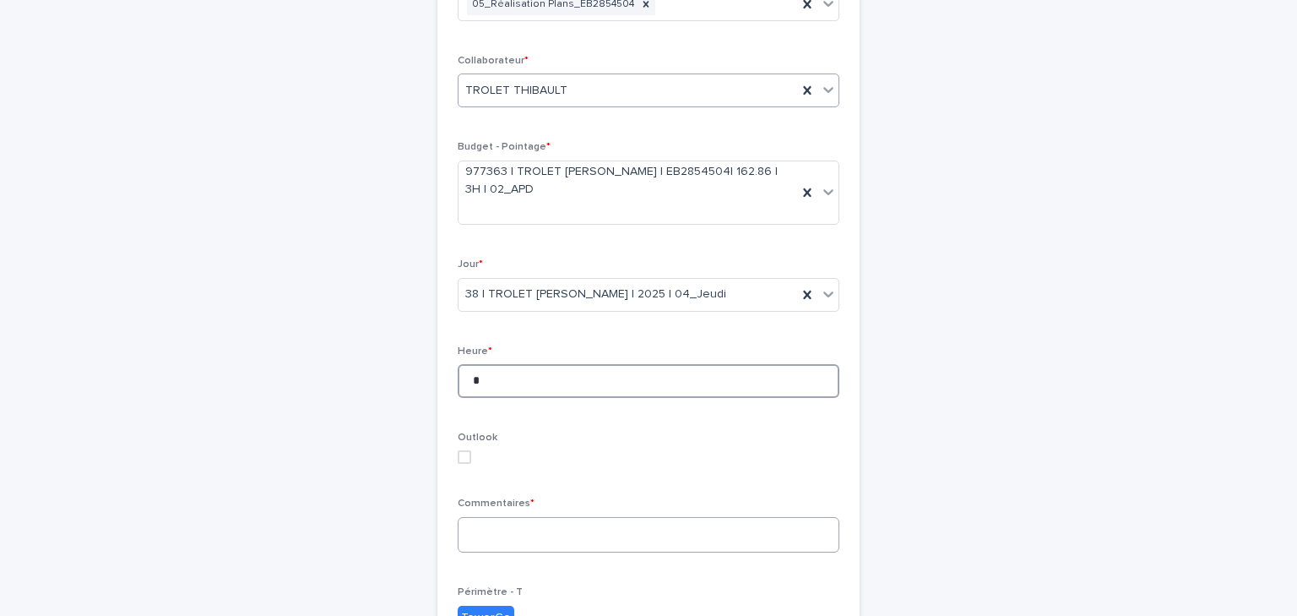
type input "*"
click at [489, 524] on textarea at bounding box center [649, 535] width 382 height 36
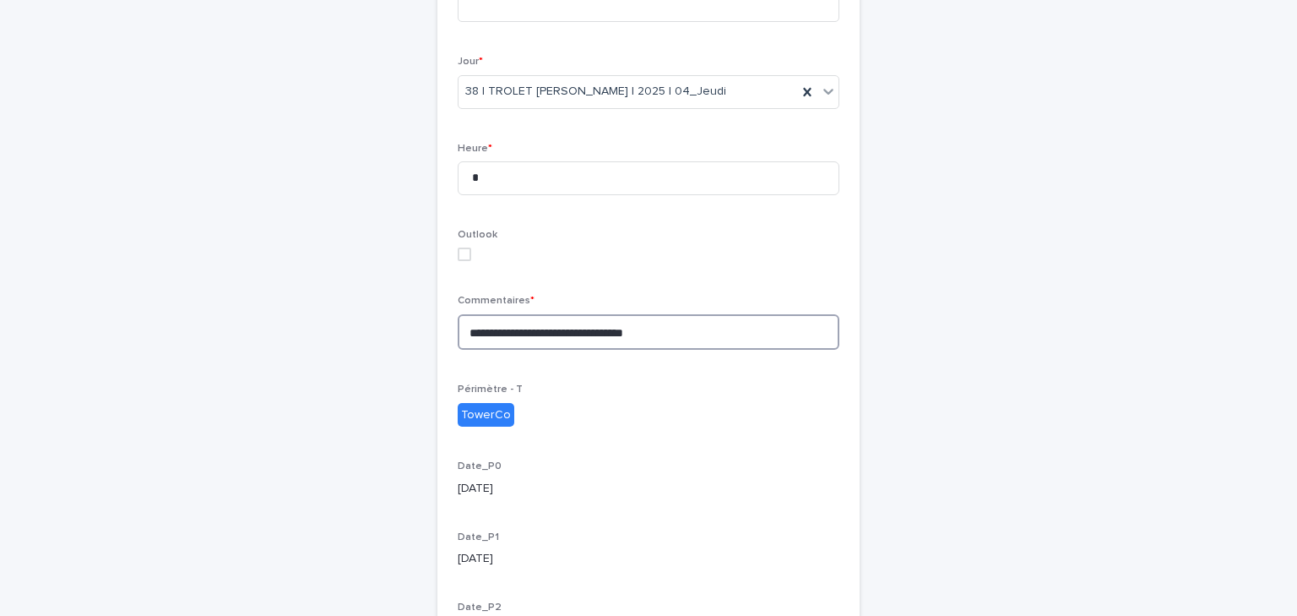
scroll to position [584, 0]
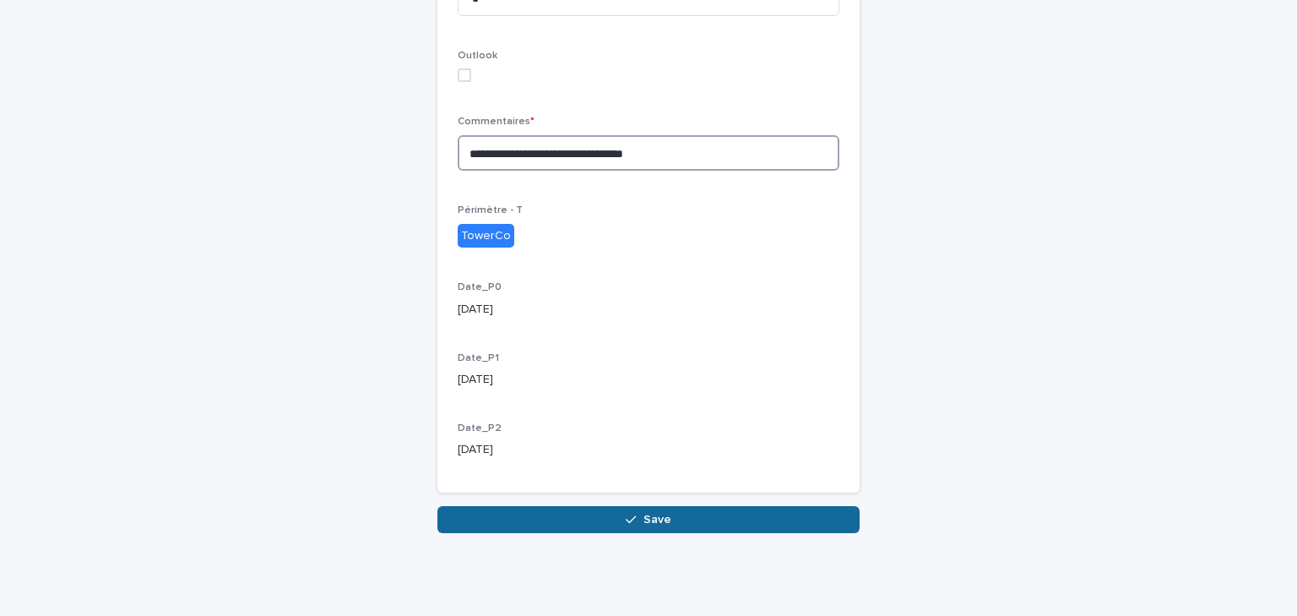
type textarea "**********"
click at [559, 516] on button "Save" at bounding box center [648, 519] width 422 height 27
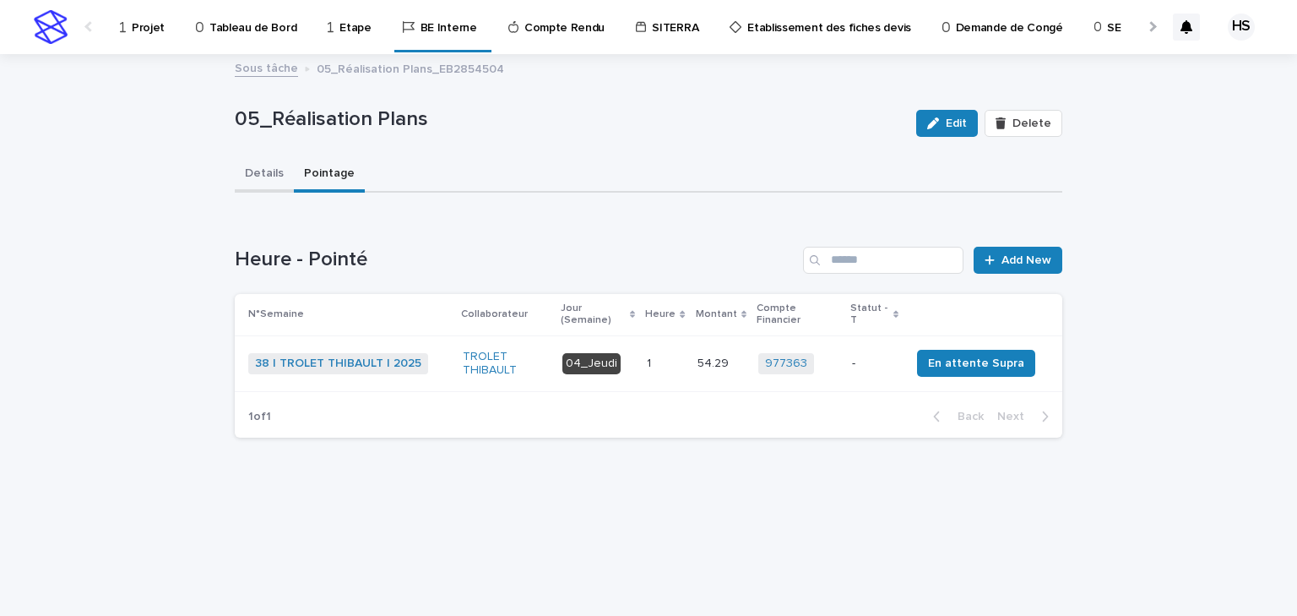
click at [274, 178] on button "Details" at bounding box center [264, 174] width 59 height 35
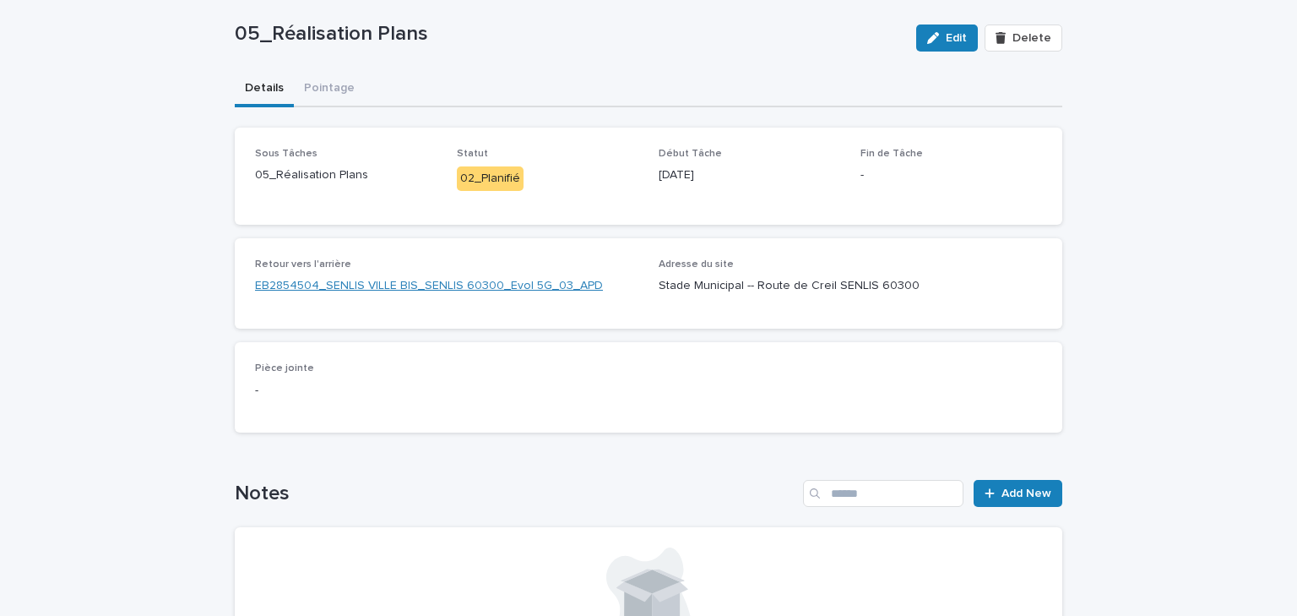
click at [340, 277] on link "EB2854504_SENLIS VILLE BIS_SENLIS 60300_Evol 5G_03_APD" at bounding box center [429, 286] width 348 height 18
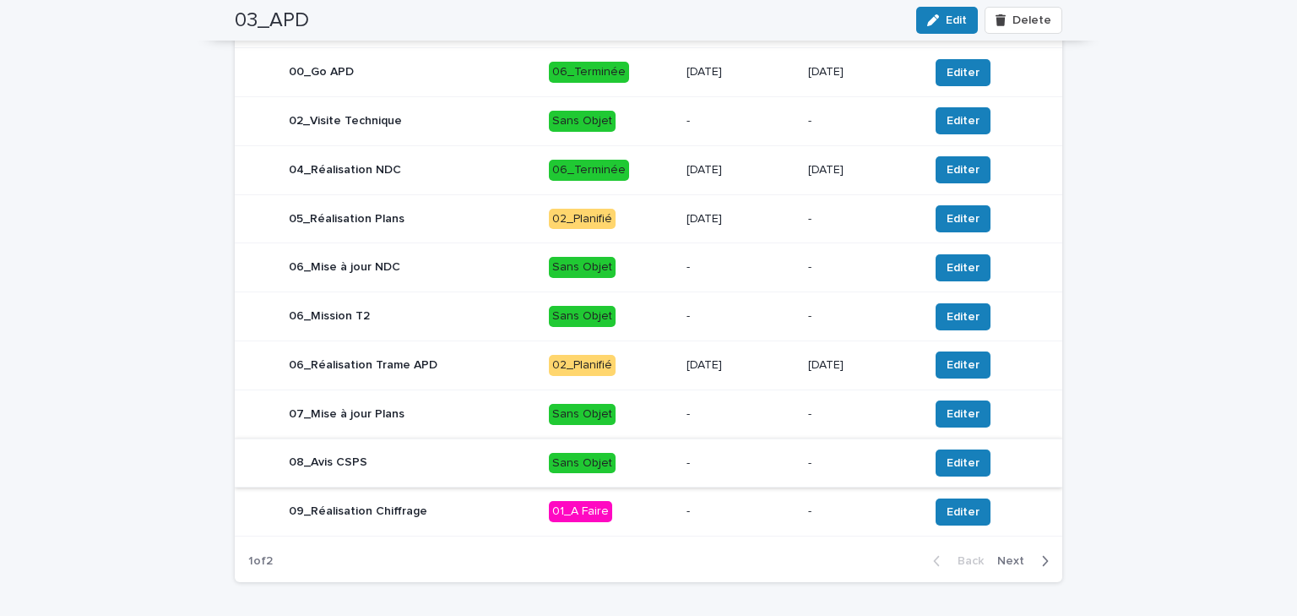
scroll to position [718, 0]
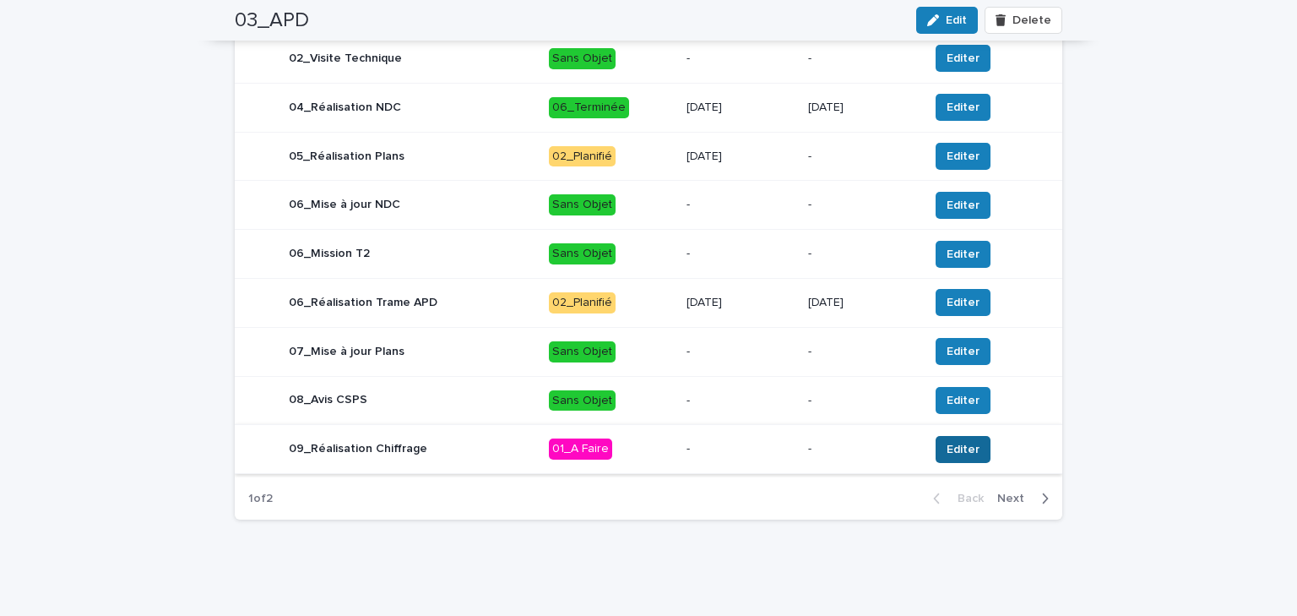
click at [947, 443] on span "Editer" at bounding box center [963, 449] width 33 height 17
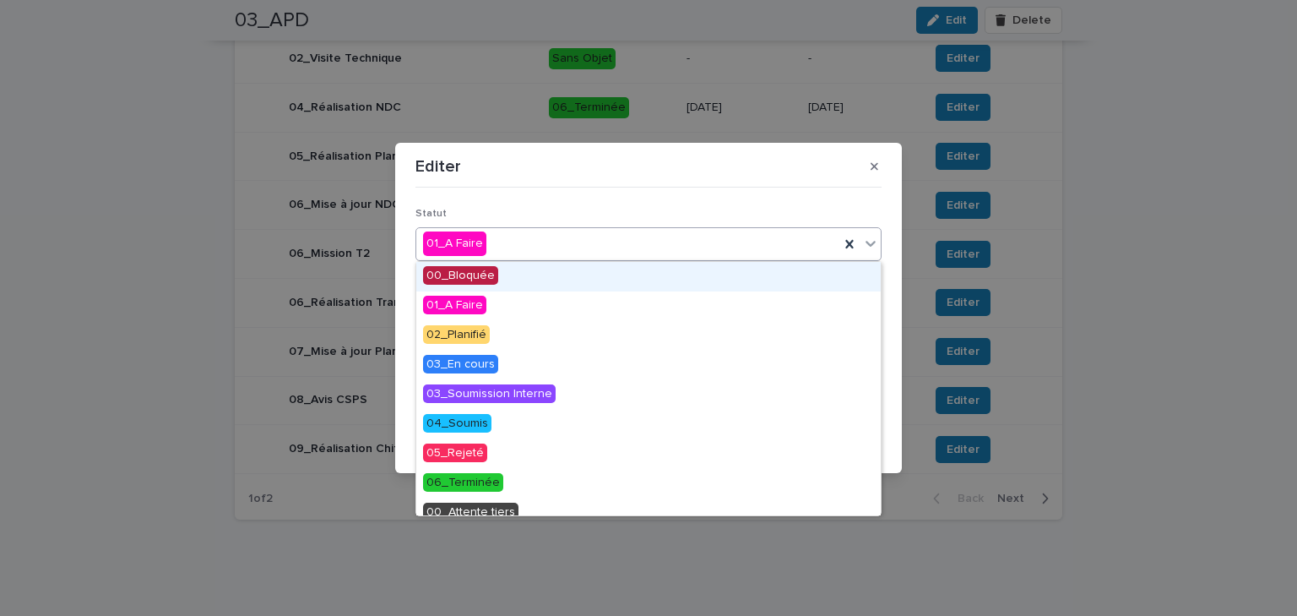
click at [551, 253] on div "01_A Faire" at bounding box center [627, 244] width 423 height 28
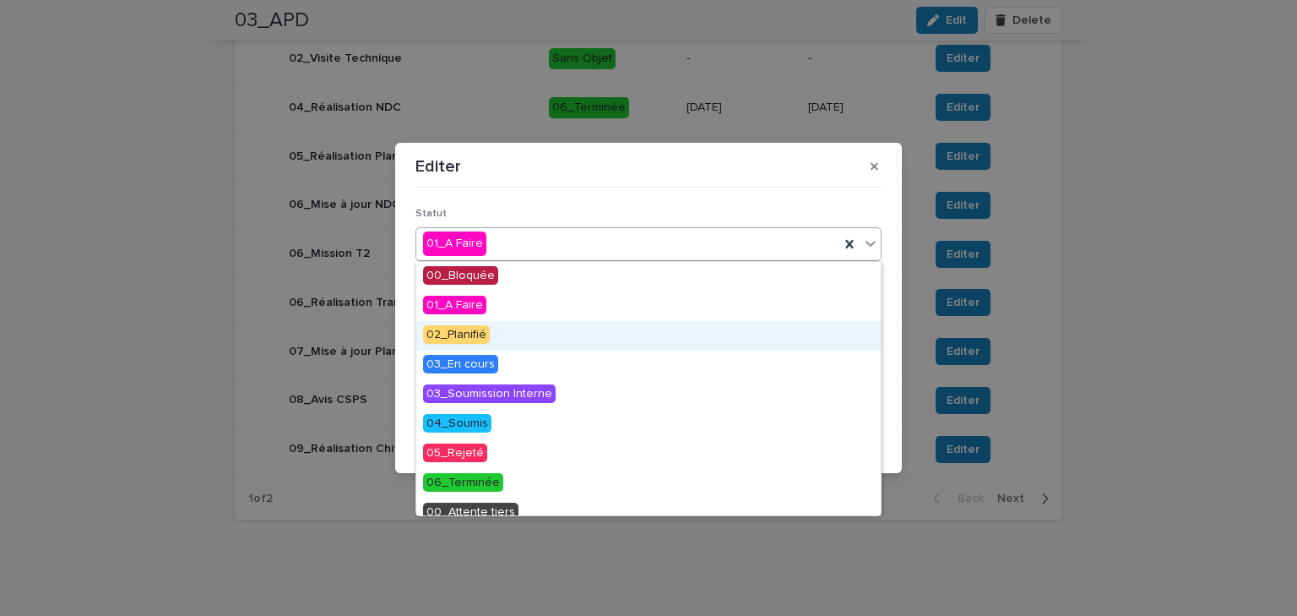
click at [479, 338] on span "02_Planifié" at bounding box center [456, 334] width 67 height 19
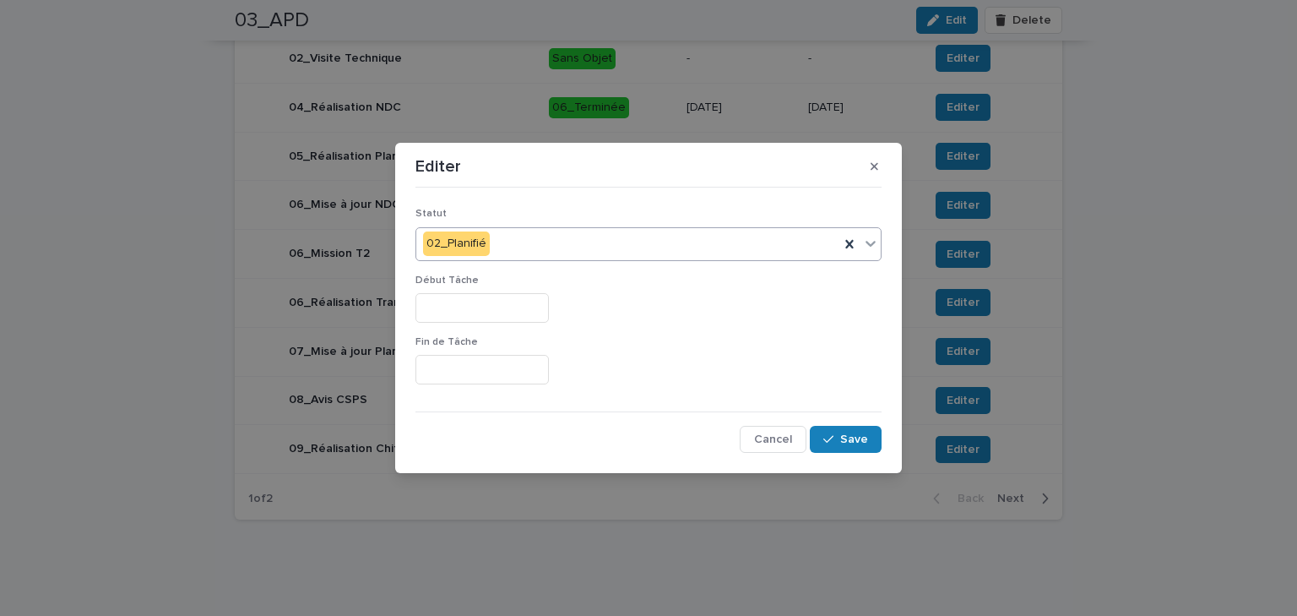
click at [439, 313] on input "text" at bounding box center [482, 308] width 133 height 30
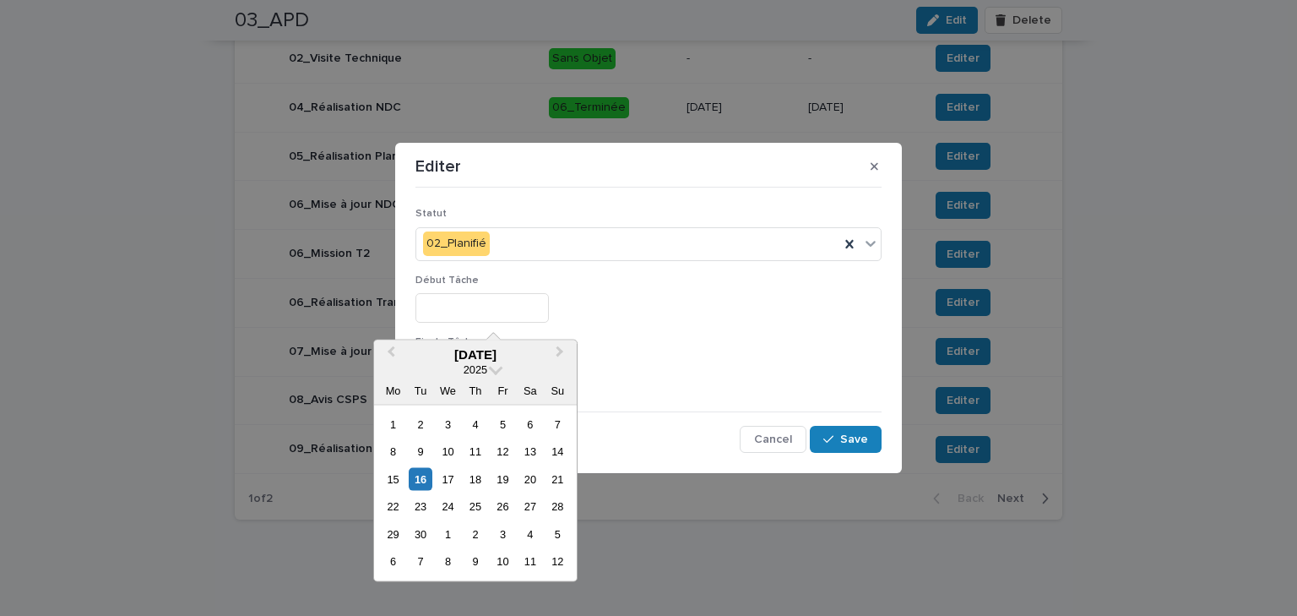
click at [622, 313] on div at bounding box center [649, 308] width 466 height 30
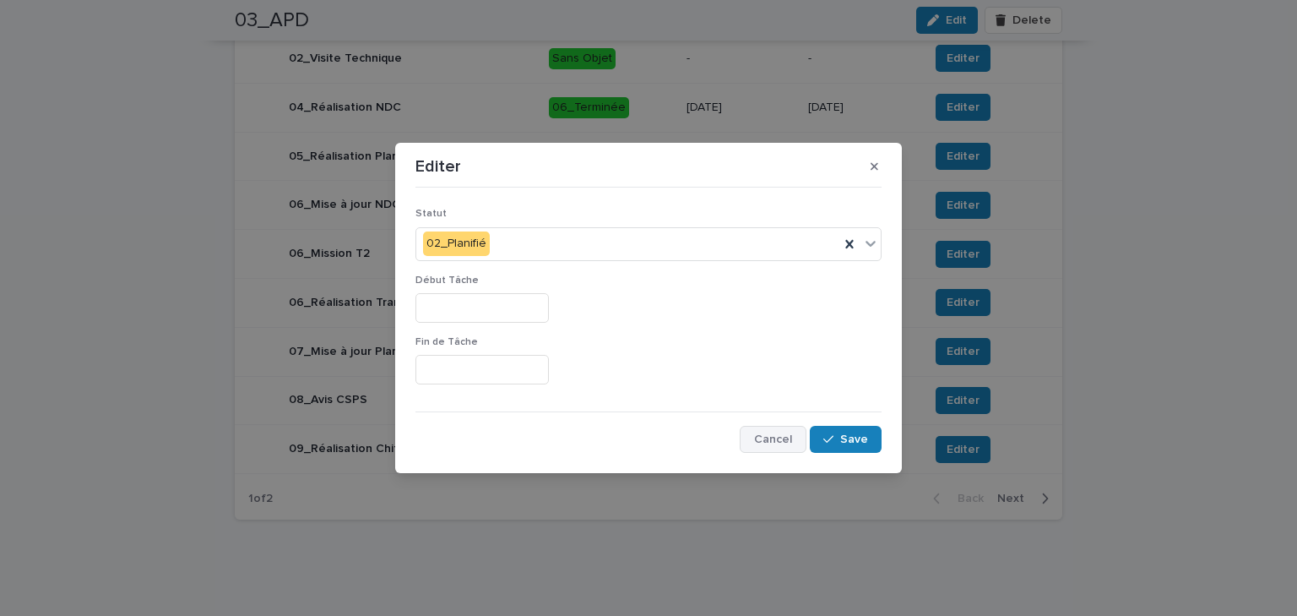
click at [780, 437] on span "Cancel" at bounding box center [773, 439] width 38 height 12
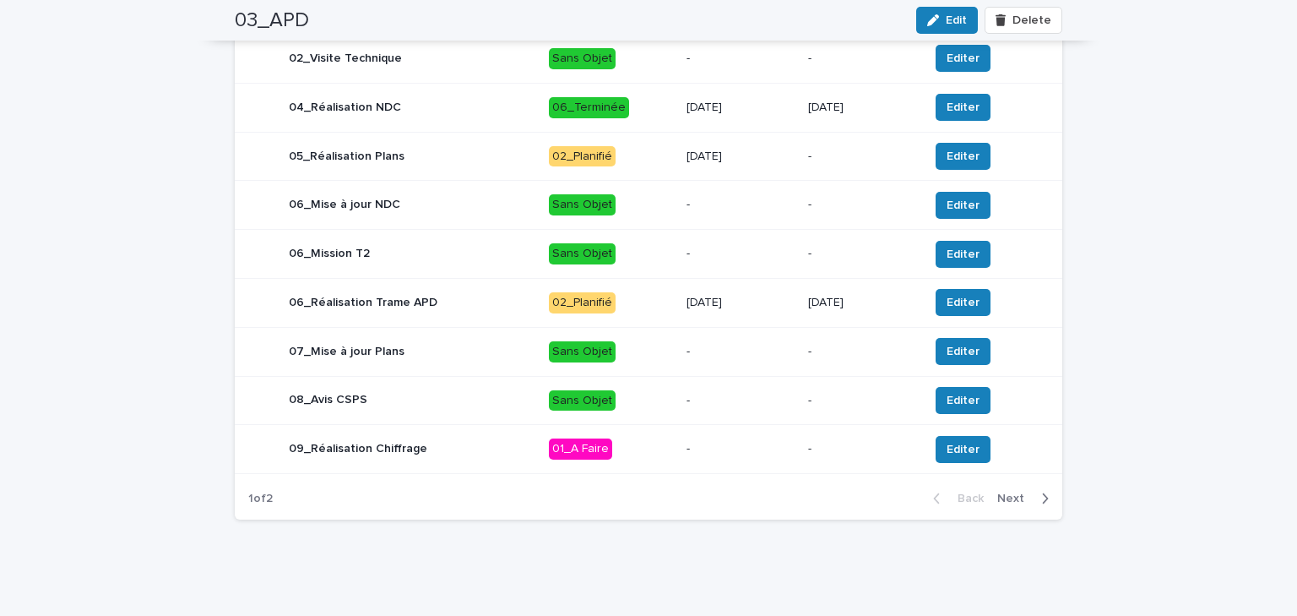
click at [470, 449] on div "09_Réalisation Chiffrage" at bounding box center [391, 449] width 287 height 34
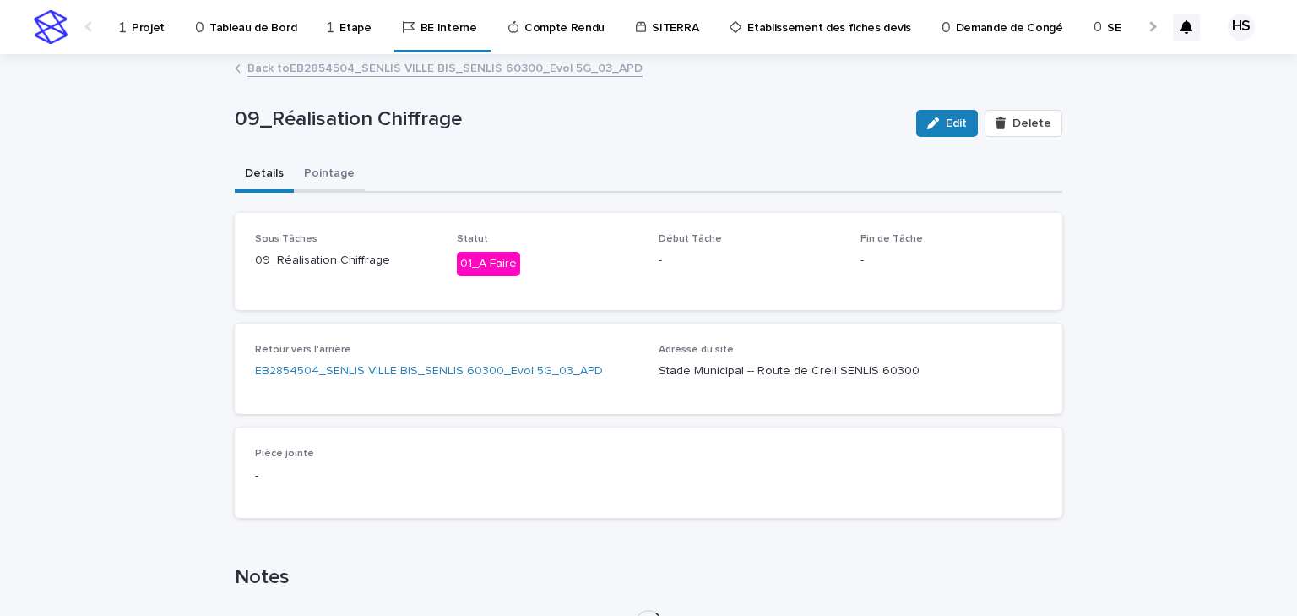
click at [334, 164] on button "Pointage" at bounding box center [329, 174] width 71 height 35
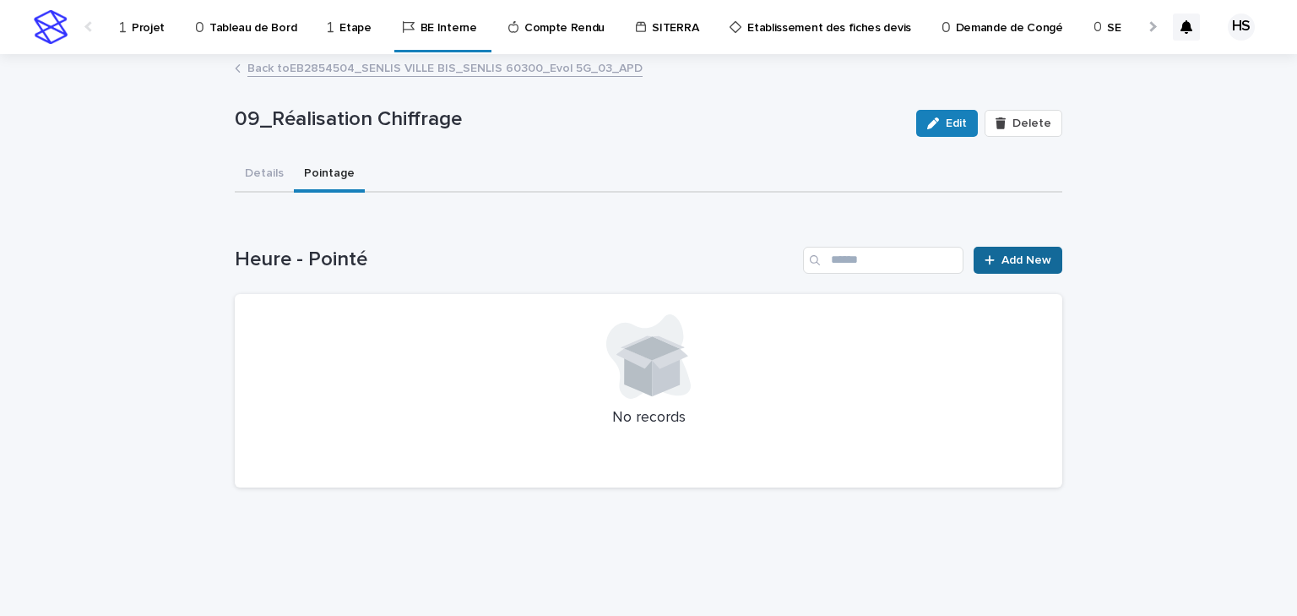
click at [1027, 254] on span "Add New" at bounding box center [1027, 260] width 50 height 12
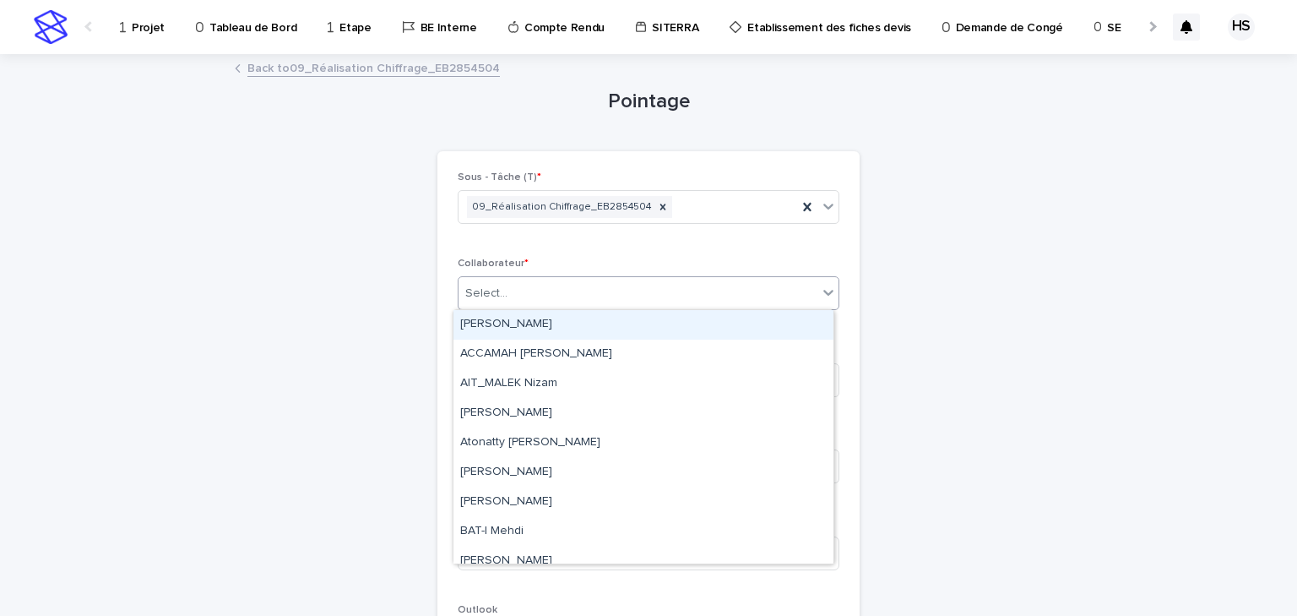
click at [510, 289] on div "Select..." at bounding box center [638, 294] width 359 height 28
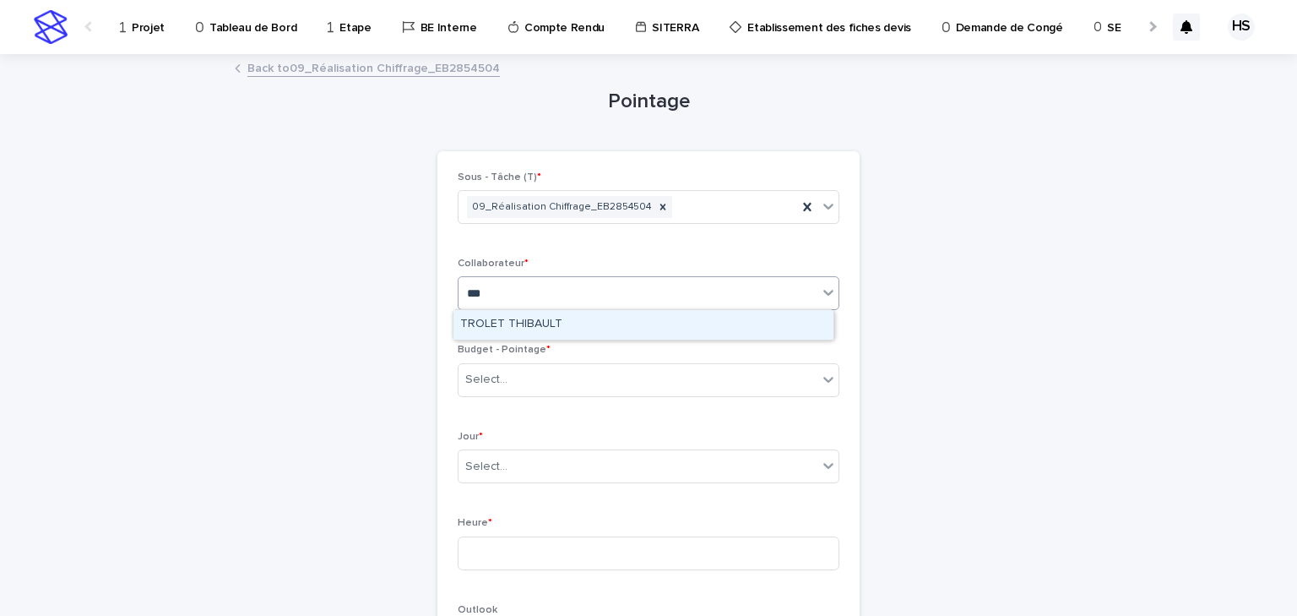
type input "****"
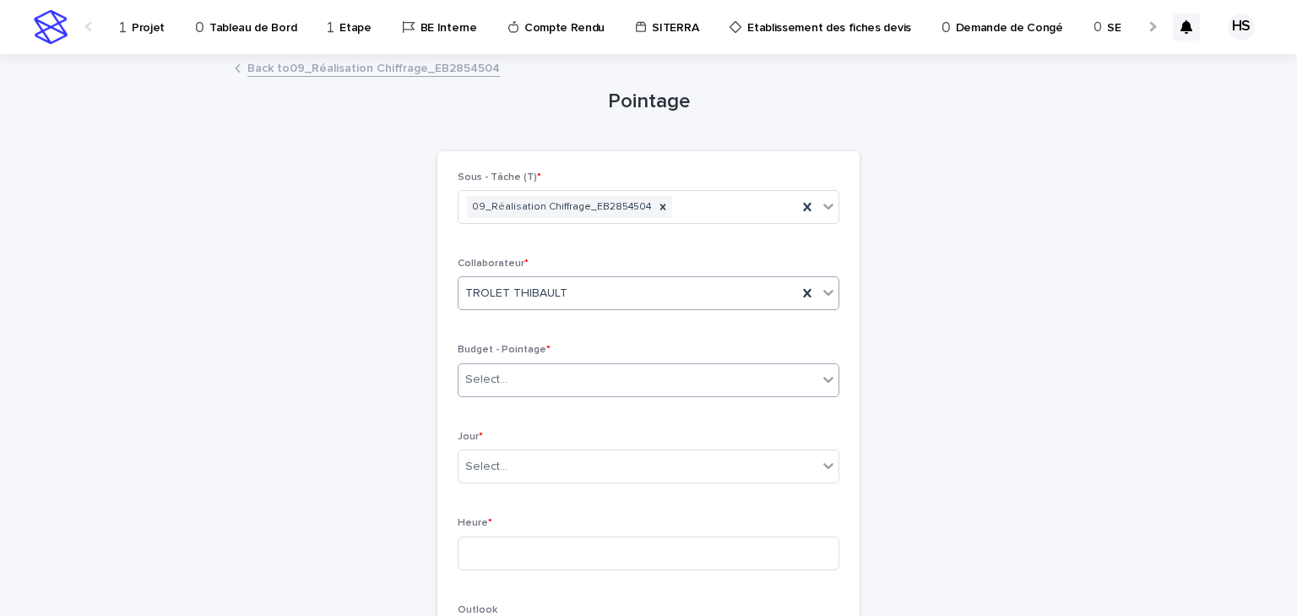
click at [489, 377] on div "Select..." at bounding box center [486, 380] width 42 height 18
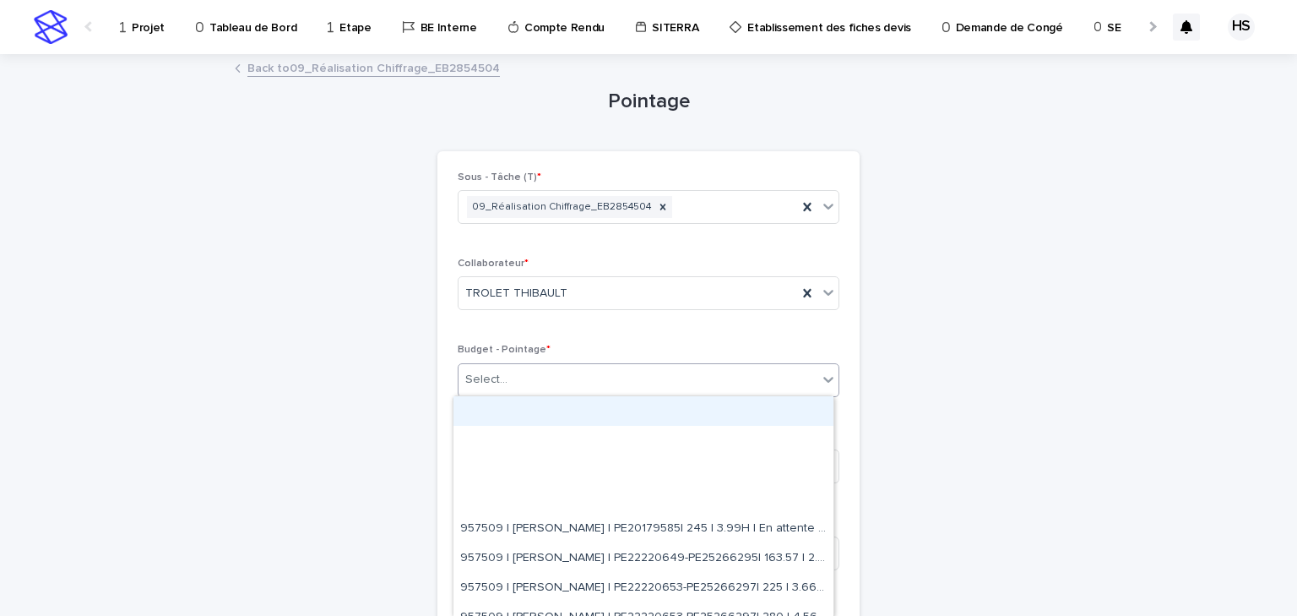
paste input "*********"
type input "*********"
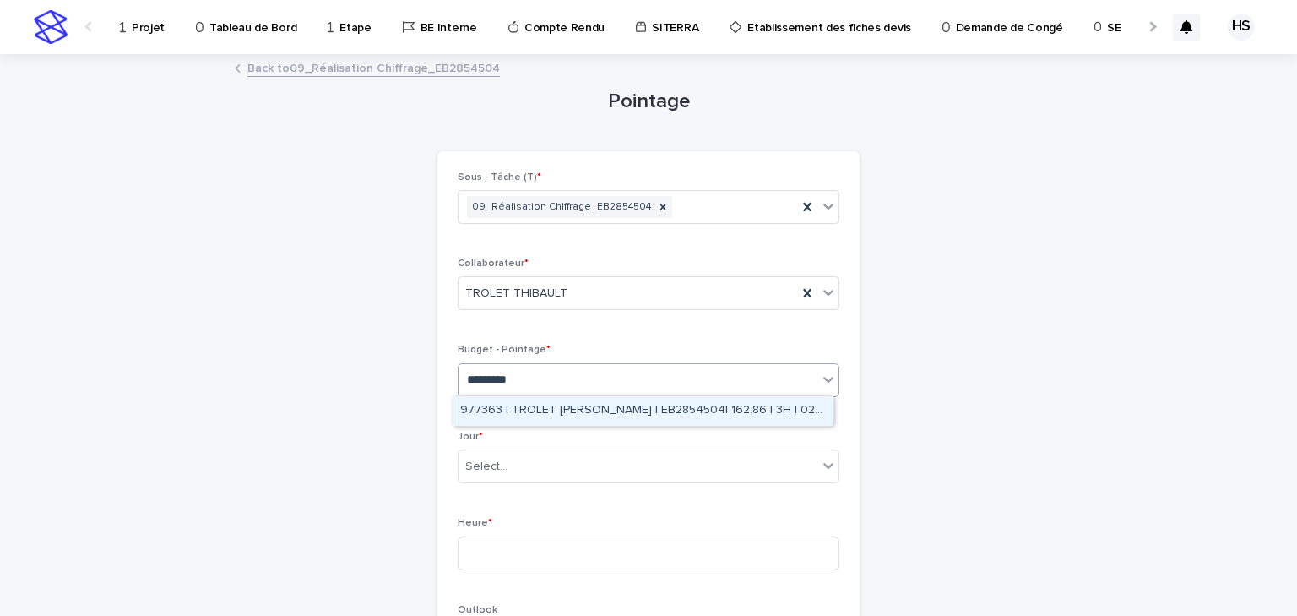
click at [573, 409] on div "977363 | TROLET [PERSON_NAME] | EB2854504| 162.86 | 3H | 02_APD" at bounding box center [644, 411] width 380 height 30
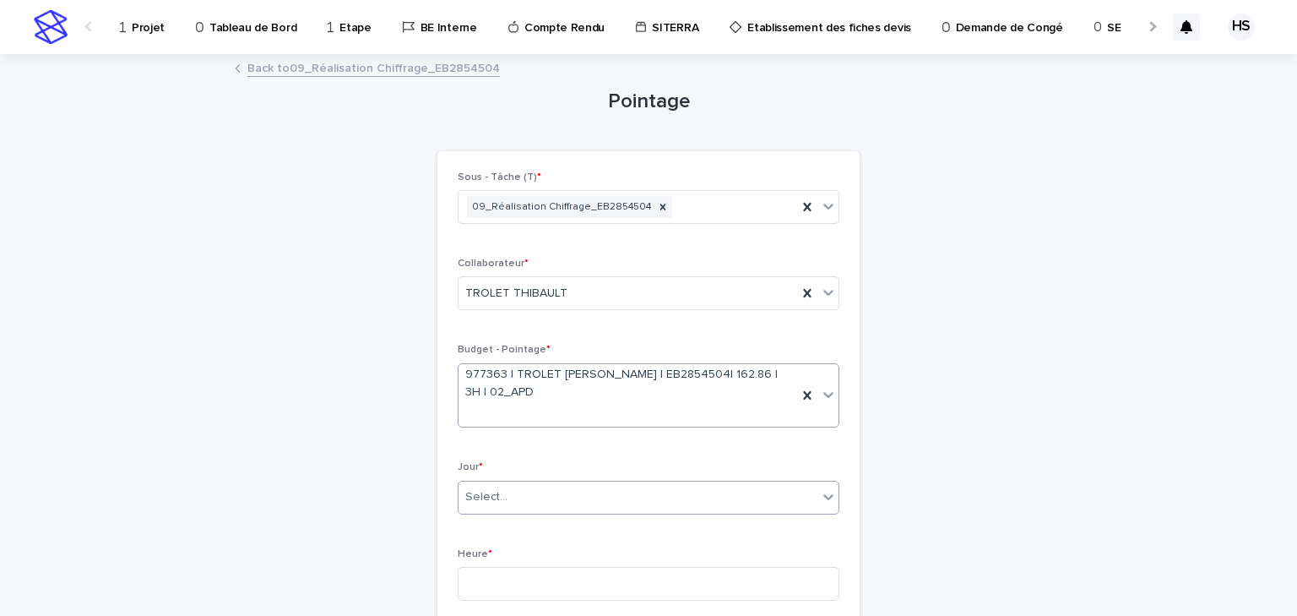
click at [500, 483] on div "Select..." at bounding box center [638, 497] width 359 height 28
type input "****"
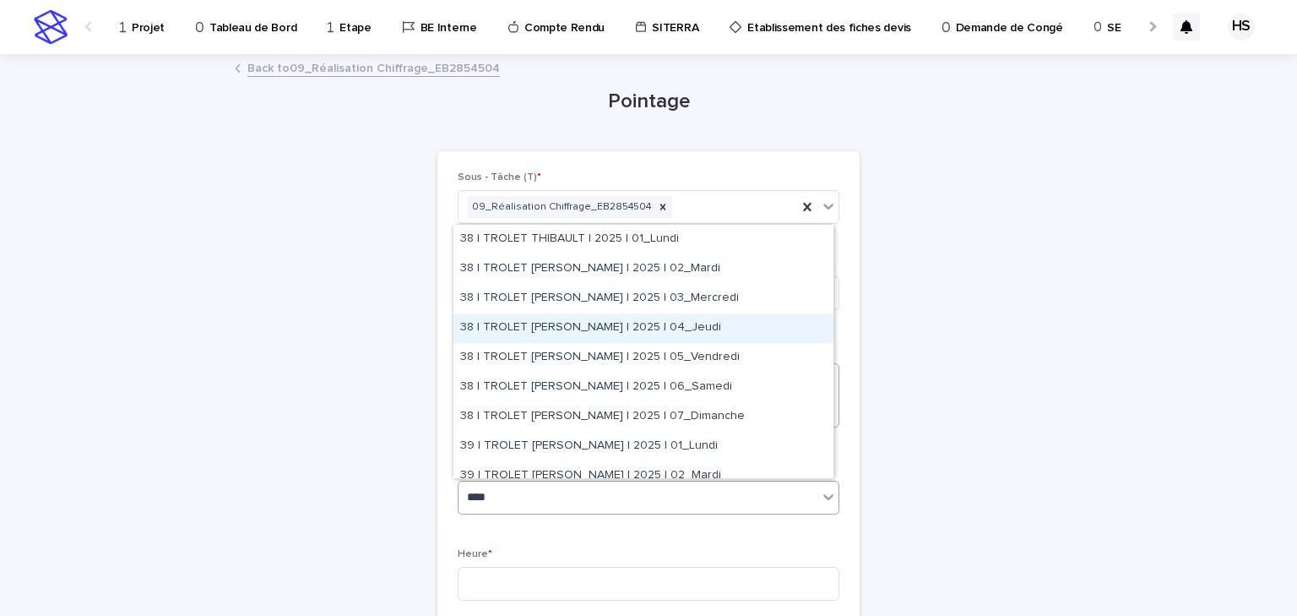
click at [676, 322] on div "38 | TROLET [PERSON_NAME] | 2025 | 04_Jeudi" at bounding box center [644, 328] width 380 height 30
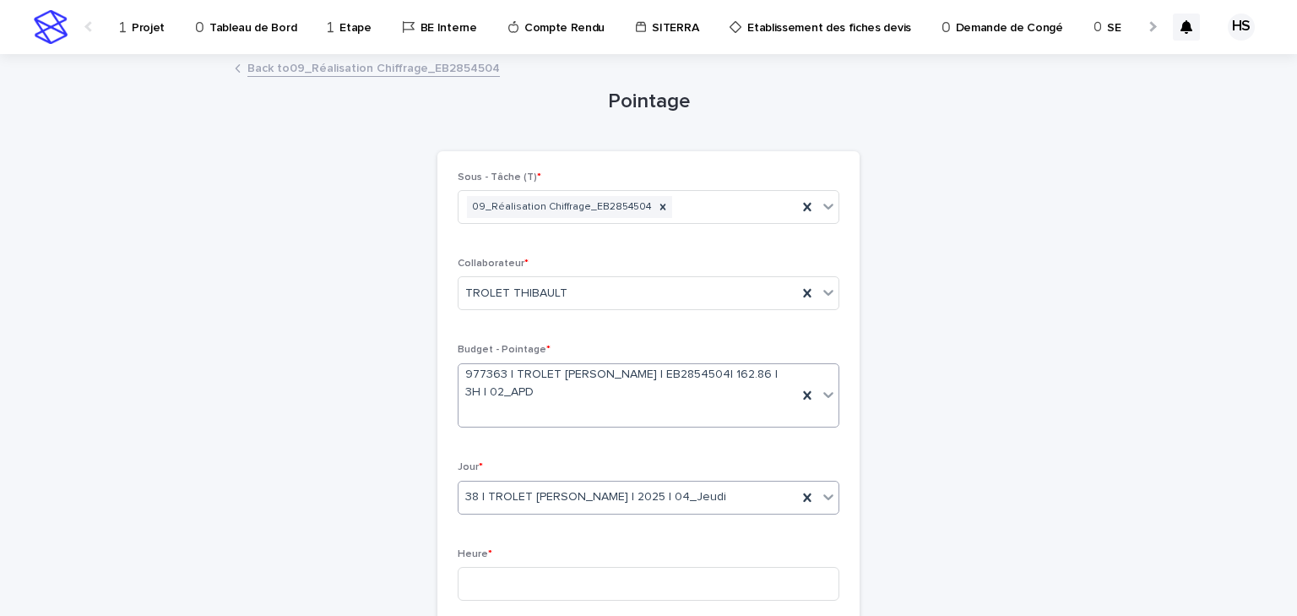
scroll to position [203, 0]
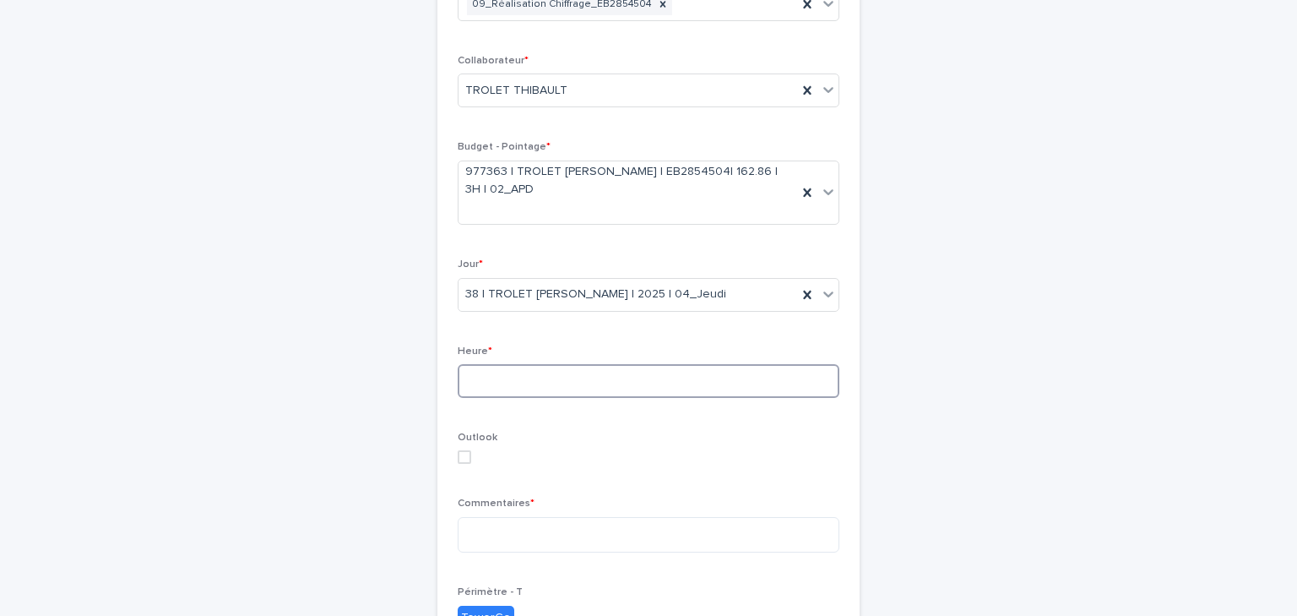
click at [535, 379] on input at bounding box center [649, 381] width 382 height 34
type input "*"
click at [558, 552] on div "Commentaires *" at bounding box center [649, 531] width 382 height 68
click at [565, 541] on textarea at bounding box center [649, 535] width 382 height 36
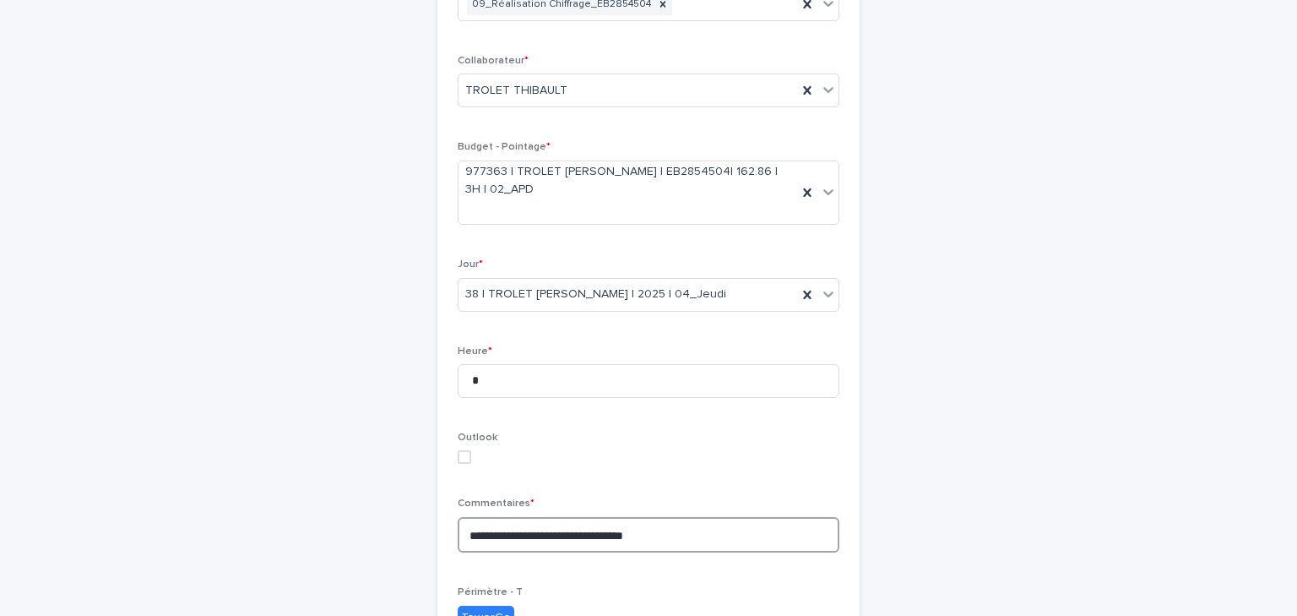
click at [526, 534] on textarea "**********" at bounding box center [649, 535] width 382 height 36
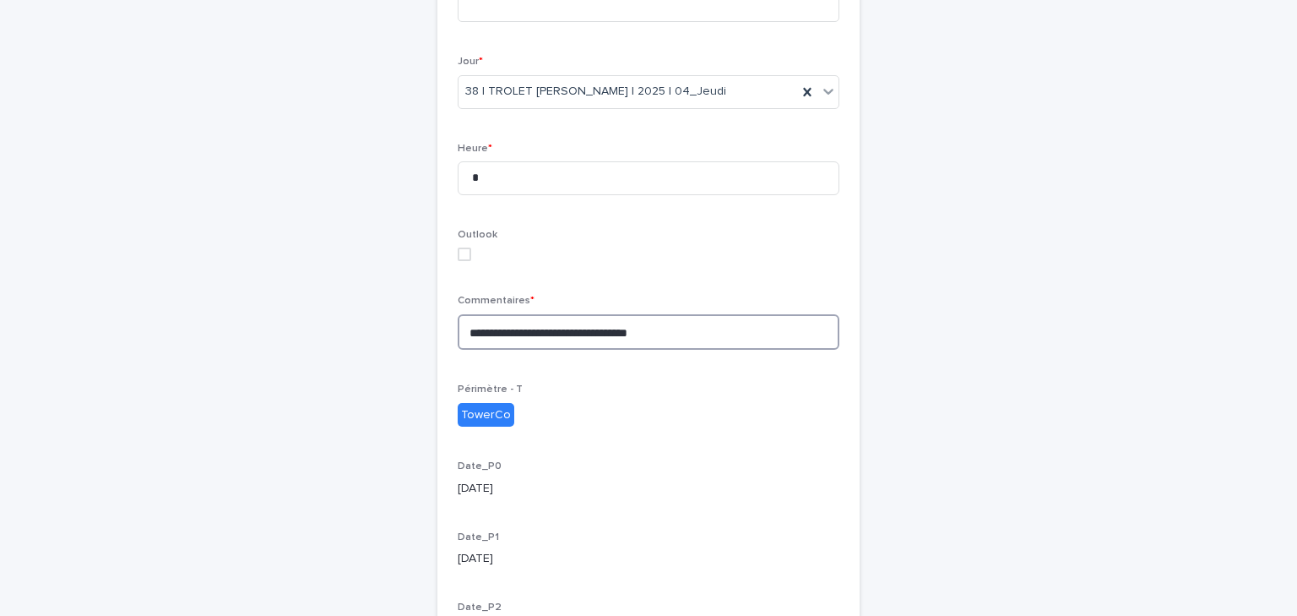
scroll to position [584, 0]
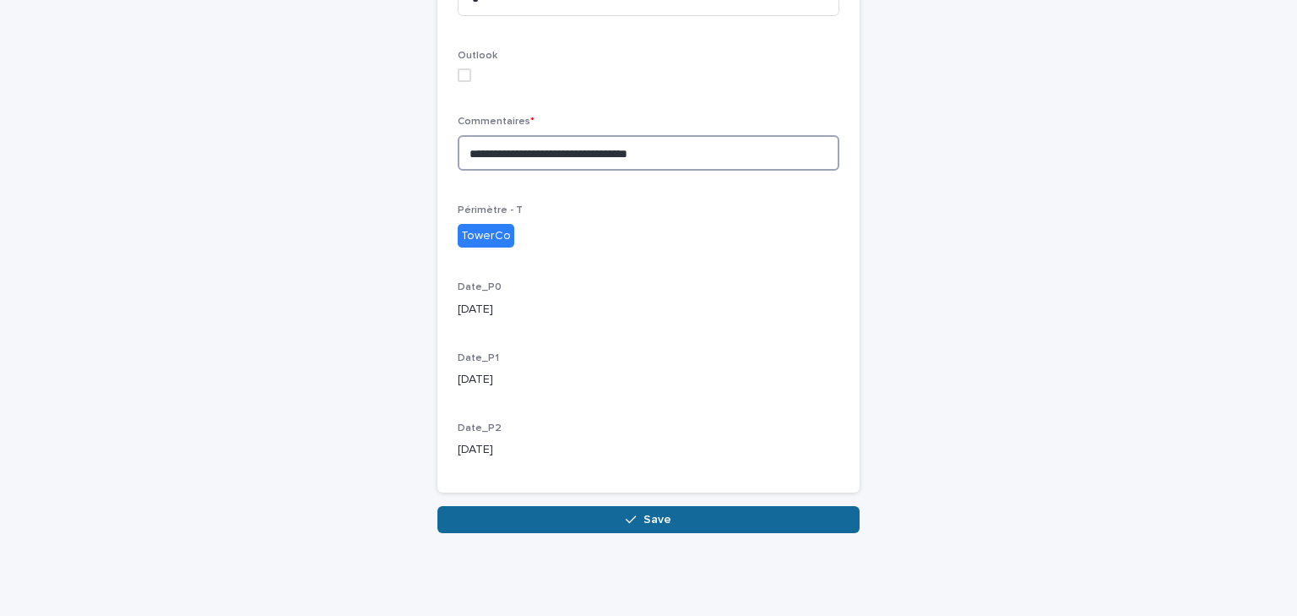
type textarea "**********"
click at [606, 518] on button "Save" at bounding box center [648, 519] width 422 height 27
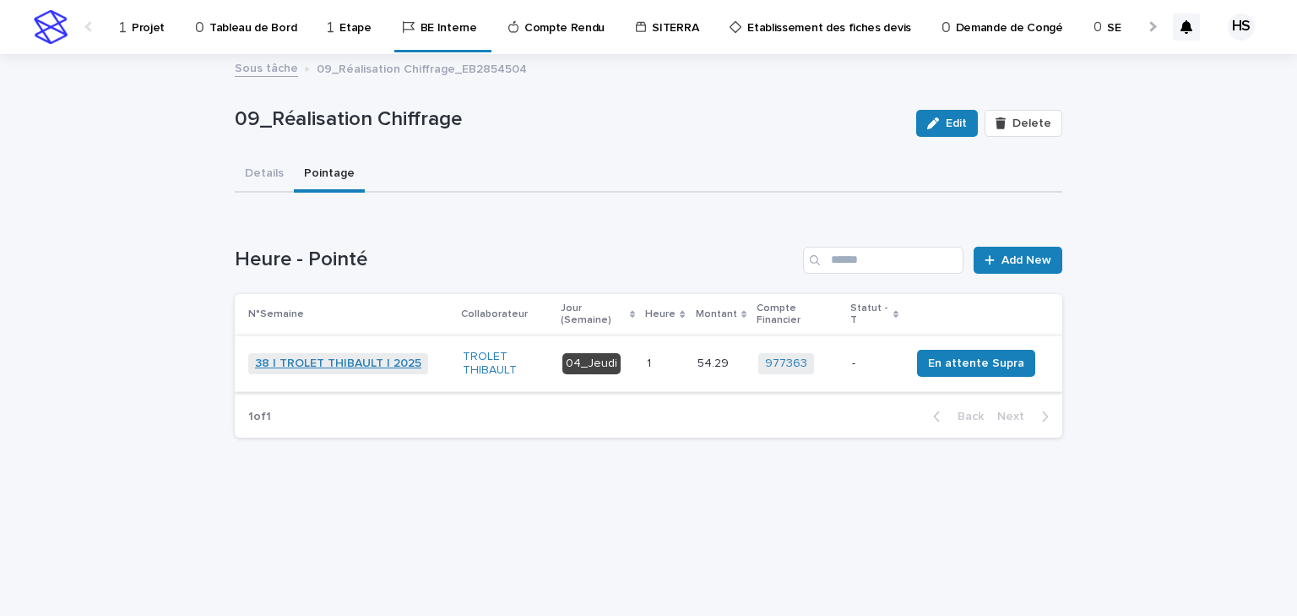
click at [345, 356] on link "38 | TROLET THIBAULT | 2025" at bounding box center [338, 363] width 166 height 14
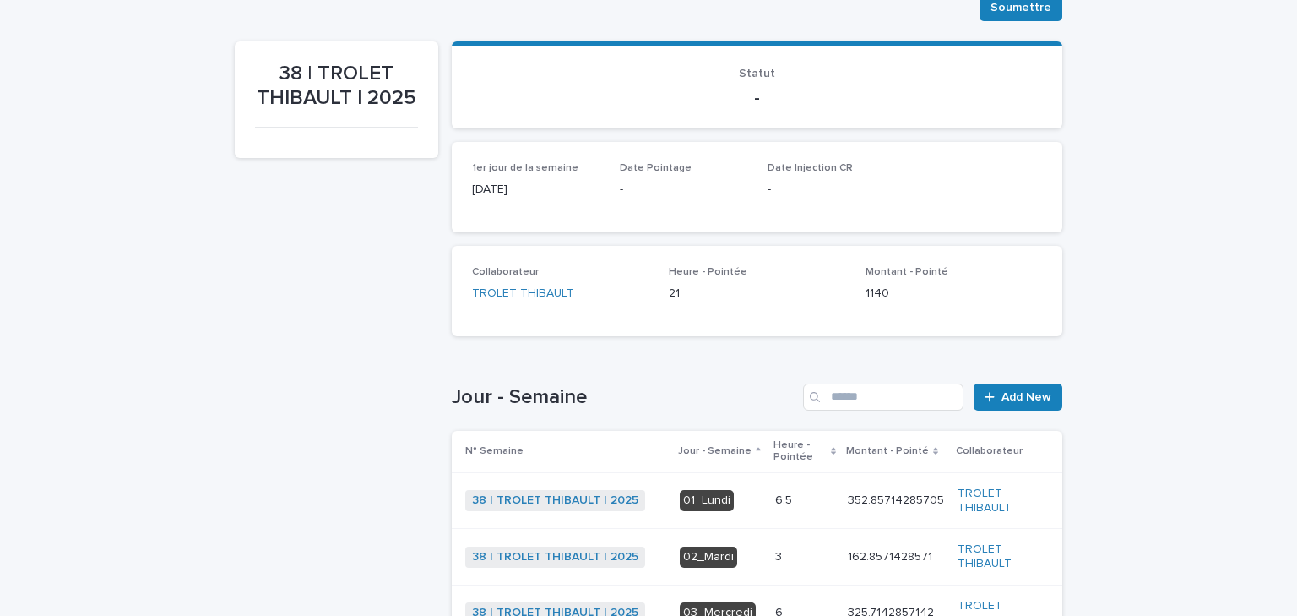
scroll to position [270, 0]
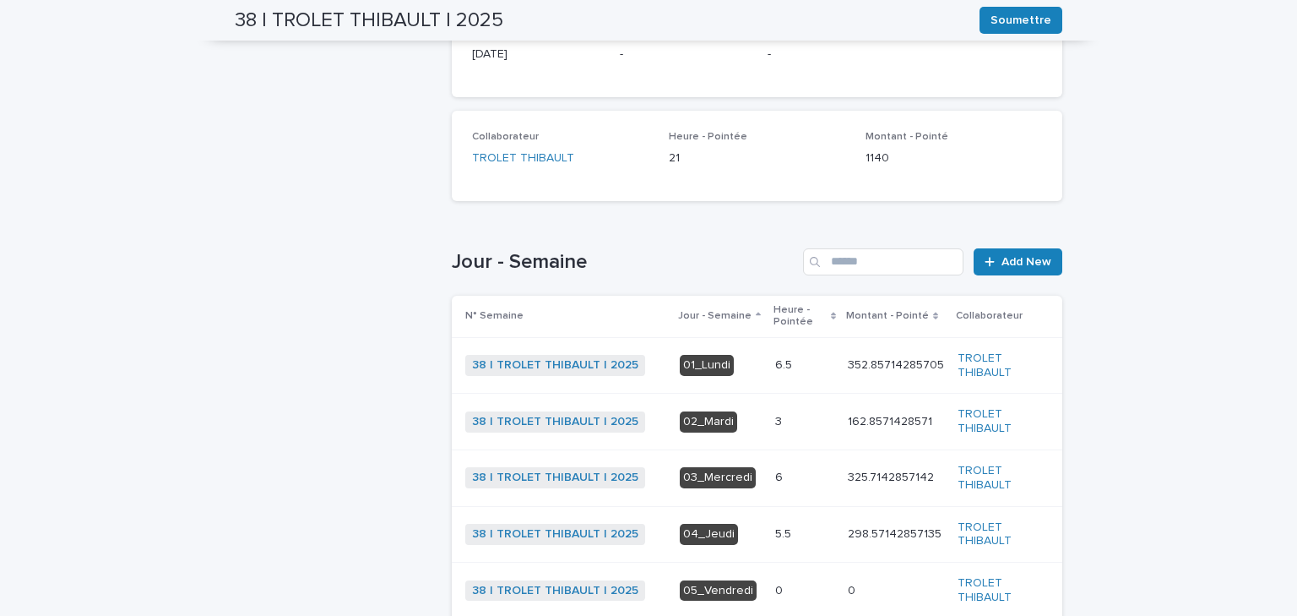
click at [775, 421] on p "3" at bounding box center [780, 420] width 10 height 18
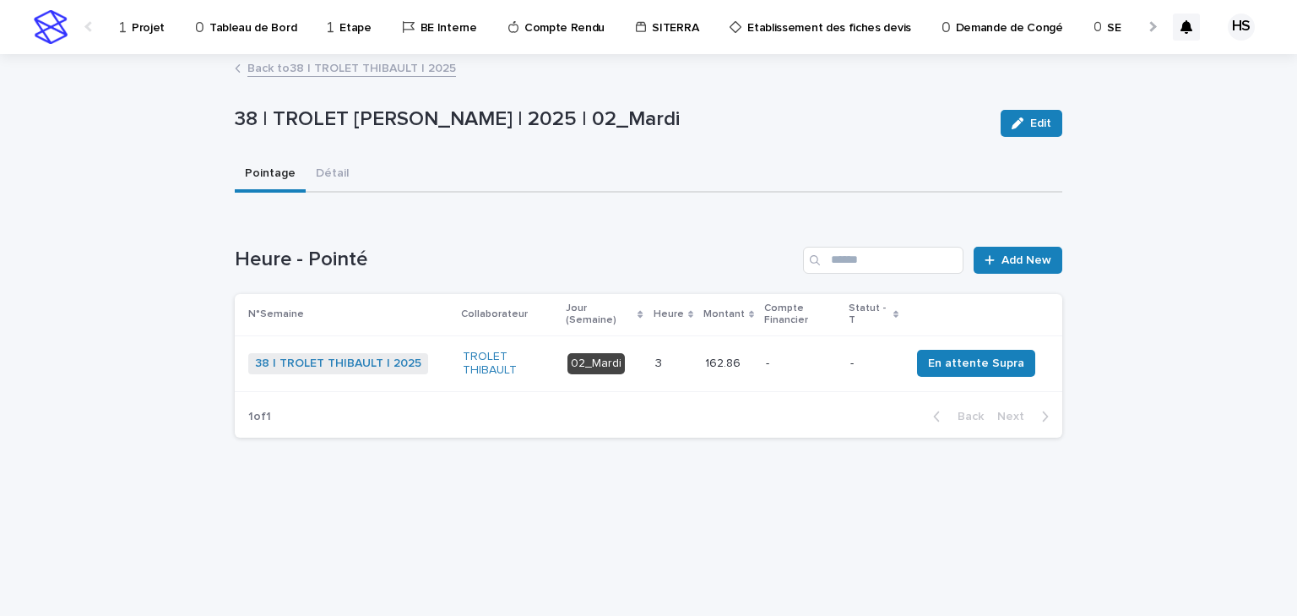
click at [347, 74] on link "Back to 38 | TROLET THIBAULT | 2025" at bounding box center [351, 66] width 209 height 19
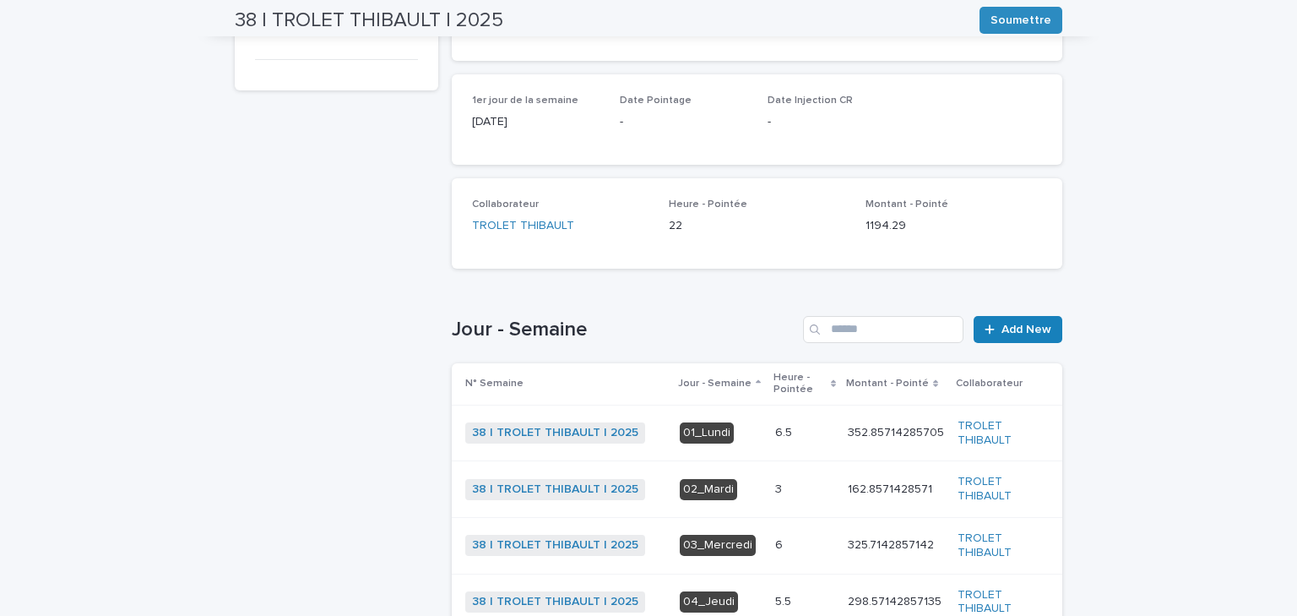
scroll to position [338, 0]
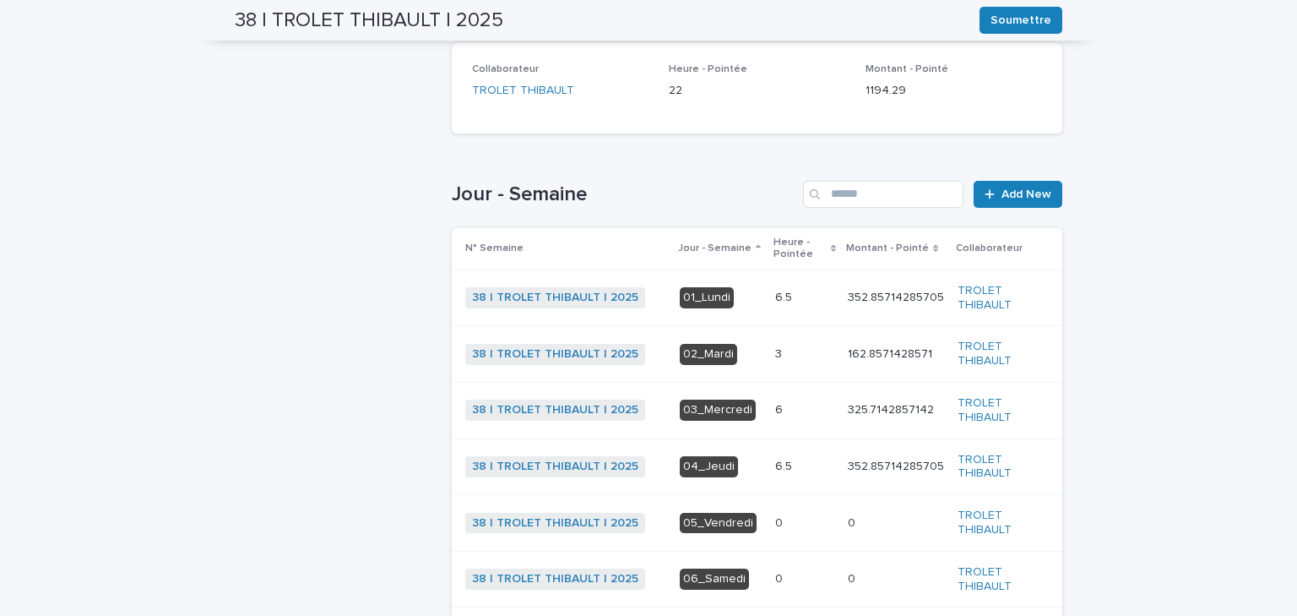
click at [775, 416] on p "6" at bounding box center [780, 408] width 11 height 18
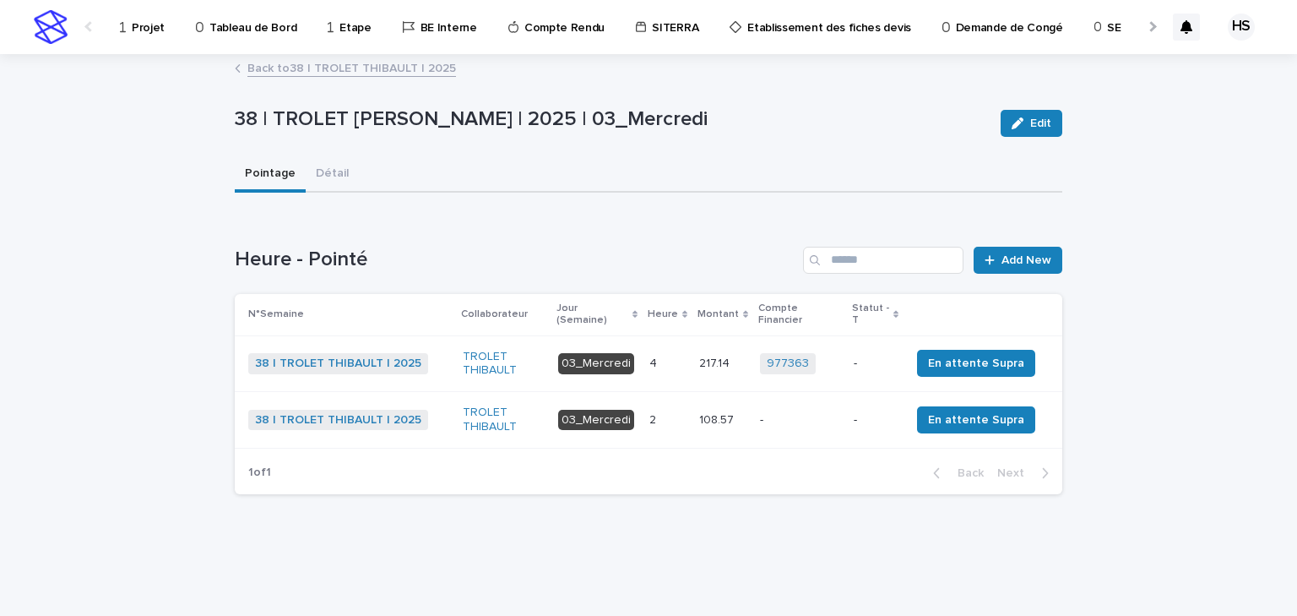
click at [304, 70] on link "Back to 38 | TROLET THIBAULT | 2025" at bounding box center [351, 66] width 209 height 19
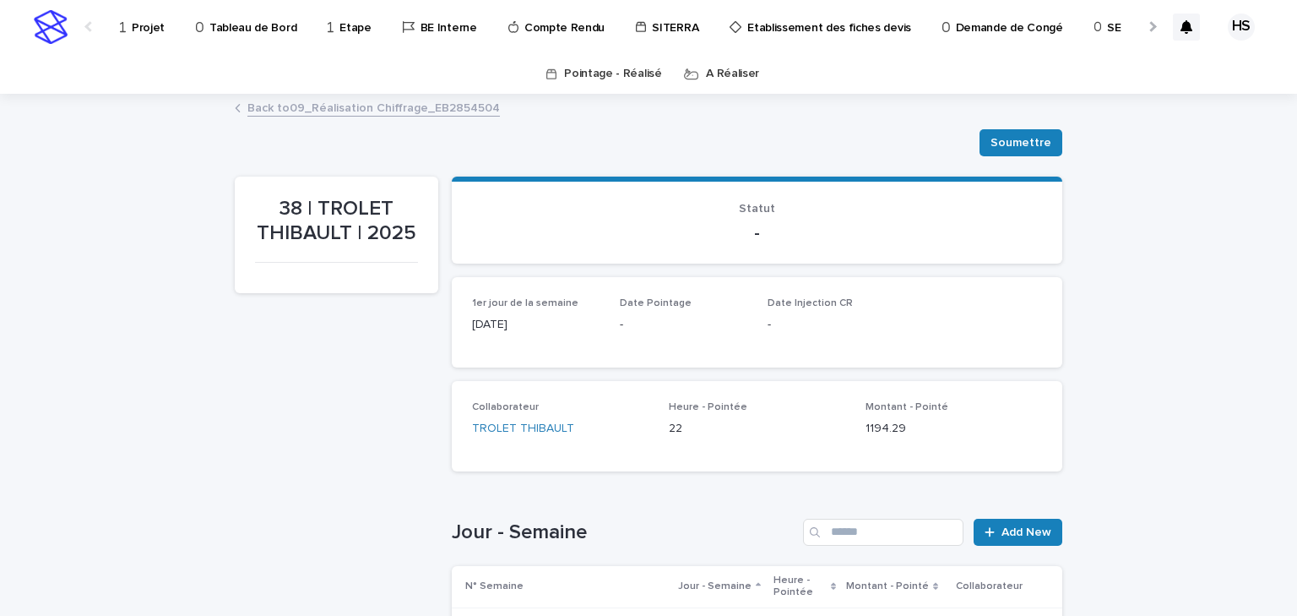
click at [304, 111] on link "Back to 09_Réalisation Chiffrage_EB2854504" at bounding box center [373, 106] width 253 height 19
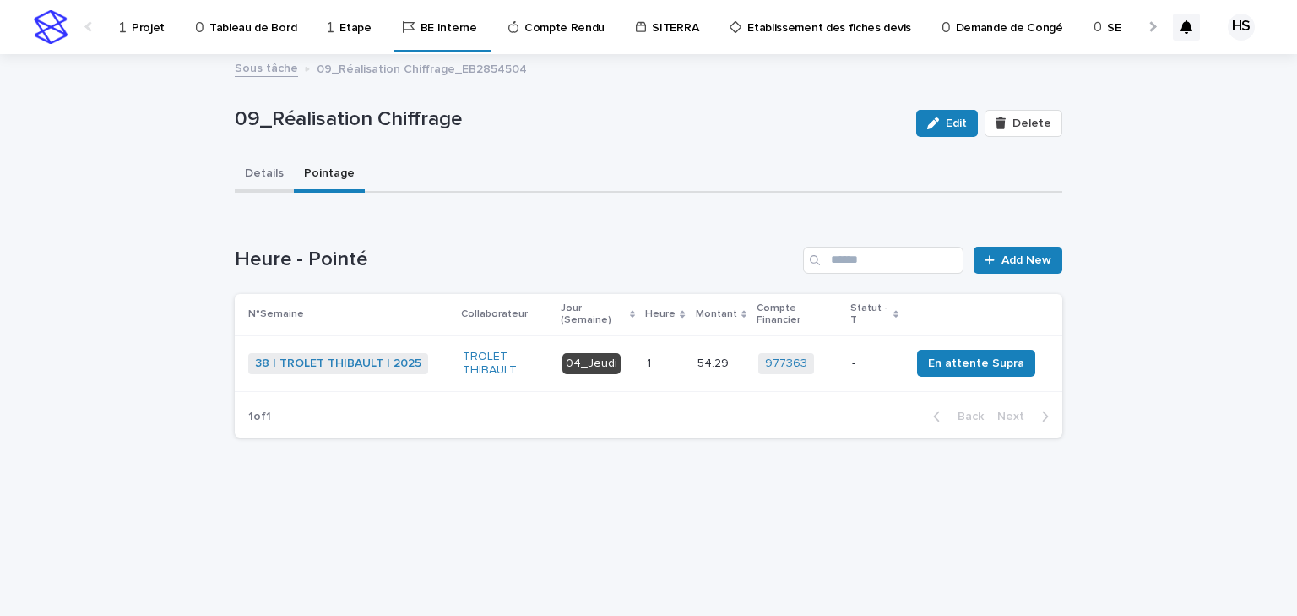
click at [260, 177] on button "Details" at bounding box center [264, 174] width 59 height 35
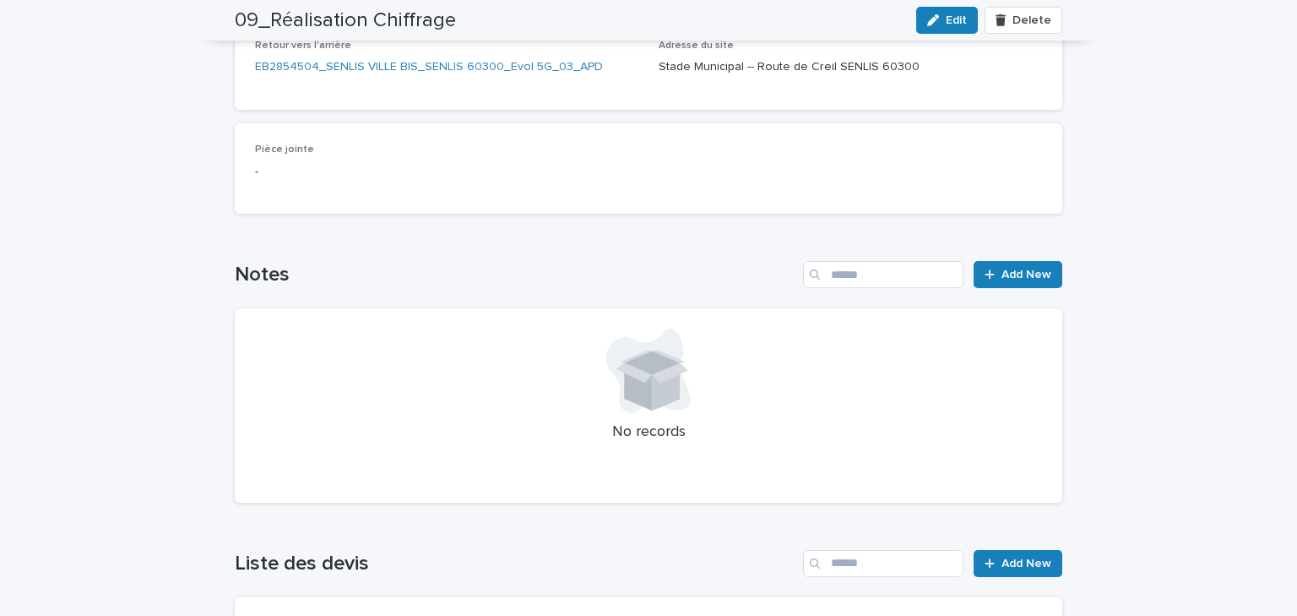
scroll to position [101, 0]
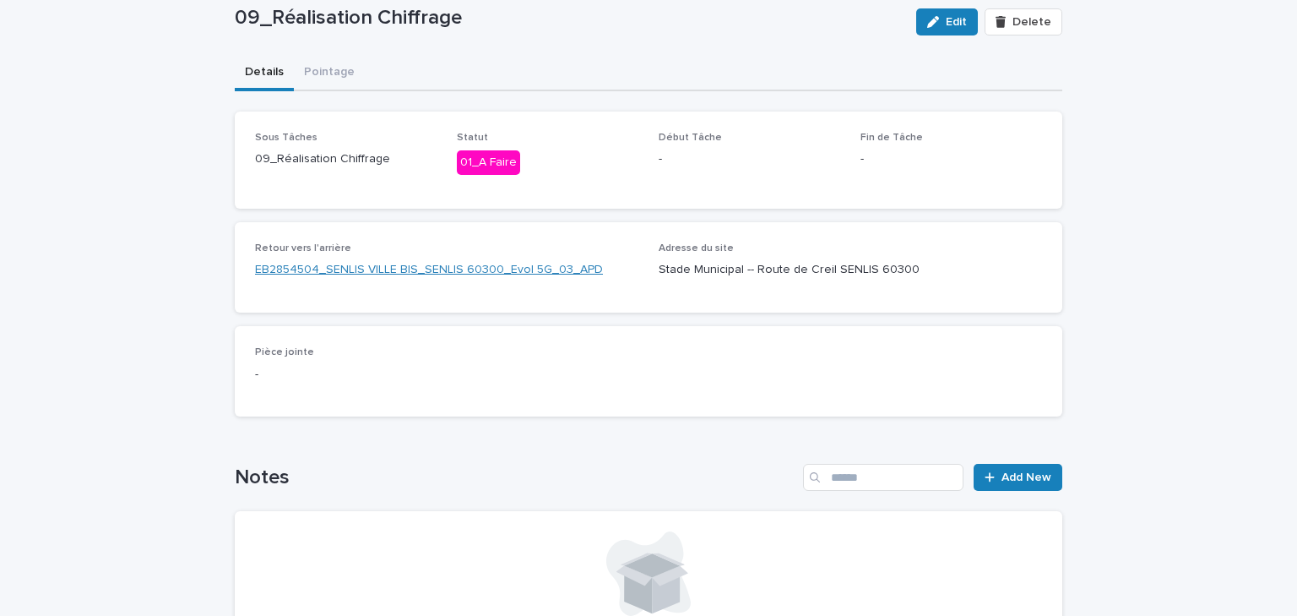
click at [342, 269] on link "EB2854504_SENLIS VILLE BIS_SENLIS 60300_Evol 5G_03_APD" at bounding box center [429, 270] width 348 height 18
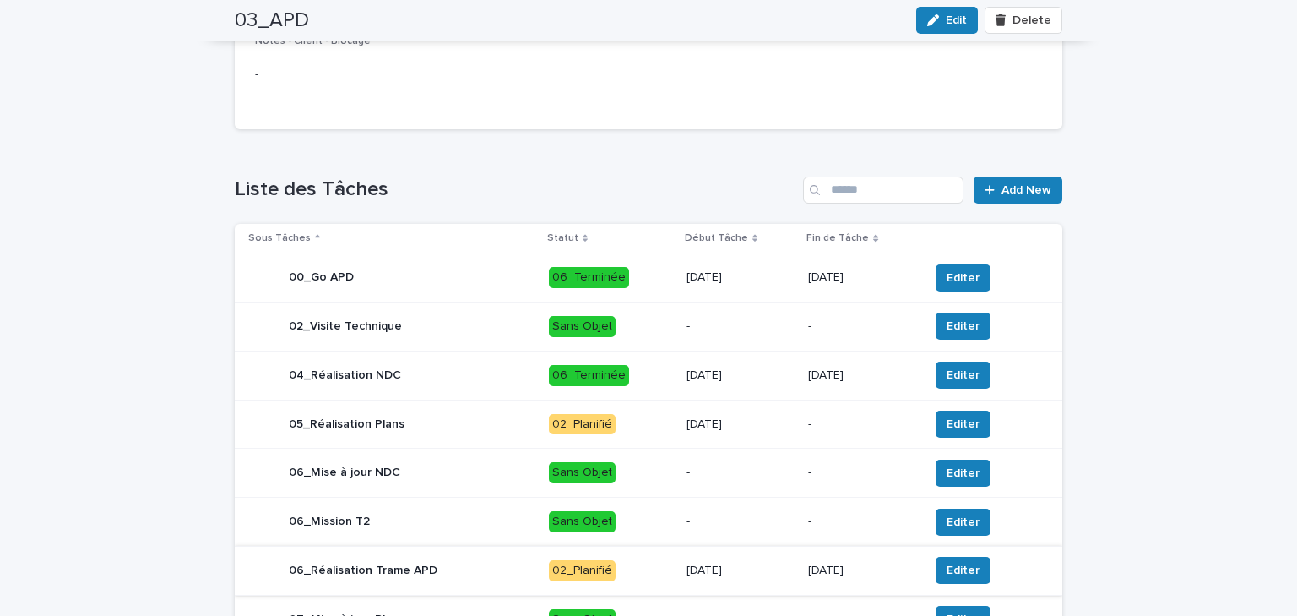
scroll to position [585, 0]
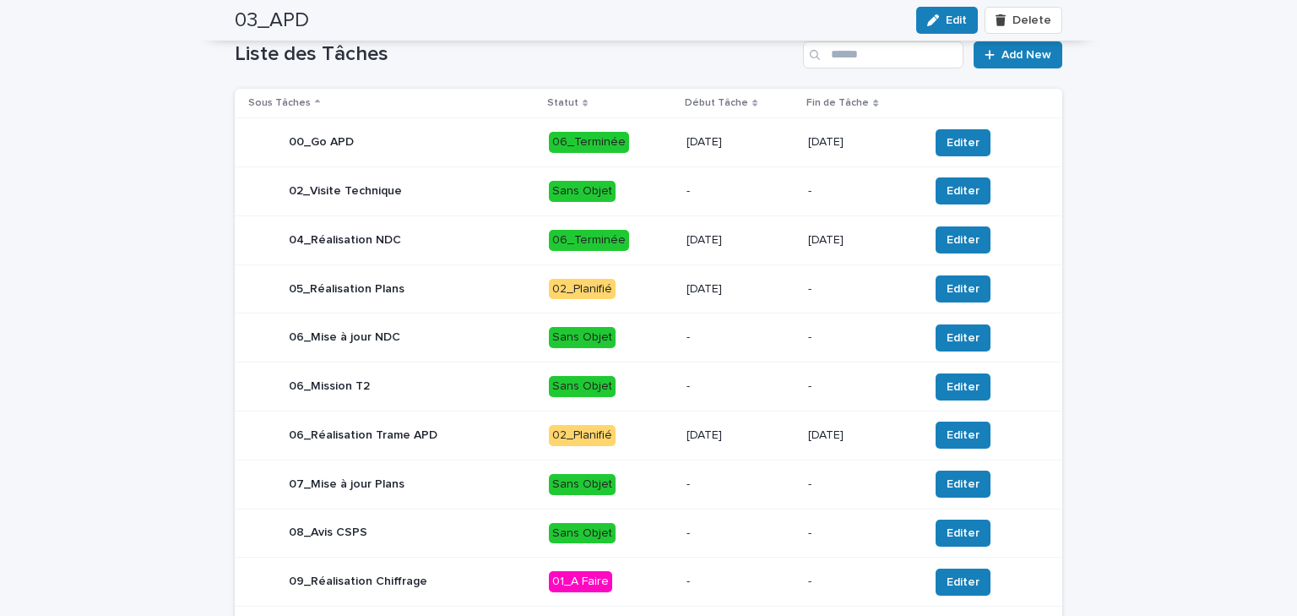
click at [405, 296] on div "05_Réalisation Plans" at bounding box center [391, 289] width 287 height 34
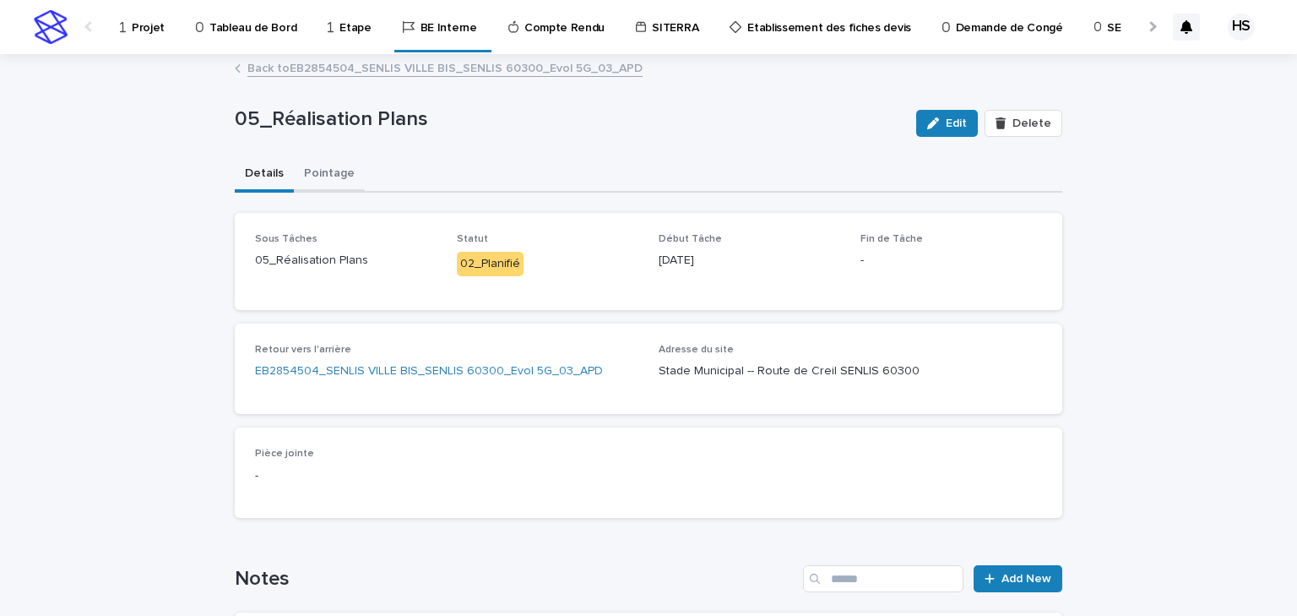
click at [314, 166] on button "Pointage" at bounding box center [329, 174] width 71 height 35
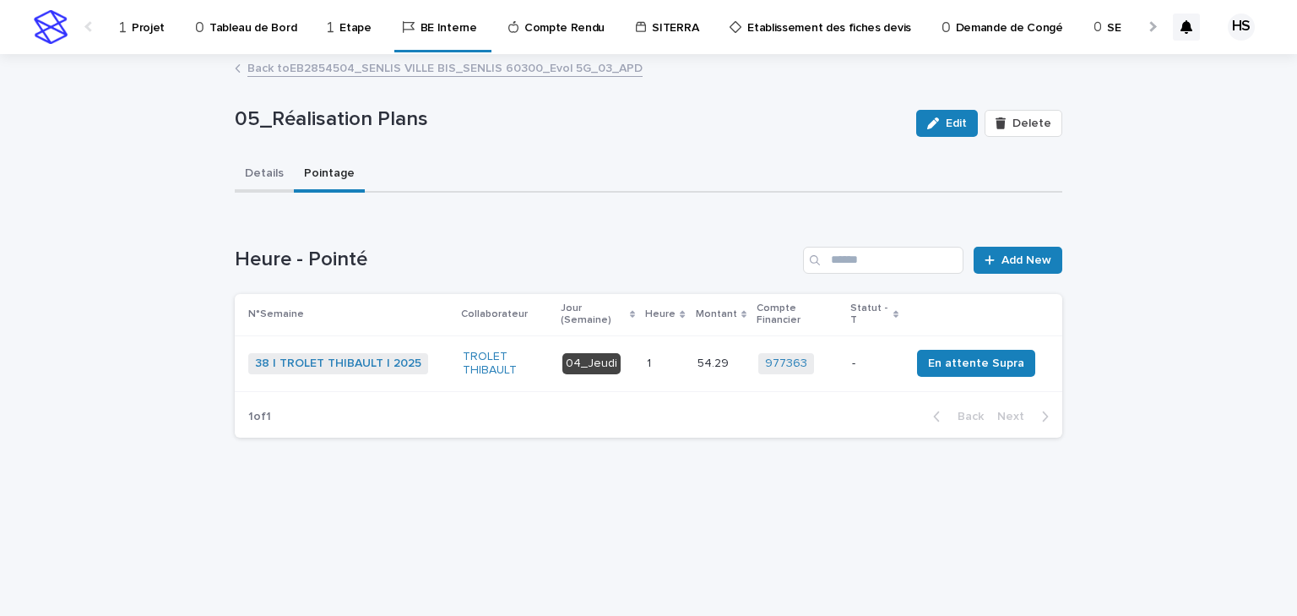
click at [275, 185] on button "Details" at bounding box center [264, 174] width 59 height 35
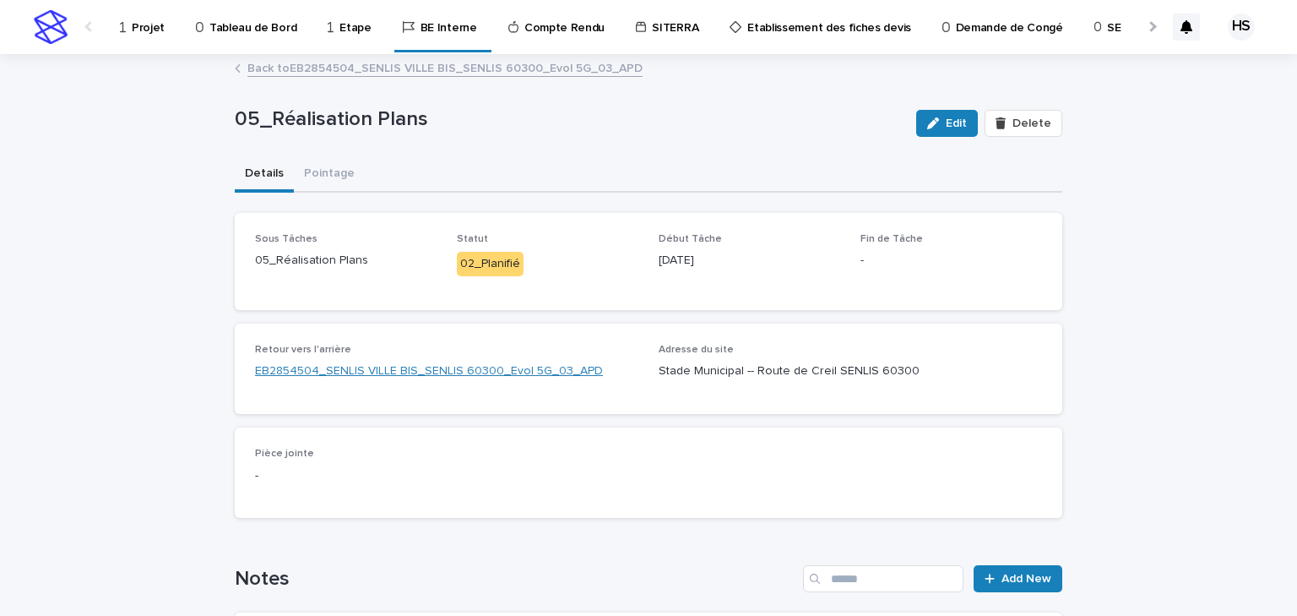
click at [363, 372] on link "EB2854504_SENLIS VILLE BIS_SENLIS 60300_Evol 5G_03_APD" at bounding box center [429, 371] width 348 height 18
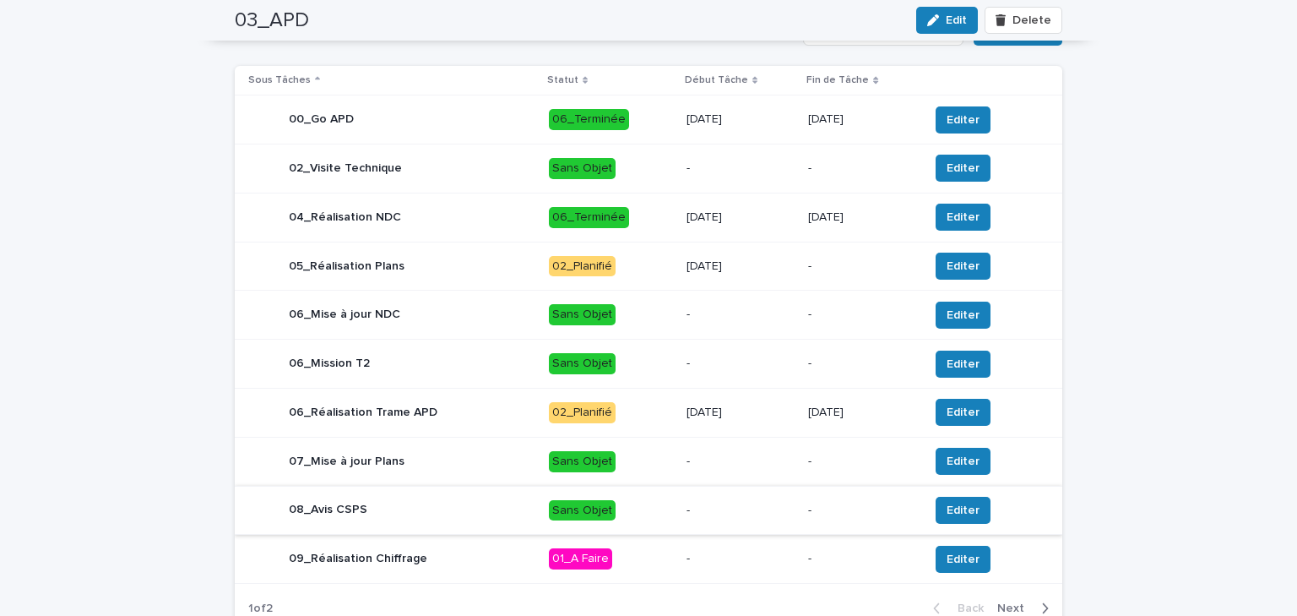
scroll to position [718, 0]
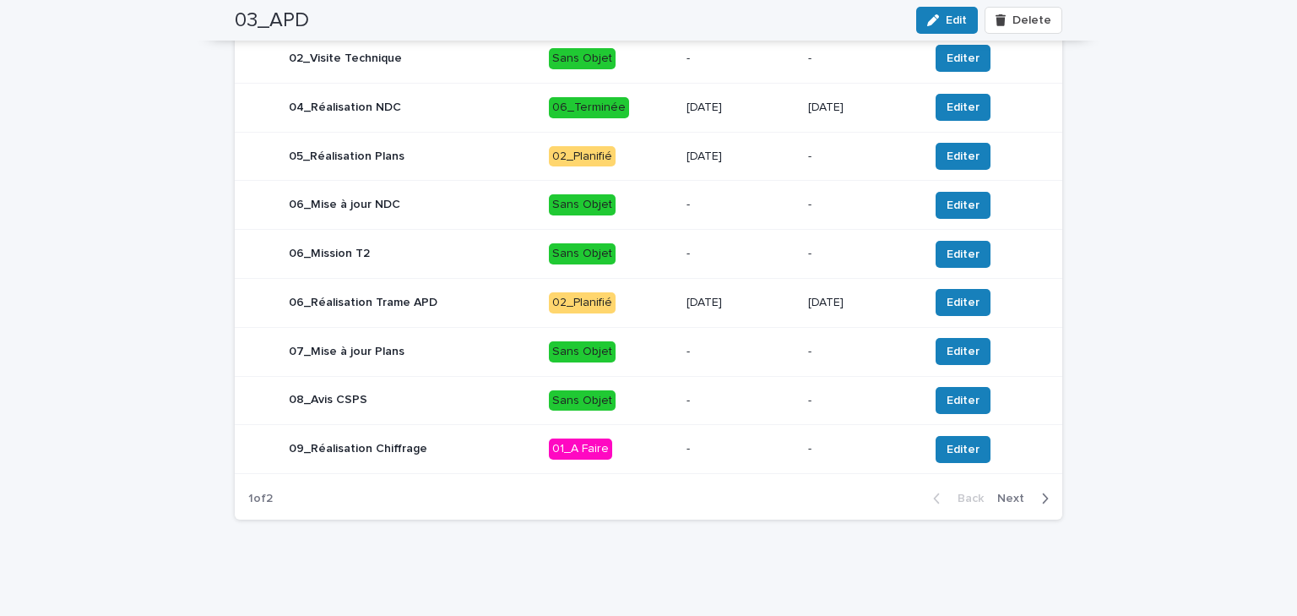
click at [1025, 494] on span "Next" at bounding box center [1015, 498] width 37 height 12
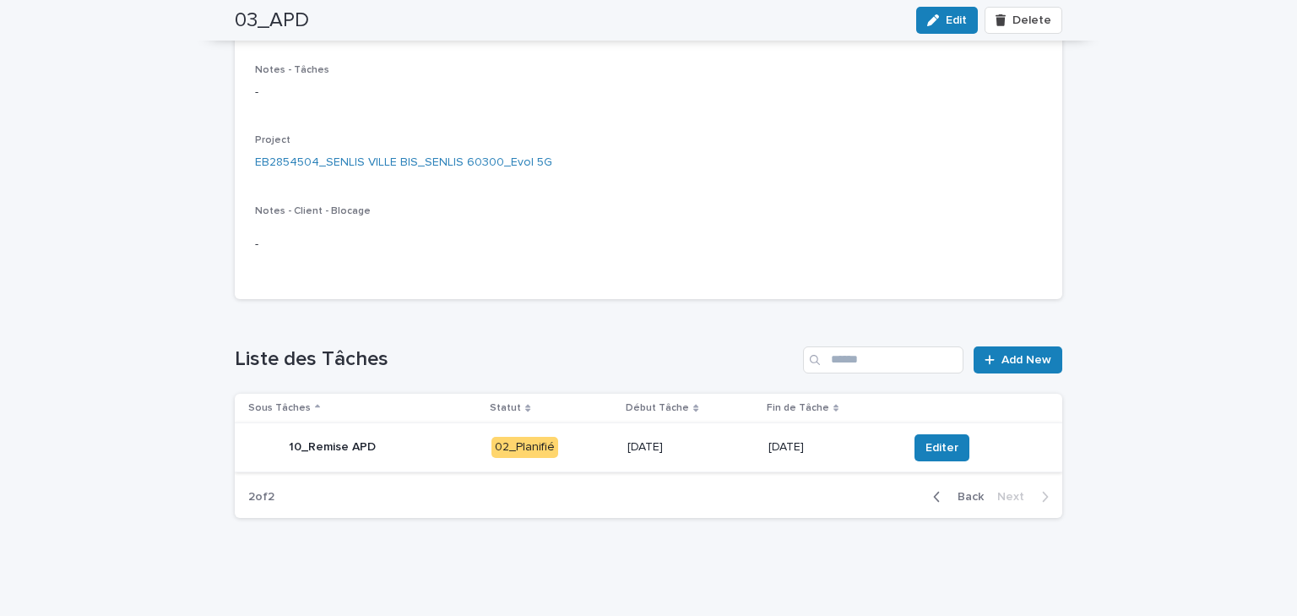
scroll to position [280, 0]
click at [411, 450] on div "10_Remise APD" at bounding box center [363, 448] width 230 height 34
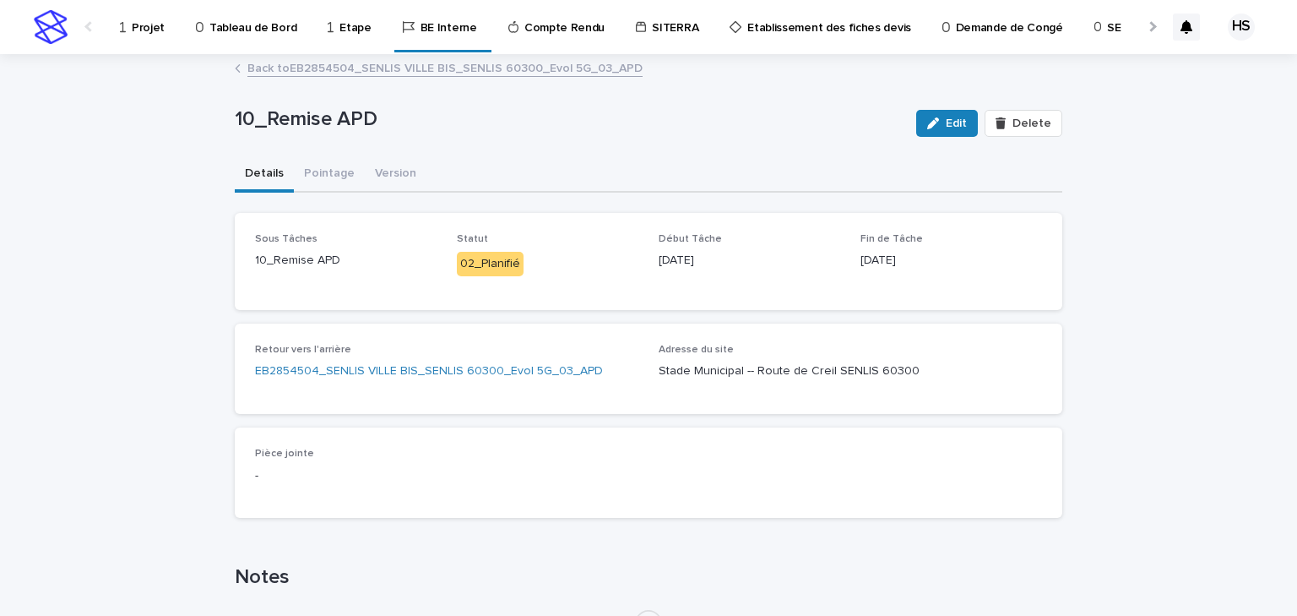
scroll to position [203, 0]
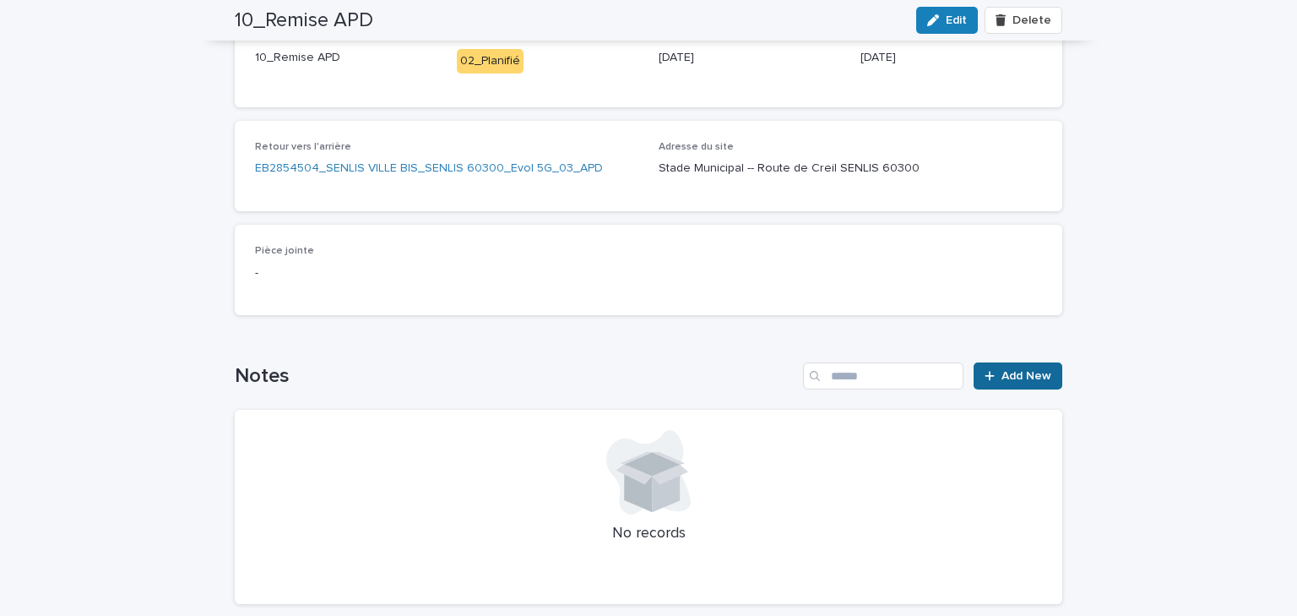
click at [1026, 370] on span "Add New" at bounding box center [1027, 376] width 50 height 12
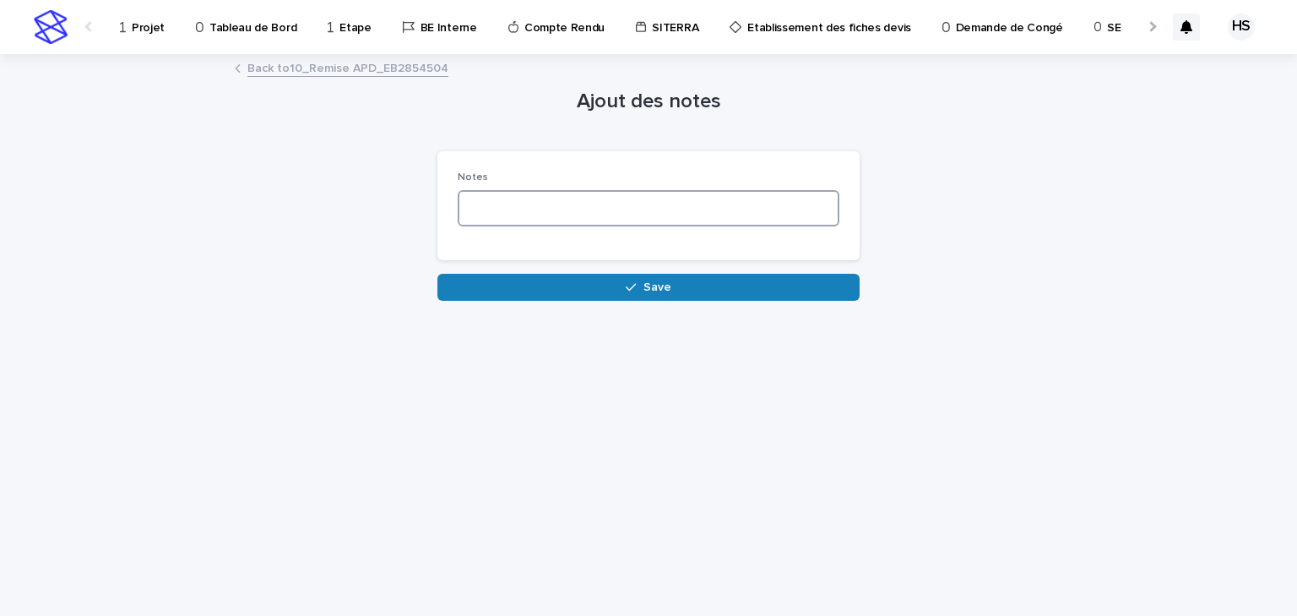
click at [541, 203] on textarea at bounding box center [649, 208] width 382 height 36
click at [375, 69] on link "Back to 10_Remise APD_EB2854504" at bounding box center [347, 66] width 201 height 19
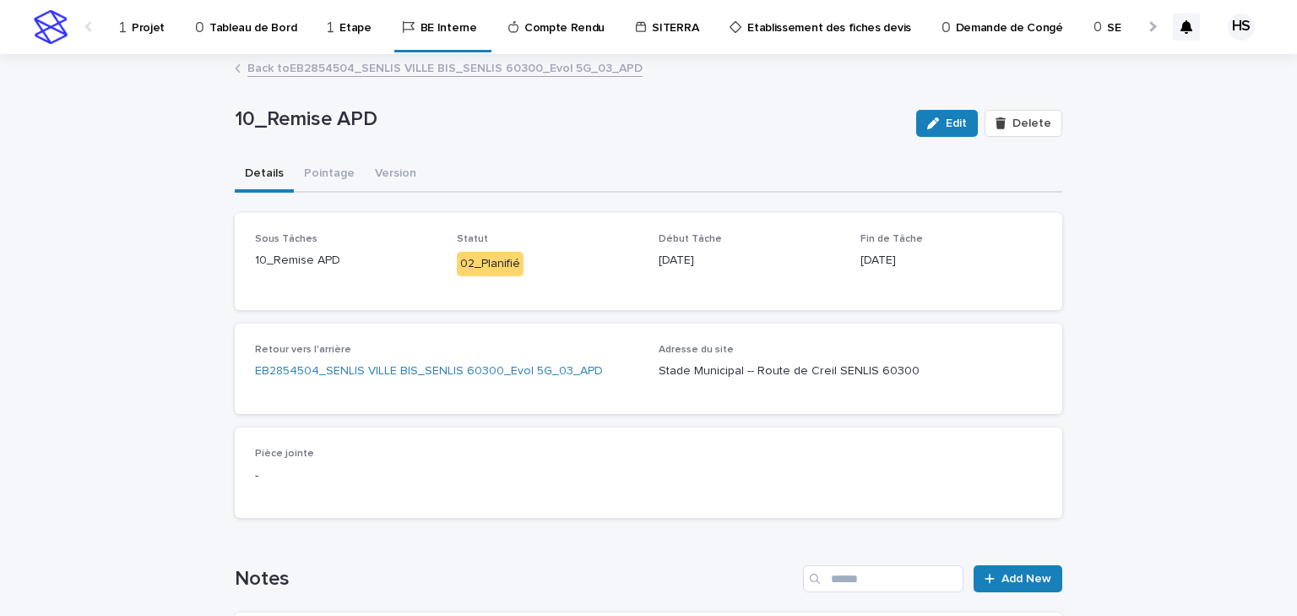
click at [145, 24] on p "Projet" at bounding box center [148, 17] width 33 height 35
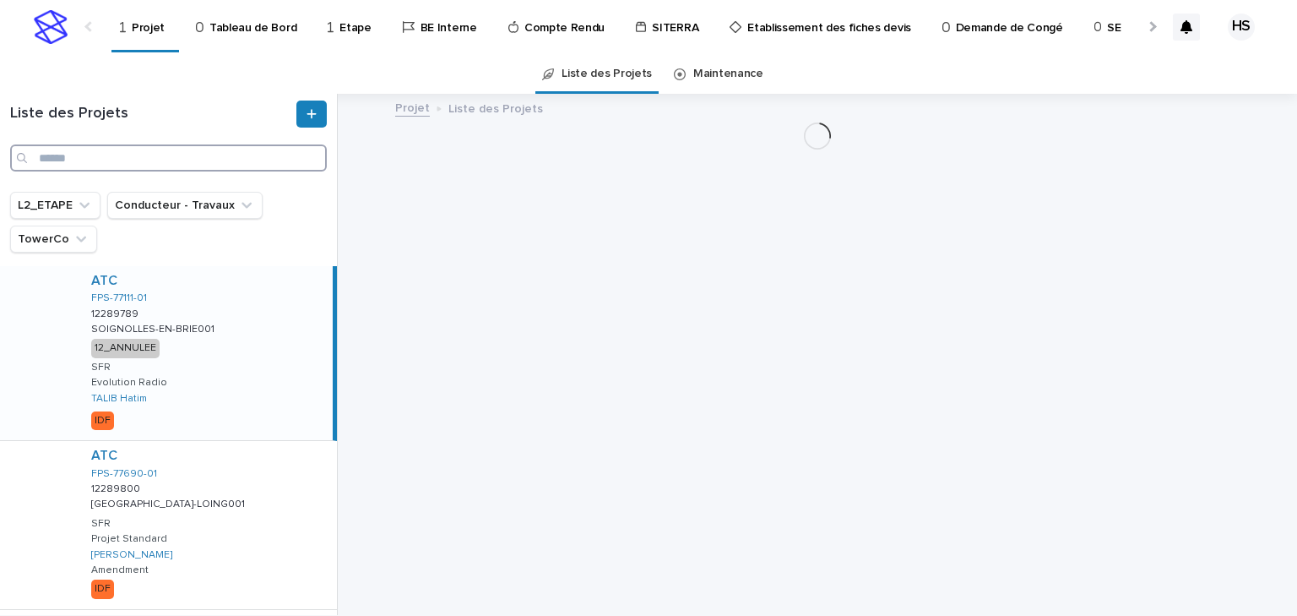
click at [122, 152] on input "Search" at bounding box center [168, 157] width 317 height 27
paste input "*********"
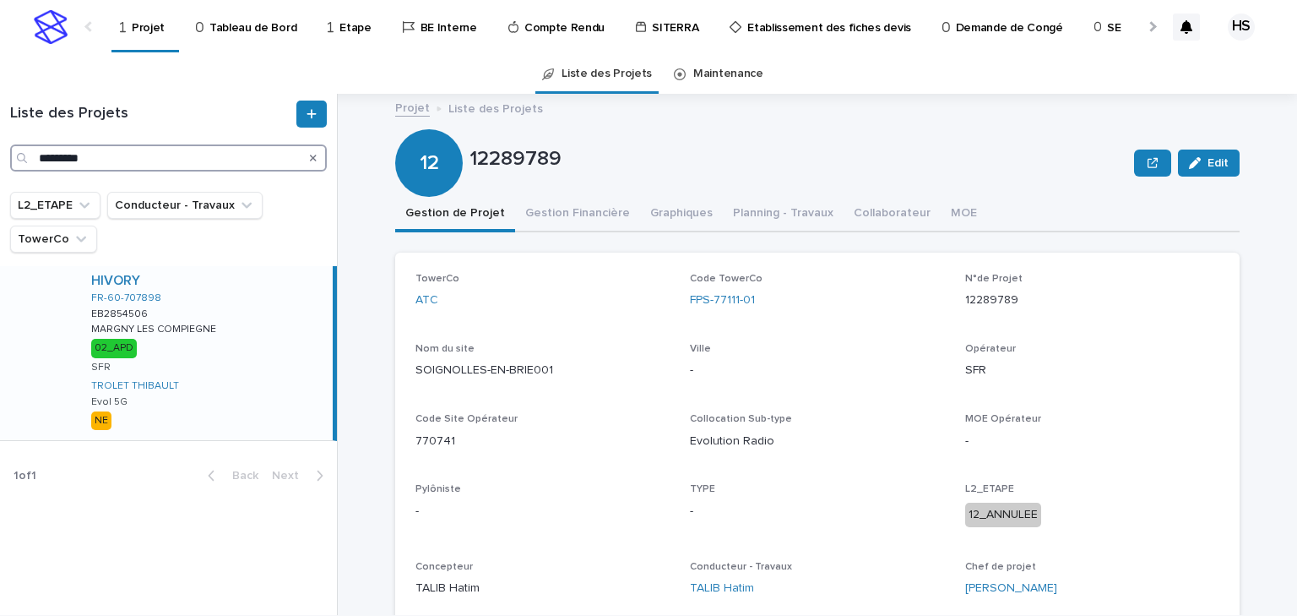
type input "*********"
click at [211, 321] on p "MARGNY LES COMPIEGNE" at bounding box center [155, 327] width 128 height 15
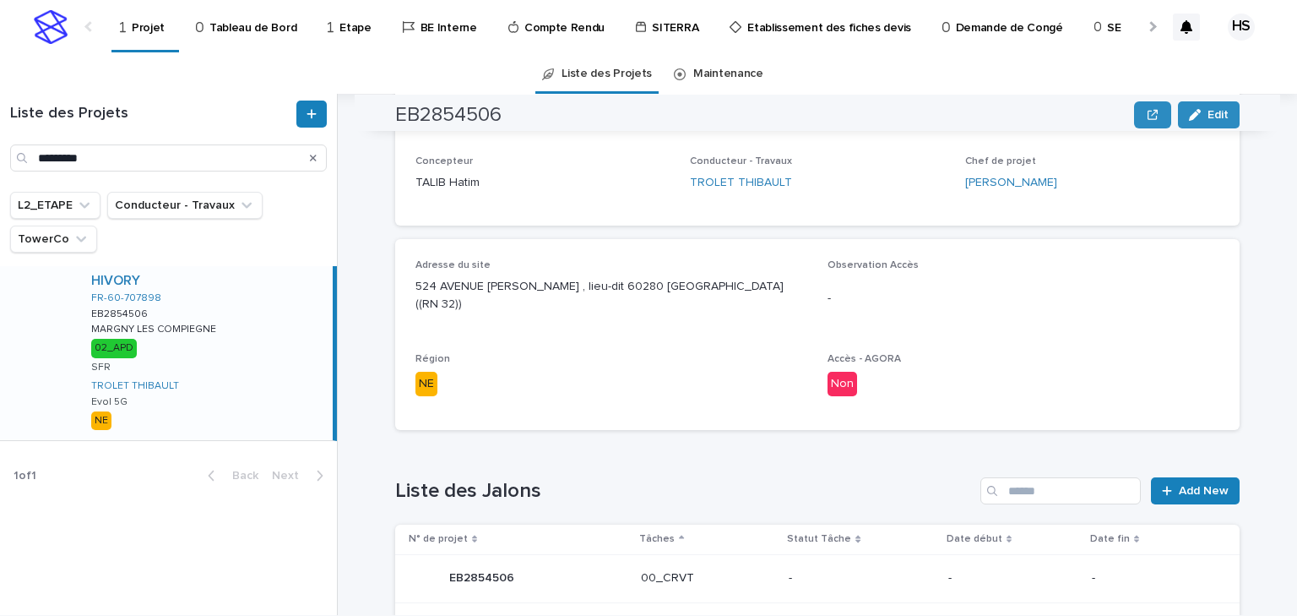
scroll to position [811, 0]
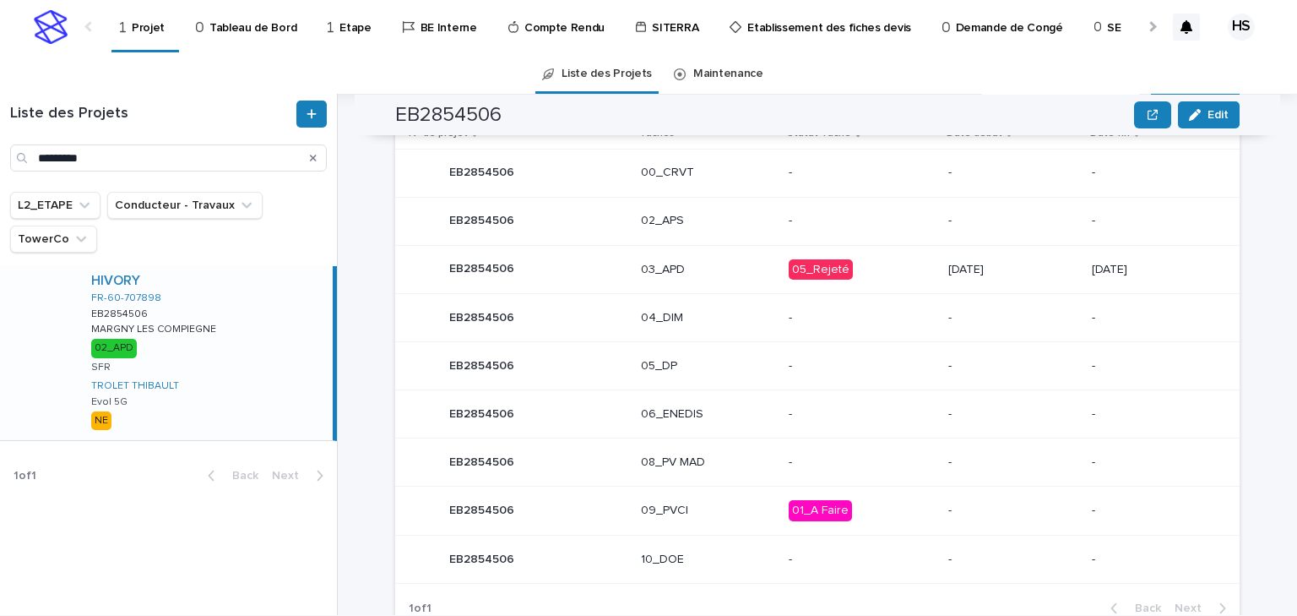
click at [716, 263] on p "03_APD" at bounding box center [708, 270] width 134 height 14
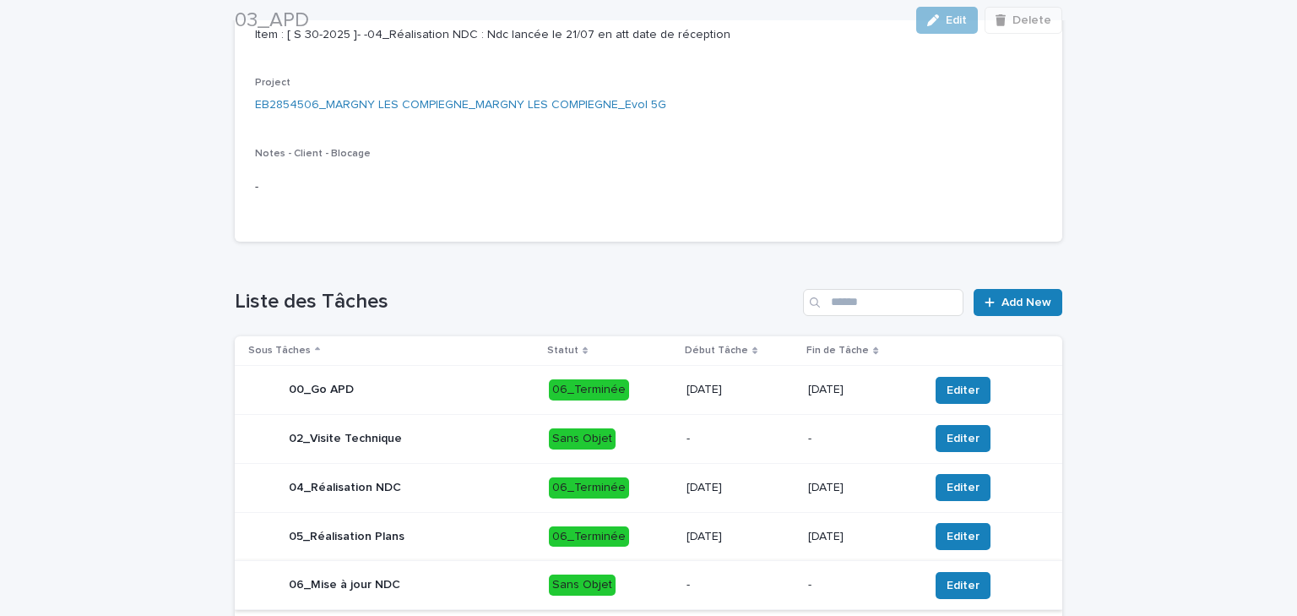
scroll to position [676, 0]
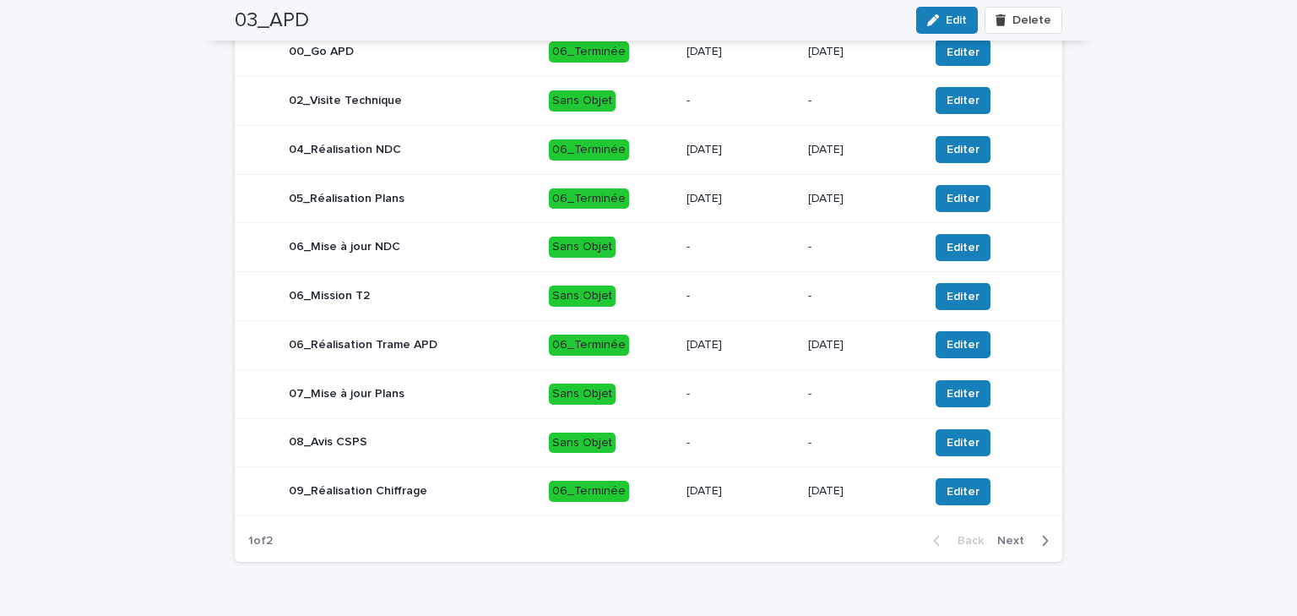
click at [1010, 548] on button "Next" at bounding box center [1027, 540] width 72 height 15
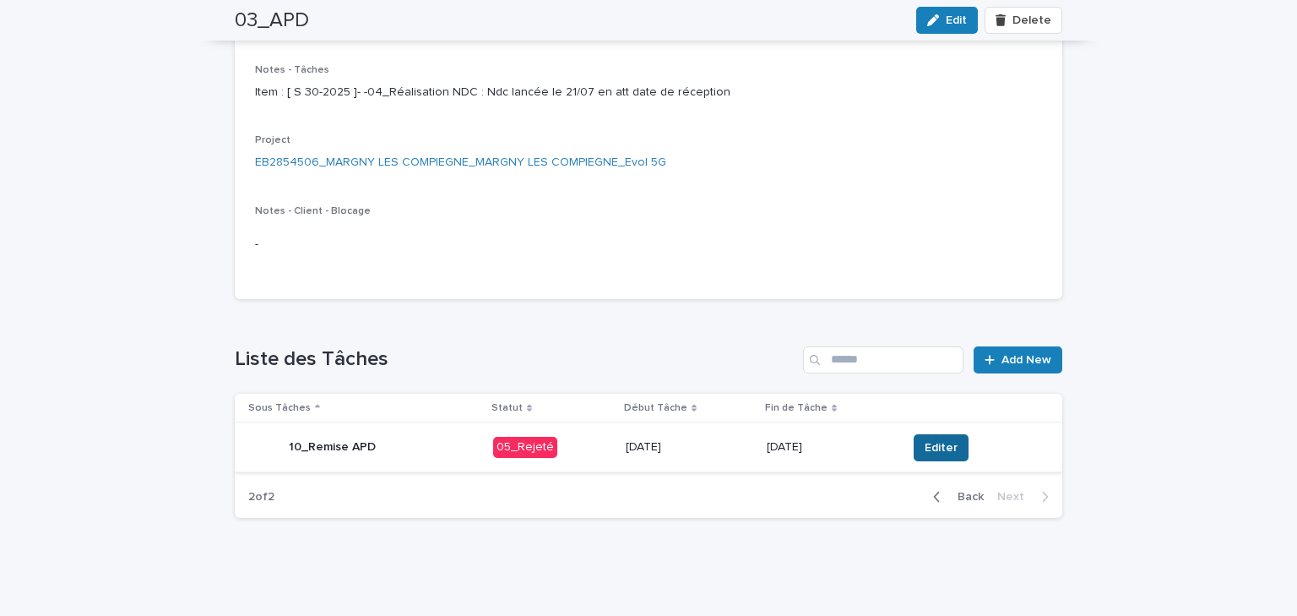
click at [939, 446] on span "Editer" at bounding box center [941, 447] width 33 height 17
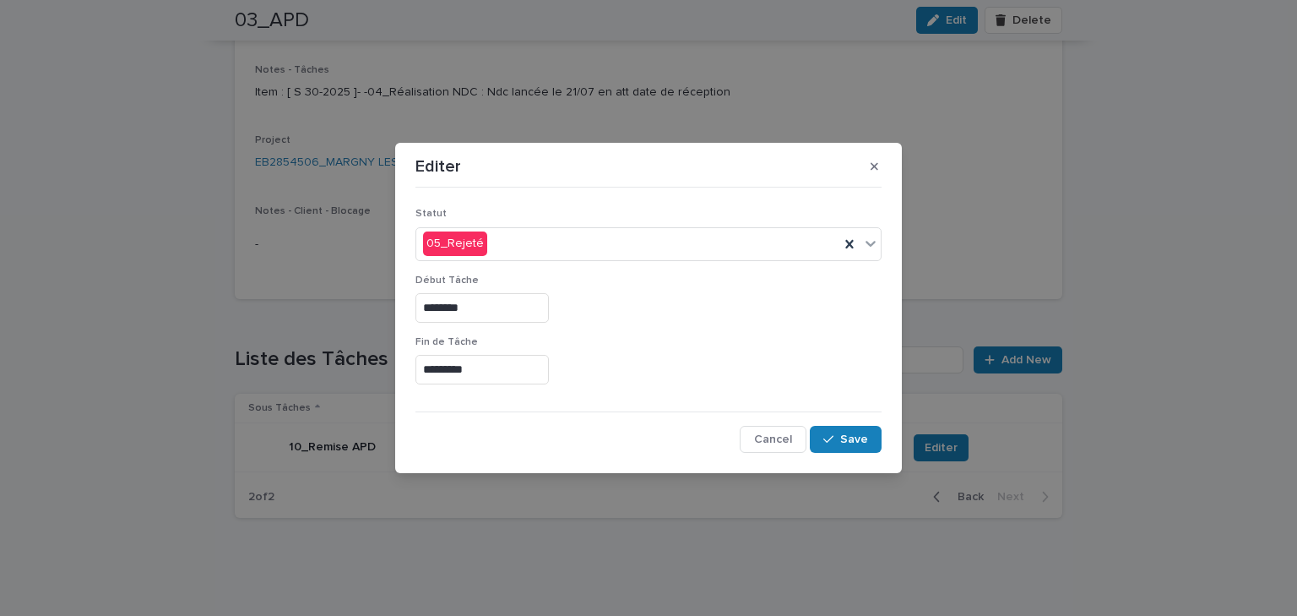
click at [500, 378] on input "*********" at bounding box center [482, 370] width 133 height 30
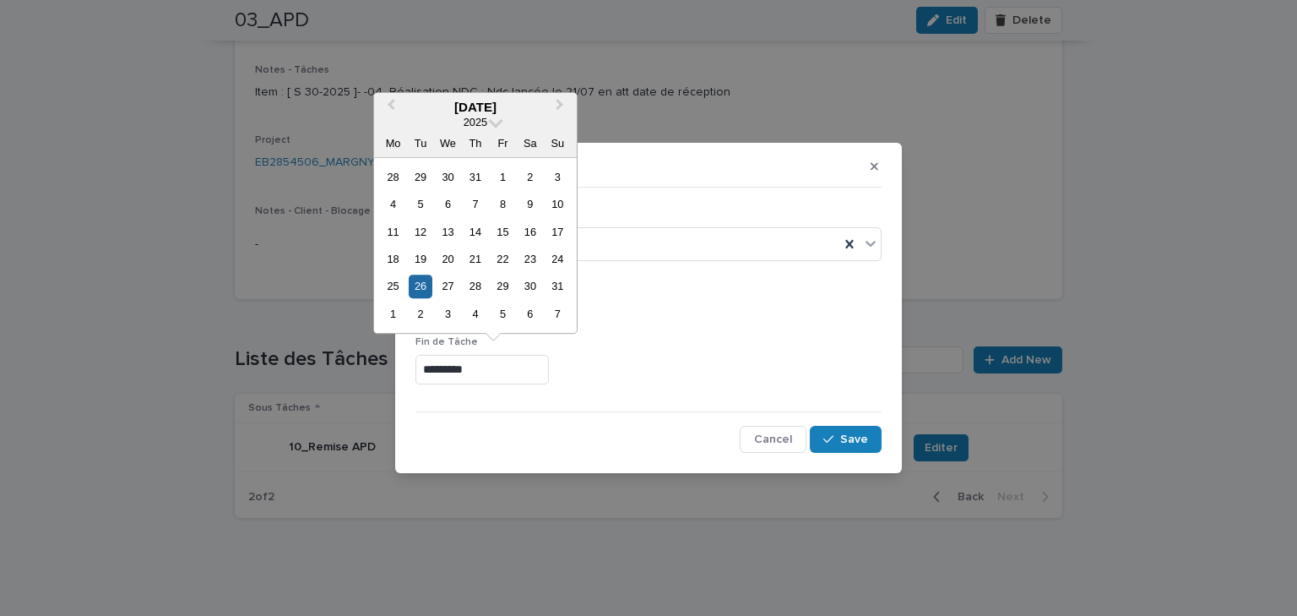
click at [546, 106] on div "[DATE]" at bounding box center [475, 107] width 203 height 15
click at [560, 106] on span "Next Month" at bounding box center [560, 106] width 0 height 23
click at [416, 285] on div "30" at bounding box center [420, 286] width 23 height 23
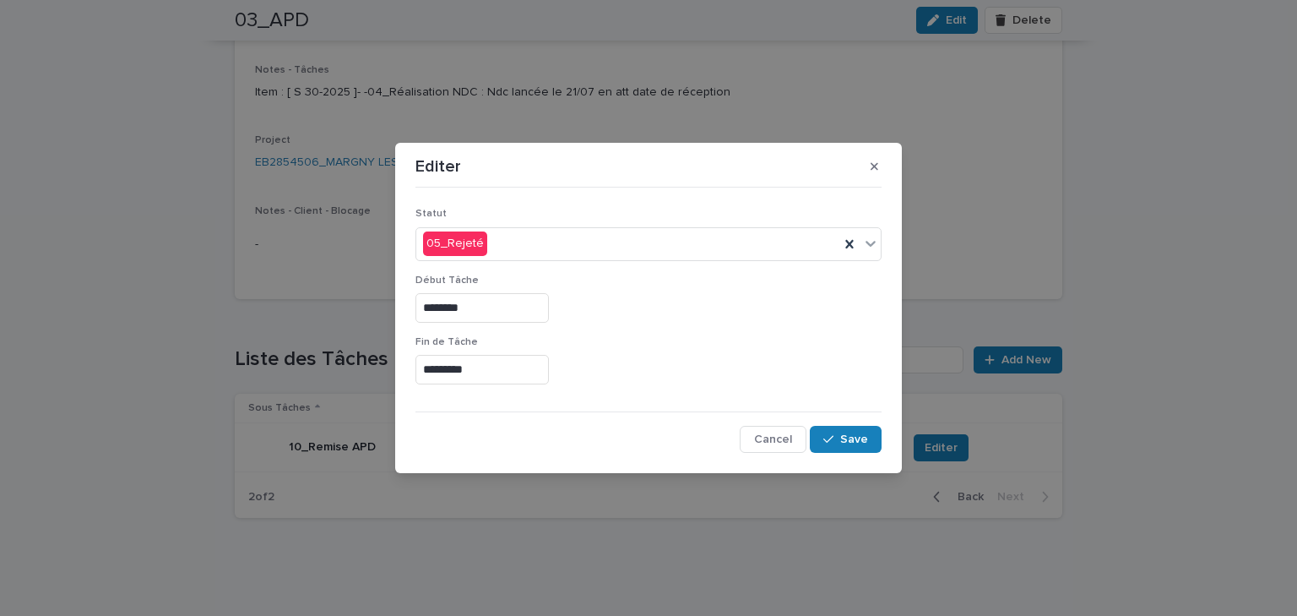
type input "*********"
click at [841, 445] on button "Save" at bounding box center [846, 439] width 72 height 27
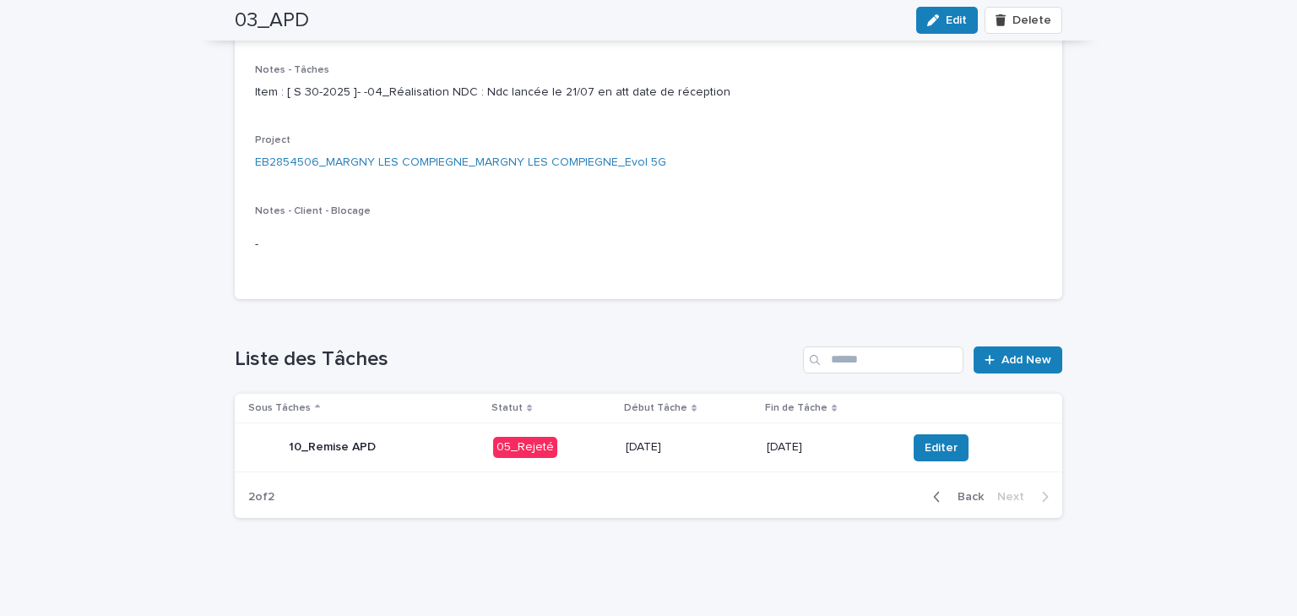
click at [737, 453] on p "[DATE]" at bounding box center [690, 447] width 128 height 14
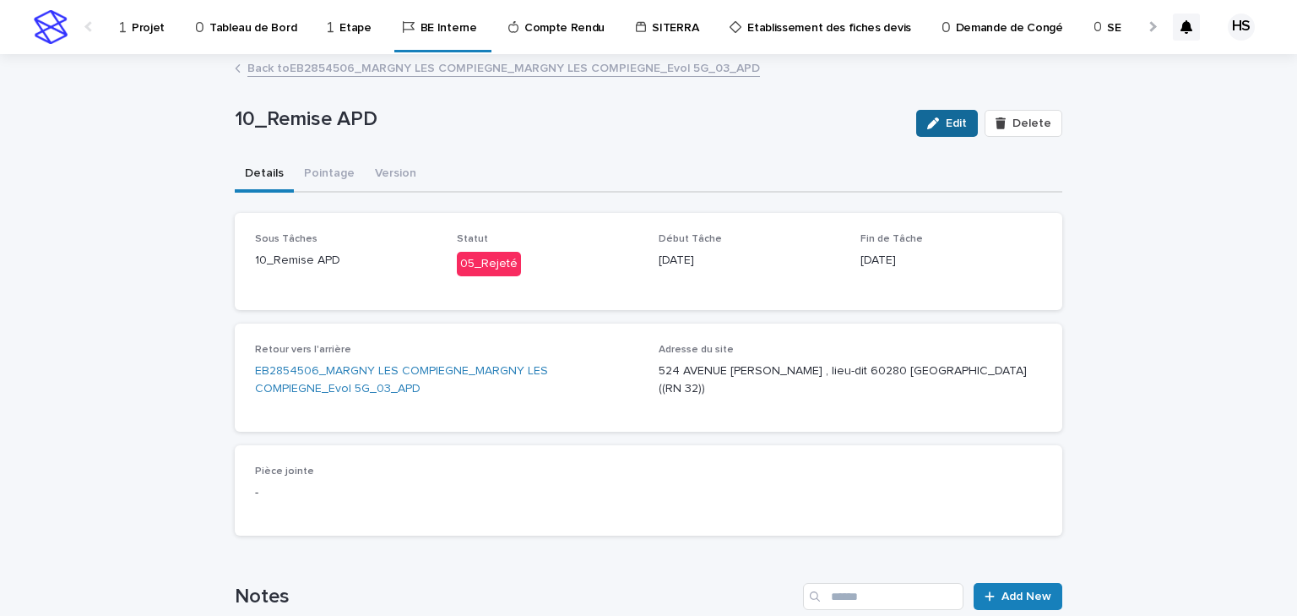
click at [943, 135] on button "Edit" at bounding box center [947, 123] width 62 height 27
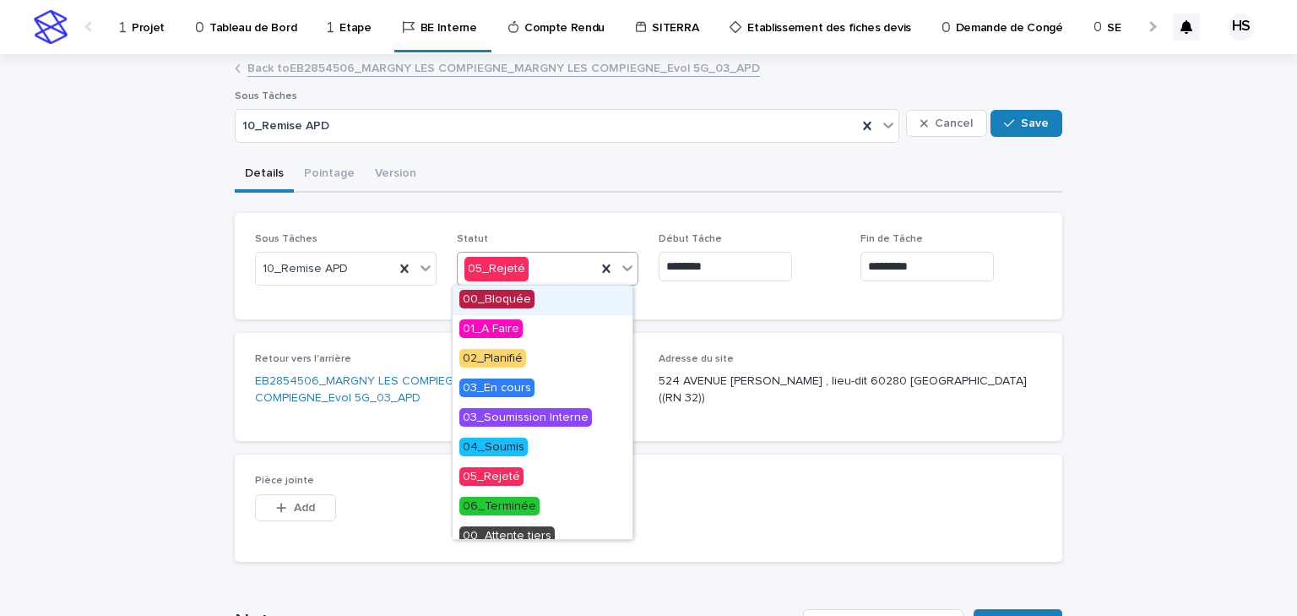
click at [555, 265] on div "05_Rejeté" at bounding box center [527, 269] width 139 height 28
drag, startPoint x: 519, startPoint y: 431, endPoint x: 513, endPoint y: 449, distance: 19.8
click at [513, 449] on span "04_Soumis" at bounding box center [493, 446] width 68 height 19
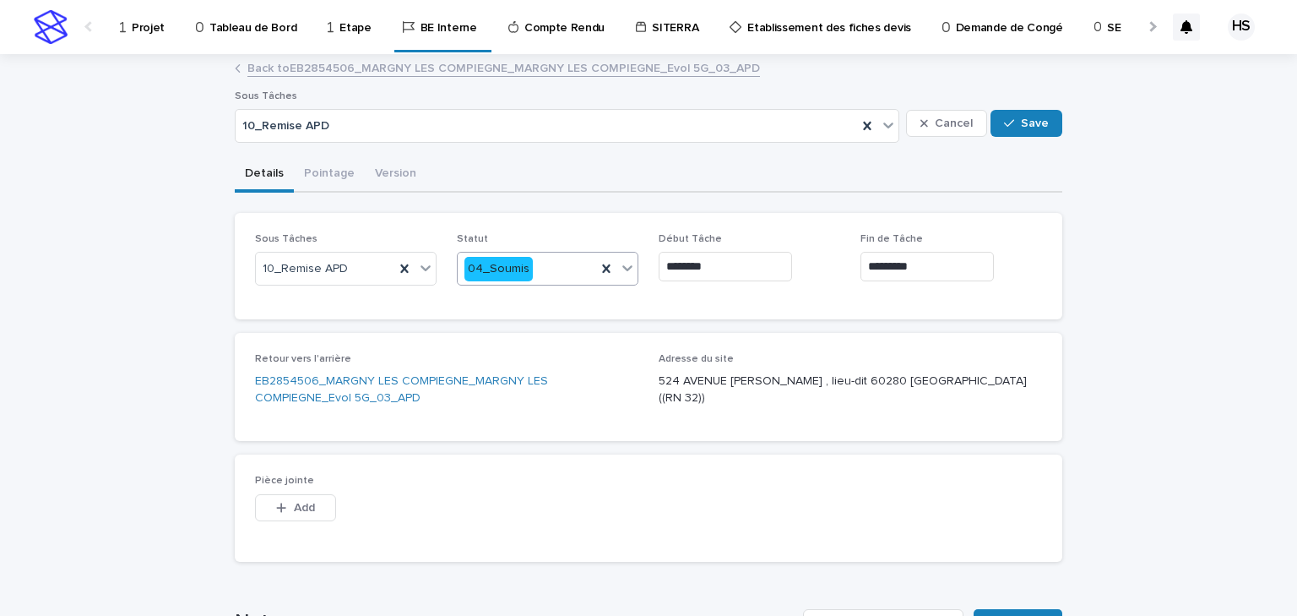
click at [541, 263] on div "04_Soumis" at bounding box center [527, 269] width 139 height 28
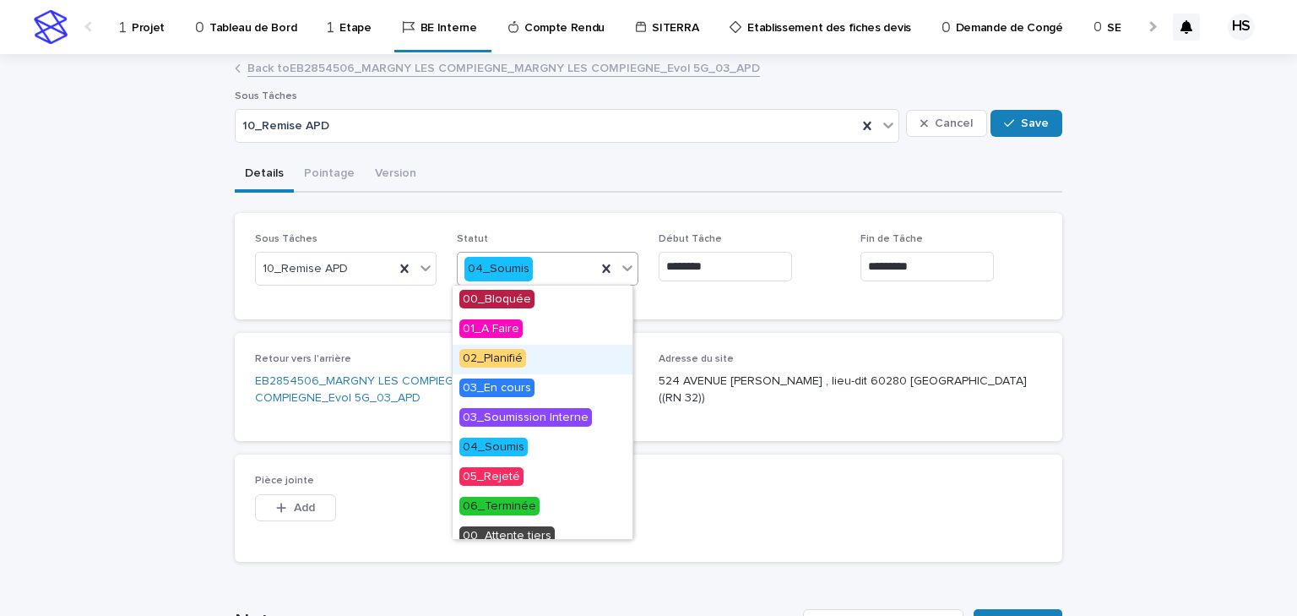
click at [494, 359] on span "02_Planifié" at bounding box center [492, 358] width 67 height 19
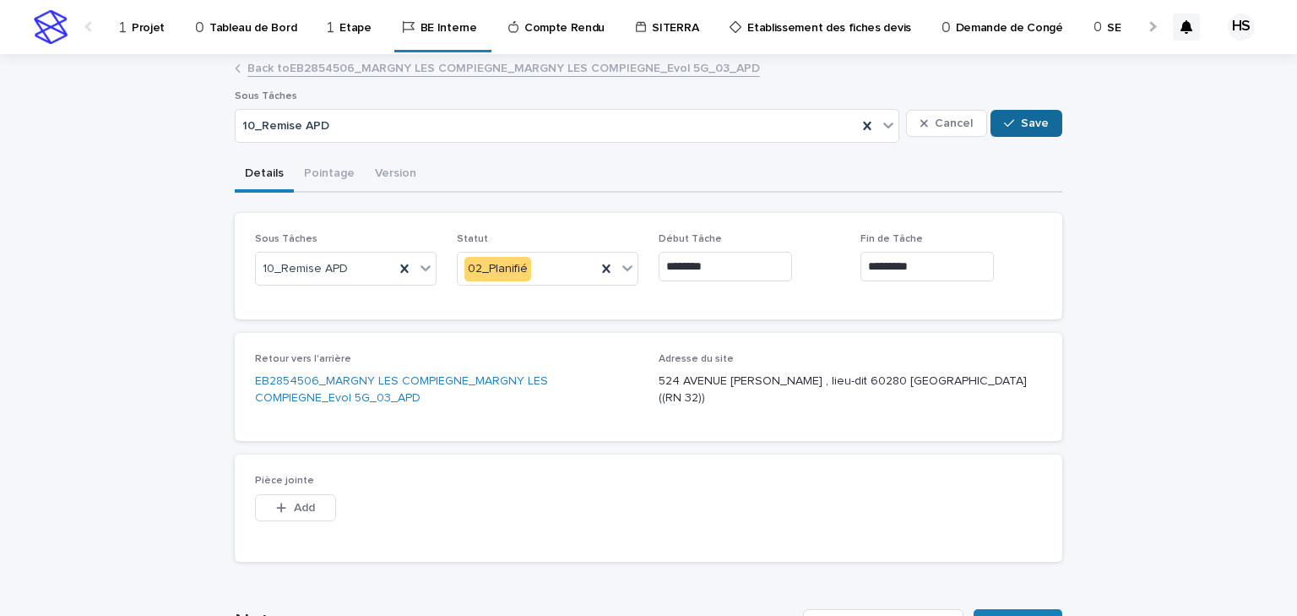
click at [1027, 126] on span "Save" at bounding box center [1035, 123] width 28 height 12
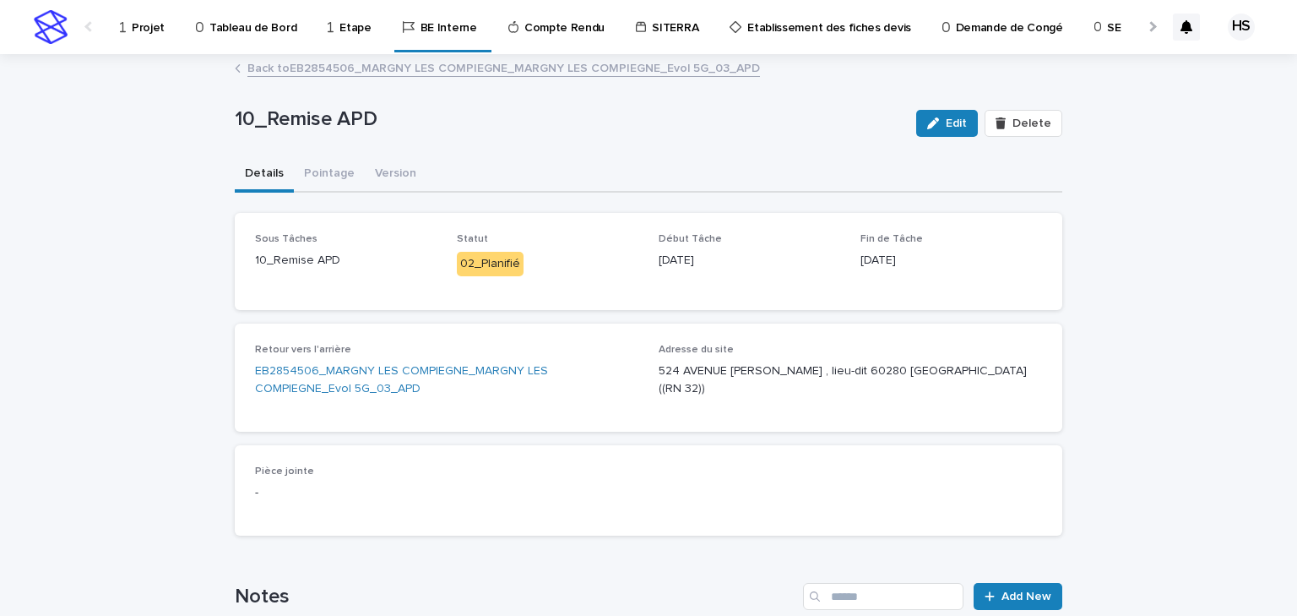
click at [378, 68] on link "Back to EB2854506_MARGNY LES COMPIEGNE_MARGNY LES COMPIEGNE_Evol 5G_03_APD" at bounding box center [503, 66] width 513 height 19
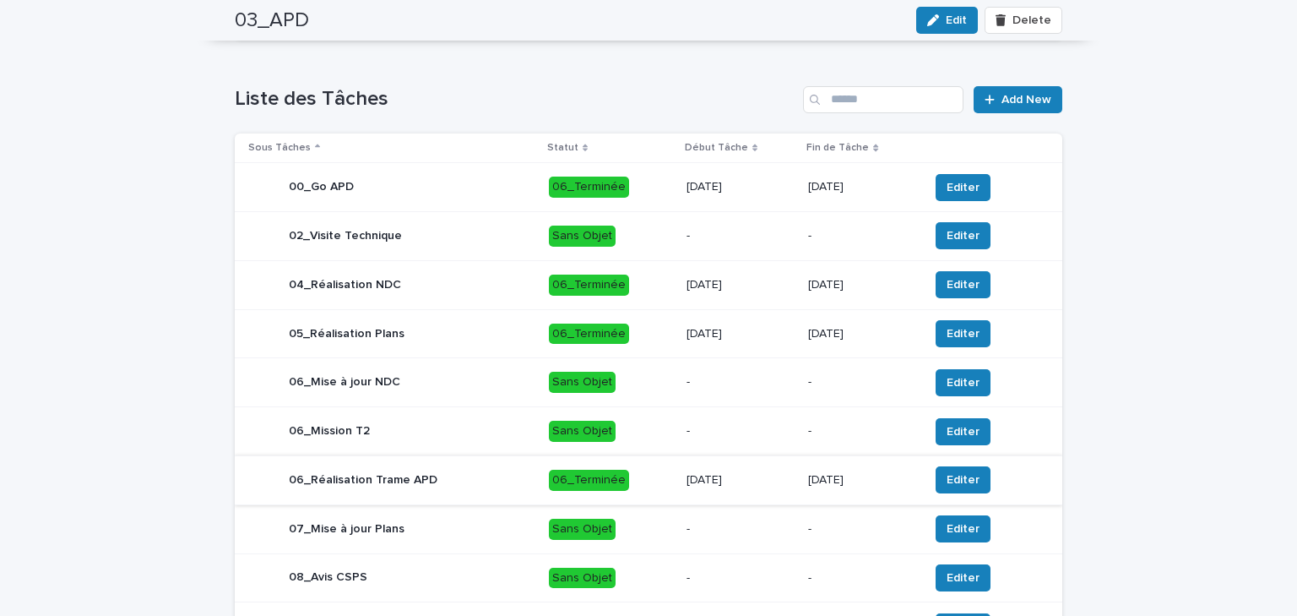
scroll to position [736, 0]
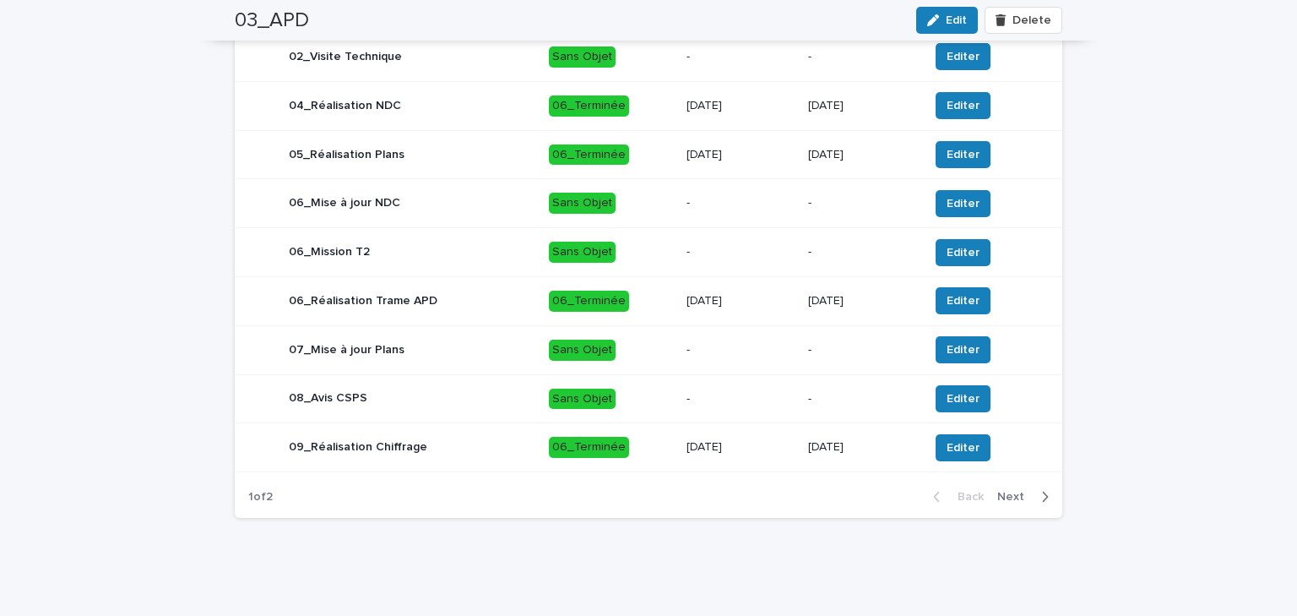
click at [355, 355] on p "07_Mise à jour Plans" at bounding box center [347, 350] width 116 height 14
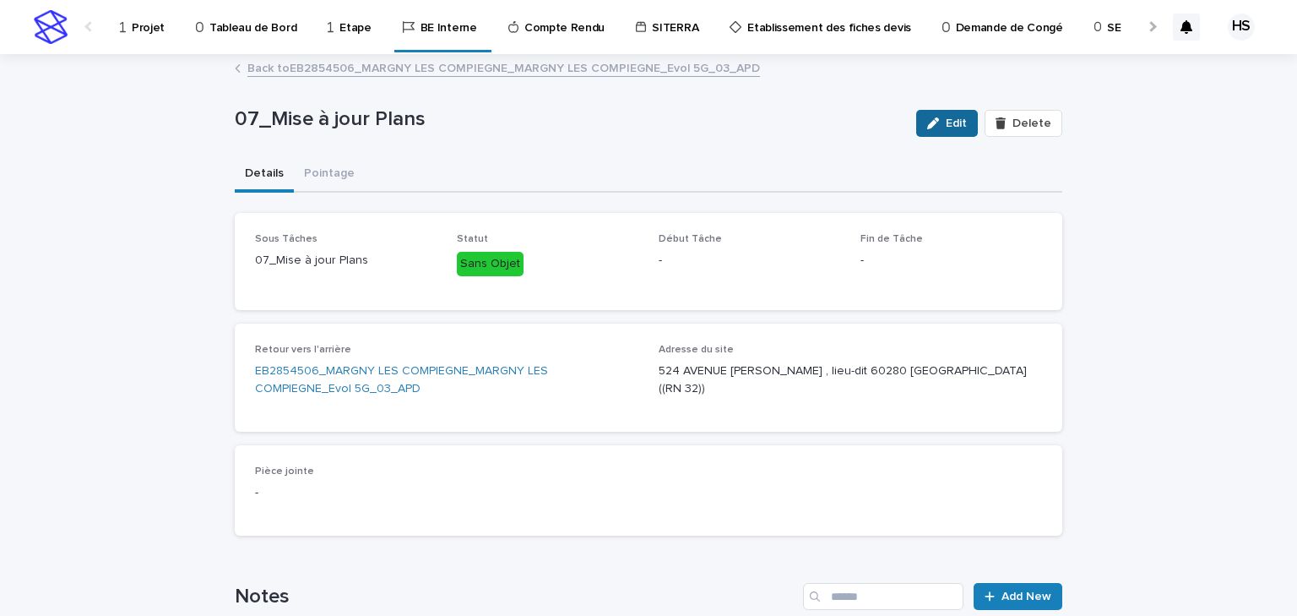
click at [949, 120] on span "Edit" at bounding box center [956, 123] width 21 height 12
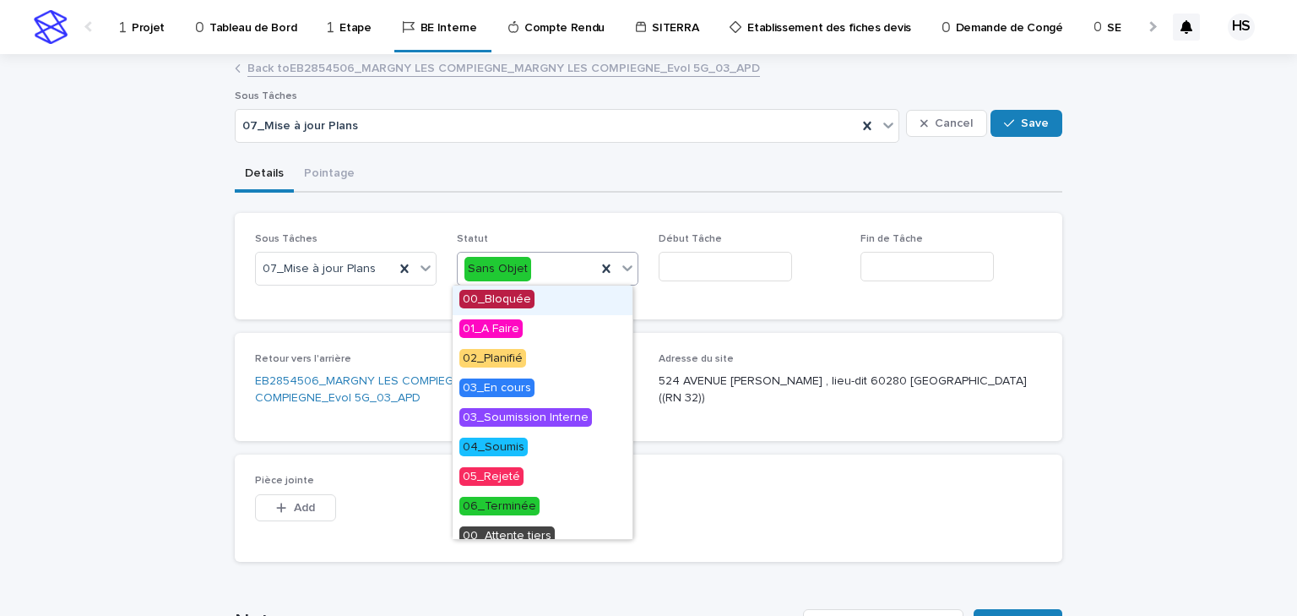
click at [541, 263] on div "Sans Objet" at bounding box center [527, 269] width 139 height 28
click at [513, 354] on span "02_Planifié" at bounding box center [492, 358] width 67 height 19
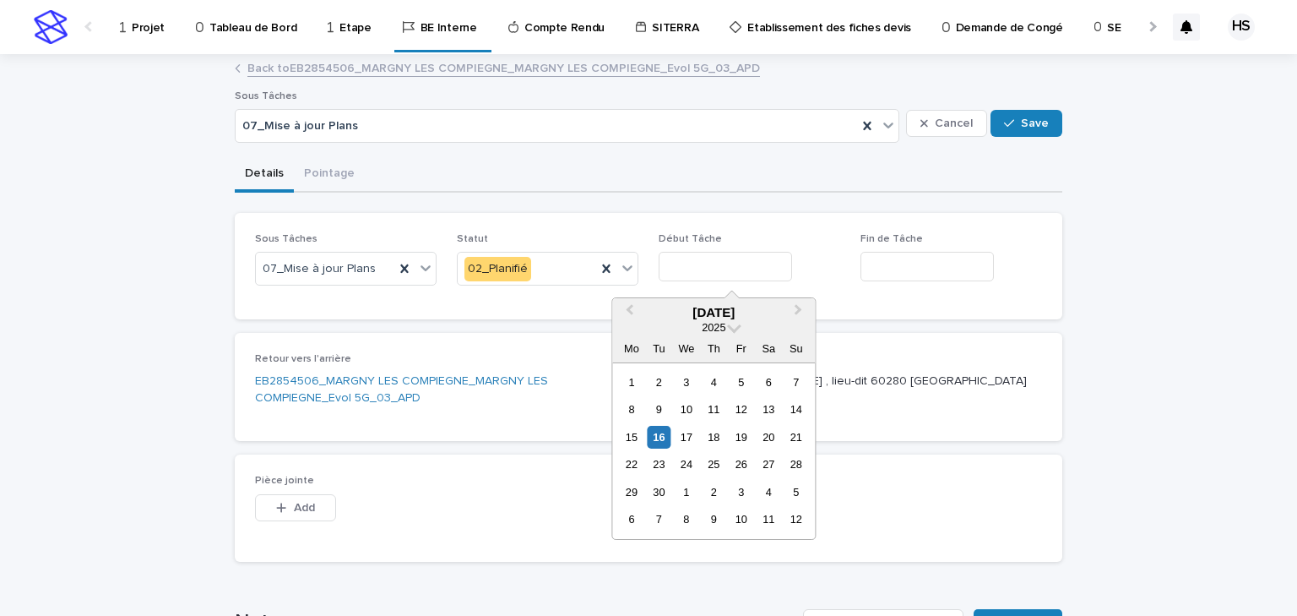
click at [724, 271] on input "text" at bounding box center [725, 267] width 133 height 30
click at [709, 433] on div "18" at bounding box center [714, 437] width 23 height 23
type input "*********"
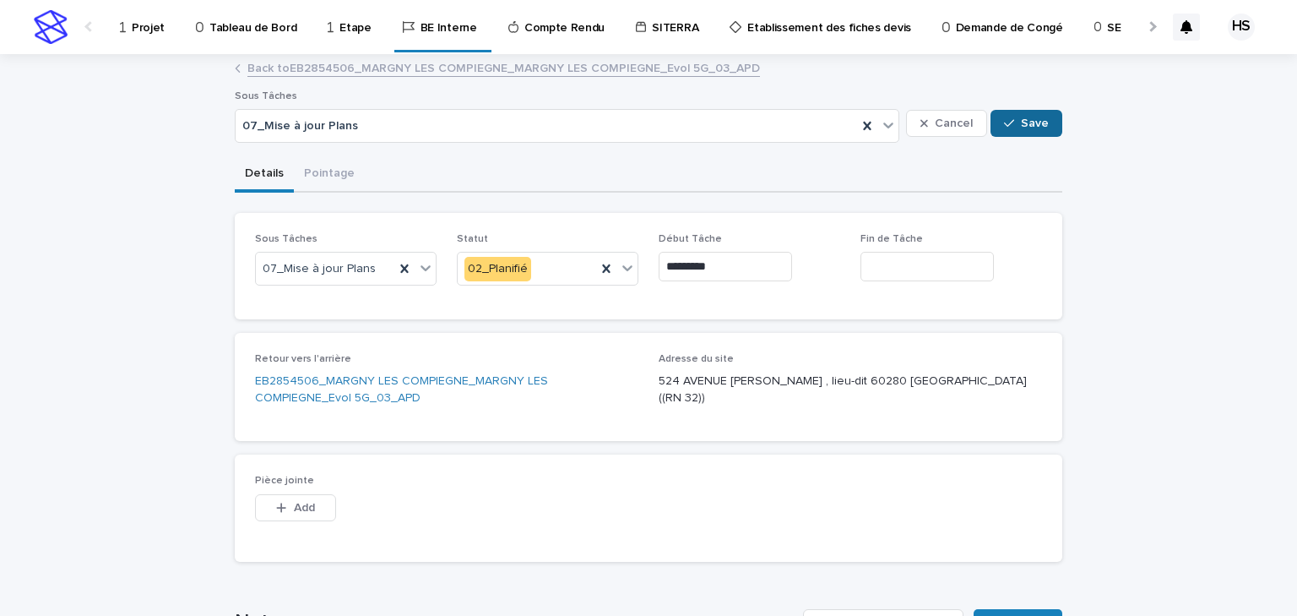
click at [1013, 116] on button "Save" at bounding box center [1027, 123] width 72 height 27
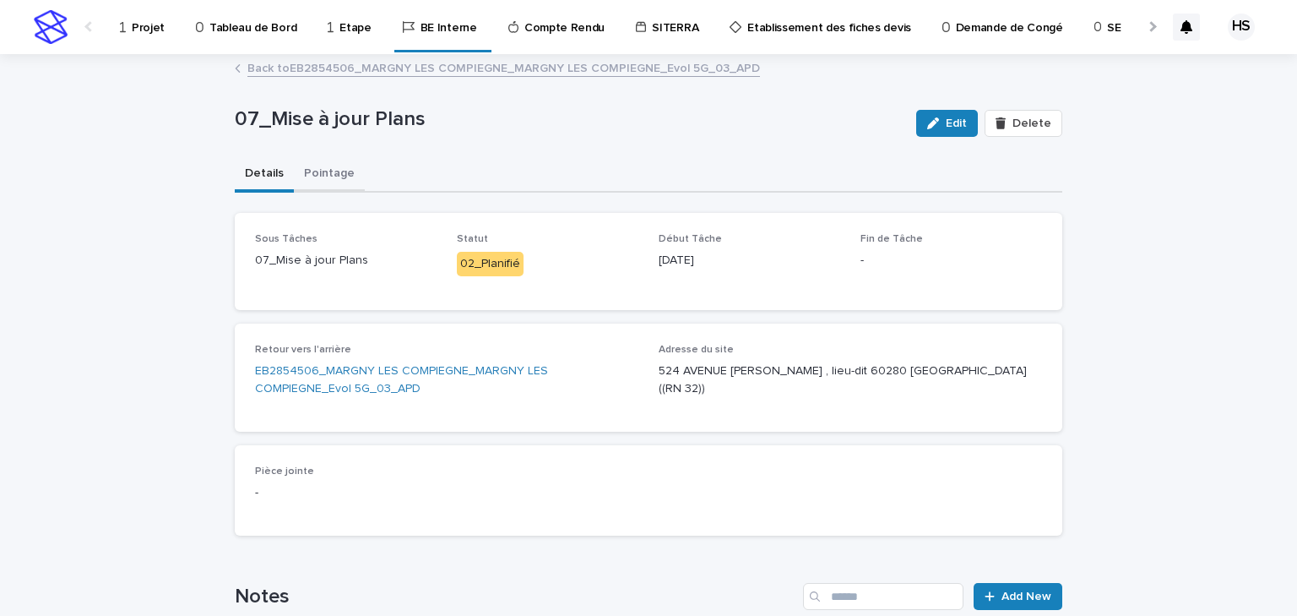
click at [331, 186] on button "Pointage" at bounding box center [329, 174] width 71 height 35
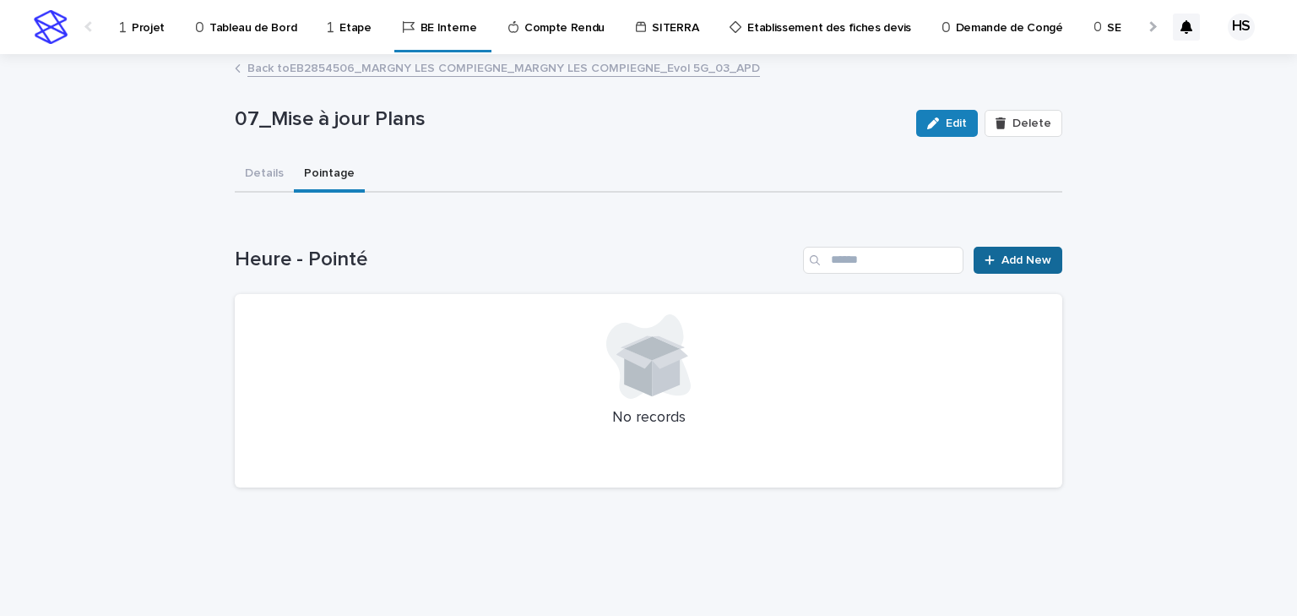
click at [989, 256] on icon at bounding box center [990, 260] width 10 height 12
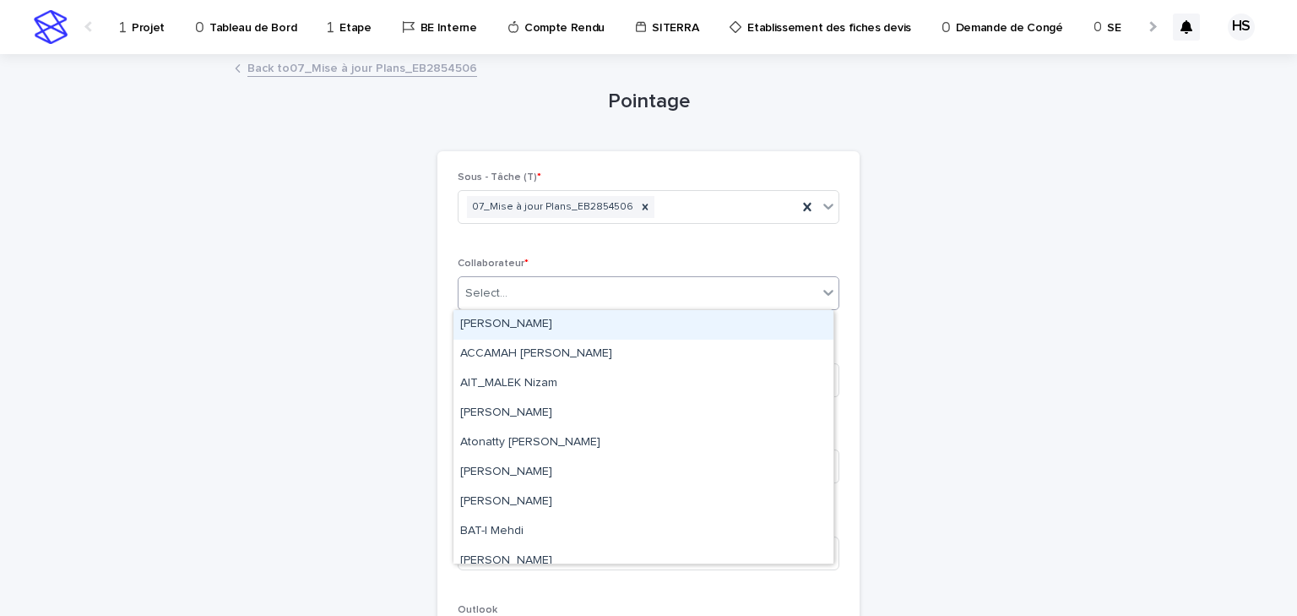
click at [488, 291] on div "Select..." at bounding box center [486, 294] width 42 height 18
paste input "*********"
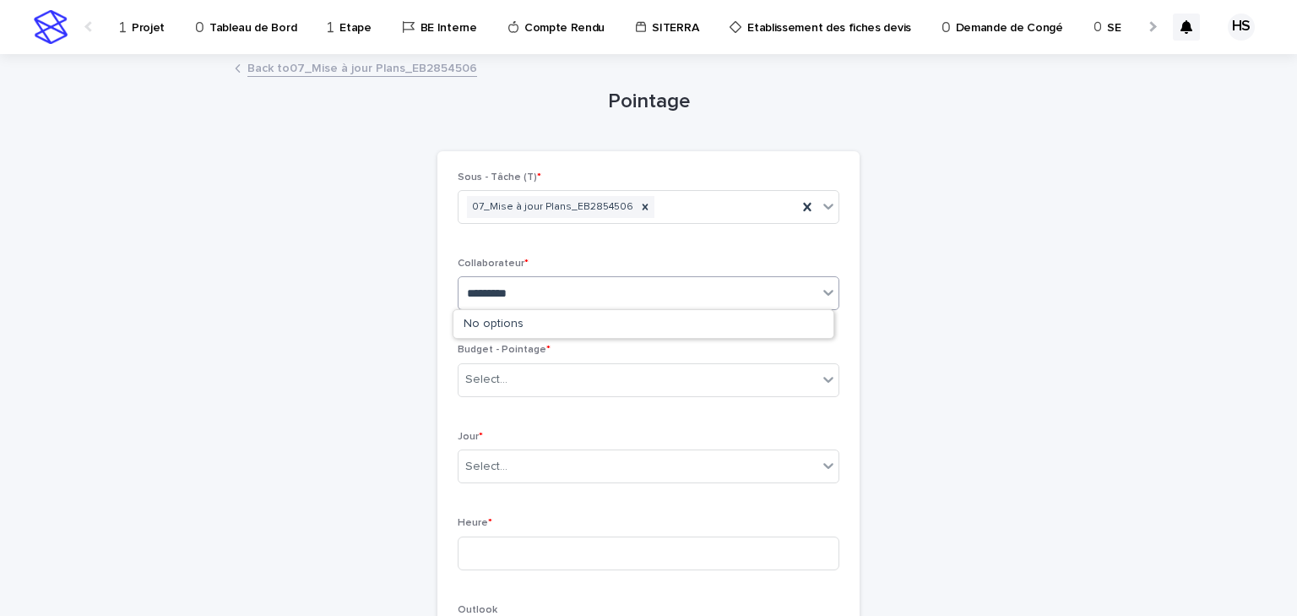
drag, startPoint x: 478, startPoint y: 286, endPoint x: 430, endPoint y: 291, distance: 48.4
click at [430, 291] on div "Pointage Loading... Saving… Loading... Saving… Loading... Saving… Sous - Tâche …" at bounding box center [649, 571] width 828 height 1031
type input "*******"
click at [240, 25] on p "Tableau de Bord" at bounding box center [252, 17] width 87 height 35
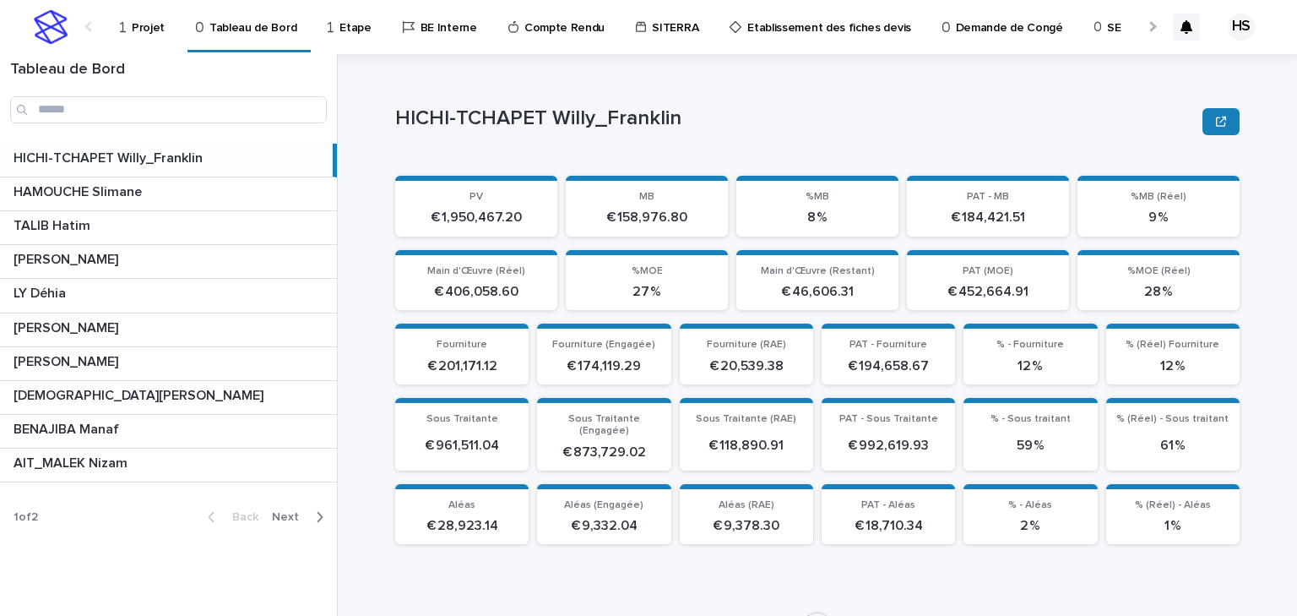
click at [304, 511] on span "Next" at bounding box center [290, 517] width 37 height 12
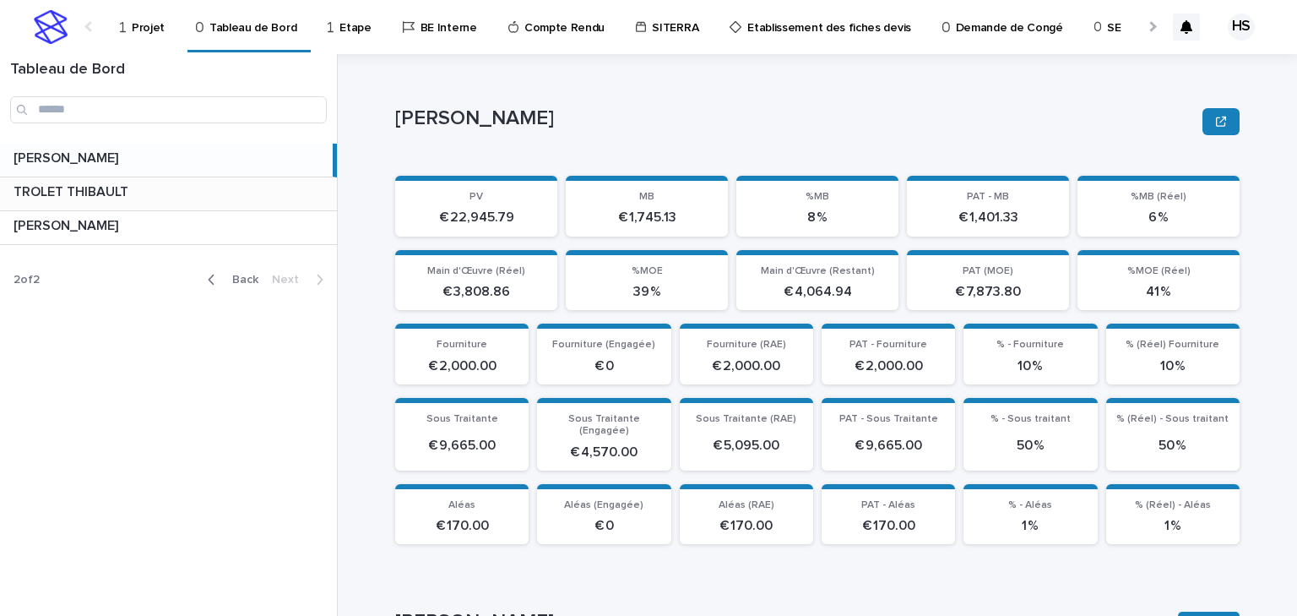
click at [74, 189] on p "TROLET THIBAULT" at bounding box center [73, 190] width 118 height 19
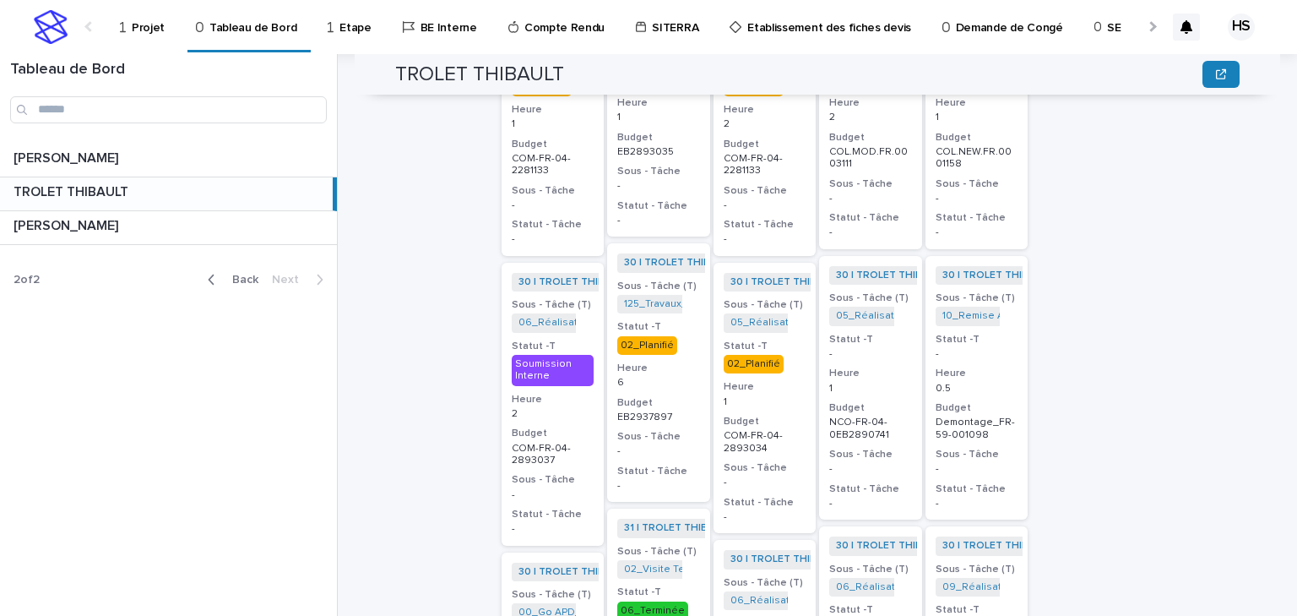
scroll to position [368, 0]
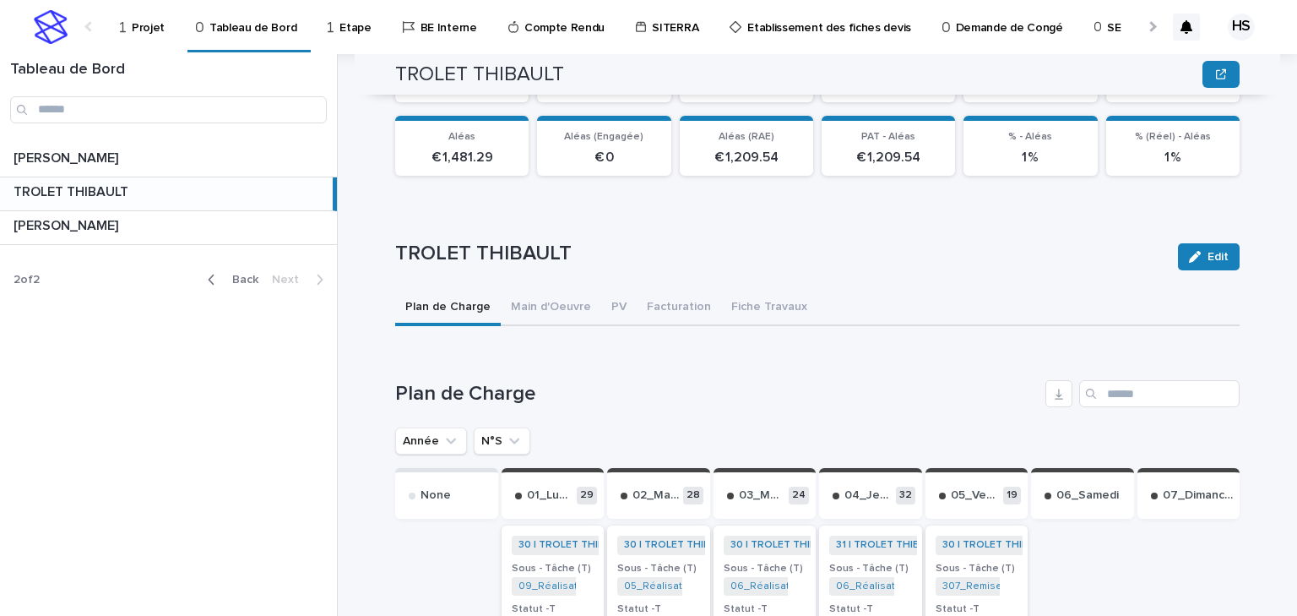
drag, startPoint x: 503, startPoint y: 430, endPoint x: 503, endPoint y: 446, distance: 16.0
click at [506, 432] on icon "N°S" at bounding box center [514, 440] width 17 height 17
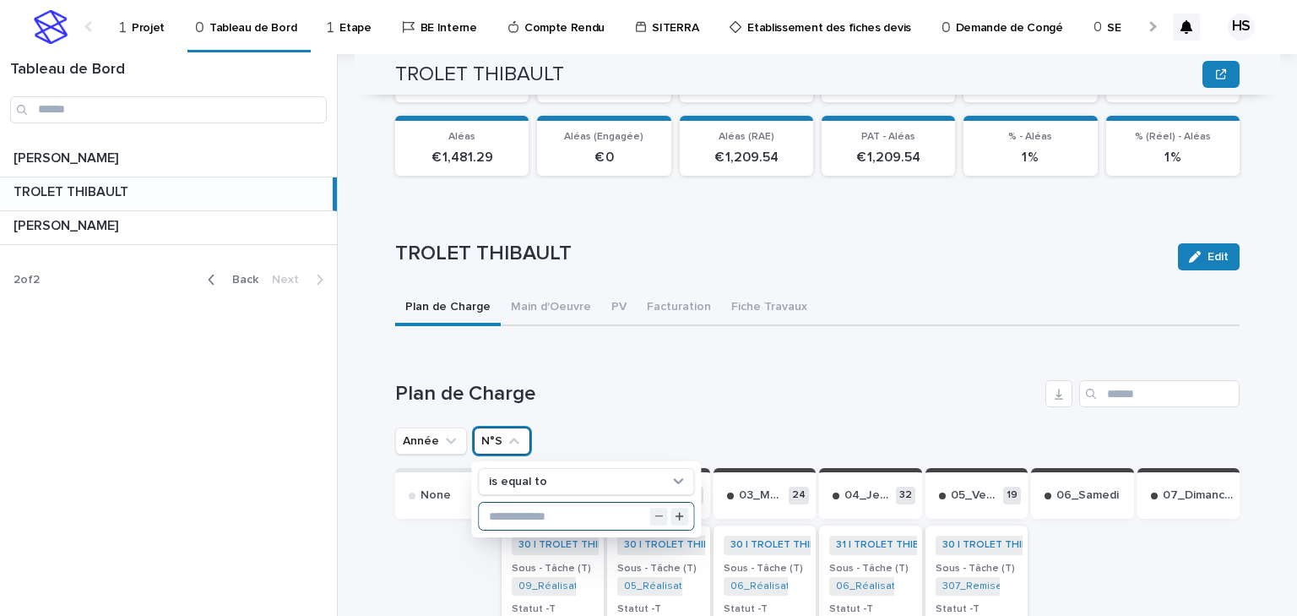
click at [495, 502] on input "text" at bounding box center [586, 515] width 215 height 27
type input "**"
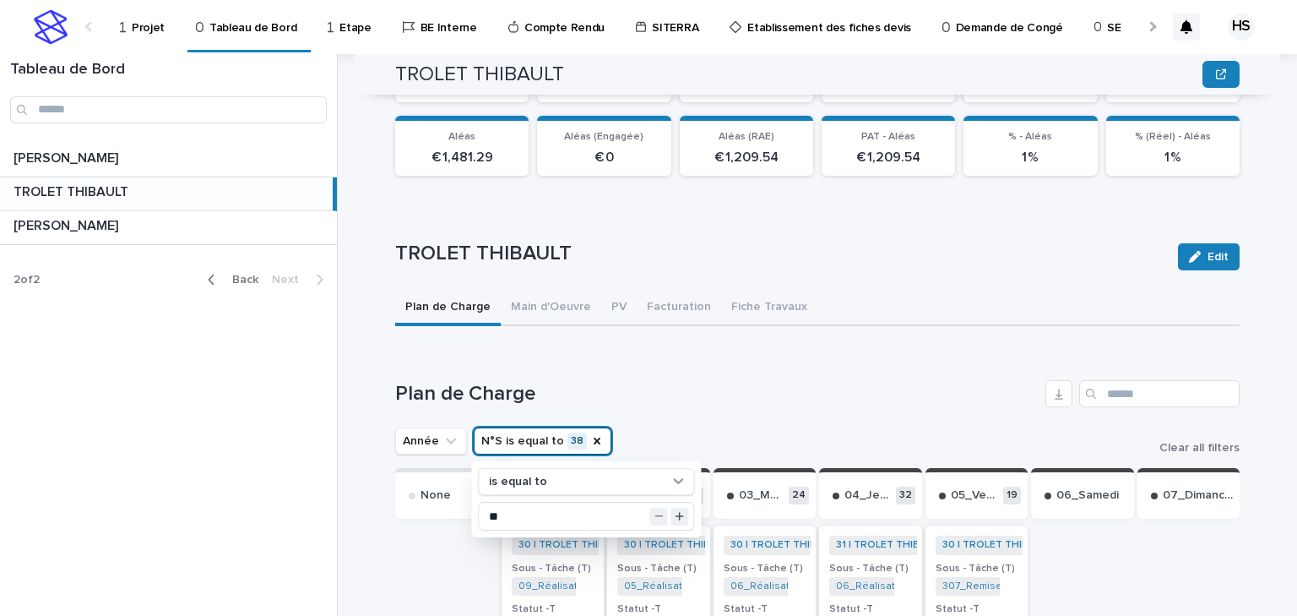
click at [631, 382] on h1 "Plan de Charge" at bounding box center [717, 394] width 644 height 24
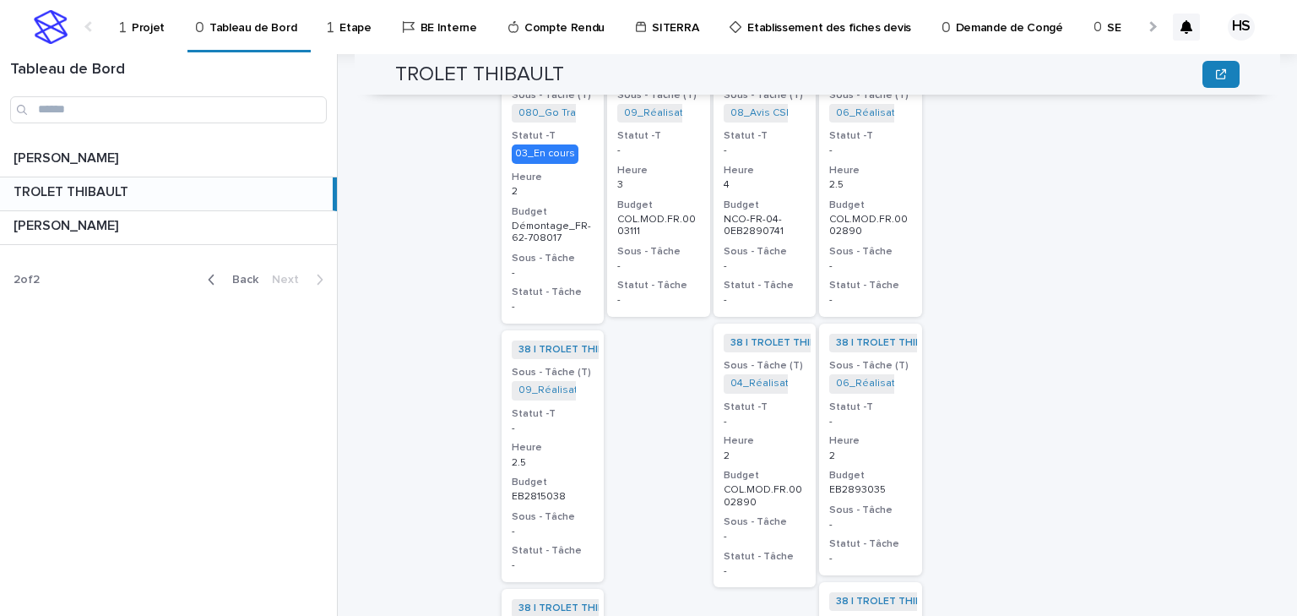
scroll to position [638, 0]
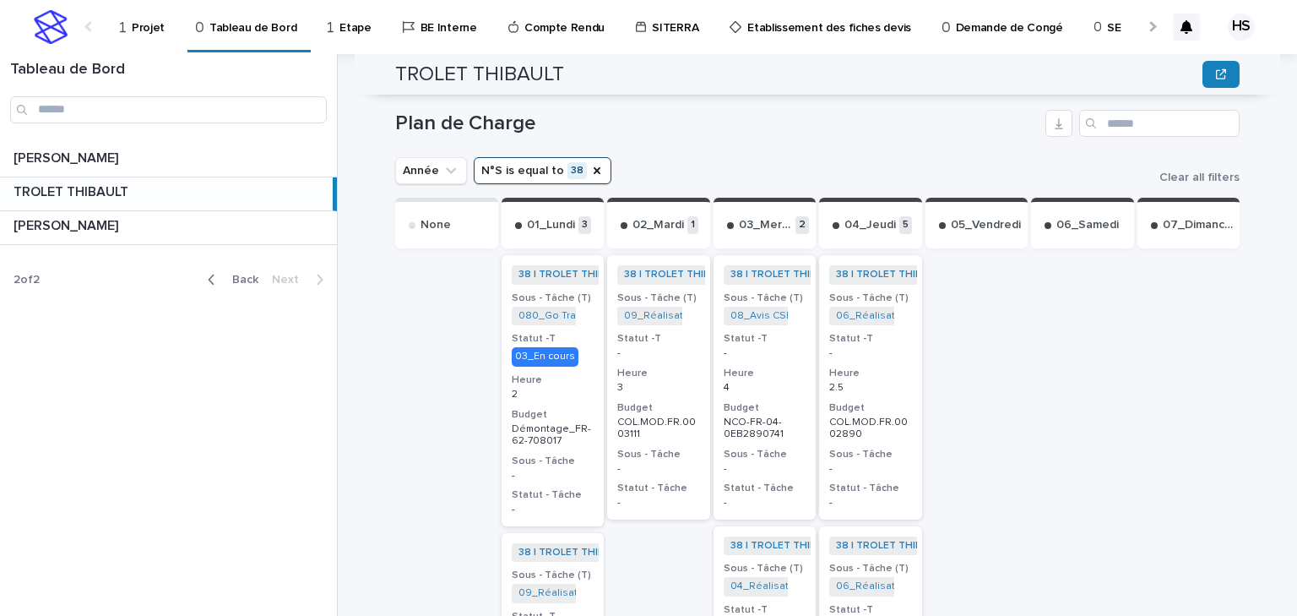
click at [138, 24] on p "Projet" at bounding box center [148, 17] width 33 height 35
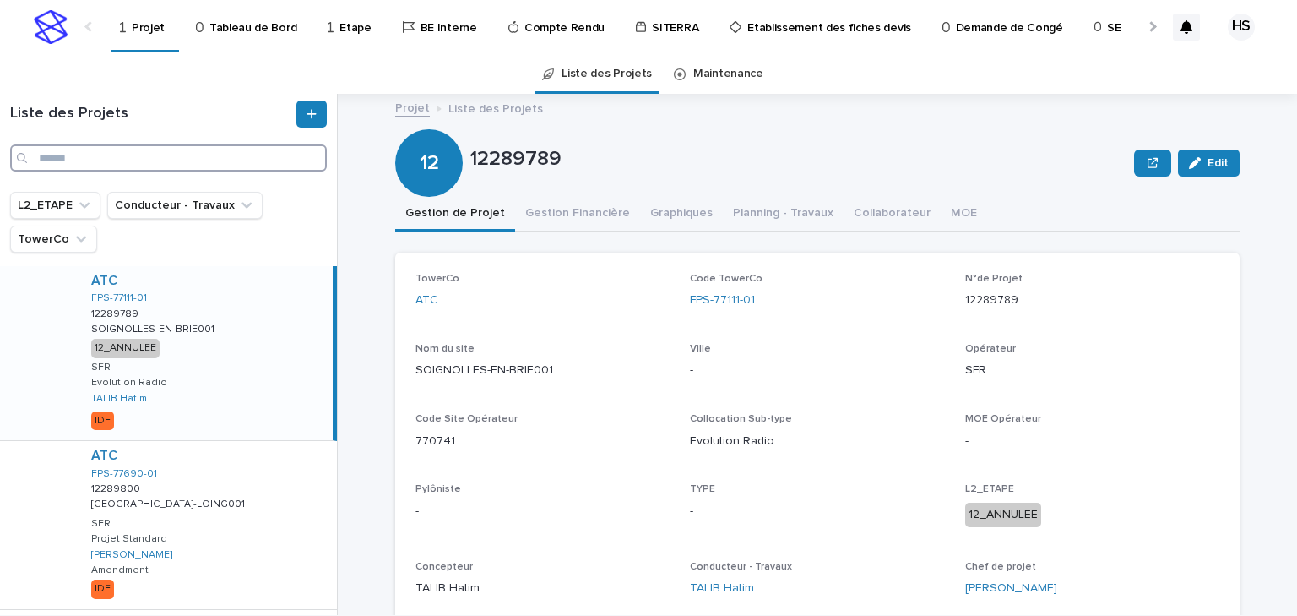
click at [122, 149] on input "Search" at bounding box center [168, 157] width 317 height 27
paste input "**********"
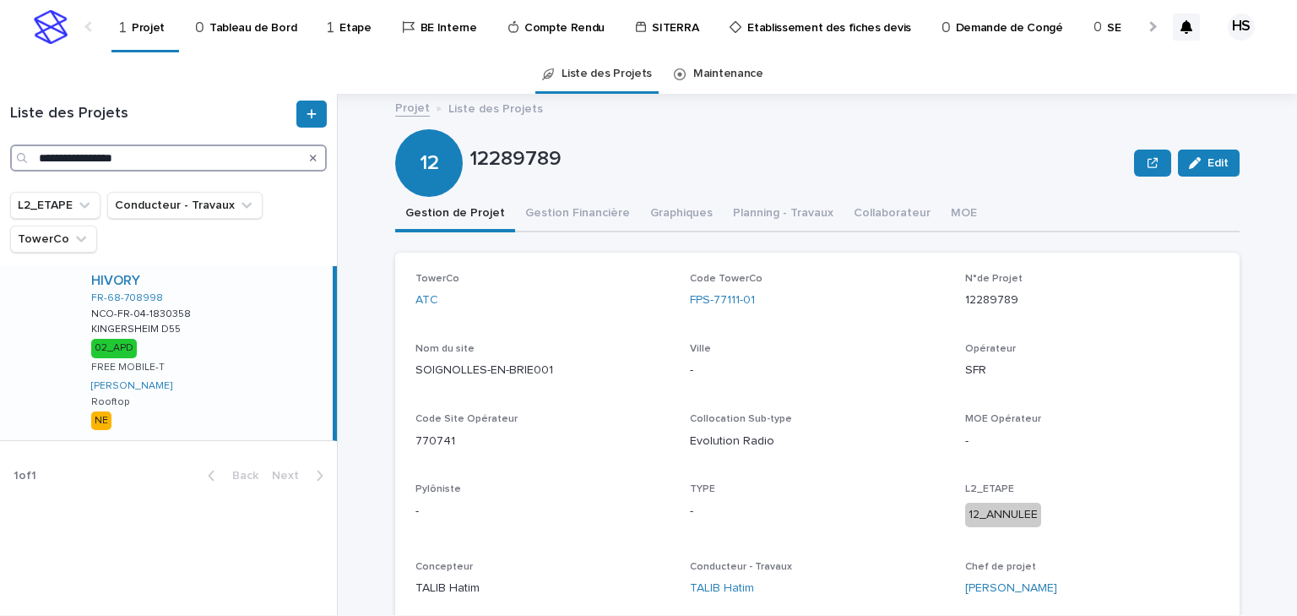
type input "**********"
click at [212, 349] on div "HIVORY FR-68-708998 NCO-FR-04-1830358 NCO-FR-04-1830358 [GEOGRAPHIC_DATA] D55 […" at bounding box center [205, 353] width 255 height 174
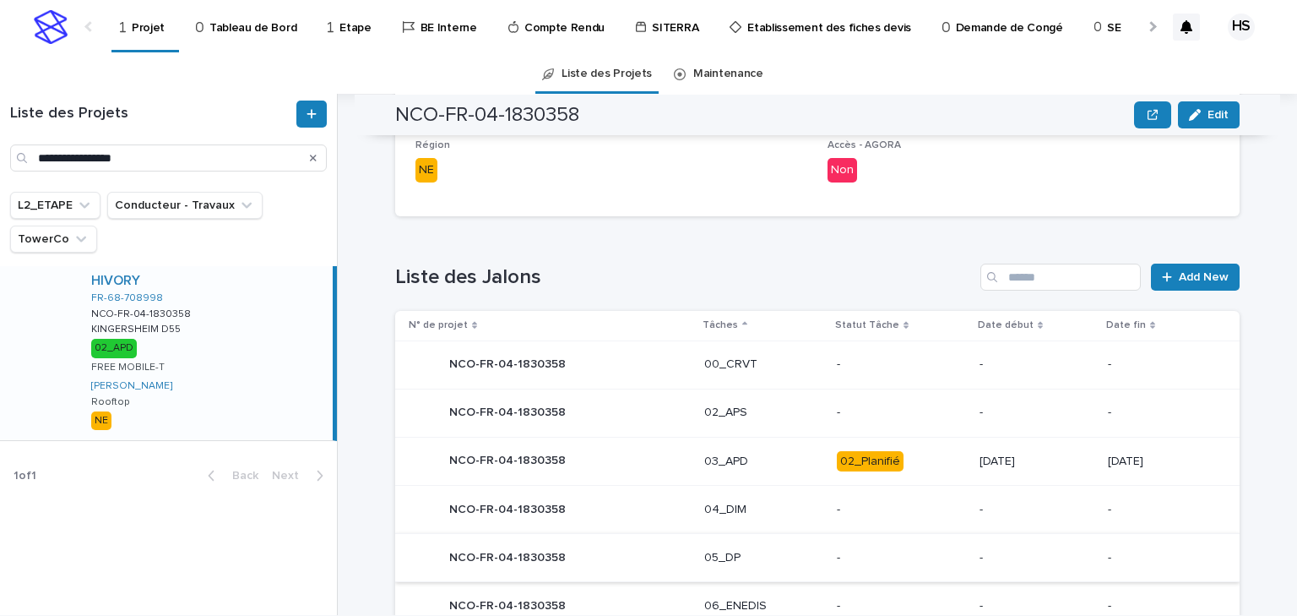
scroll to position [861, 0]
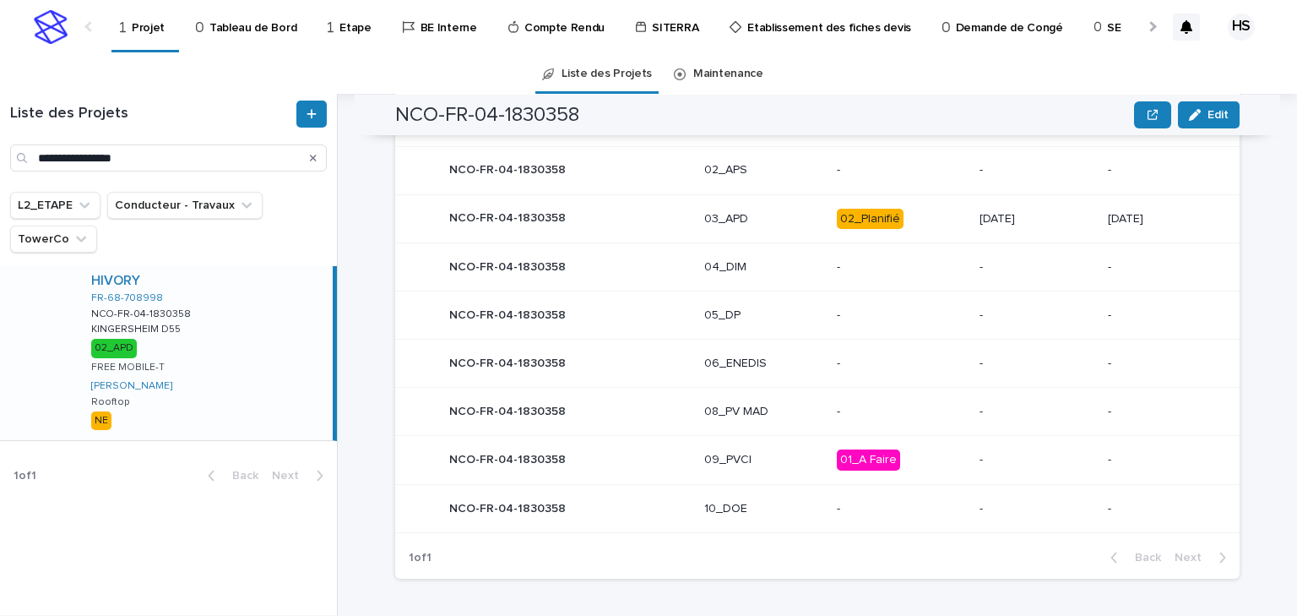
click at [716, 216] on p "03_APD" at bounding box center [763, 219] width 119 height 14
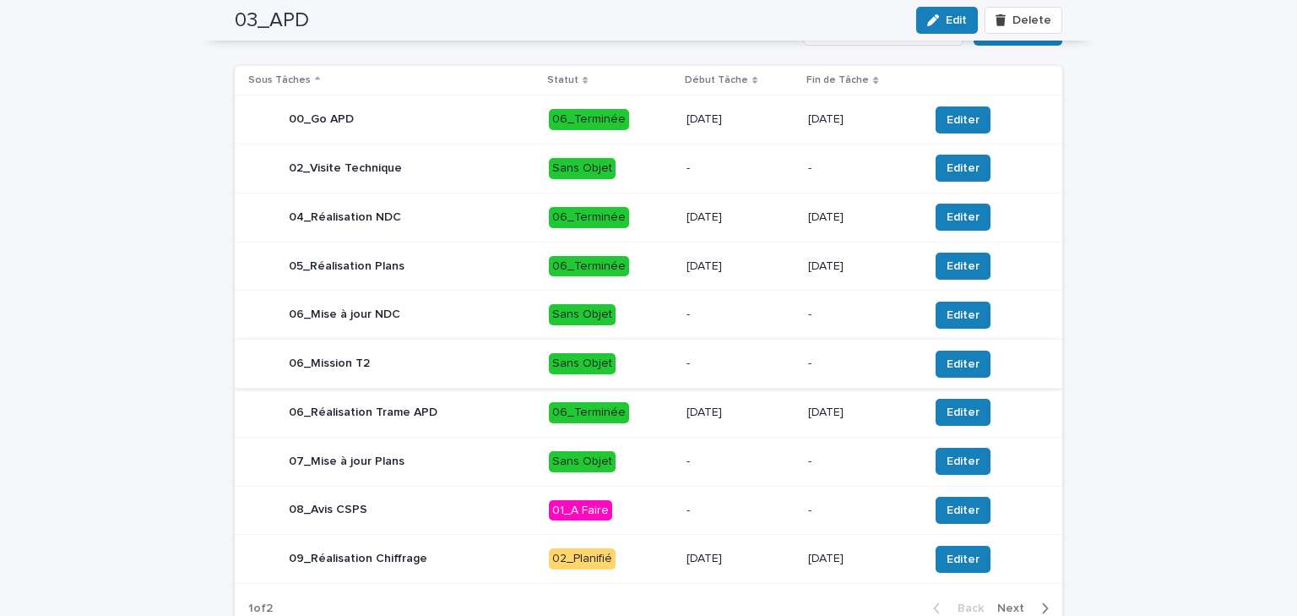
scroll to position [736, 0]
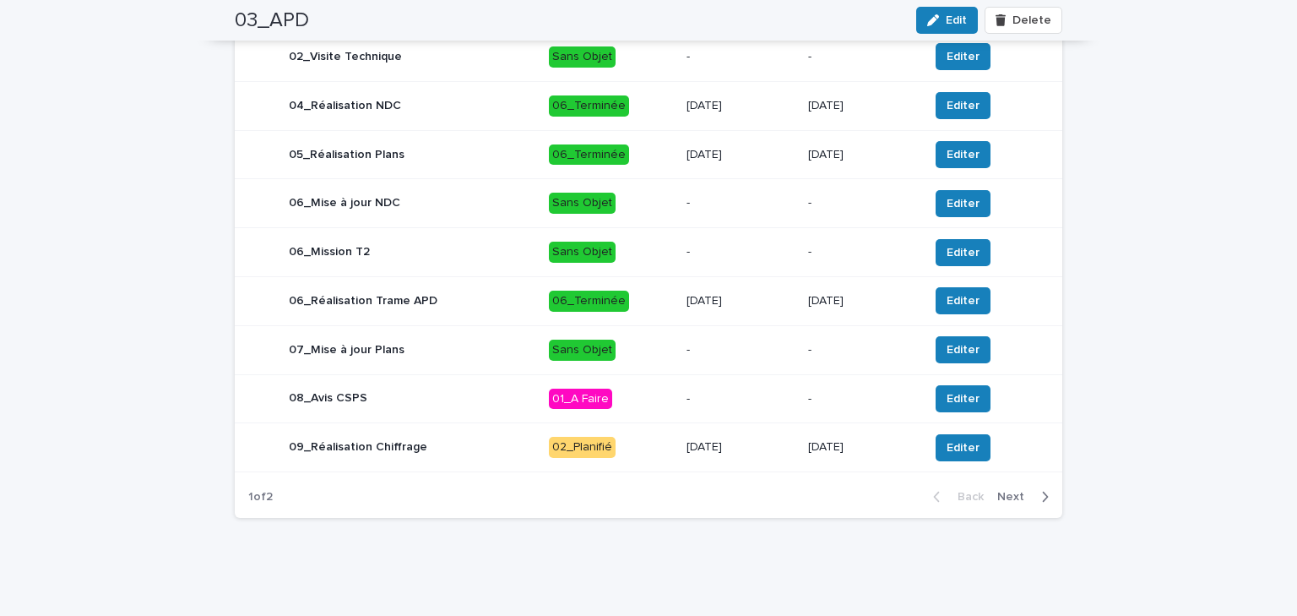
click at [1017, 505] on div "Back Next" at bounding box center [991, 496] width 143 height 42
click at [1017, 500] on span "Next" at bounding box center [1015, 497] width 37 height 12
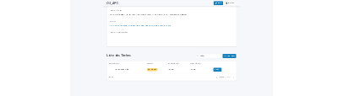
scroll to position [297, 0]
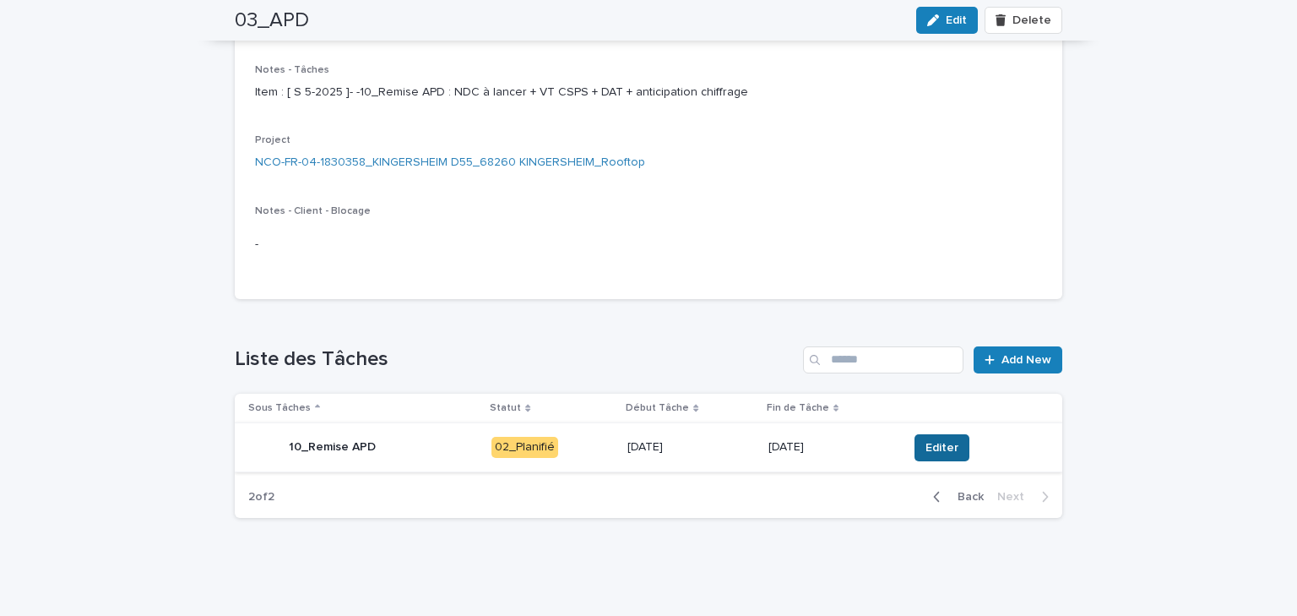
click at [934, 442] on span "Editer" at bounding box center [942, 447] width 33 height 17
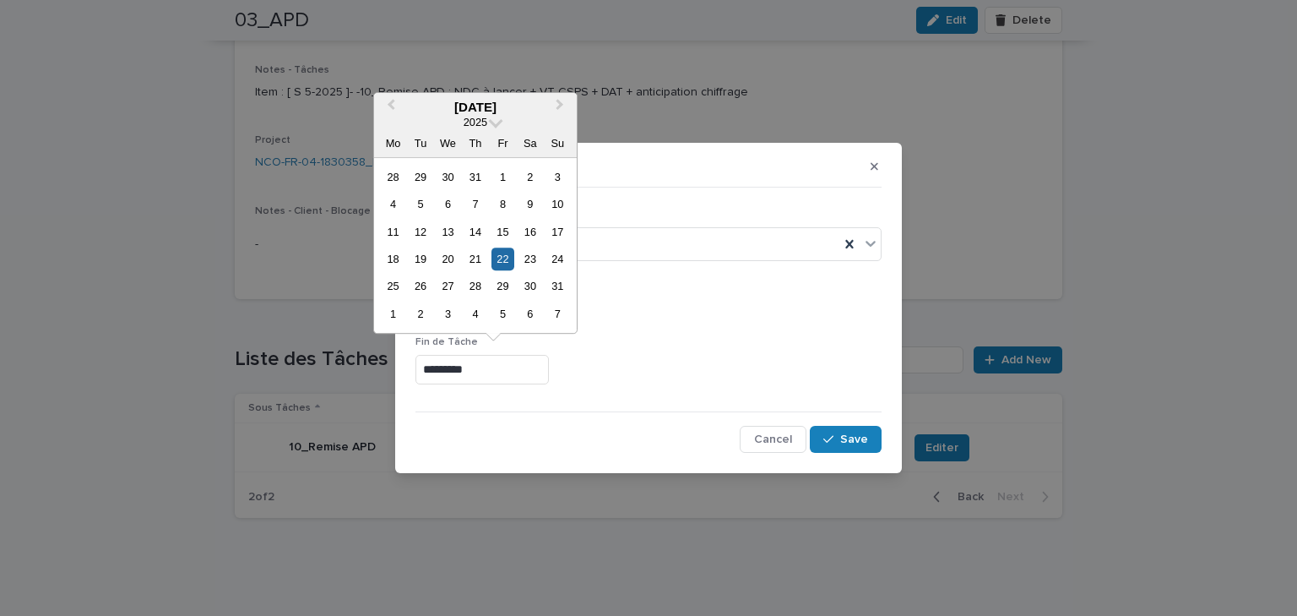
click at [486, 373] on input "*********" at bounding box center [482, 370] width 133 height 30
click at [508, 291] on div "29" at bounding box center [503, 286] width 23 height 23
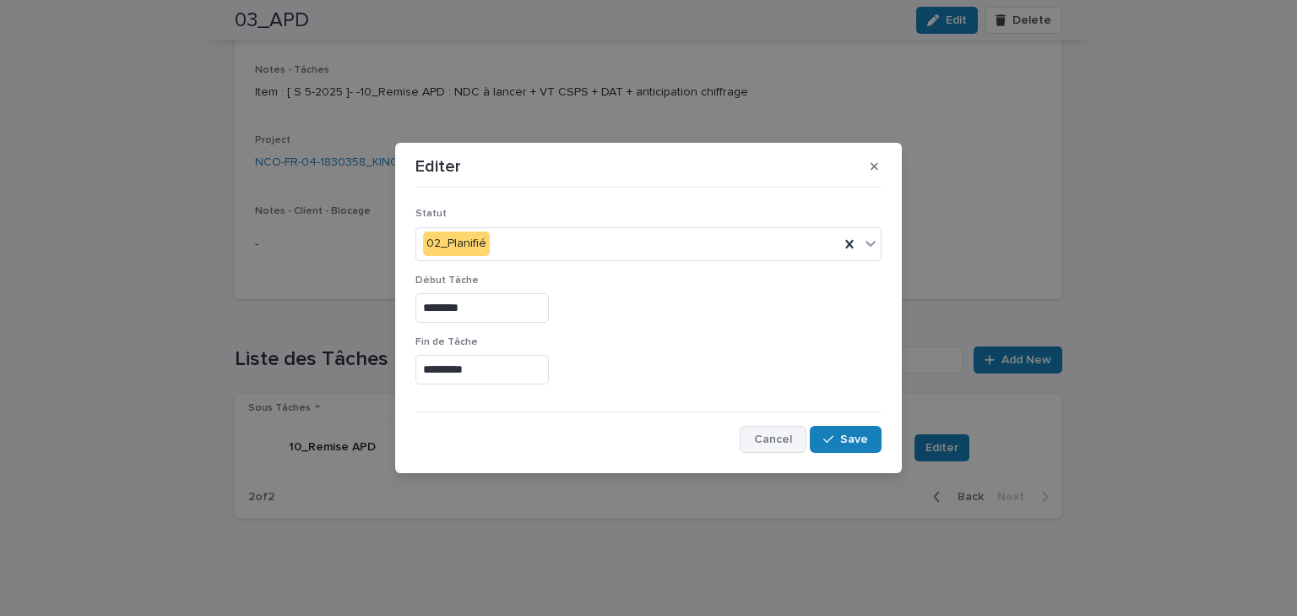
type input "*********"
click at [832, 434] on icon "button" at bounding box center [828, 439] width 10 height 12
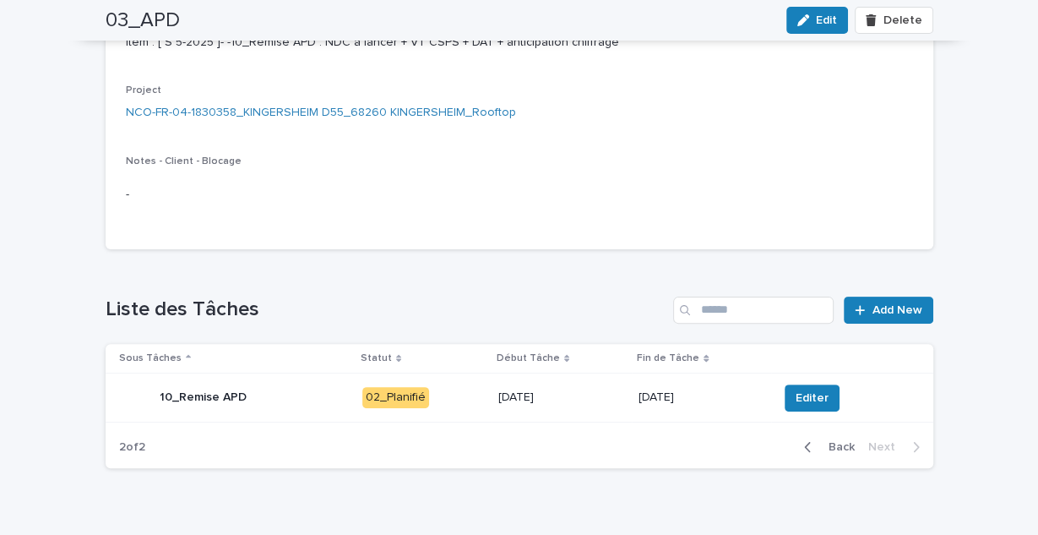
scroll to position [99, 0]
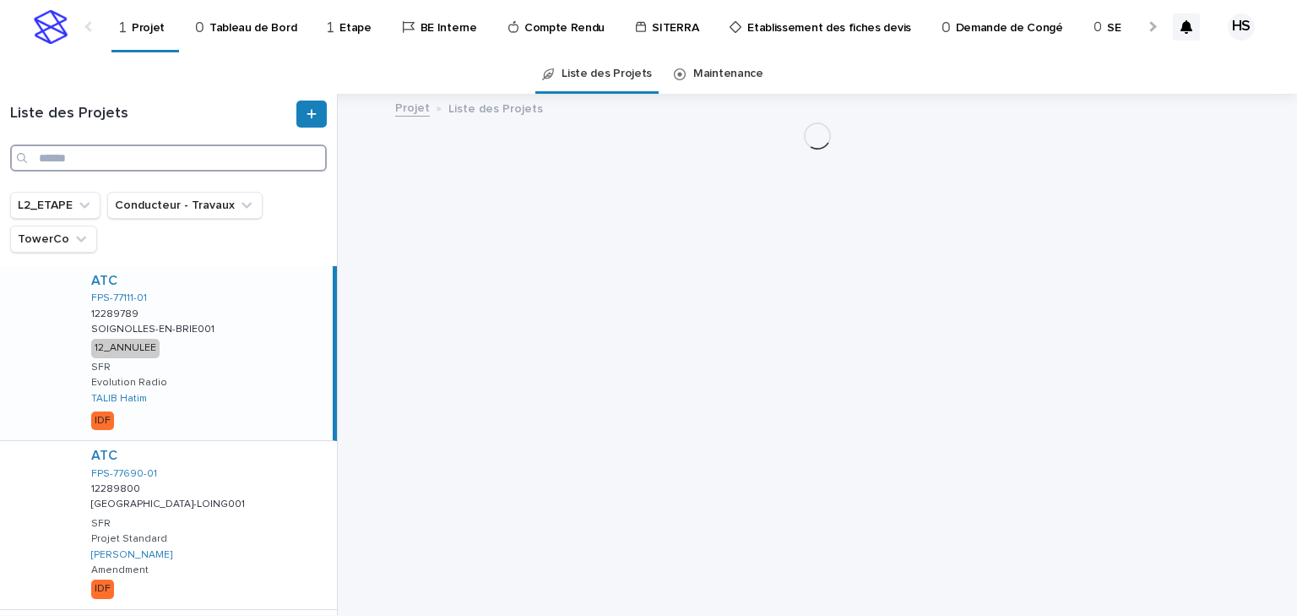
click at [115, 152] on input "Search" at bounding box center [168, 157] width 317 height 27
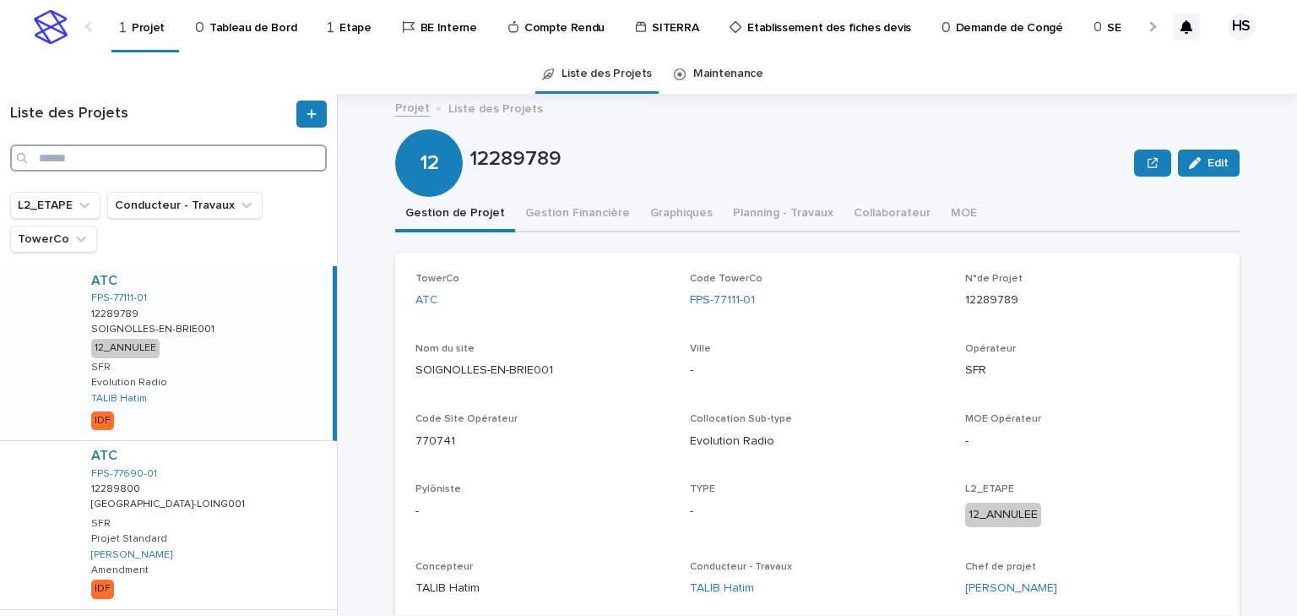
paste input "*********"
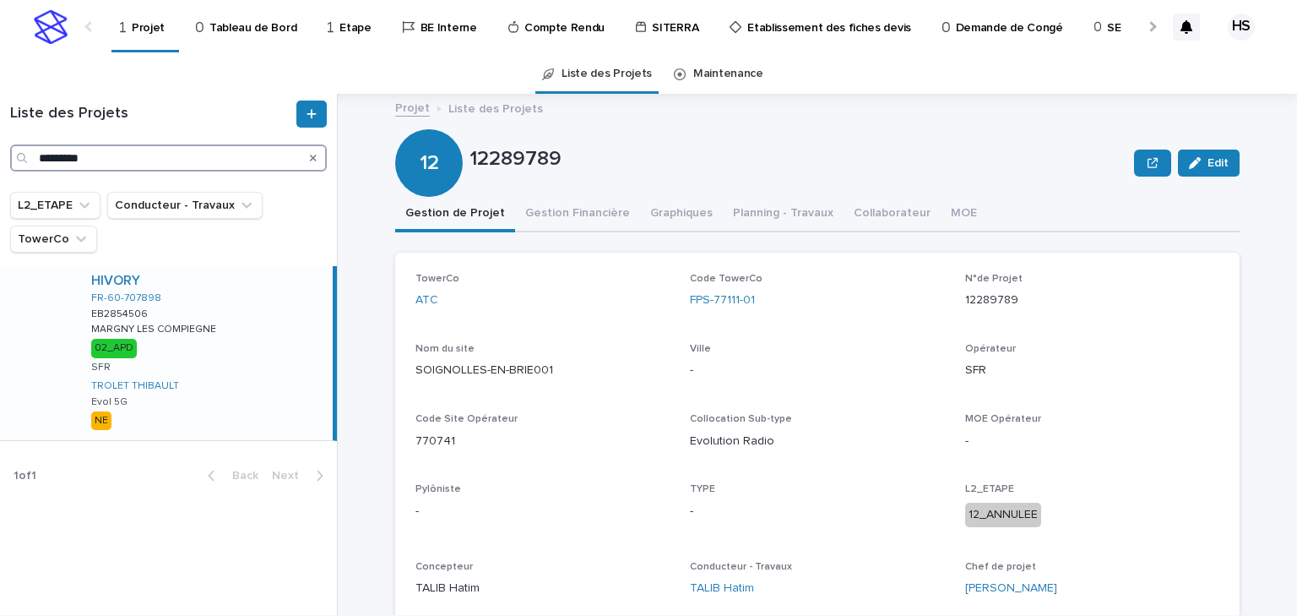
type input "*********"
click at [216, 342] on div "HIVORY FR-60-707898 EB2854506 EB2854506 MARGNY LES COMPIEGNE MARGNY LES COMPIEG…" at bounding box center [205, 353] width 255 height 174
click at [557, 217] on button "Gestion Financière" at bounding box center [577, 214] width 125 height 35
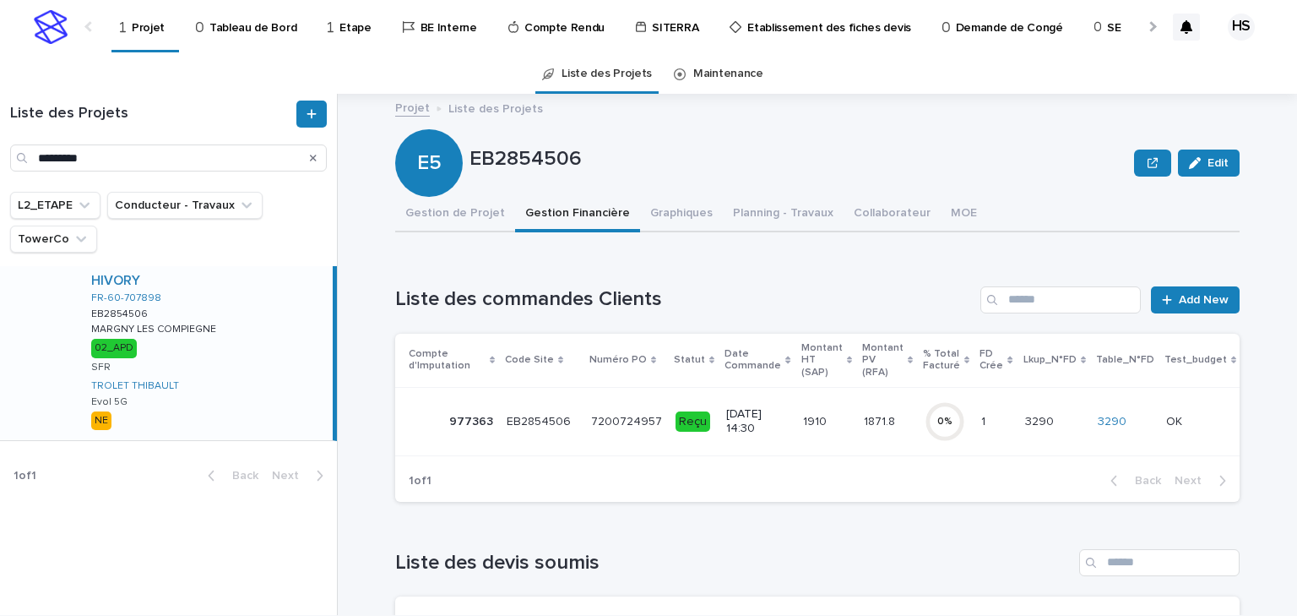
click at [857, 417] on td "1871.8 1871.8" at bounding box center [887, 421] width 61 height 68
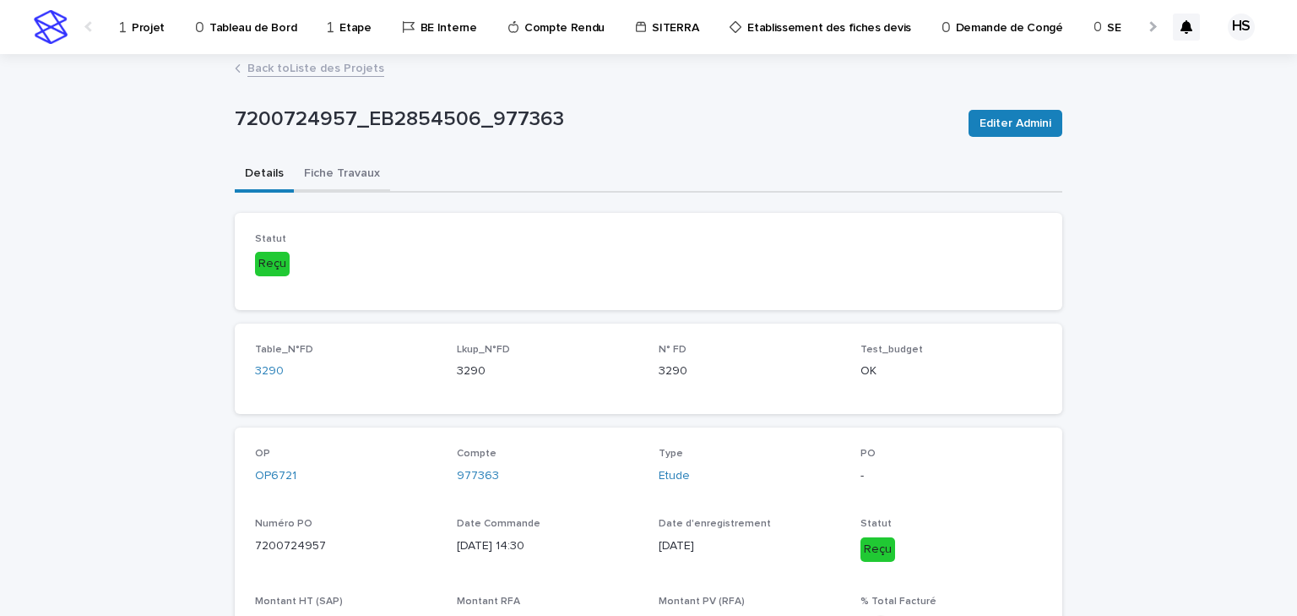
click at [335, 185] on button "Fiche Travaux" at bounding box center [342, 174] width 96 height 35
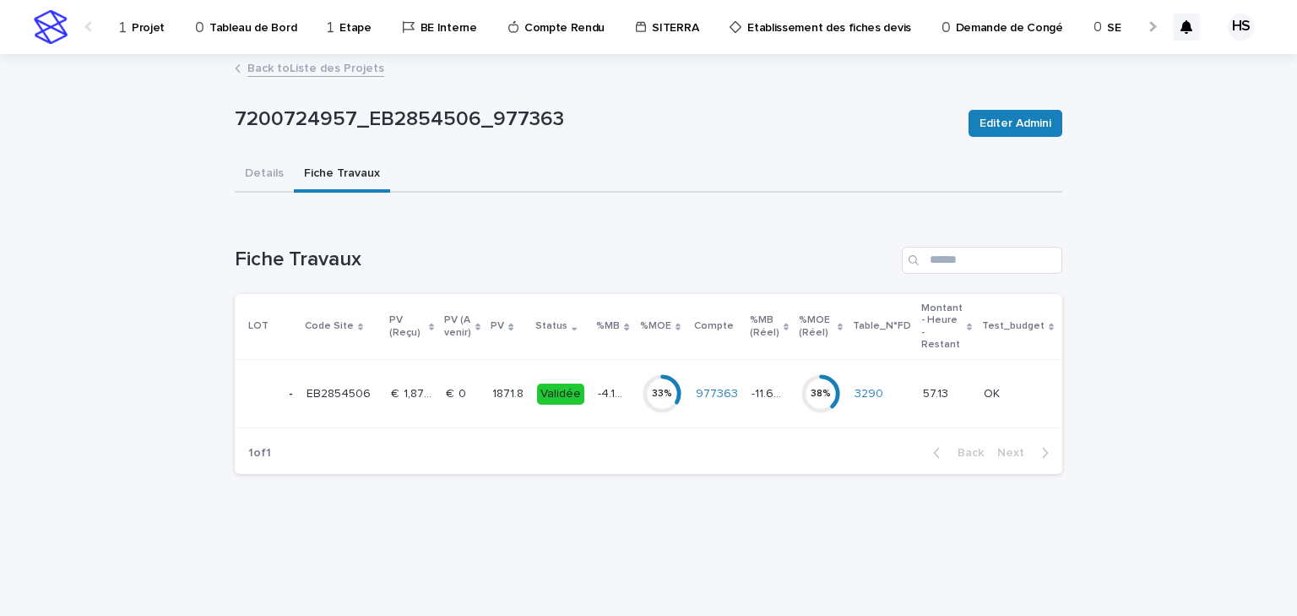
click at [468, 390] on p at bounding box center [462, 394] width 33 height 14
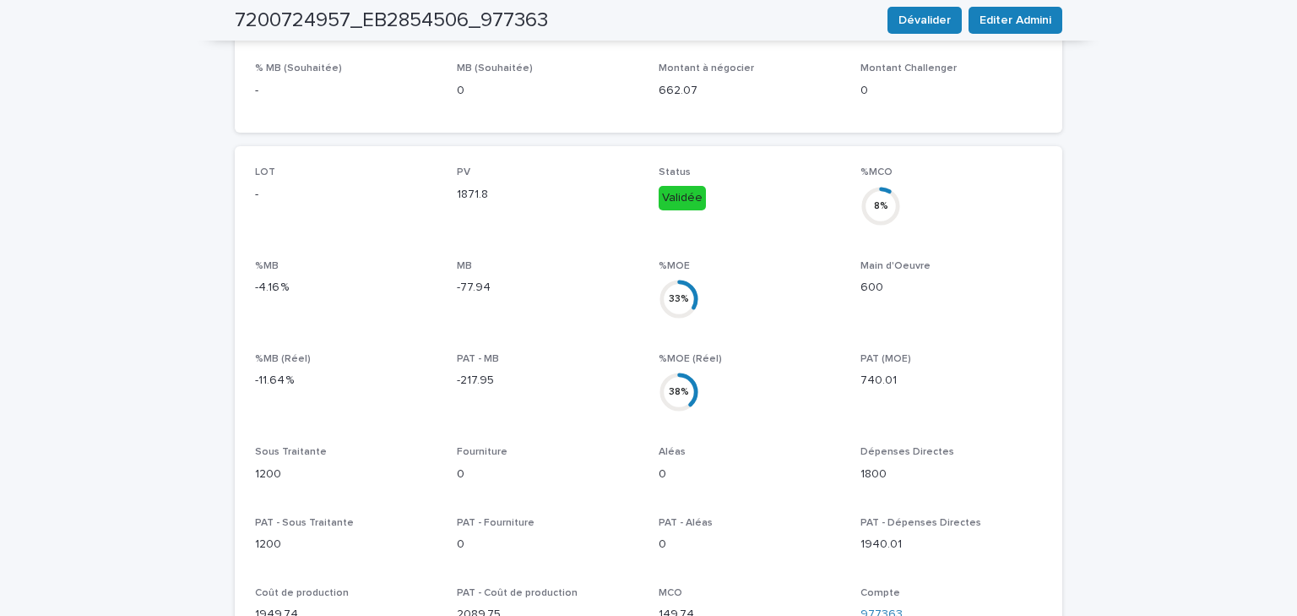
scroll to position [101, 0]
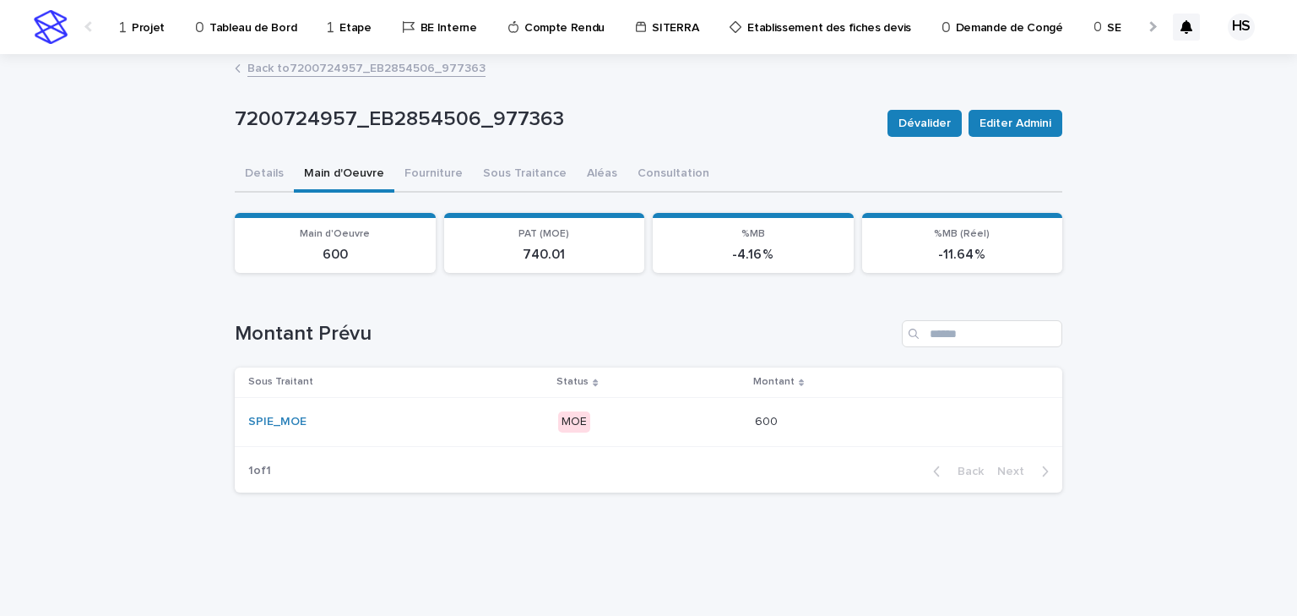
click at [433, 416] on div "SPIE_MOE" at bounding box center [396, 422] width 296 height 14
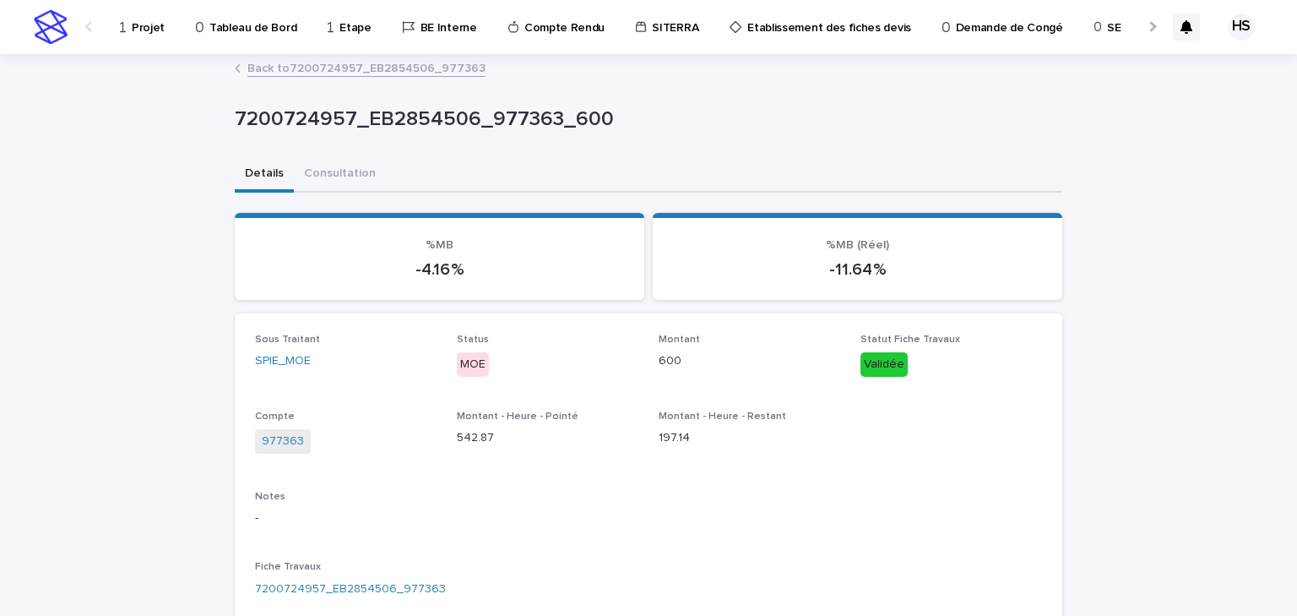
click at [345, 69] on link "Back to 7200724957_EB2854506_977363" at bounding box center [366, 66] width 238 height 19
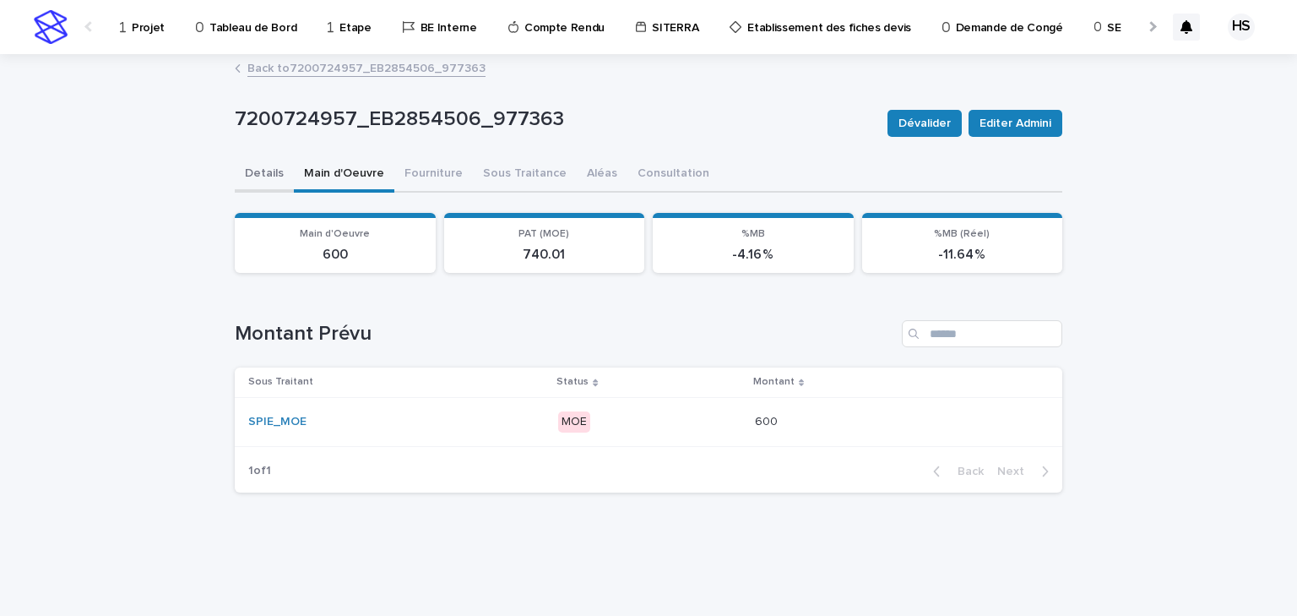
click at [263, 171] on button "Details" at bounding box center [264, 174] width 59 height 35
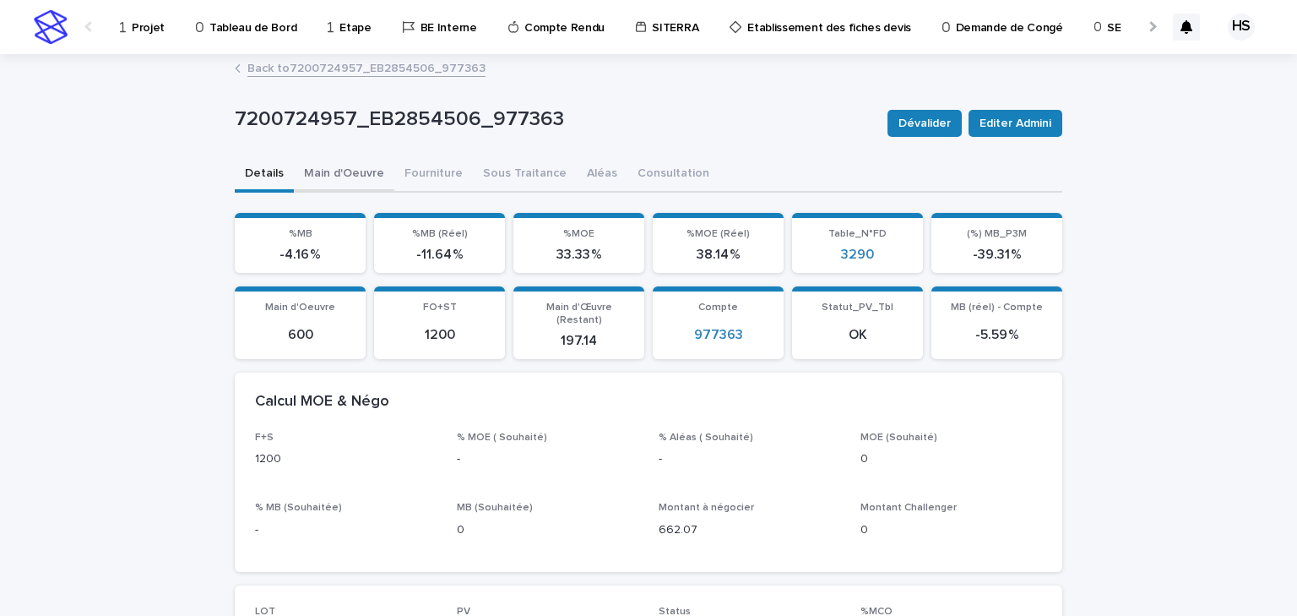
click at [350, 169] on button "Main d'Oeuvre" at bounding box center [344, 174] width 100 height 35
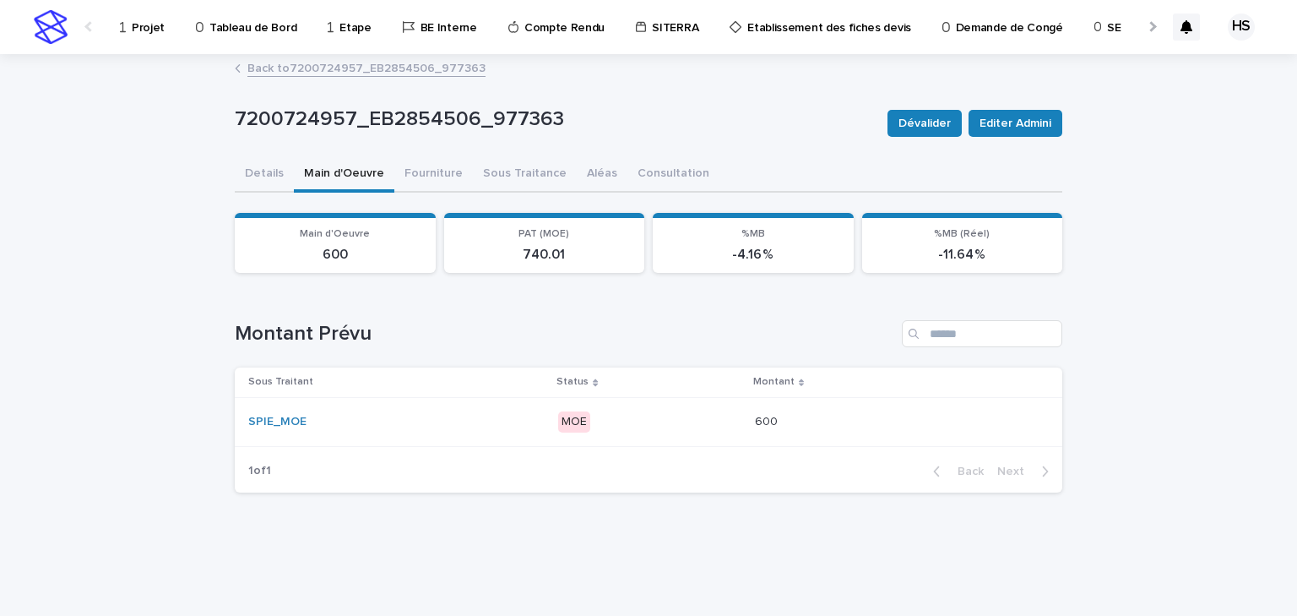
click at [497, 404] on td "SPIE_MOE" at bounding box center [393, 421] width 317 height 49
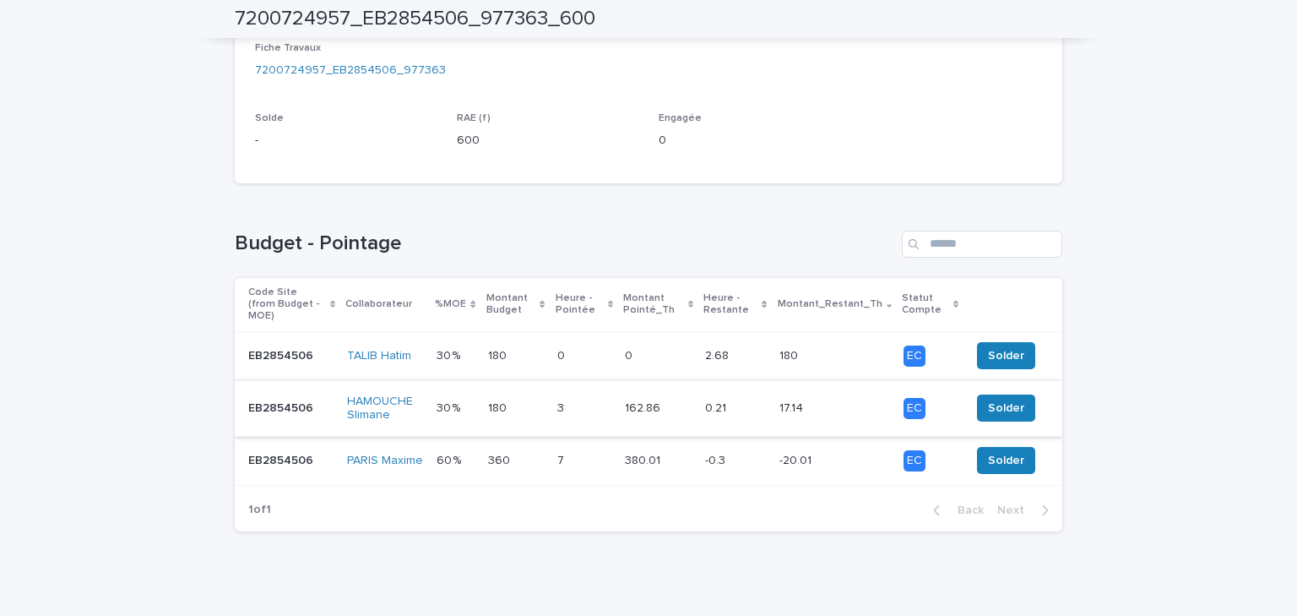
scroll to position [248, 0]
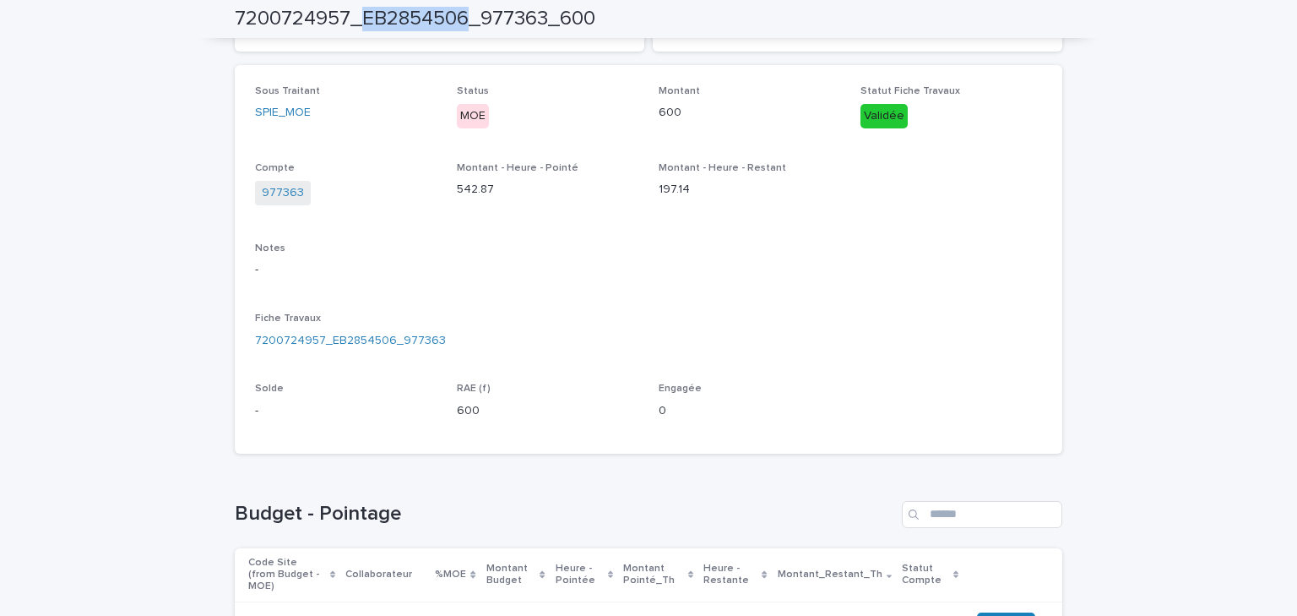
drag, startPoint x: 459, startPoint y: 18, endPoint x: 355, endPoint y: 34, distance: 105.9
click at [355, 34] on div "7200724957_EB2854506_977363_600" at bounding box center [649, 19] width 828 height 38
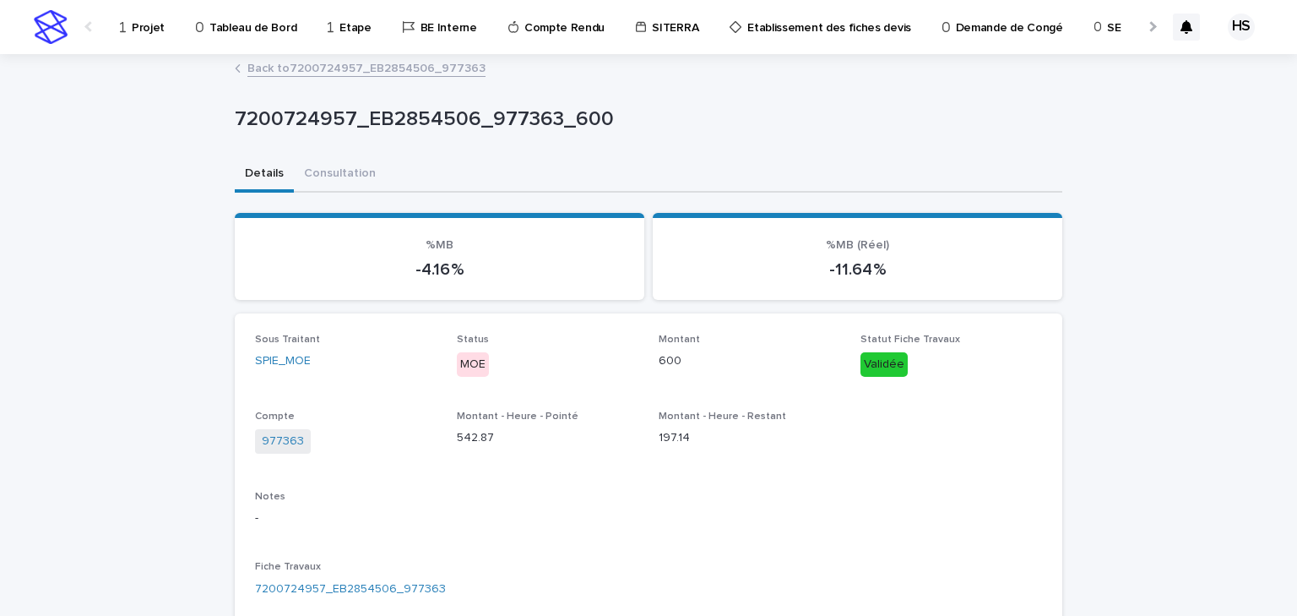
click at [371, 68] on link "Back to 7200724957_EB2854506_977363" at bounding box center [366, 66] width 238 height 19
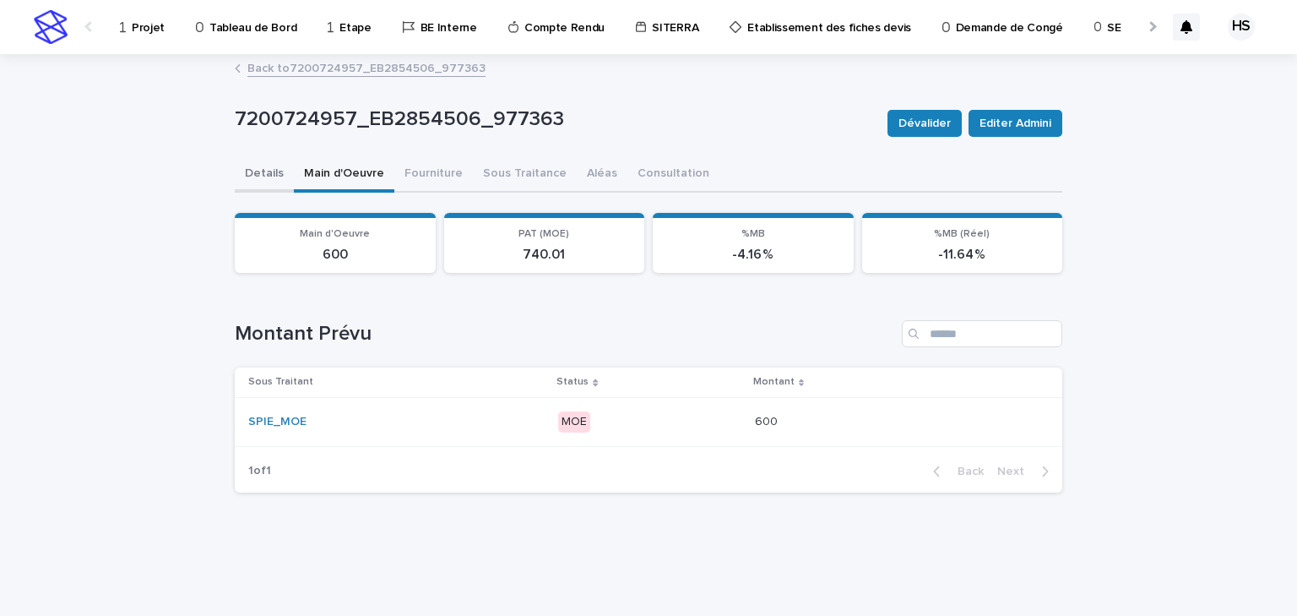
click at [267, 162] on button "Details" at bounding box center [264, 174] width 59 height 35
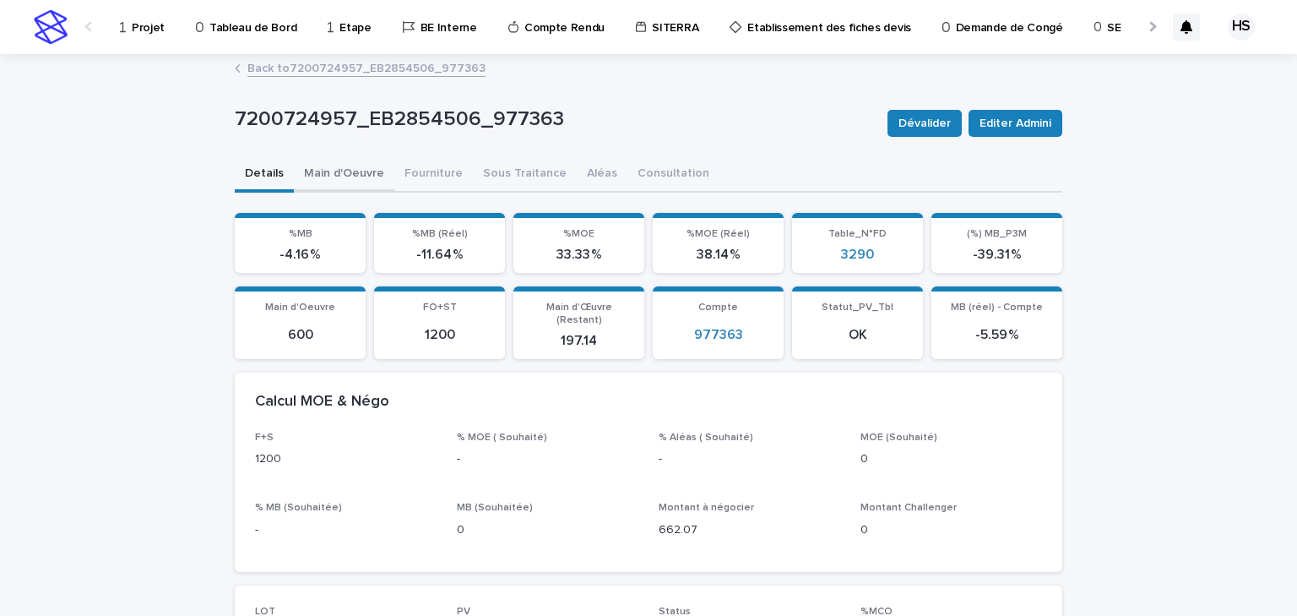
click at [314, 162] on button "Main d'Oeuvre" at bounding box center [344, 174] width 100 height 35
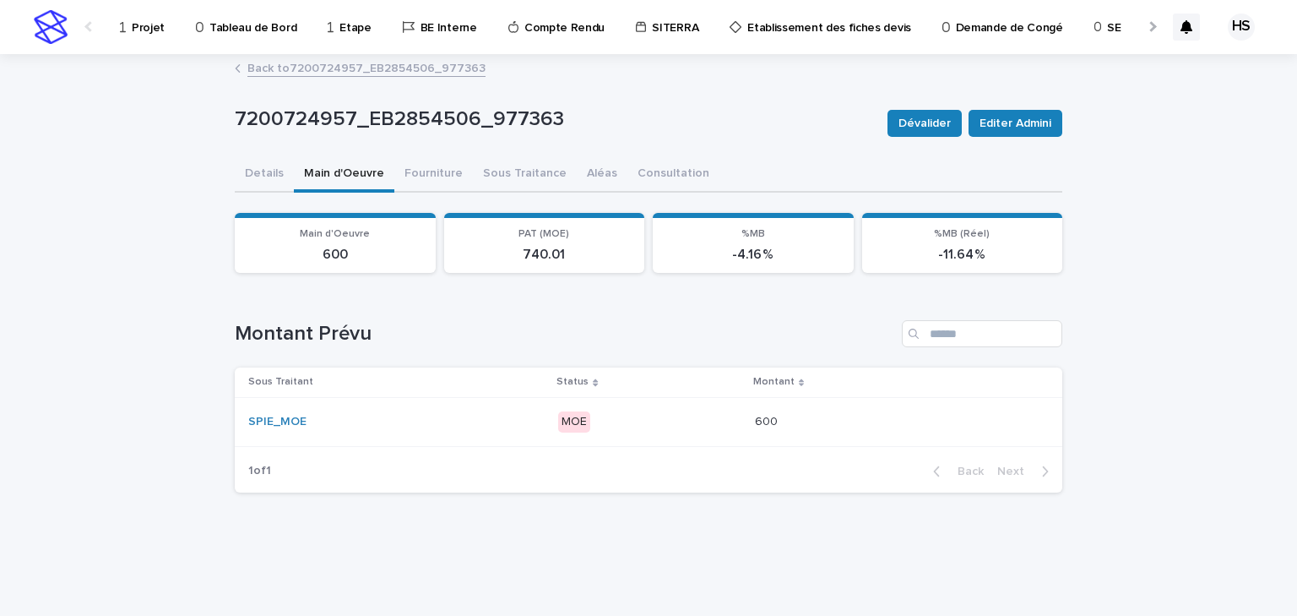
click at [459, 426] on div "SPIE_MOE" at bounding box center [396, 422] width 296 height 14
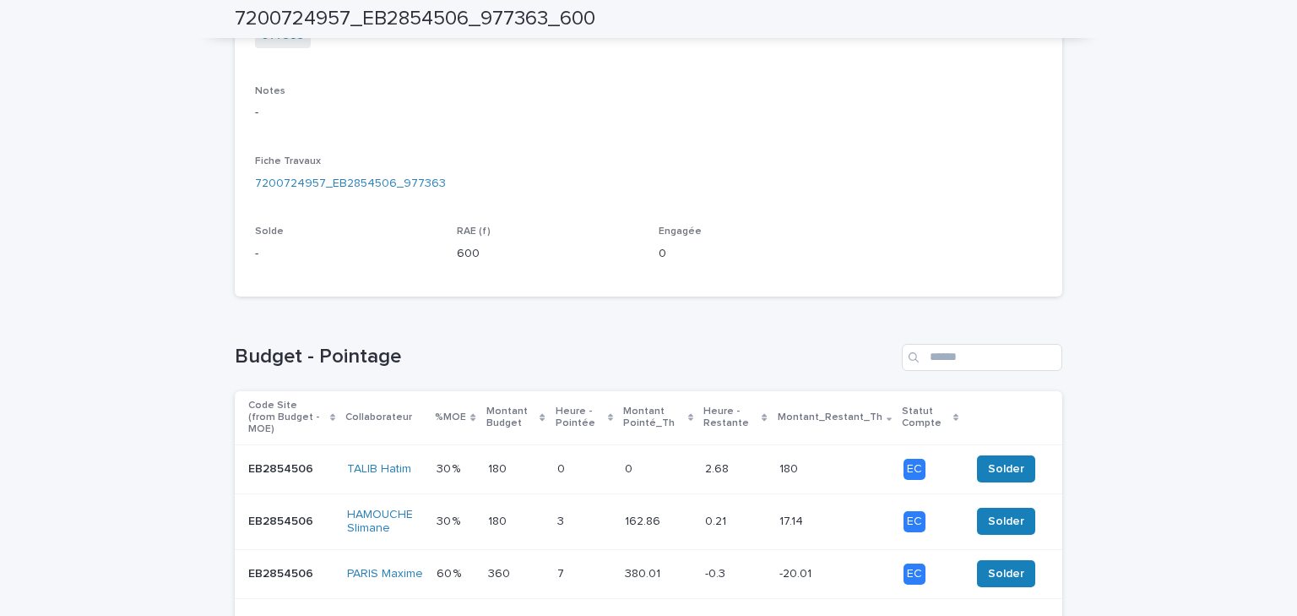
scroll to position [519, 0]
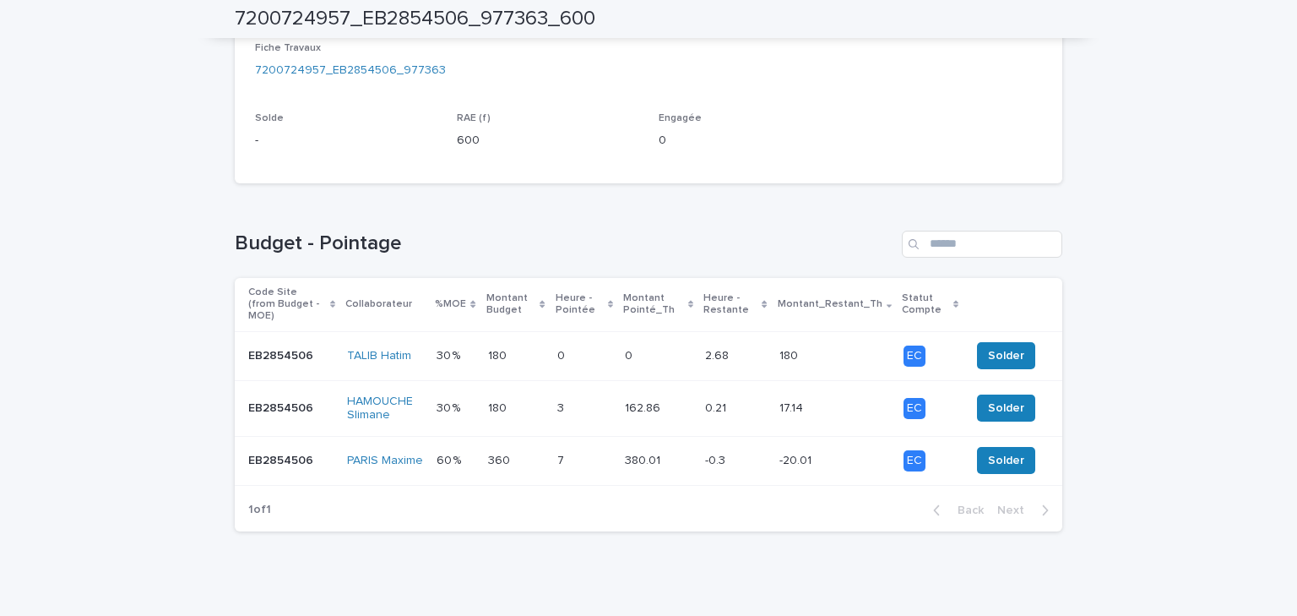
click at [460, 345] on p "30 %" at bounding box center [450, 354] width 27 height 18
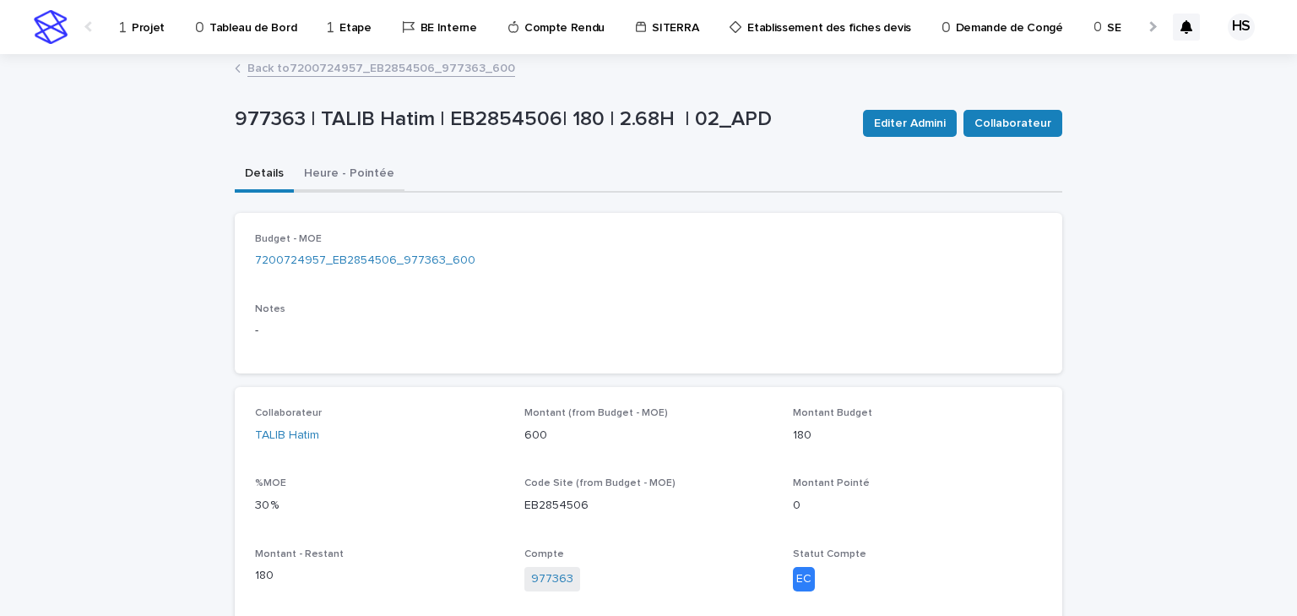
click at [347, 178] on button "Heure - Pointée" at bounding box center [349, 174] width 111 height 35
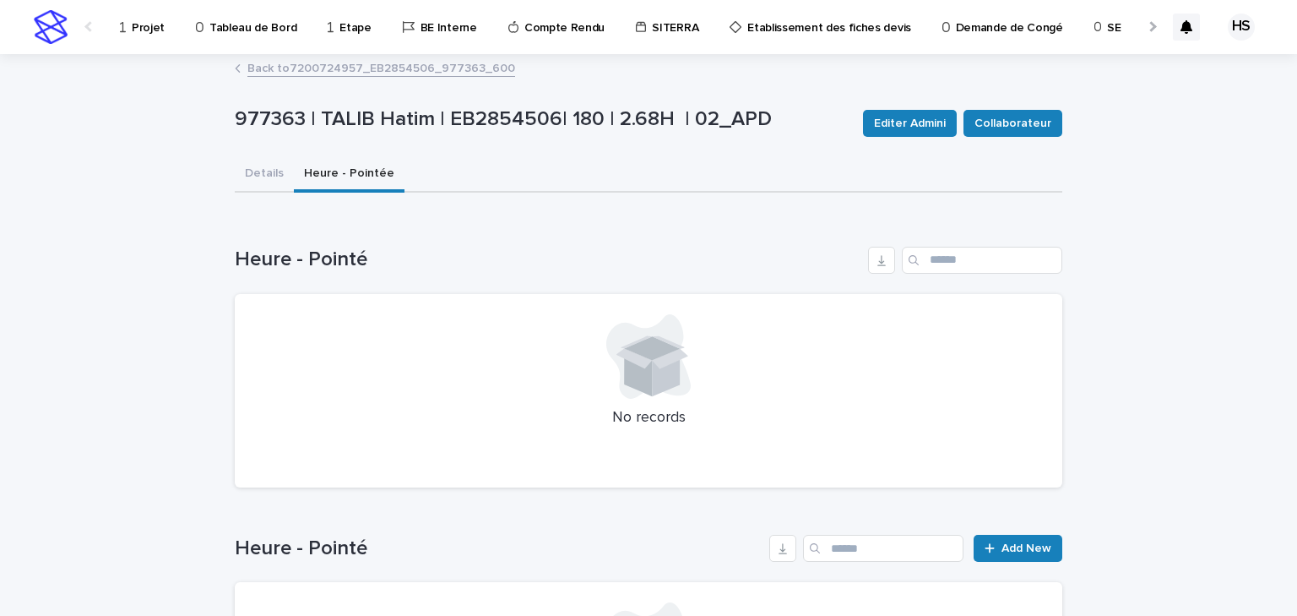
scroll to position [203, 0]
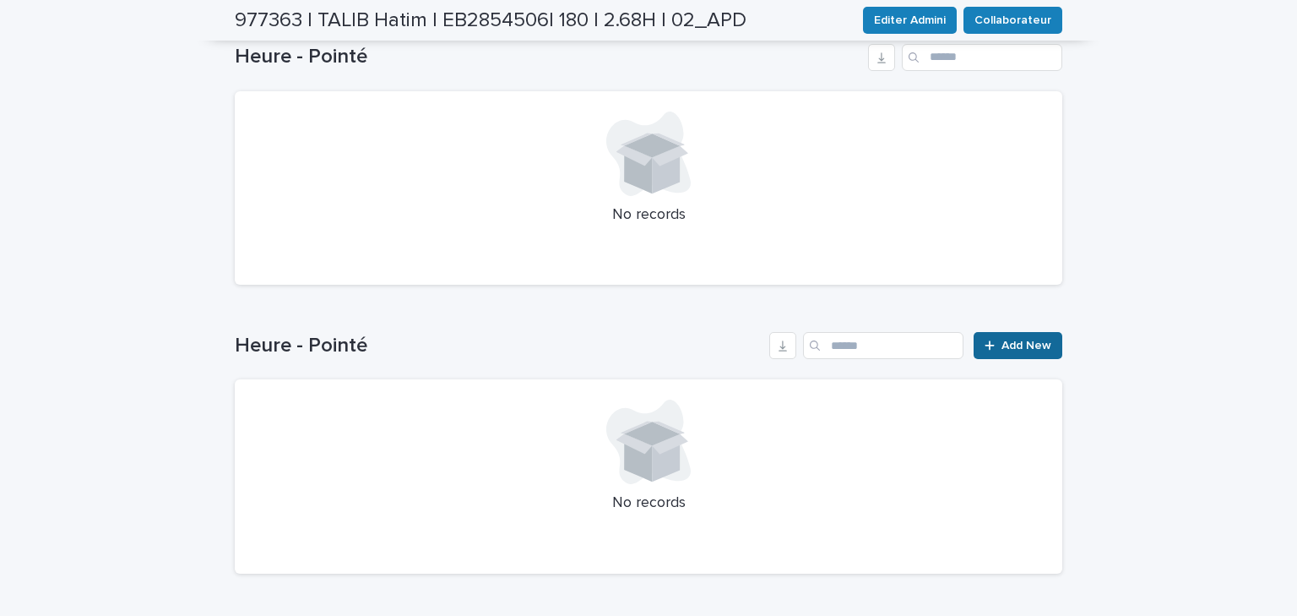
click at [1017, 346] on span "Add New" at bounding box center [1027, 346] width 50 height 12
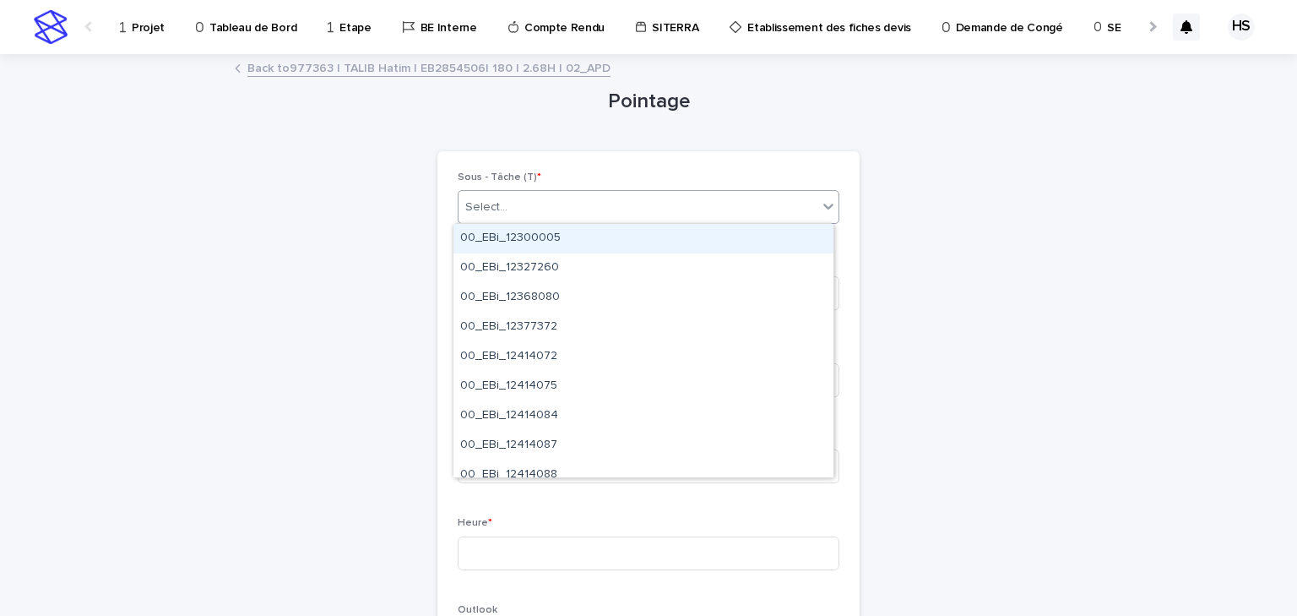
click at [504, 210] on div "Select..." at bounding box center [638, 207] width 359 height 28
paste input "*********"
type input "*********"
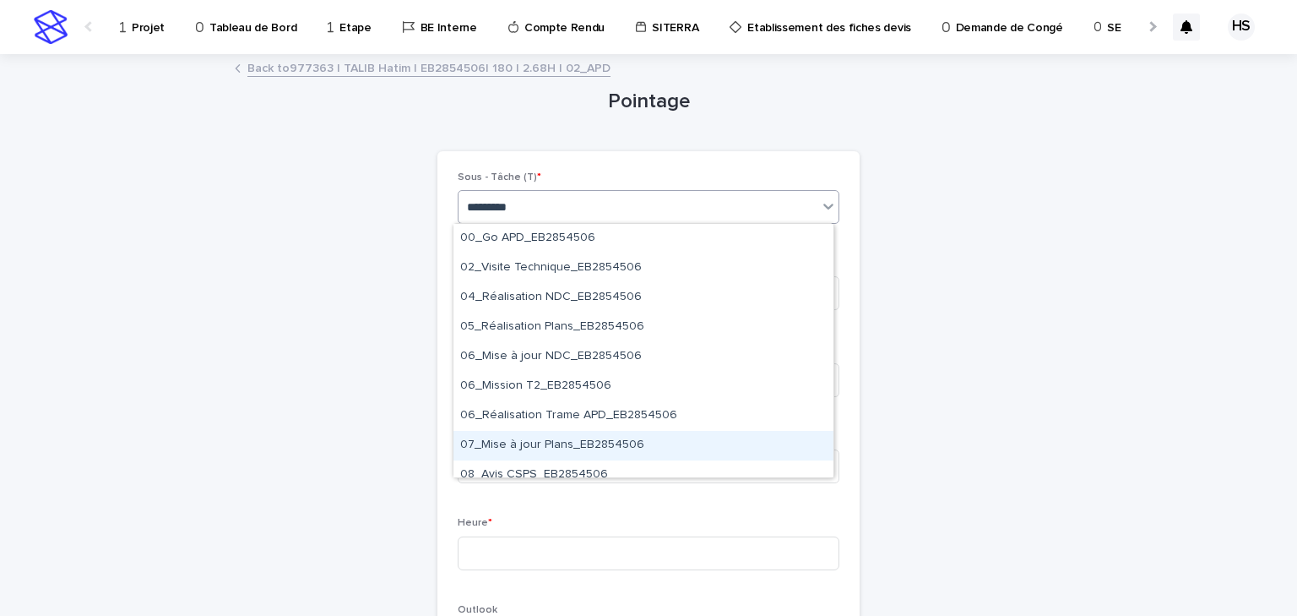
click at [586, 445] on div "07_Mise à jour Plans_EB2854506" at bounding box center [644, 446] width 380 height 30
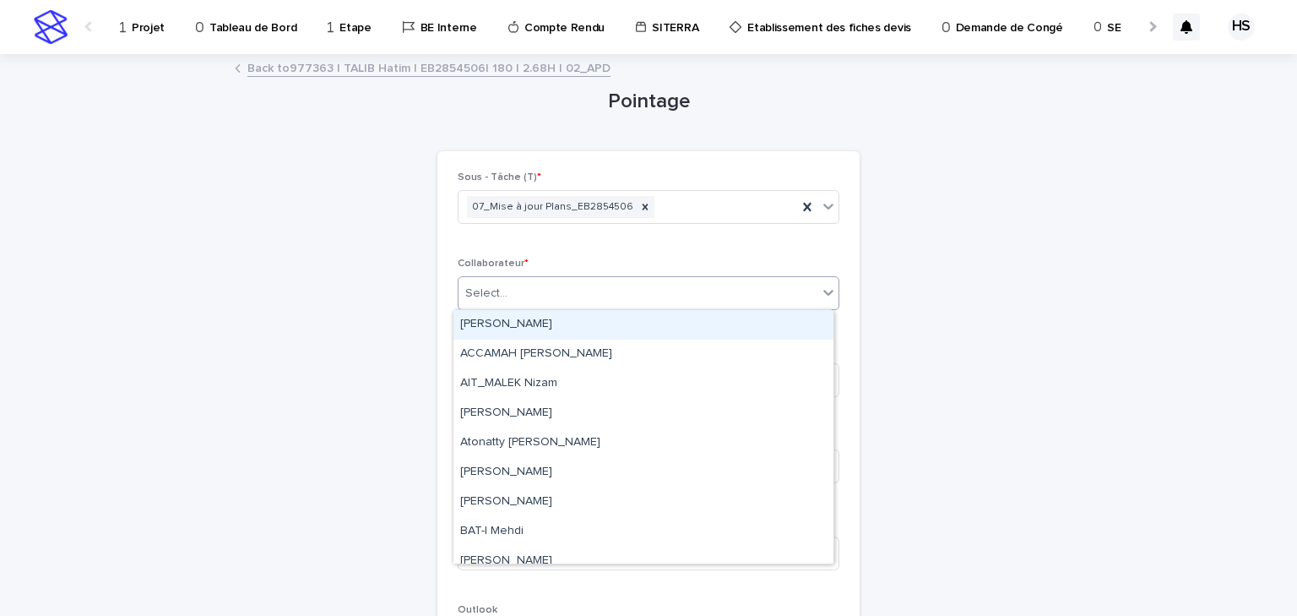
click at [516, 291] on div "Select..." at bounding box center [638, 294] width 359 height 28
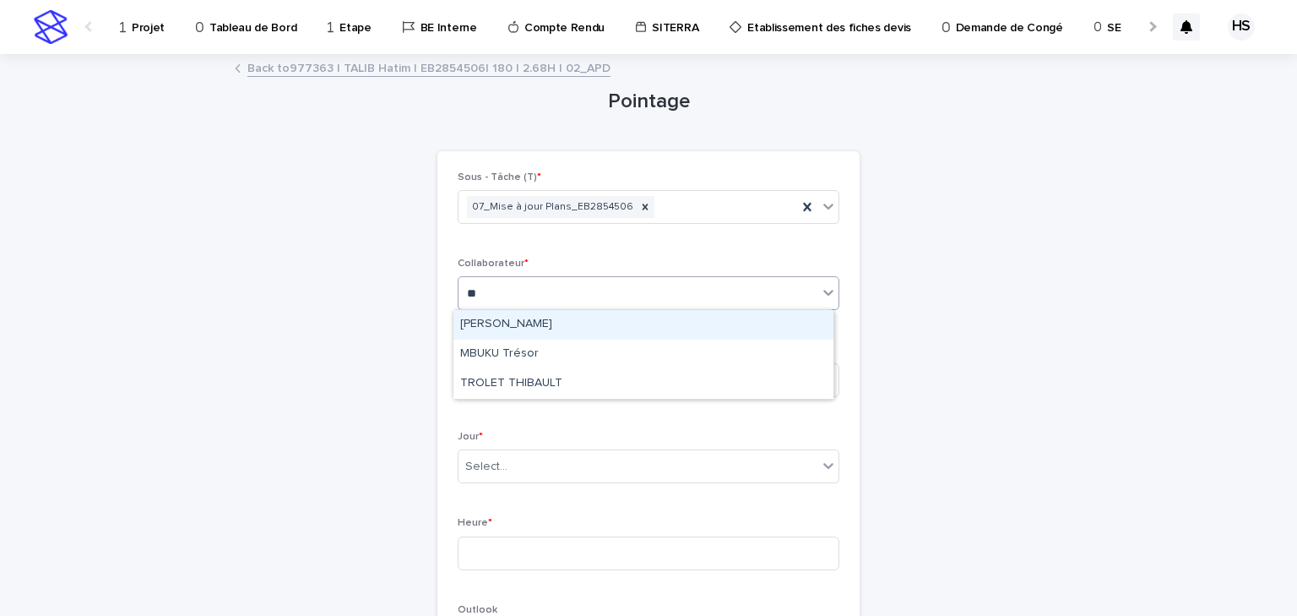
type input "***"
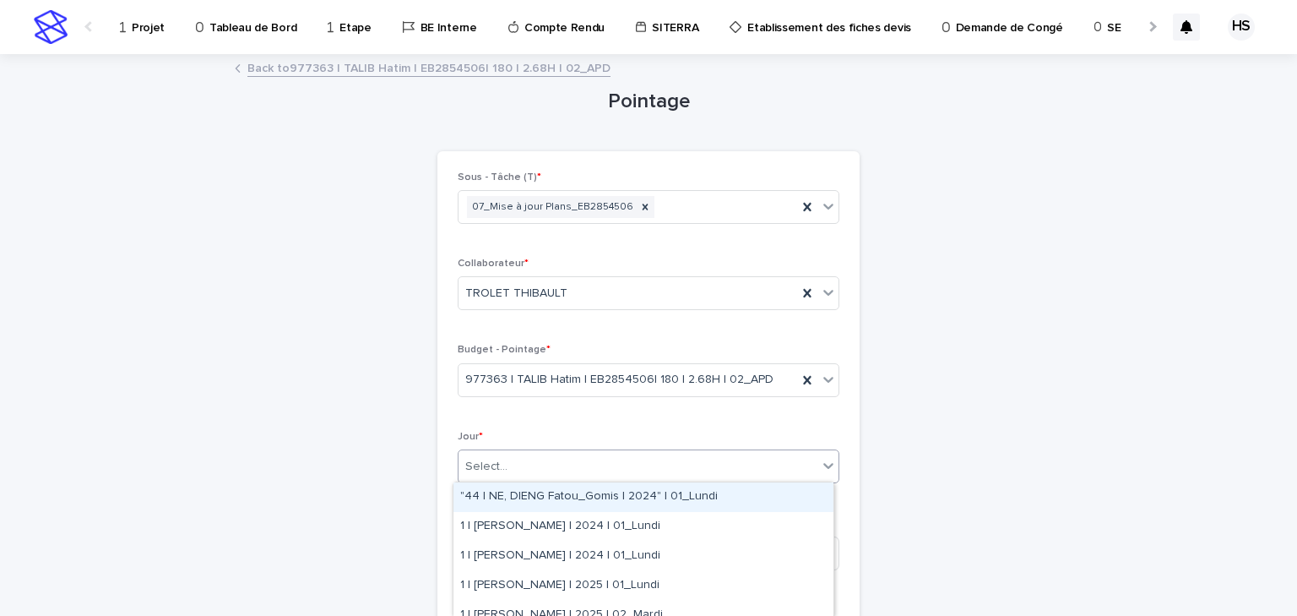
click at [505, 459] on div "Select..." at bounding box center [638, 467] width 359 height 28
type input "***"
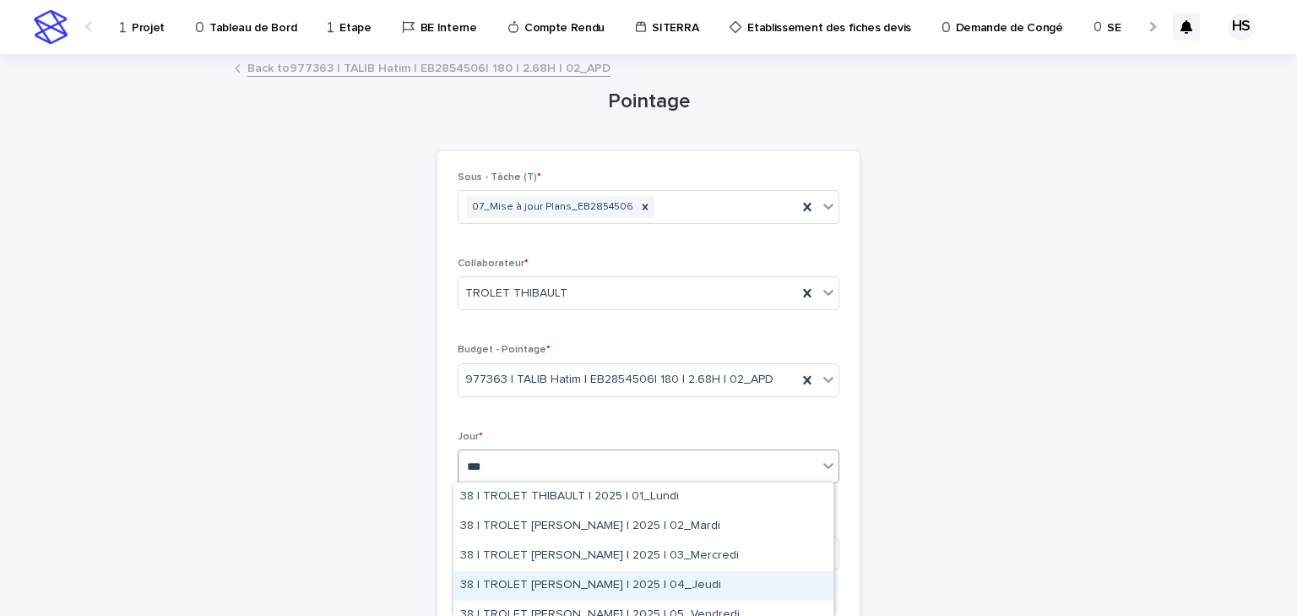
scroll to position [68, 0]
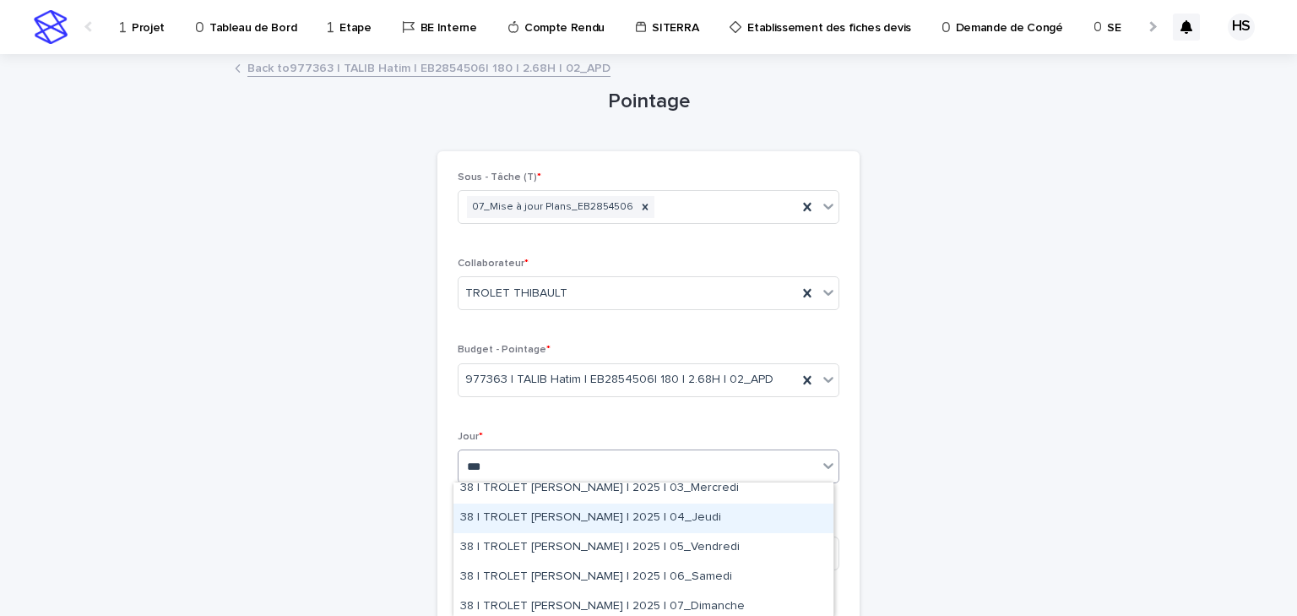
click at [672, 520] on div "38 | TROLET [PERSON_NAME] | 2025 | 04_Jeudi" at bounding box center [644, 518] width 380 height 30
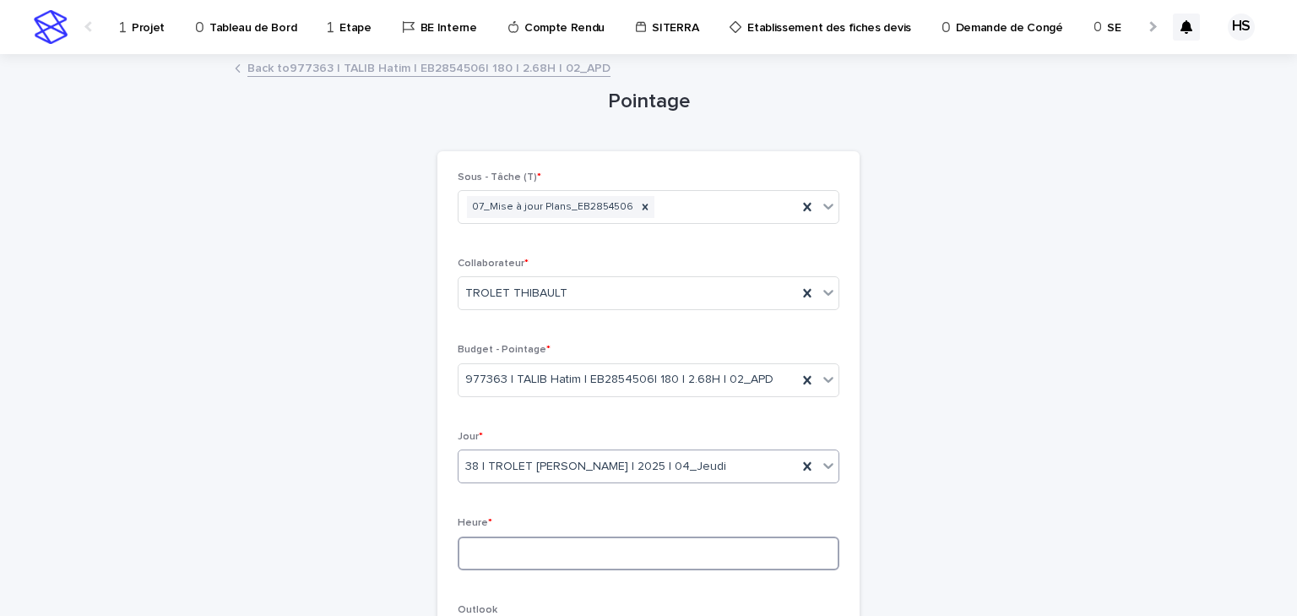
click at [581, 544] on input at bounding box center [649, 553] width 382 height 34
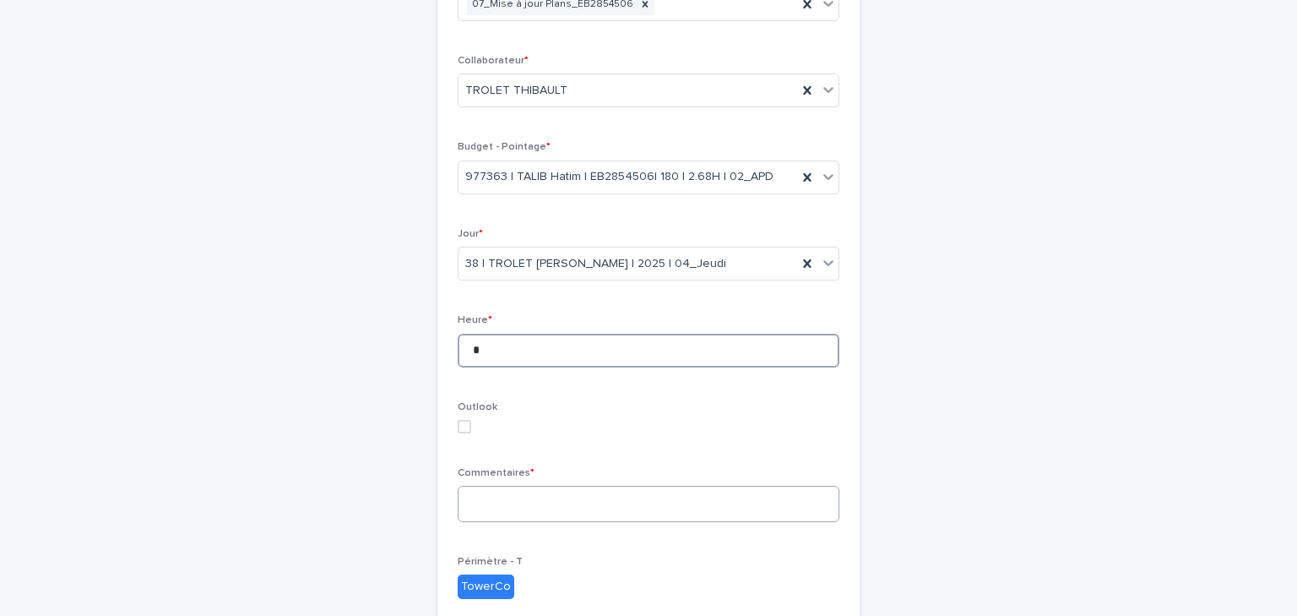
type input "*"
click at [477, 502] on textarea at bounding box center [649, 504] width 382 height 36
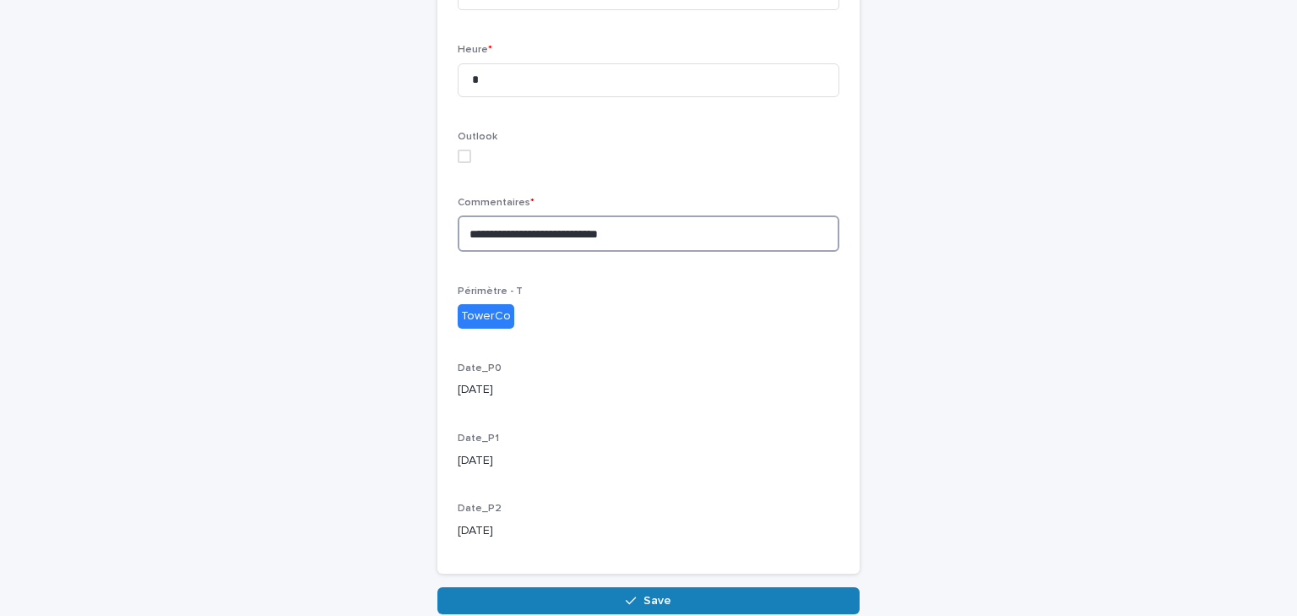
scroll to position [554, 0]
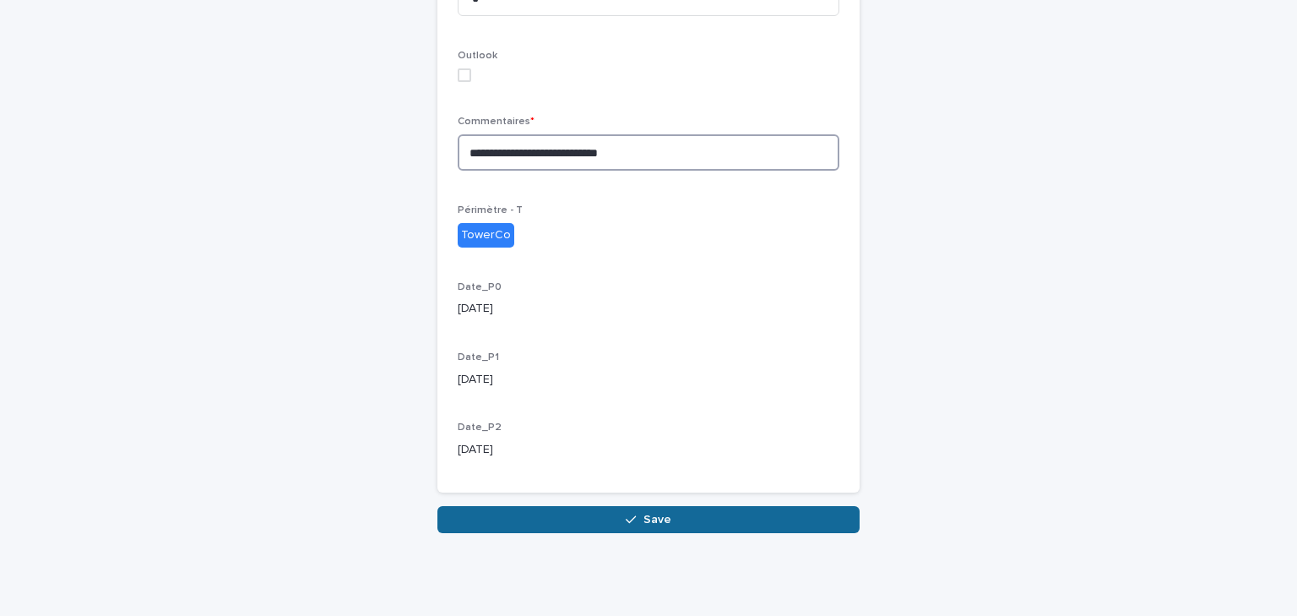
type textarea "**********"
click at [602, 520] on button "Save" at bounding box center [648, 519] width 422 height 27
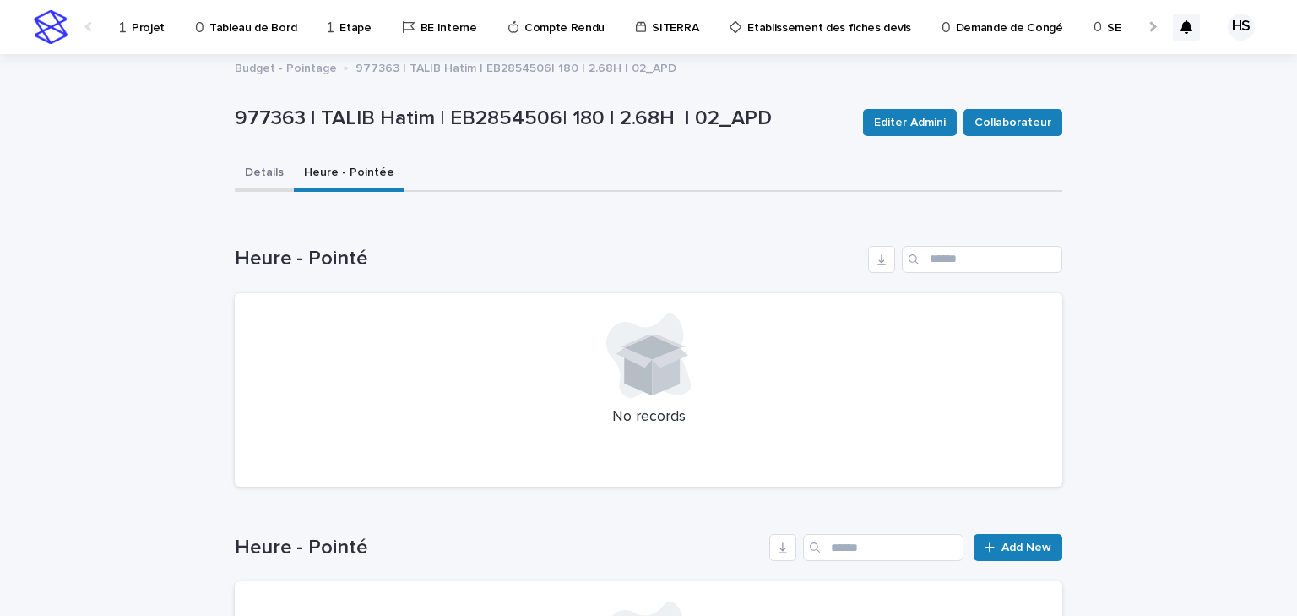
click at [258, 171] on button "Details" at bounding box center [264, 173] width 59 height 35
